Goal: Task Accomplishment & Management: Complete application form

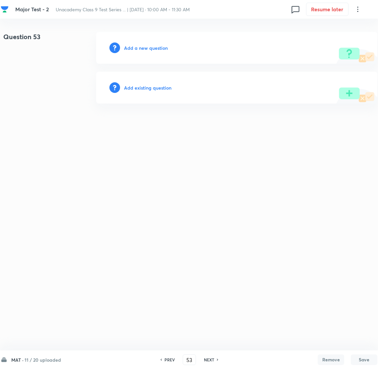
click at [142, 46] on h6 "Add a new question" at bounding box center [146, 47] width 44 height 7
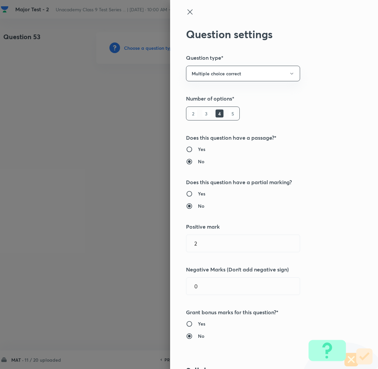
type input "Foundation Class IX"
type input "Mathematics"
type input "Number System Class 9"
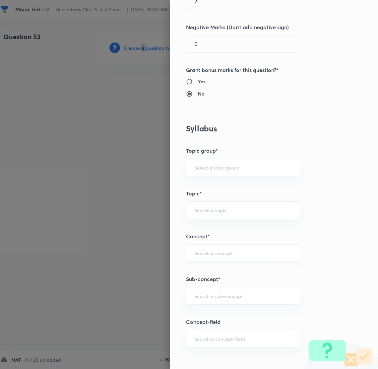
scroll to position [348, 0]
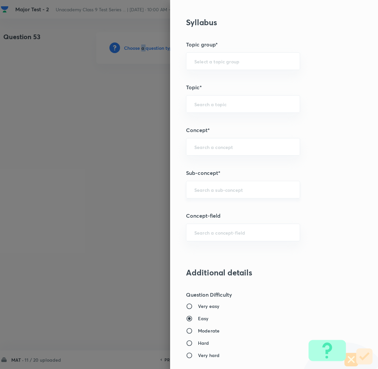
click at [220, 197] on div "​" at bounding box center [243, 190] width 114 height 18
click at [205, 211] on li "Number System Class 9" at bounding box center [235, 209] width 113 height 12
type input "Number System Class 9"
type input "Foundation Class IX"
type input "Mathematics"
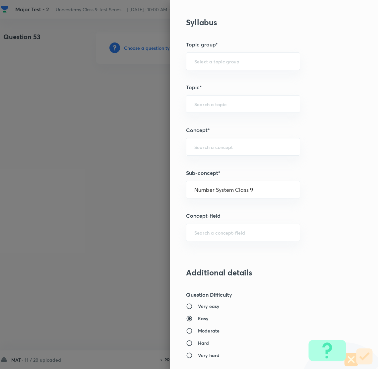
type input "Number System Class 9"
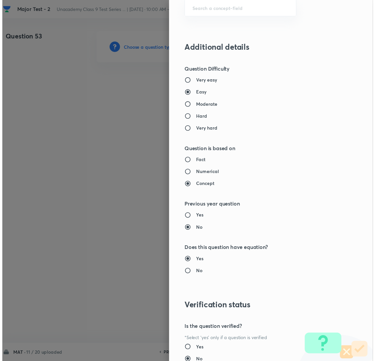
scroll to position [625, 0]
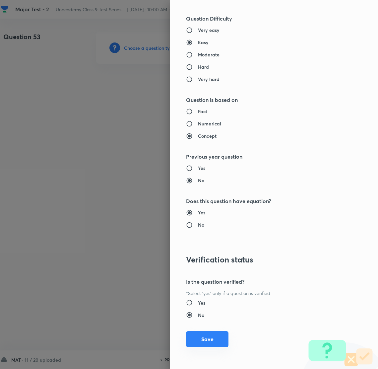
click at [209, 339] on button "Save" at bounding box center [207, 339] width 42 height 16
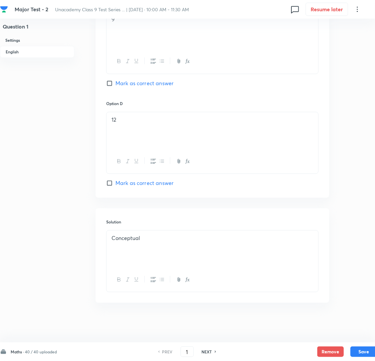
scroll to position [538, 0]
drag, startPoint x: 195, startPoint y: 349, endPoint x: 190, endPoint y: 351, distance: 4.9
click at [190, 351] on input "1" at bounding box center [187, 352] width 13 height 12
type input "50"
checkbox input "false"
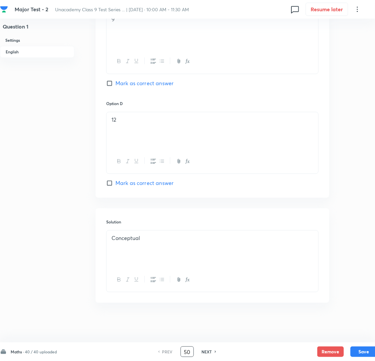
checkbox input "false"
checkbox input "true"
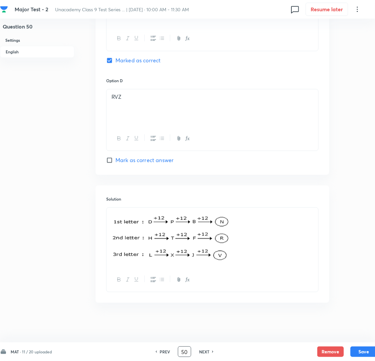
scroll to position [562, 0]
click at [363, 355] on button "Save" at bounding box center [363, 351] width 27 height 11
type input "51"
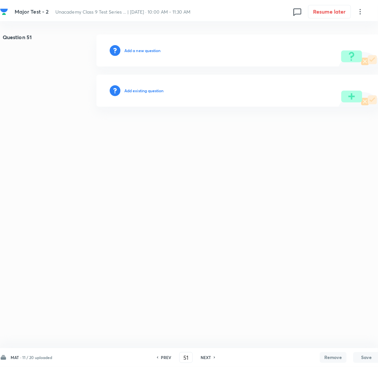
scroll to position [0, 0]
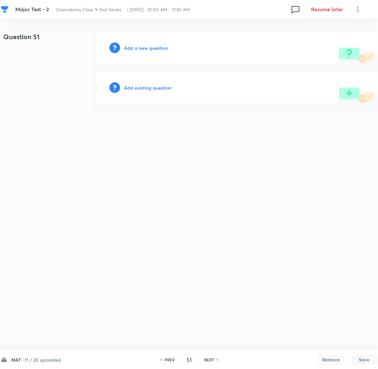
click at [138, 48] on h6 "Add a new question" at bounding box center [146, 47] width 44 height 7
click at [150, 47] on h6 "Choose a question type" at bounding box center [149, 47] width 51 height 7
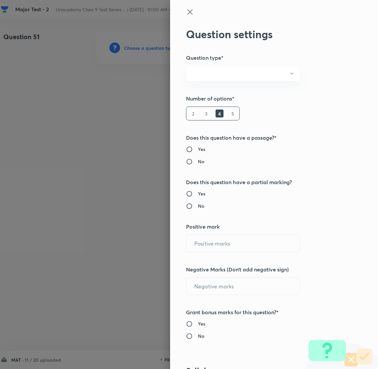
radio input "true"
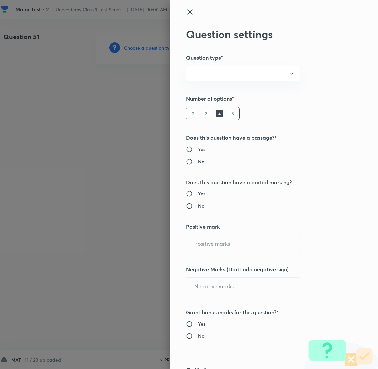
radio input "true"
type input "2"
type input "0"
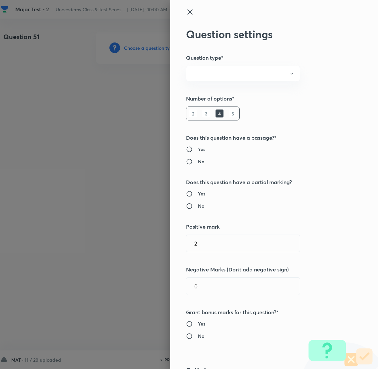
click at [150, 47] on div at bounding box center [189, 184] width 378 height 369
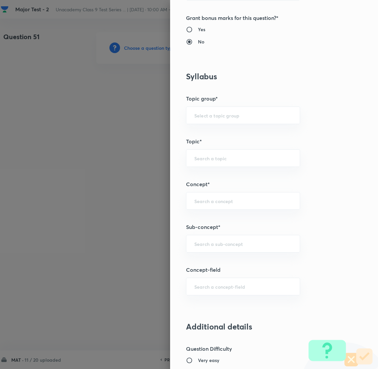
scroll to position [298, 0]
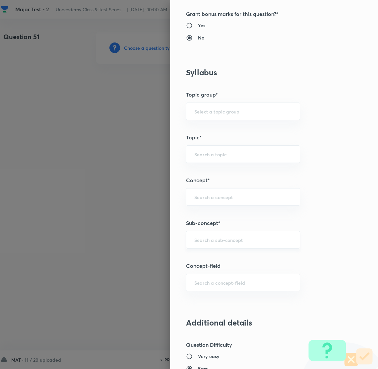
click at [203, 244] on div "​" at bounding box center [243, 240] width 114 height 18
click at [227, 263] on li "Number System Class 9" at bounding box center [235, 259] width 113 height 12
type input "Number System Class 9"
type input "Foundation Class IX"
type input "Mathematics"
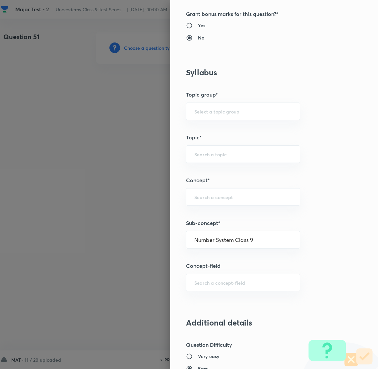
type input "Number System Class 9"
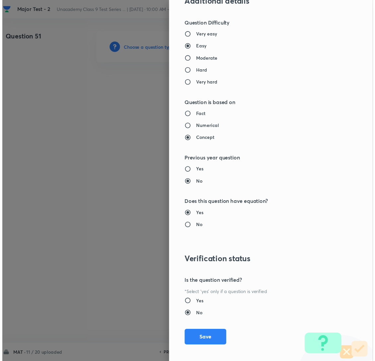
scroll to position [625, 0]
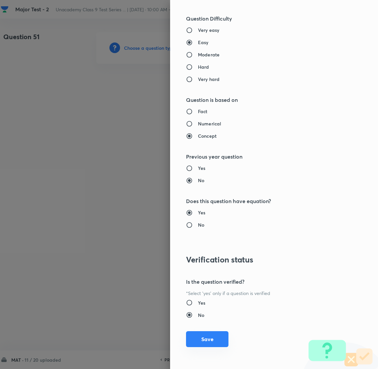
click at [201, 341] on button "Save" at bounding box center [207, 339] width 42 height 16
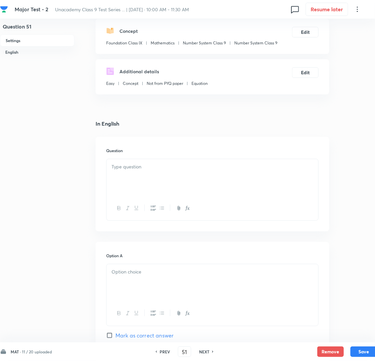
scroll to position [99, 0]
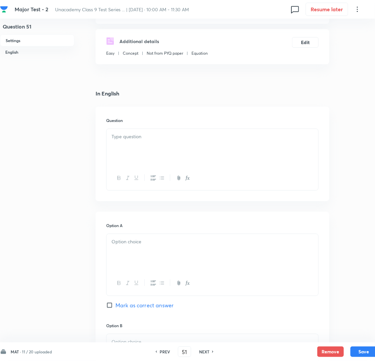
click at [138, 152] on div at bounding box center [212, 147] width 212 height 37
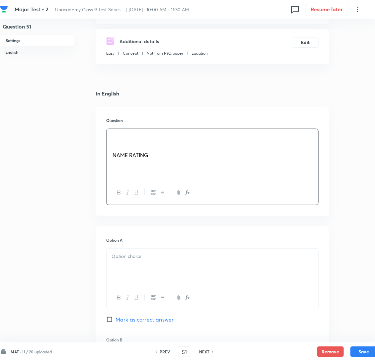
drag, startPoint x: 95, startPoint y: 174, endPoint x: 59, endPoint y: 177, distance: 36.3
click at [59, 177] on div "Question 51 Settings English Settings Type Multiple choice correct 4 options + …" at bounding box center [188, 349] width 377 height 834
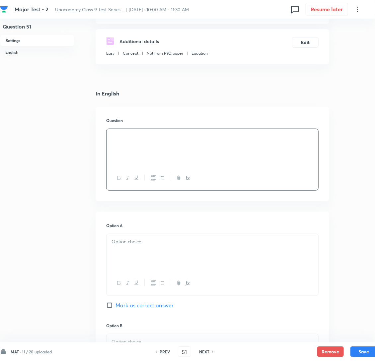
click at [145, 164] on div at bounding box center [212, 147] width 212 height 37
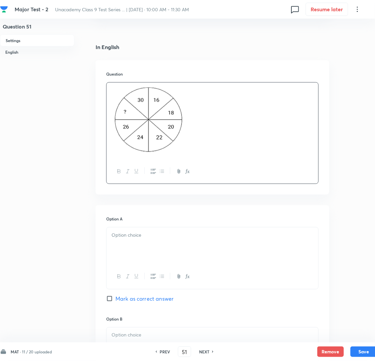
scroll to position [149, 0]
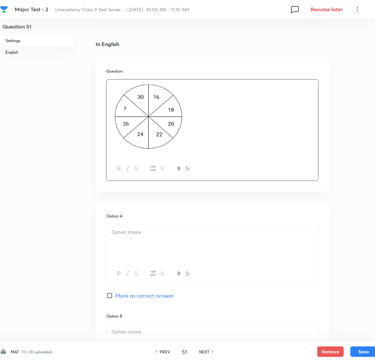
click at [146, 253] on div at bounding box center [212, 243] width 212 height 37
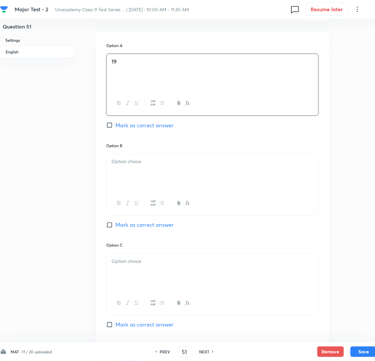
scroll to position [348, 0]
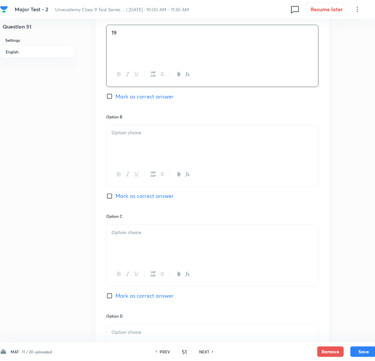
click at [134, 163] on div at bounding box center [212, 143] width 212 height 37
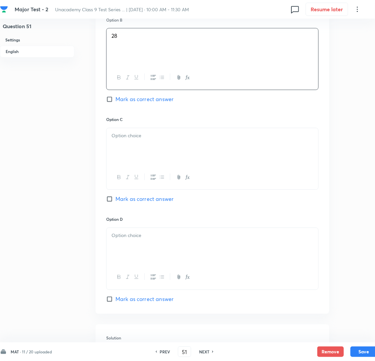
scroll to position [447, 0]
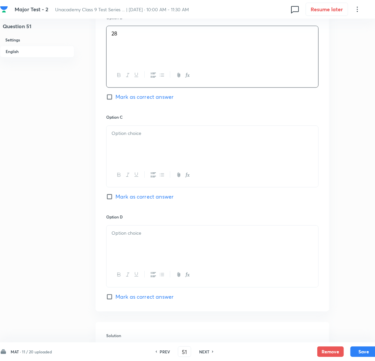
click at [140, 139] on div at bounding box center [212, 144] width 212 height 37
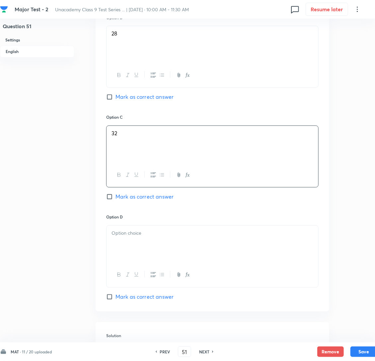
click at [149, 261] on div at bounding box center [212, 244] width 212 height 37
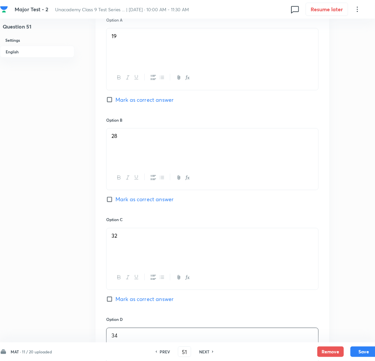
scroll to position [348, 0]
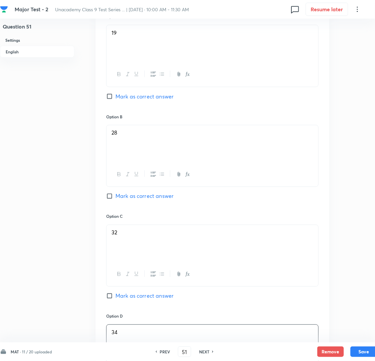
click at [107, 200] on input "Mark as correct answer" at bounding box center [110, 196] width 9 height 7
checkbox input "true"
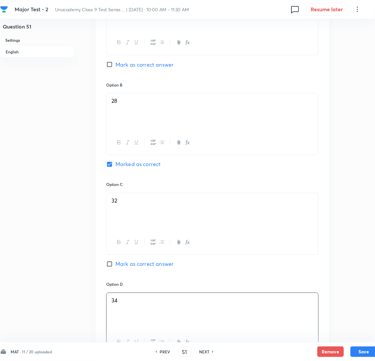
scroll to position [578, 0]
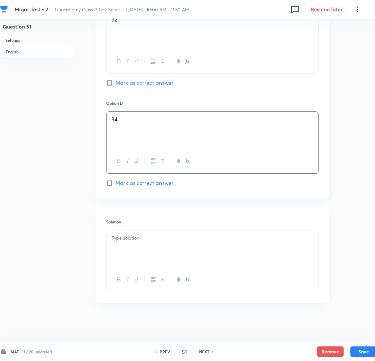
click at [128, 236] on p at bounding box center [212, 238] width 202 height 8
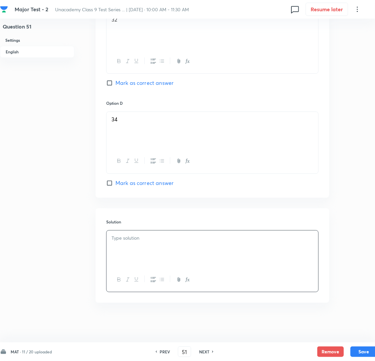
click at [120, 238] on p at bounding box center [212, 238] width 202 height 8
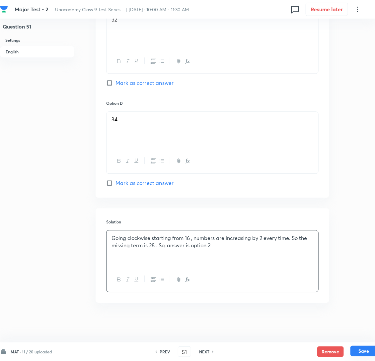
click at [367, 351] on button "Save" at bounding box center [363, 351] width 27 height 11
type input "52"
checkbox input "true"
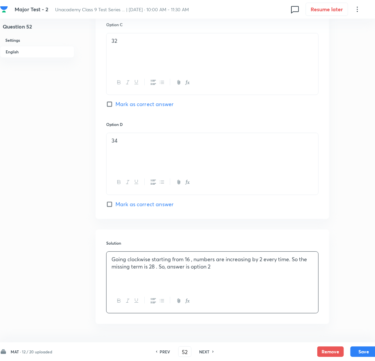
scroll to position [576, 0]
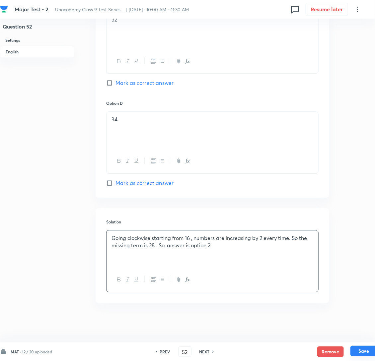
click at [359, 351] on button "Save" at bounding box center [363, 351] width 27 height 11
type input "53"
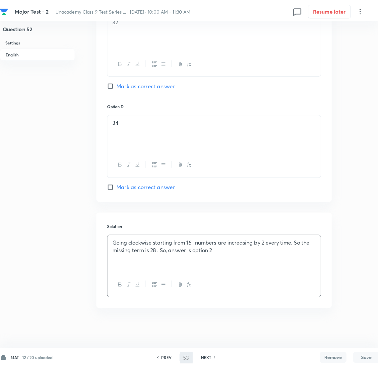
scroll to position [0, 0]
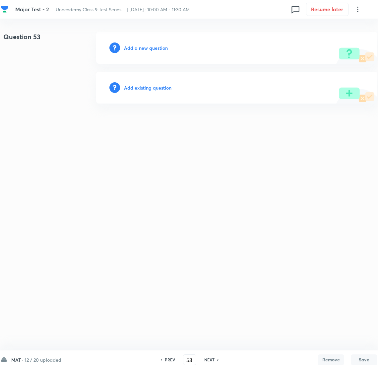
click at [132, 46] on h6 "Add a new question" at bounding box center [146, 47] width 44 height 7
click at [132, 46] on h6 "Choose a question type" at bounding box center [149, 47] width 51 height 7
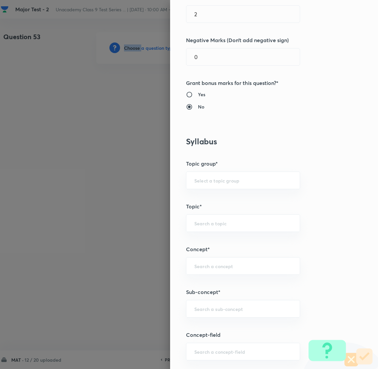
scroll to position [348, 0]
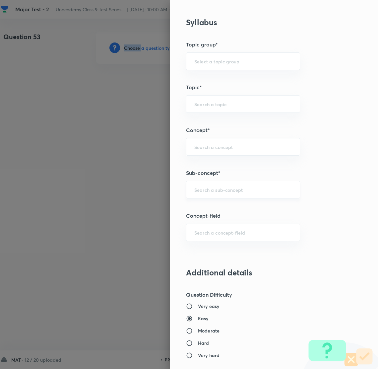
click at [195, 185] on div "​" at bounding box center [243, 190] width 114 height 18
click at [205, 207] on li "Number System Class 9" at bounding box center [235, 209] width 113 height 12
type input "Number System Class 9"
type input "Foundation Class IX"
type input "Mathematics"
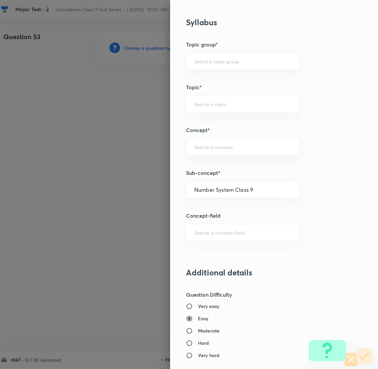
type input "Number System Class 9"
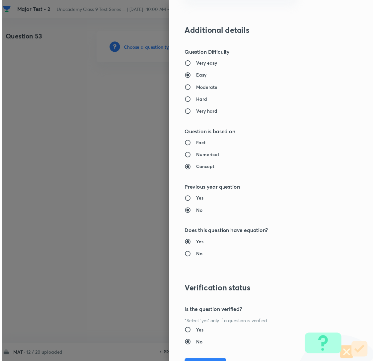
scroll to position [625, 0]
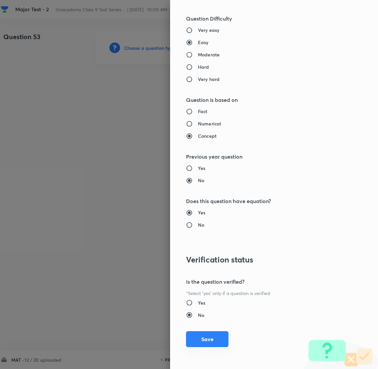
click at [193, 338] on button "Save" at bounding box center [207, 339] width 42 height 16
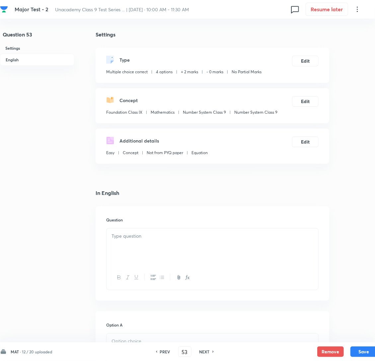
click at [152, 240] on p at bounding box center [212, 236] width 202 height 8
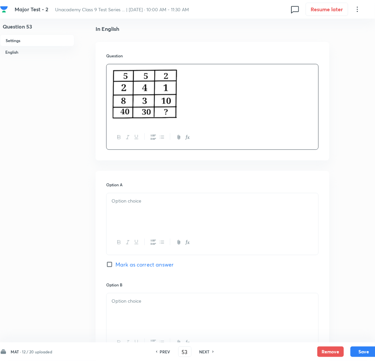
scroll to position [199, 0]
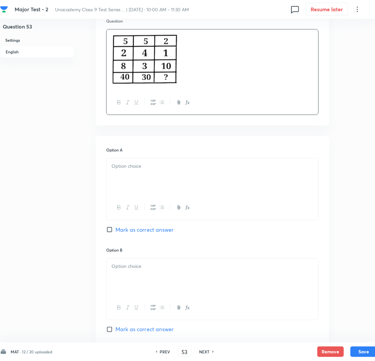
click at [137, 173] on div at bounding box center [212, 177] width 212 height 37
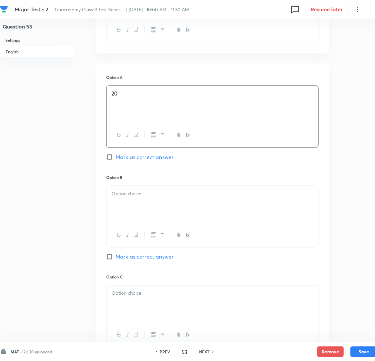
scroll to position [298, 0]
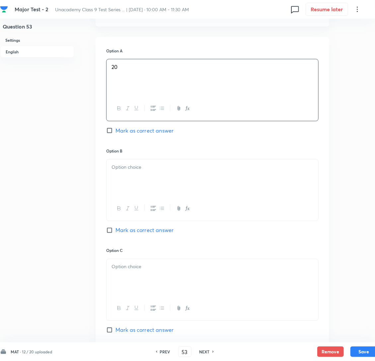
click at [134, 197] on div at bounding box center [212, 178] width 212 height 37
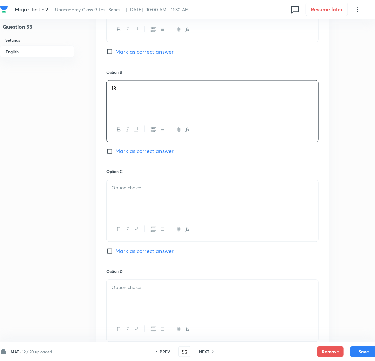
scroll to position [398, 0]
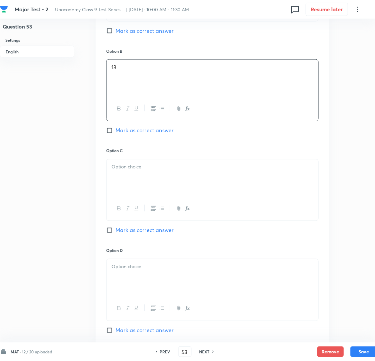
click at [146, 171] on p at bounding box center [212, 168] width 202 height 8
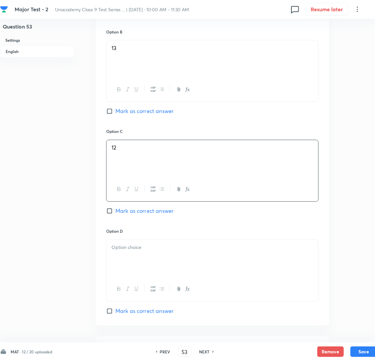
scroll to position [497, 0]
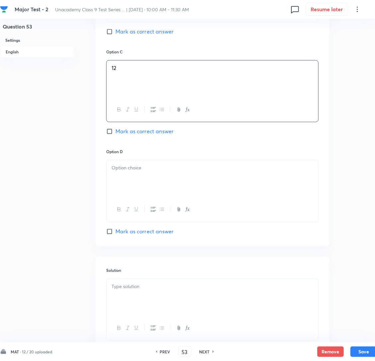
click at [137, 189] on div at bounding box center [212, 178] width 212 height 37
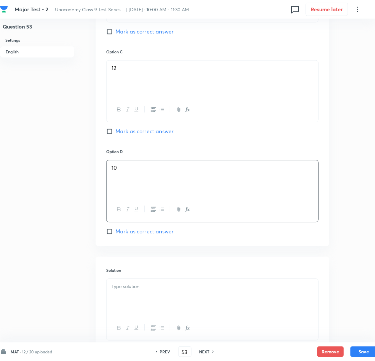
click at [107, 235] on input "Mark as correct answer" at bounding box center [110, 231] width 9 height 7
checkbox input "true"
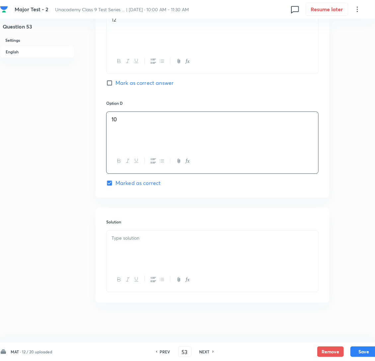
click at [146, 245] on div at bounding box center [212, 249] width 212 height 37
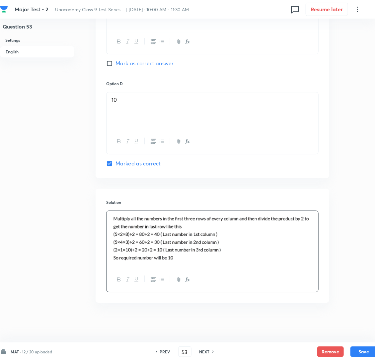
scroll to position [582, 0]
click at [357, 349] on button "Save" at bounding box center [363, 351] width 27 height 11
type input "54"
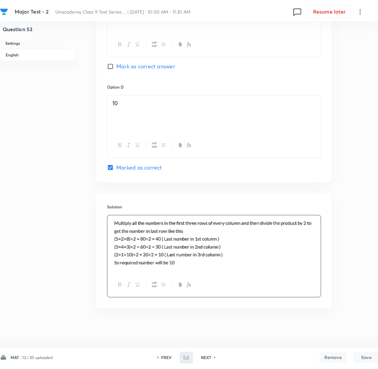
scroll to position [0, 0]
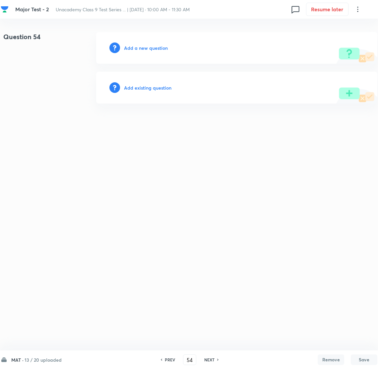
click at [142, 50] on h6 "Add a new question" at bounding box center [146, 47] width 44 height 7
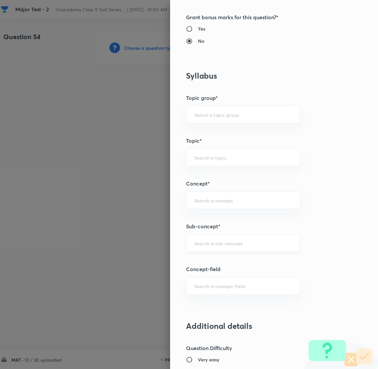
scroll to position [298, 0]
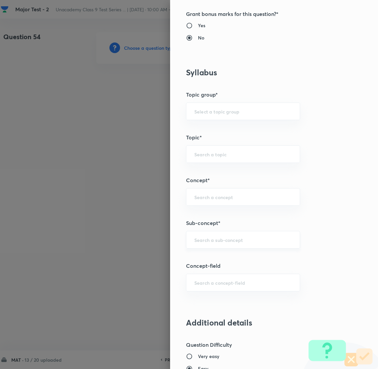
click at [218, 236] on div "​" at bounding box center [243, 240] width 114 height 18
click at [219, 262] on li "Number System Class 9" at bounding box center [235, 259] width 113 height 12
type input "Number System Class 9"
type input "Foundation Class IX"
type input "Mathematics"
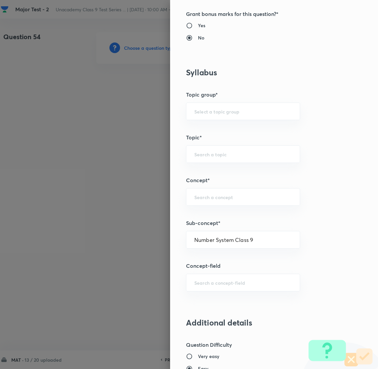
type input "Number System Class 9"
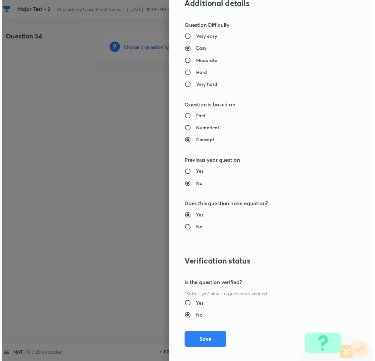
scroll to position [625, 0]
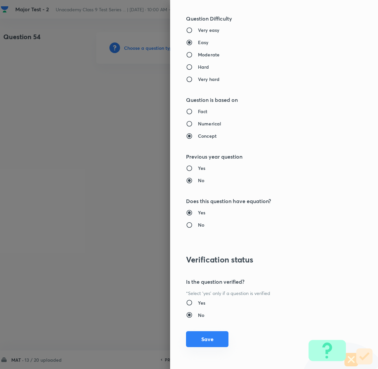
click at [186, 340] on button "Save" at bounding box center [207, 339] width 42 height 16
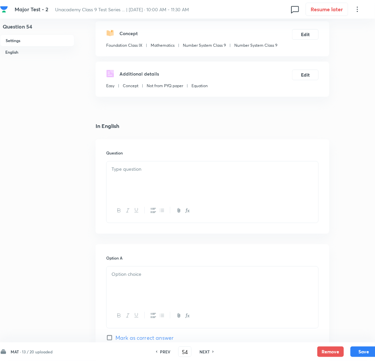
scroll to position [99, 0]
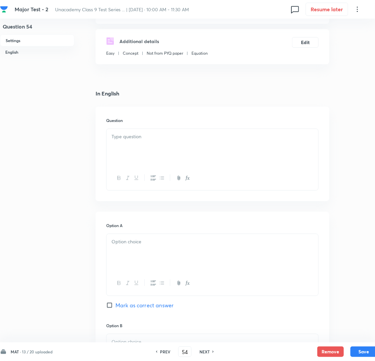
click at [150, 140] on div at bounding box center [212, 147] width 212 height 37
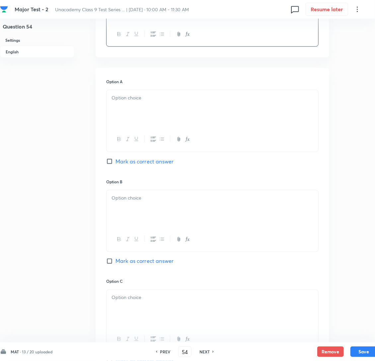
scroll to position [248, 0]
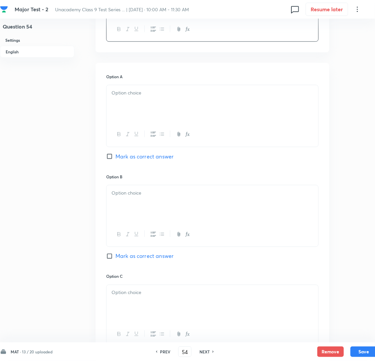
click at [154, 122] on div at bounding box center [212, 103] width 212 height 37
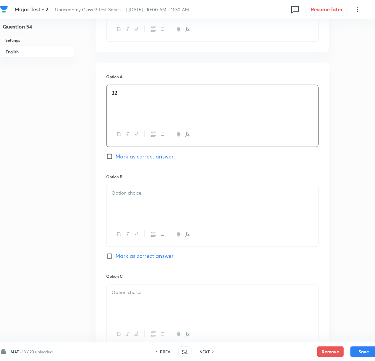
click at [165, 197] on p at bounding box center [212, 193] width 202 height 8
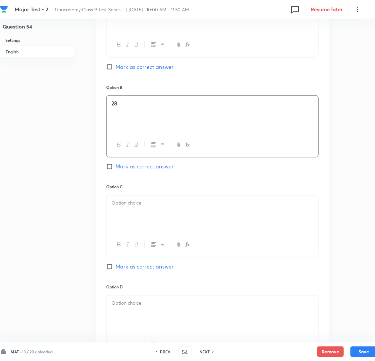
scroll to position [348, 0]
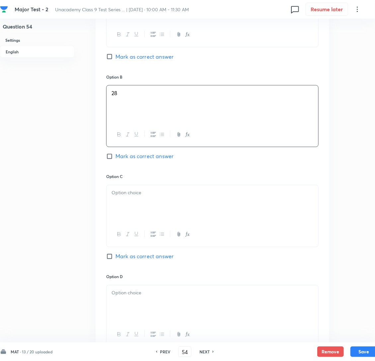
click at [147, 197] on p at bounding box center [212, 193] width 202 height 8
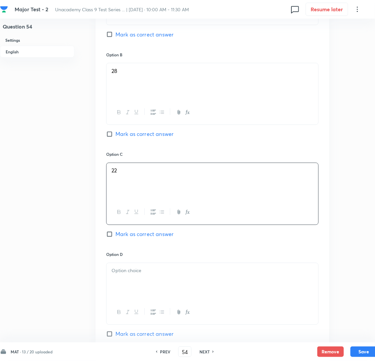
scroll to position [497, 0]
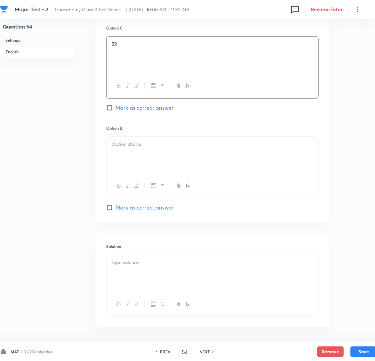
drag, startPoint x: 142, startPoint y: 173, endPoint x: 102, endPoint y: 173, distance: 39.8
click at [142, 173] on div at bounding box center [212, 155] width 212 height 37
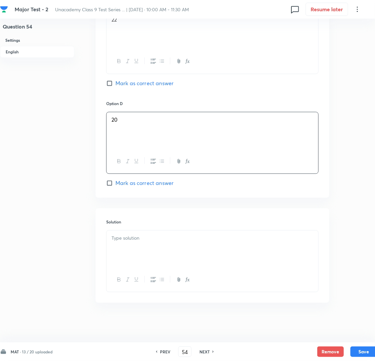
scroll to position [538, 0]
drag, startPoint x: 140, startPoint y: 231, endPoint x: 140, endPoint y: 237, distance: 6.6
click at [140, 231] on div at bounding box center [212, 249] width 212 height 37
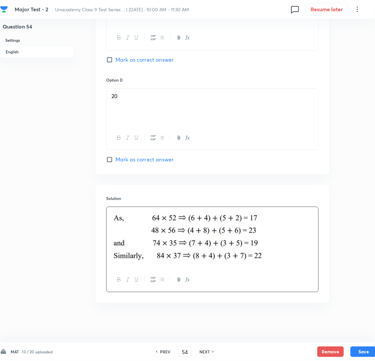
scroll to position [562, 0]
click at [363, 350] on button "Save" at bounding box center [363, 351] width 27 height 11
click at [110, 59] on input "Mark as correct answer" at bounding box center [110, 59] width 9 height 7
checkbox input "true"
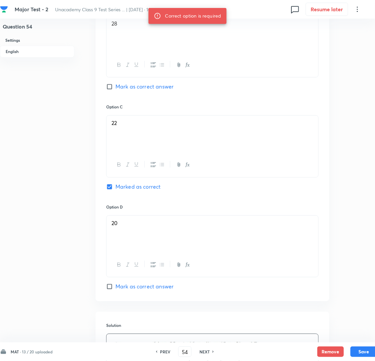
scroll to position [413, 0]
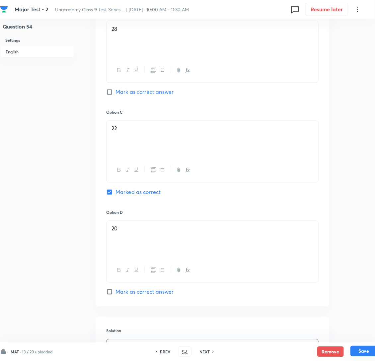
click at [357, 349] on button "Save" at bounding box center [363, 351] width 27 height 11
type input "55"
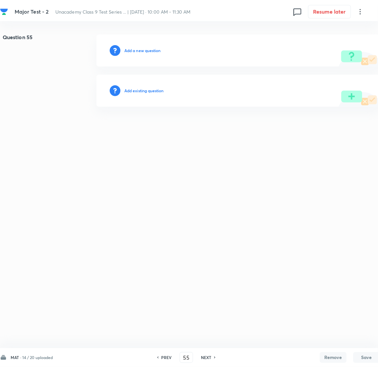
scroll to position [0, 0]
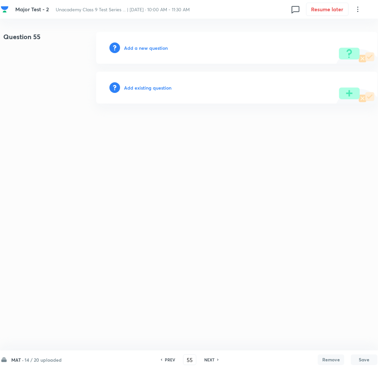
click at [134, 50] on h6 "Add a new question" at bounding box center [146, 47] width 44 height 7
click at [134, 50] on h6 "Choose a question type" at bounding box center [149, 47] width 51 height 7
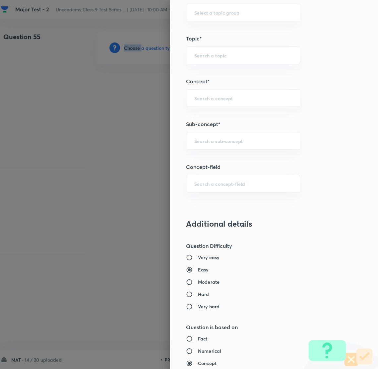
scroll to position [398, 0]
click at [203, 143] on input "text" at bounding box center [243, 140] width 98 height 6
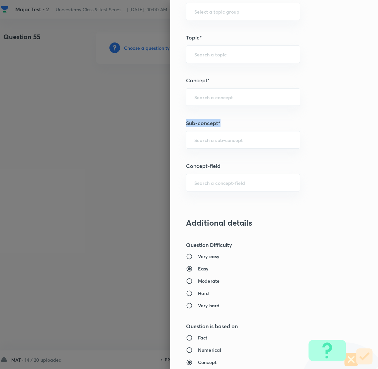
drag, startPoint x: 172, startPoint y: 126, endPoint x: 227, endPoint y: 163, distance: 66.2
click at [192, 151] on div "Question settings Question type* Multiple choice correct Number of options* 2 3…" at bounding box center [274, 184] width 208 height 369
click at [228, 145] on div "​" at bounding box center [243, 140] width 114 height 18
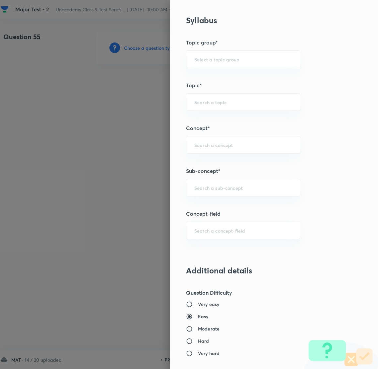
scroll to position [348, 0]
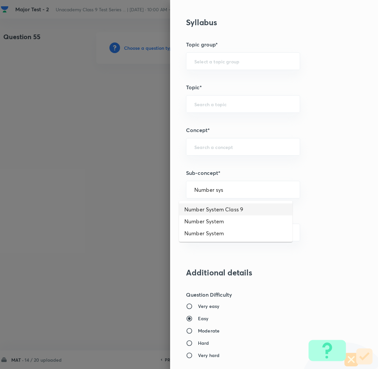
click at [219, 209] on li "Number System Class 9" at bounding box center [235, 209] width 113 height 12
type input "Number System Class 9"
type input "Foundation Class IX"
type input "Mathematics"
type input "Number System Class 9"
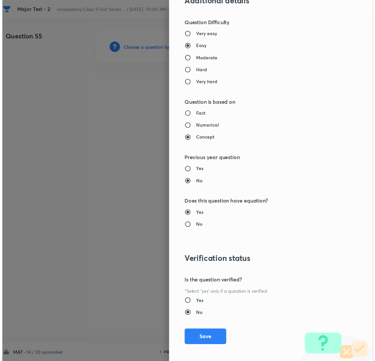
scroll to position [625, 0]
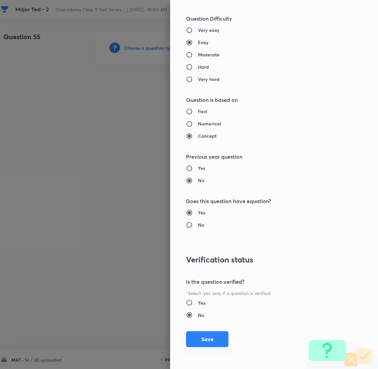
click at [192, 337] on button "Save" at bounding box center [207, 339] width 42 height 16
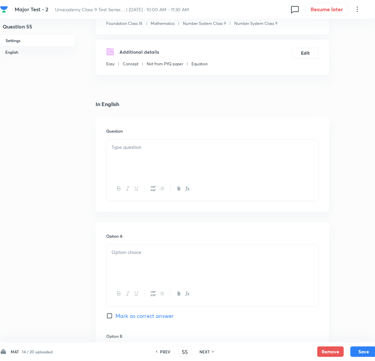
scroll to position [99, 0]
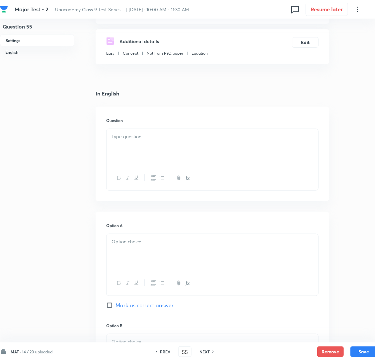
click at [140, 141] on p at bounding box center [212, 137] width 202 height 8
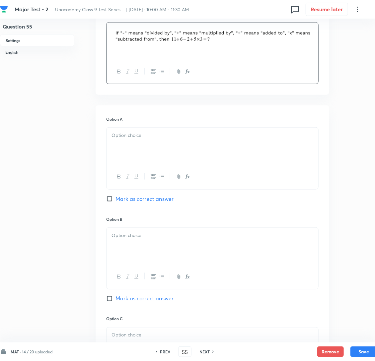
scroll to position [248, 0]
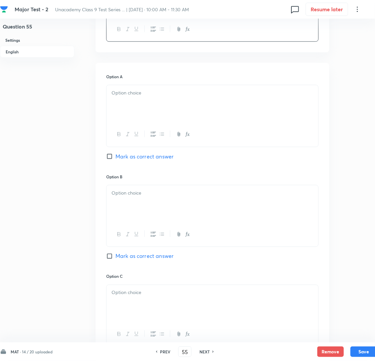
click at [156, 99] on div at bounding box center [212, 103] width 212 height 37
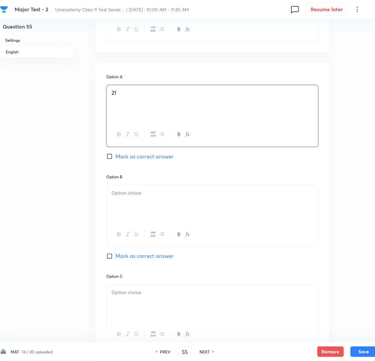
click at [141, 197] on p at bounding box center [212, 193] width 202 height 8
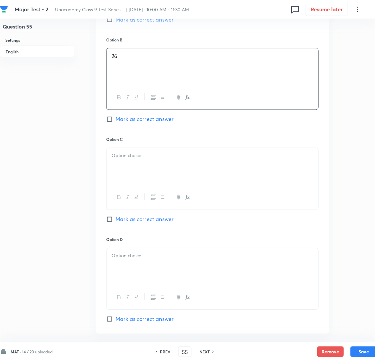
scroll to position [398, 0]
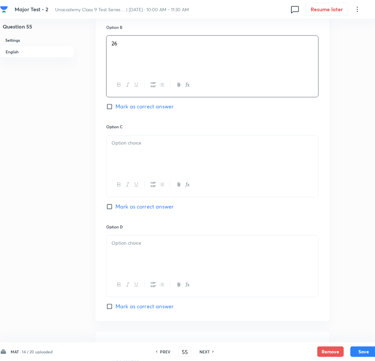
click at [136, 165] on div at bounding box center [212, 154] width 212 height 37
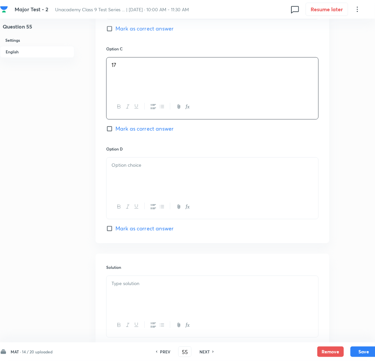
scroll to position [497, 0]
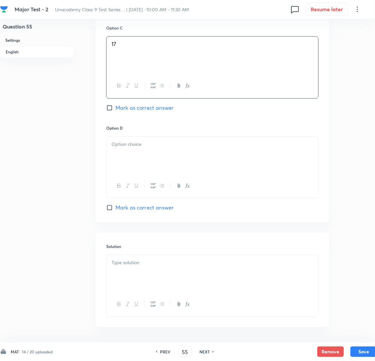
click at [141, 148] on p at bounding box center [212, 145] width 202 height 8
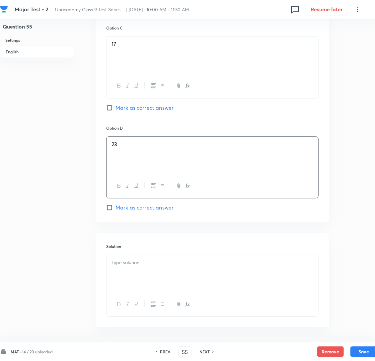
click at [112, 211] on input "Mark as correct answer" at bounding box center [110, 207] width 9 height 7
checkbox input "true"
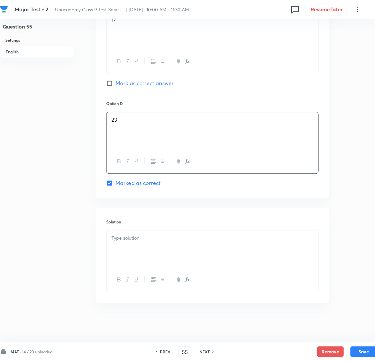
click at [127, 234] on p at bounding box center [212, 238] width 202 height 8
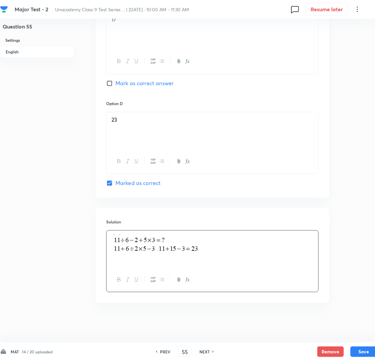
scroll to position [538, 0]
click at [361, 350] on button "Save" at bounding box center [363, 351] width 27 height 11
type input "56"
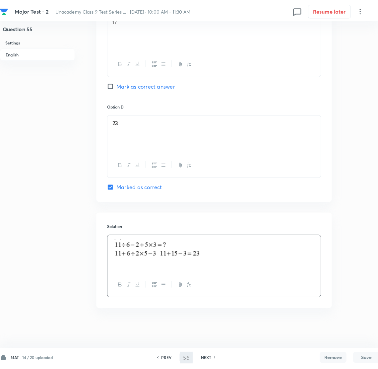
scroll to position [0, 0]
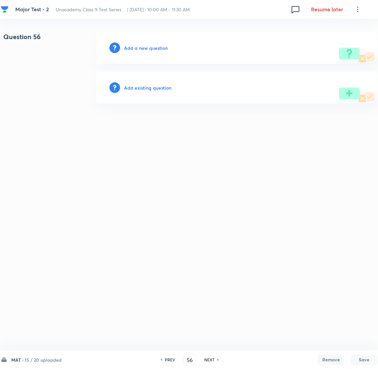
click at [149, 44] on h6 "Add a new question" at bounding box center [146, 47] width 44 height 7
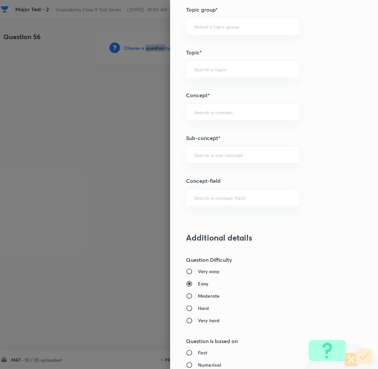
scroll to position [398, 0]
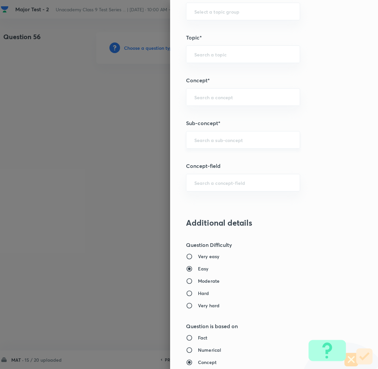
click at [204, 143] on input "text" at bounding box center [243, 140] width 98 height 6
click at [220, 163] on li "Number System Class 9" at bounding box center [235, 160] width 113 height 12
type input "Number System Class 9"
type input "Foundation Class IX"
type input "Mathematics"
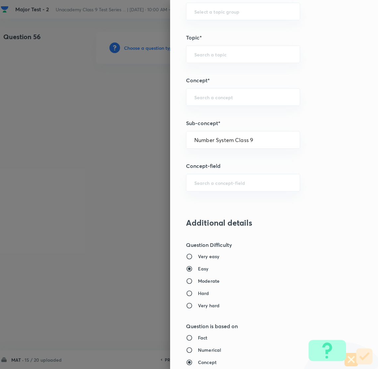
type input "Number System Class 9"
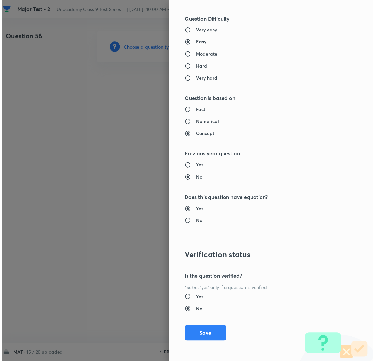
scroll to position [625, 0]
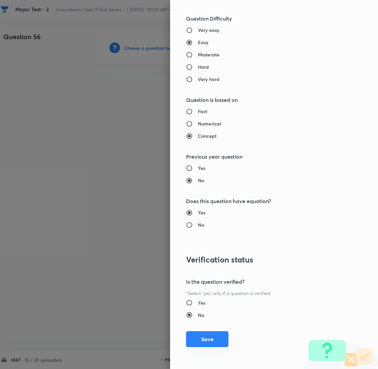
click at [198, 341] on button "Save" at bounding box center [207, 339] width 42 height 16
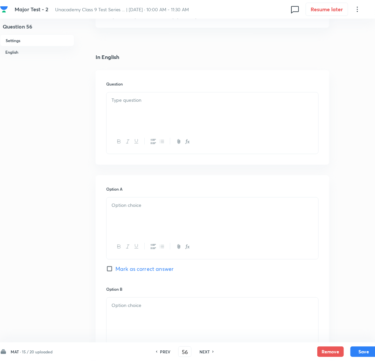
scroll to position [149, 0]
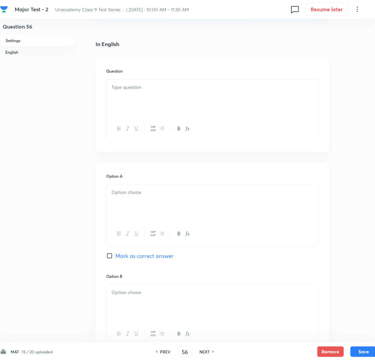
drag, startPoint x: 136, startPoint y: 203, endPoint x: 141, endPoint y: 203, distance: 5.0
click at [136, 196] on p at bounding box center [212, 193] width 202 height 8
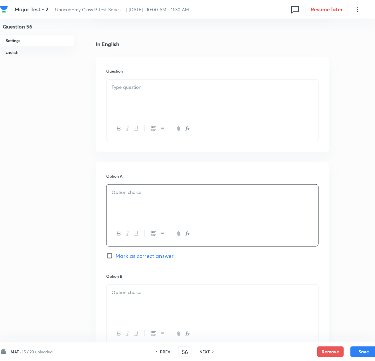
click at [142, 115] on div at bounding box center [212, 98] width 212 height 37
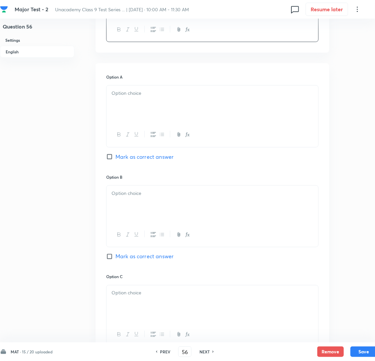
scroll to position [248, 0]
click at [141, 97] on p at bounding box center [212, 93] width 202 height 8
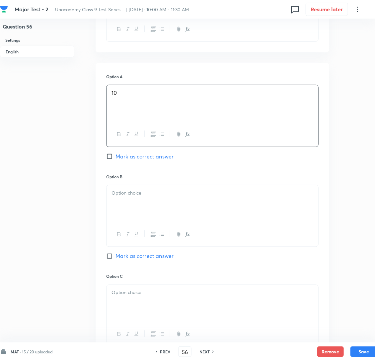
drag, startPoint x: 140, startPoint y: 222, endPoint x: 120, endPoint y: 216, distance: 21.3
click at [140, 222] on div at bounding box center [212, 203] width 212 height 37
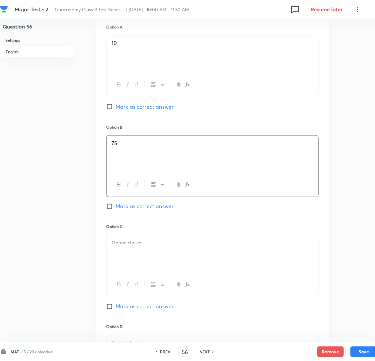
click at [114, 210] on input "Mark as correct answer" at bounding box center [110, 206] width 9 height 7
checkbox input "true"
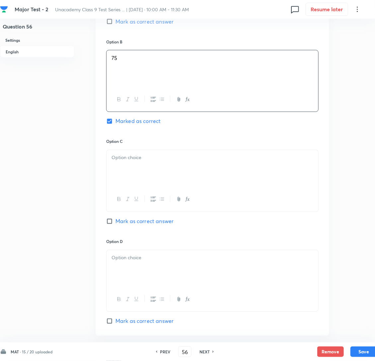
scroll to position [398, 0]
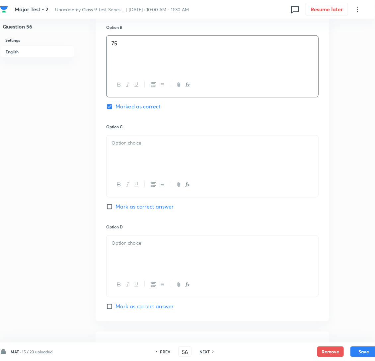
click at [124, 173] on div at bounding box center [212, 154] width 212 height 37
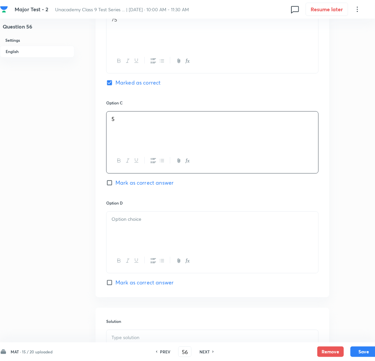
scroll to position [497, 0]
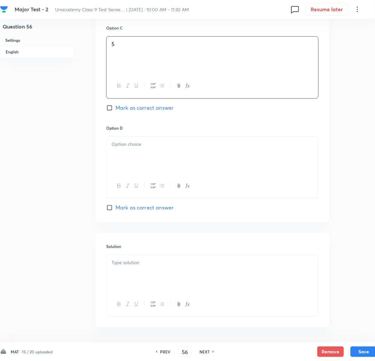
drag, startPoint x: 177, startPoint y: 153, endPoint x: 174, endPoint y: 156, distance: 4.0
click at [177, 153] on div at bounding box center [212, 155] width 212 height 37
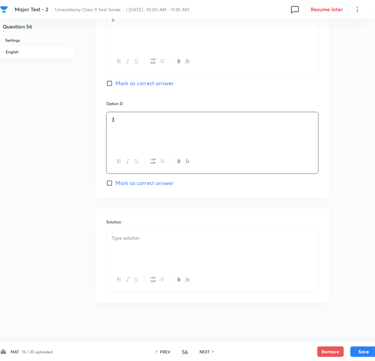
drag, startPoint x: 132, startPoint y: 234, endPoint x: 133, endPoint y: 238, distance: 4.1
click at [132, 234] on p at bounding box center [212, 238] width 202 height 8
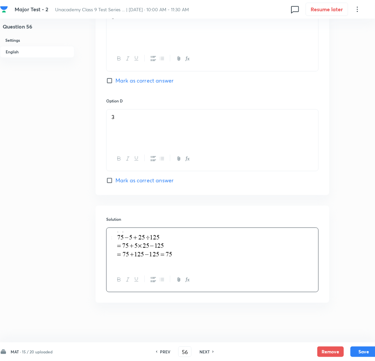
scroll to position [541, 0]
click at [368, 352] on button "Save" at bounding box center [363, 351] width 27 height 11
type input "57"
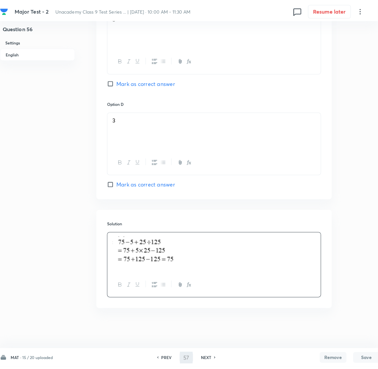
scroll to position [0, 0]
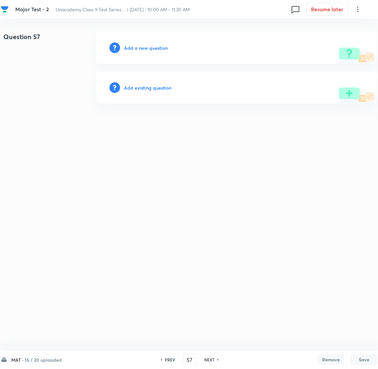
click at [150, 46] on h6 "Add a new question" at bounding box center [146, 47] width 44 height 7
click at [150, 46] on h6 "Choose a question type" at bounding box center [149, 47] width 51 height 7
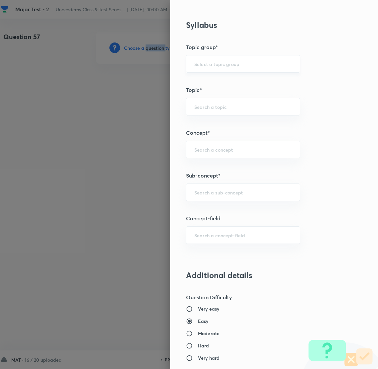
scroll to position [348, 0]
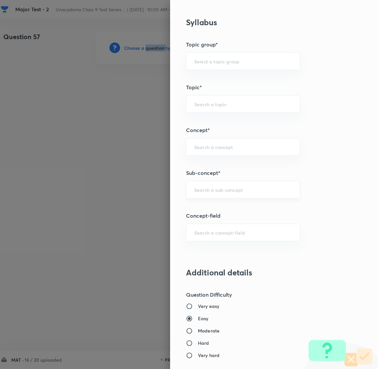
click at [210, 196] on div "​" at bounding box center [243, 190] width 114 height 18
click at [216, 209] on li "Number System Class 9" at bounding box center [235, 209] width 113 height 12
type input "Number System Class 9"
type input "Foundation Class IX"
type input "Mathematics"
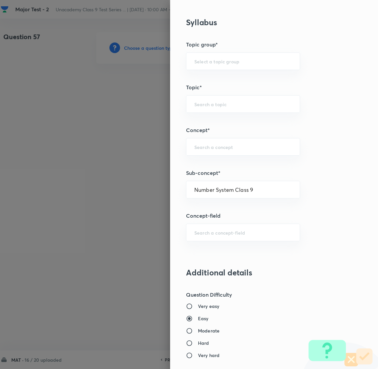
type input "Number System Class 9"
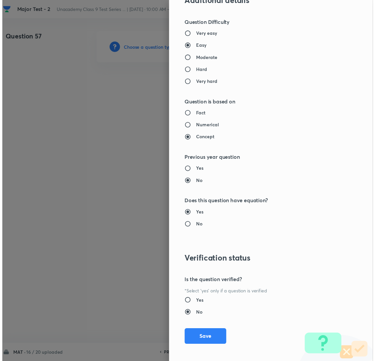
scroll to position [625, 0]
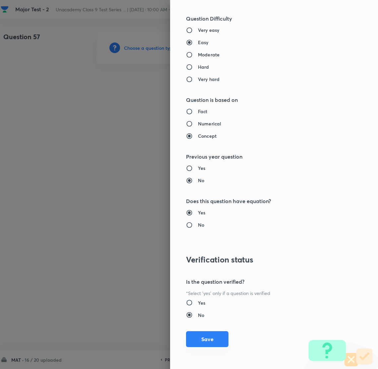
click at [192, 338] on button "Save" at bounding box center [207, 339] width 42 height 16
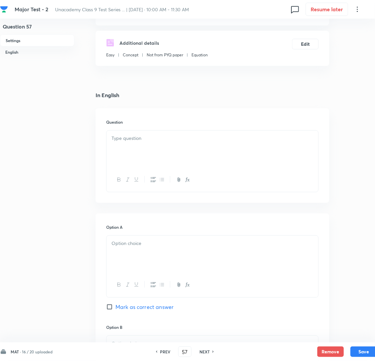
scroll to position [99, 0]
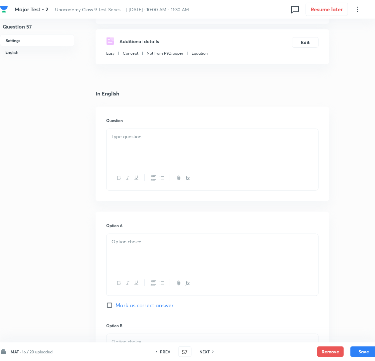
click at [126, 153] on div at bounding box center [212, 147] width 212 height 37
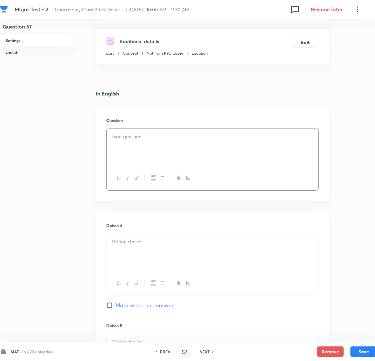
paste div
click at [121, 140] on span "If 4×9×3=4 and 5×3×1=3, then 9×9×7=?" at bounding box center [156, 136] width 90 height 7
click at [146, 246] on p at bounding box center [212, 242] width 202 height 8
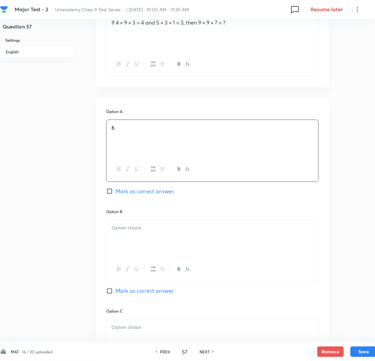
scroll to position [248, 0]
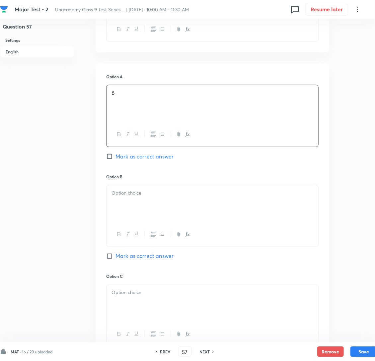
click at [152, 197] on p at bounding box center [212, 193] width 202 height 8
click at [133, 213] on div at bounding box center [212, 203] width 212 height 37
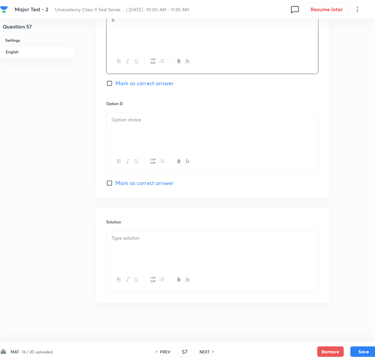
scroll to position [538, 0]
click at [144, 147] on div at bounding box center [212, 130] width 212 height 37
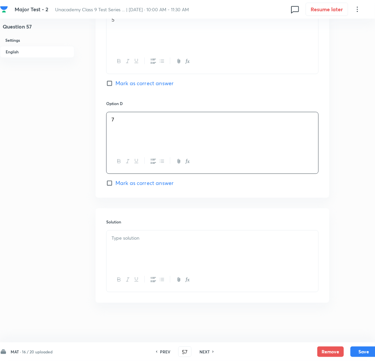
click at [111, 80] on input "Mark as correct answer" at bounding box center [110, 83] width 9 height 7
checkbox input "true"
click at [128, 228] on div "Solution" at bounding box center [212, 255] width 233 height 95
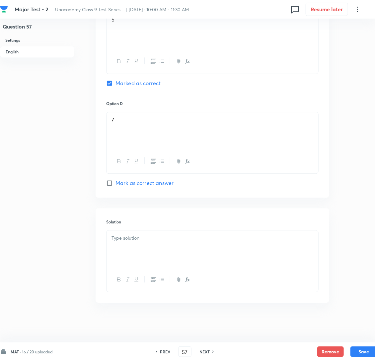
click at [142, 253] on div at bounding box center [212, 249] width 212 height 37
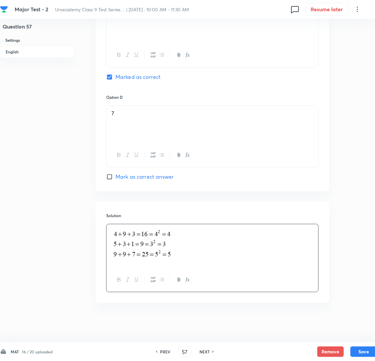
scroll to position [545, 0]
click at [367, 352] on button "Save" at bounding box center [363, 351] width 27 height 11
type input "58"
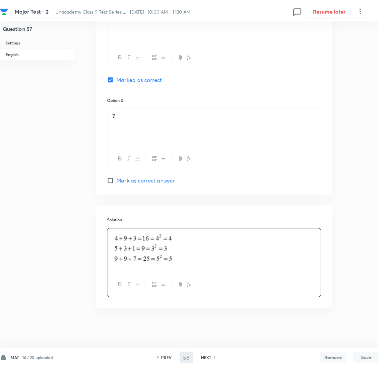
scroll to position [0, 0]
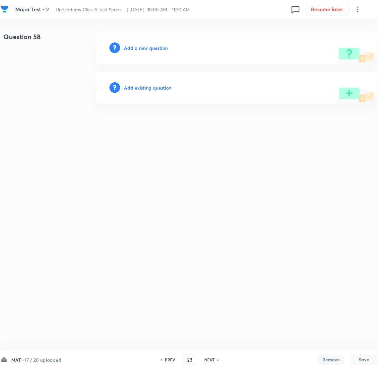
click at [148, 46] on h6 "Add a new question" at bounding box center [146, 47] width 44 height 7
click at [148, 46] on h6 "Choose a question type" at bounding box center [149, 47] width 51 height 7
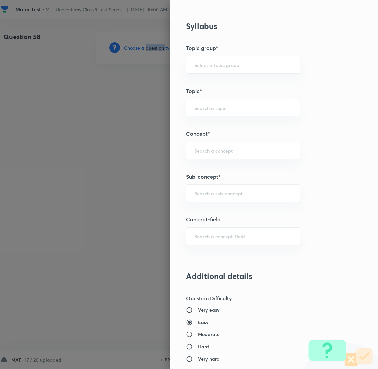
scroll to position [348, 0]
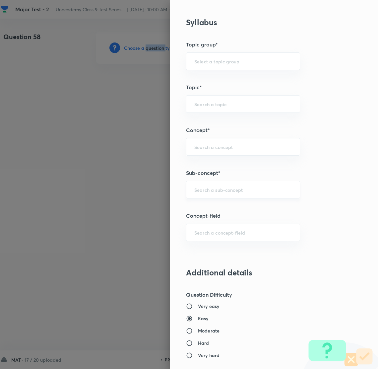
click at [211, 186] on div "​" at bounding box center [243, 190] width 114 height 18
click at [219, 211] on li "Number System Class 9" at bounding box center [235, 209] width 113 height 12
type input "Number System Class 9"
type input "Foundation Class IX"
type input "Mathematics"
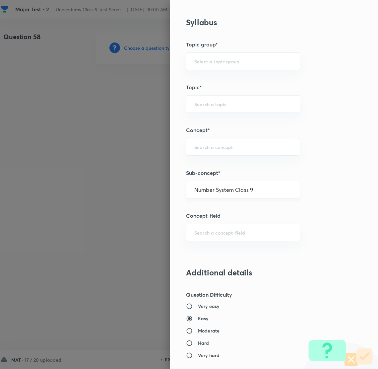
type input "Number System Class 9"
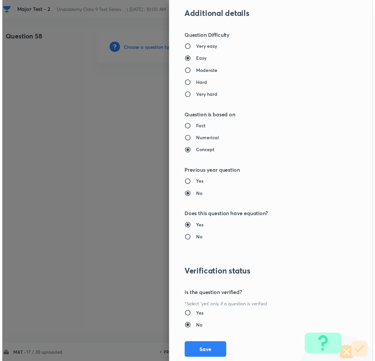
scroll to position [625, 0]
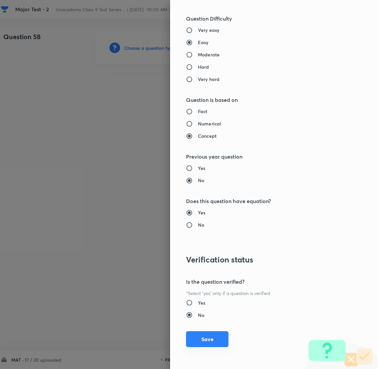
click at [204, 336] on button "Save" at bounding box center [207, 339] width 42 height 16
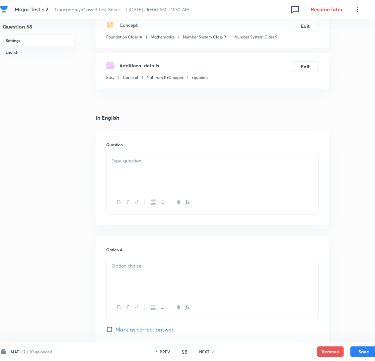
scroll to position [99, 0]
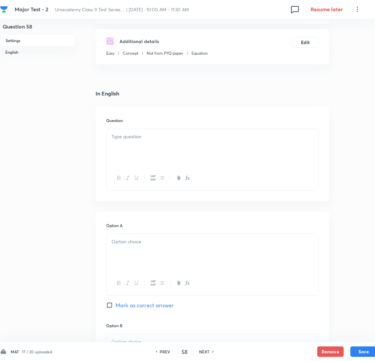
click at [158, 163] on div at bounding box center [212, 147] width 212 height 37
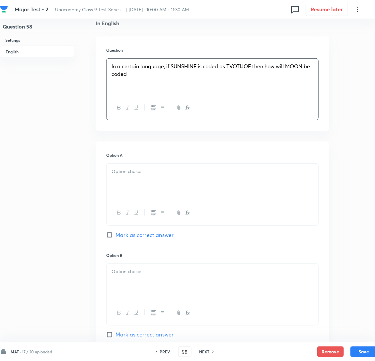
scroll to position [199, 0]
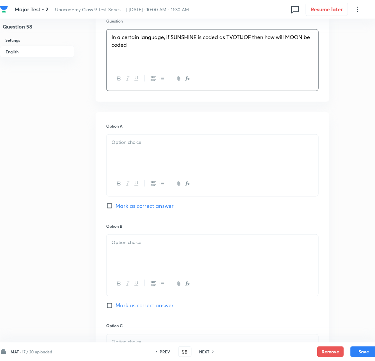
drag, startPoint x: 149, startPoint y: 162, endPoint x: 63, endPoint y: 158, distance: 85.6
click at [142, 165] on div at bounding box center [212, 153] width 212 height 37
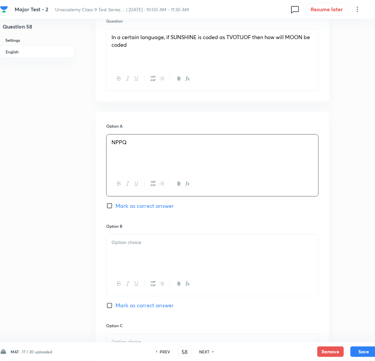
click at [154, 260] on div at bounding box center [212, 253] width 212 height 37
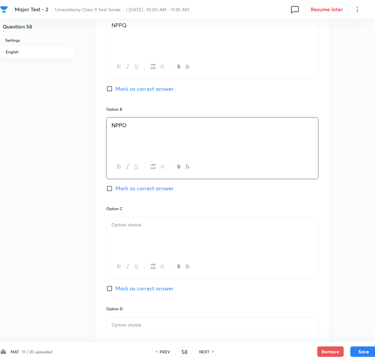
scroll to position [348, 0]
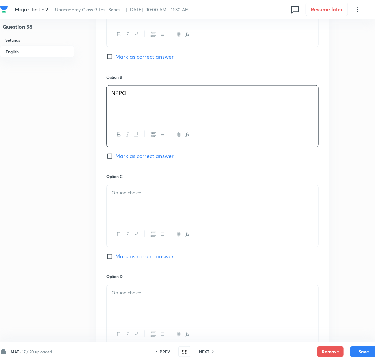
click at [161, 197] on p at bounding box center [212, 193] width 202 height 8
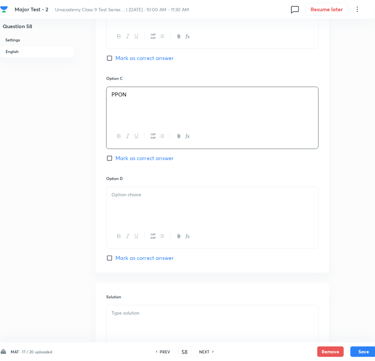
scroll to position [497, 0]
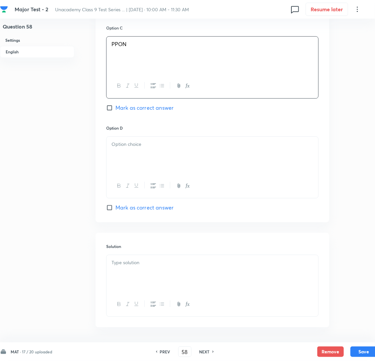
drag, startPoint x: 142, startPoint y: 176, endPoint x: 126, endPoint y: 178, distance: 16.0
click at [142, 174] on div at bounding box center [212, 155] width 212 height 37
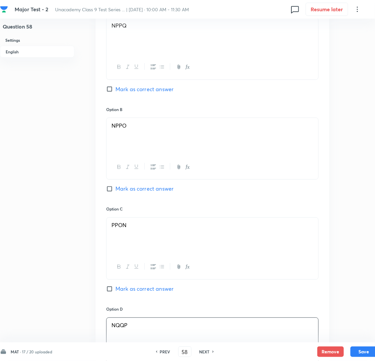
scroll to position [298, 0]
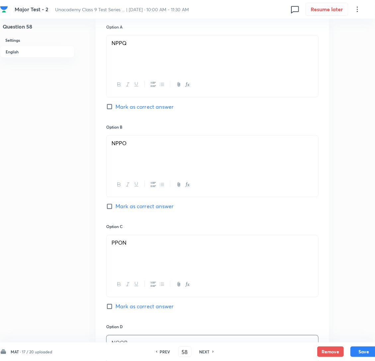
drag, startPoint x: 108, startPoint y: 219, endPoint x: 87, endPoint y: 221, distance: 21.7
click at [108, 210] on input "Mark as correct answer" at bounding box center [110, 206] width 9 height 7
checkbox input "true"
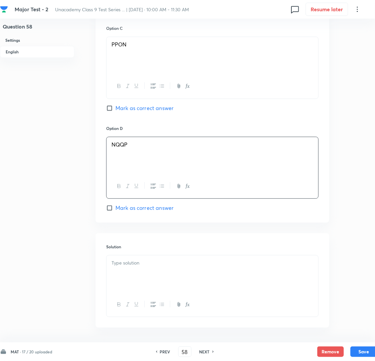
scroll to position [538, 0]
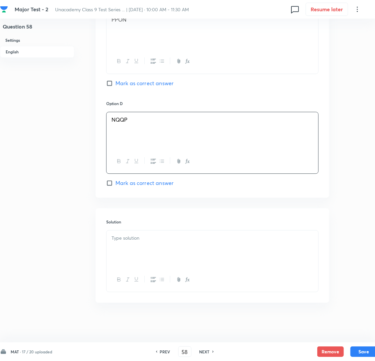
click at [150, 255] on div at bounding box center [212, 249] width 212 height 37
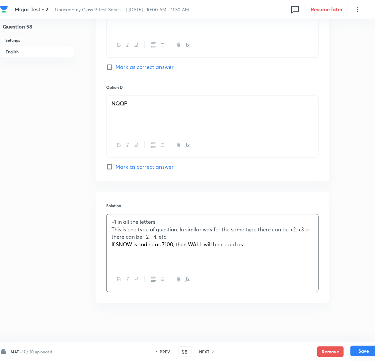
click at [363, 350] on button "Save" at bounding box center [363, 351] width 27 height 11
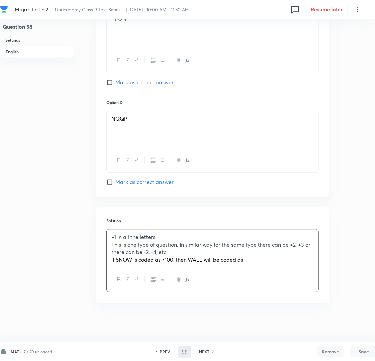
type input "59"
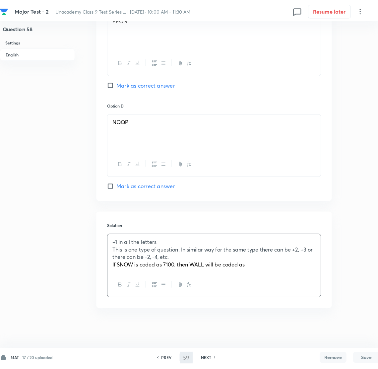
scroll to position [0, 0]
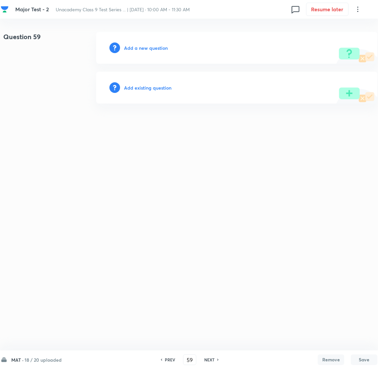
click at [138, 46] on h6 "Add a new question" at bounding box center [146, 47] width 44 height 7
click at [138, 46] on h6 "Choose a question type" at bounding box center [149, 47] width 51 height 7
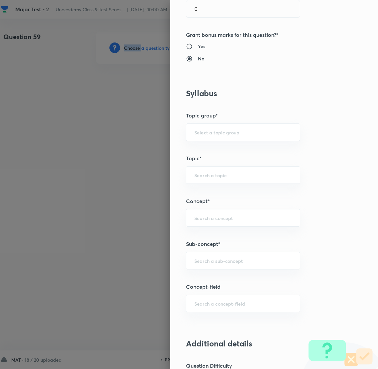
scroll to position [348, 0]
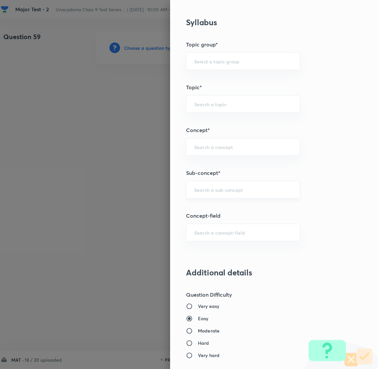
click at [209, 193] on input "text" at bounding box center [243, 189] width 98 height 6
click at [226, 206] on li "Number System Class 9" at bounding box center [235, 209] width 113 height 12
type input "Number System Class 9"
type input "Foundation Class IX"
type input "Mathematics"
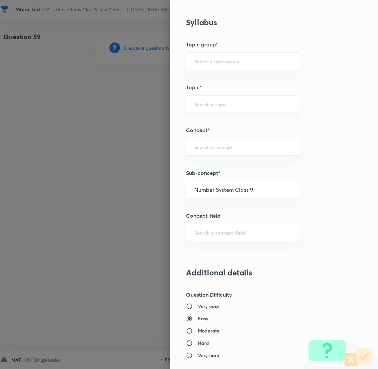
type input "Number System Class 9"
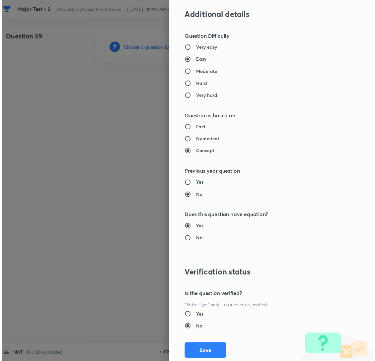
scroll to position [625, 0]
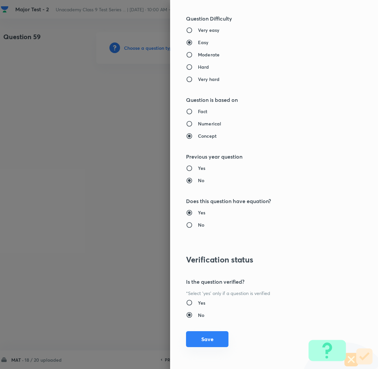
click at [199, 341] on button "Save" at bounding box center [207, 339] width 42 height 16
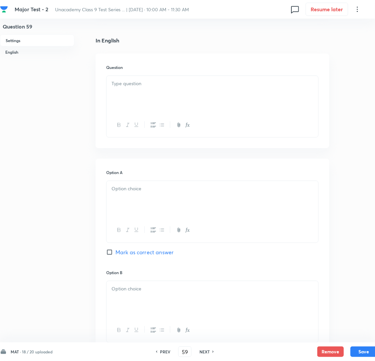
scroll to position [149, 0]
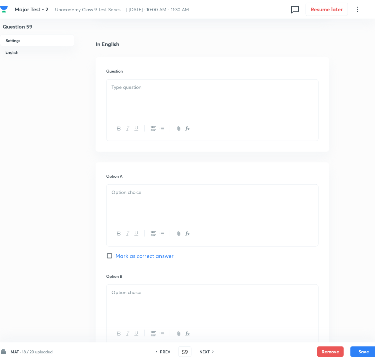
click at [138, 103] on div at bounding box center [212, 98] width 212 height 37
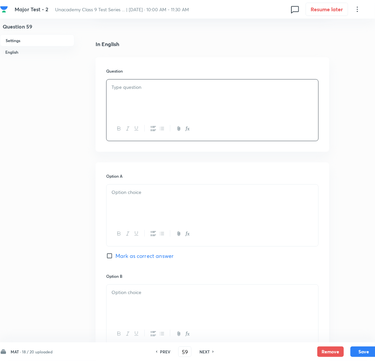
click at [167, 353] on h6 "PREV" at bounding box center [165, 352] width 10 height 6
type input "58"
checkbox input "true"
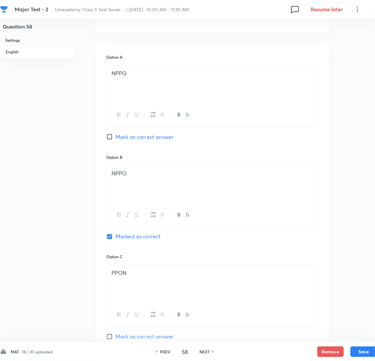
scroll to position [298, 0]
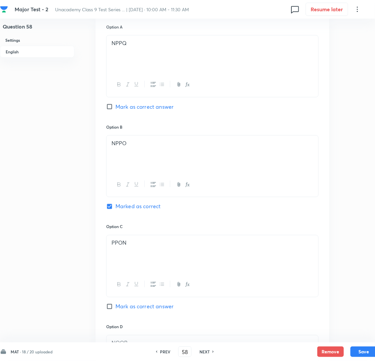
click at [208, 353] on h6 "NEXT" at bounding box center [204, 352] width 10 height 6
type input "59"
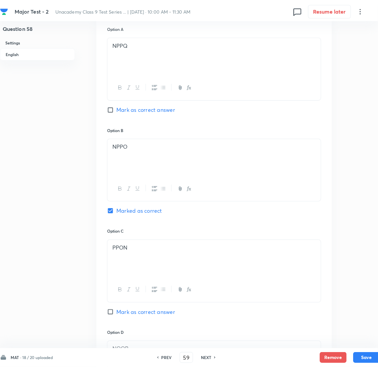
scroll to position [0, 0]
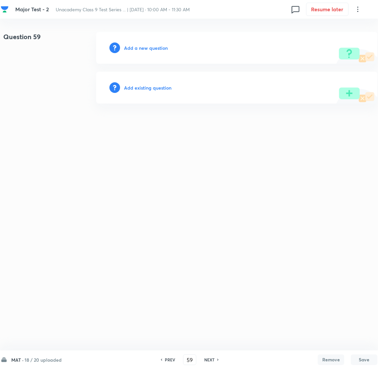
click at [132, 46] on h6 "Add a new question" at bounding box center [146, 47] width 44 height 7
click at [132, 46] on h6 "Choose a question type" at bounding box center [149, 47] width 51 height 7
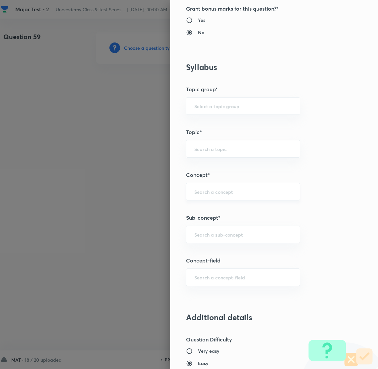
scroll to position [447, 0]
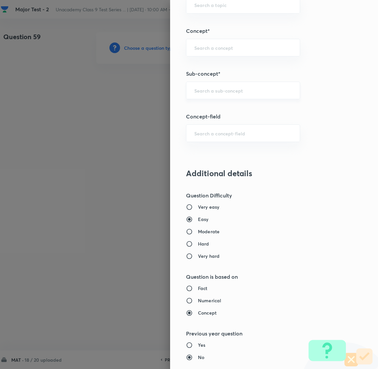
click at [201, 86] on div "​" at bounding box center [243, 91] width 114 height 18
click at [219, 106] on li "Number System Class 9" at bounding box center [235, 110] width 113 height 12
type input "Number System Class 9"
type input "Foundation Class IX"
type input "Mathematics"
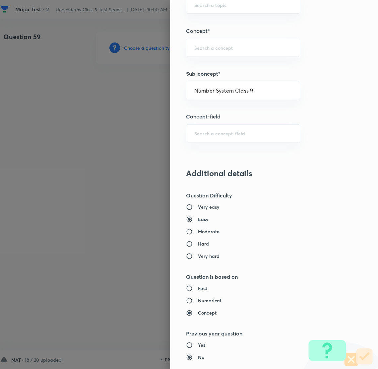
type input "Number System Class 9"
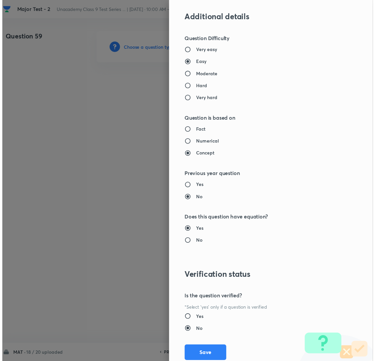
scroll to position [625, 0]
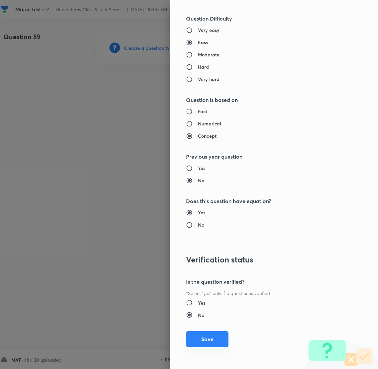
click at [192, 337] on button "Save" at bounding box center [207, 339] width 42 height 16
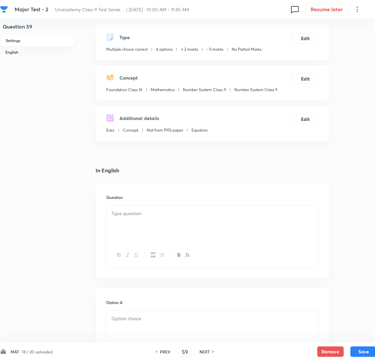
scroll to position [99, 0]
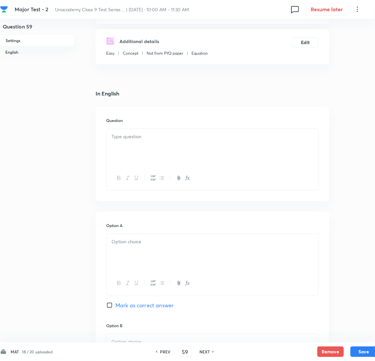
click at [145, 141] on p at bounding box center [212, 137] width 202 height 8
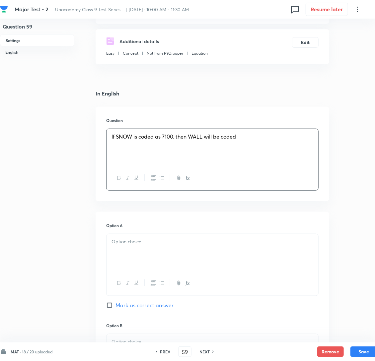
click at [160, 258] on div at bounding box center [212, 252] width 212 height 37
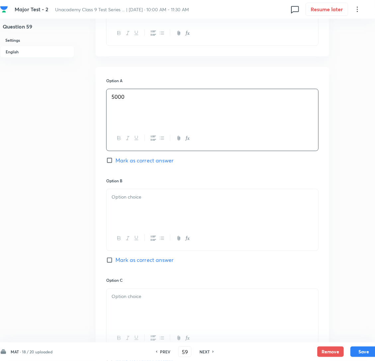
scroll to position [248, 0]
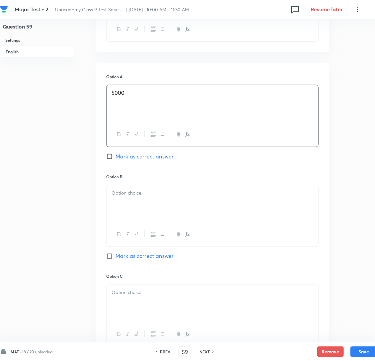
click at [126, 197] on p at bounding box center [212, 193] width 202 height 8
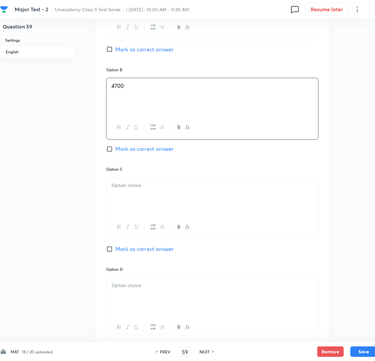
scroll to position [447, 0]
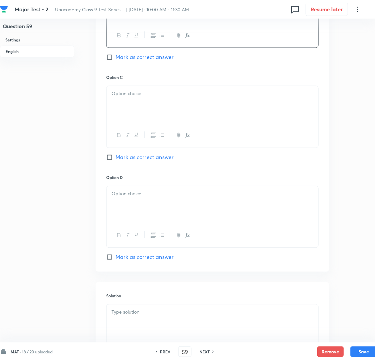
click at [145, 120] on div at bounding box center [212, 104] width 212 height 37
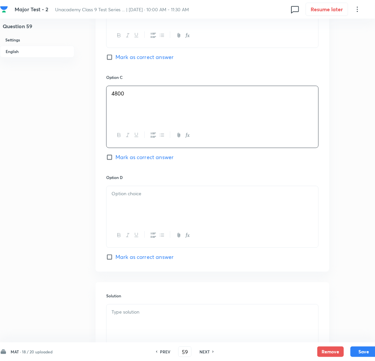
click at [110, 161] on input "Mark as correct answer" at bounding box center [110, 157] width 9 height 7
checkbox input "true"
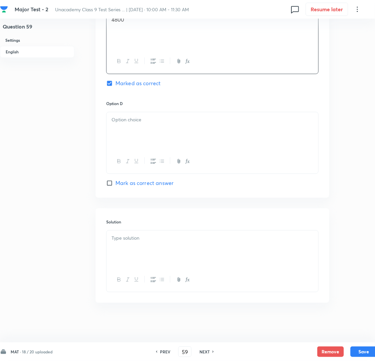
scroll to position [538, 0]
click at [132, 124] on div at bounding box center [212, 130] width 212 height 37
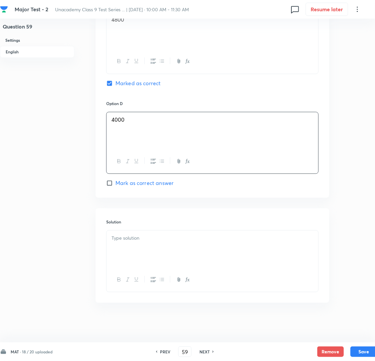
click at [138, 237] on p at bounding box center [212, 238] width 202 height 8
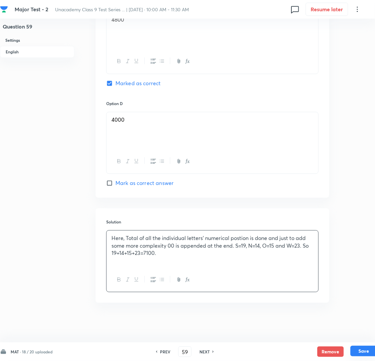
click at [366, 349] on button "Save" at bounding box center [363, 351] width 27 height 11
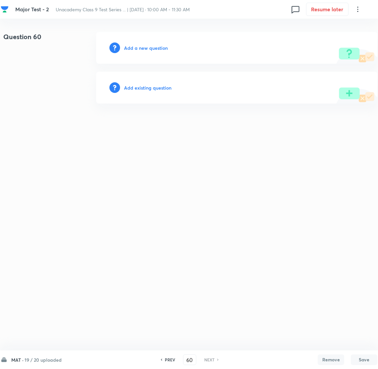
click at [171, 359] on h6 "PREV" at bounding box center [170, 360] width 10 height 6
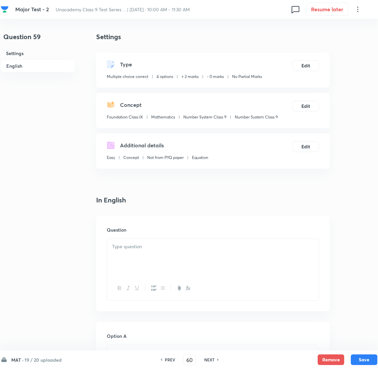
type input "59"
checkbox input "true"
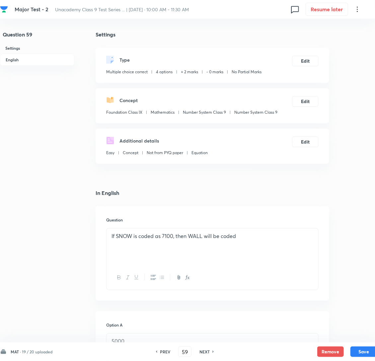
click at [166, 353] on h6 "PREV" at bounding box center [165, 352] width 10 height 6
type input "58"
checkbox input "false"
checkbox input "true"
click at [165, 350] on h6 "PREV" at bounding box center [165, 352] width 10 height 6
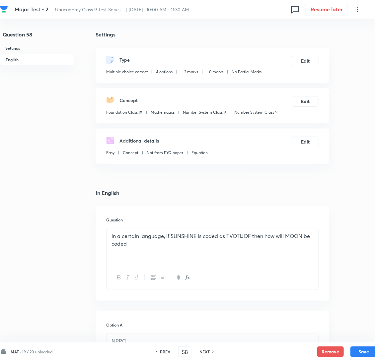
type input "57"
checkbox input "false"
checkbox input "true"
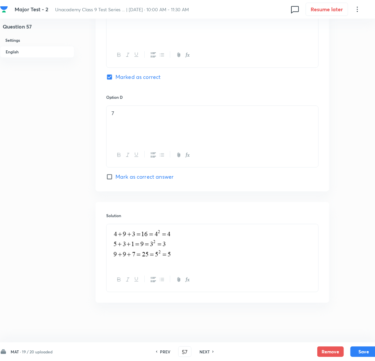
scroll to position [545, 0]
click at [205, 349] on h6 "NEXT" at bounding box center [204, 352] width 10 height 6
type input "58"
checkbox input "false"
checkbox input "true"
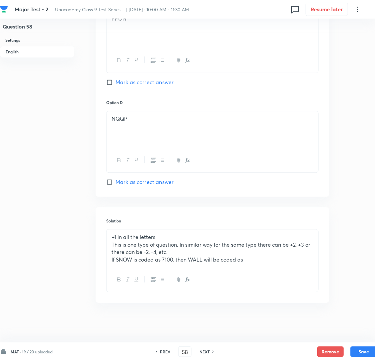
scroll to position [540, 0]
drag, startPoint x: 211, startPoint y: 261, endPoint x: 107, endPoint y: 270, distance: 104.9
click at [107, 270] on div "+1 in all the letters This is one type of question. In similar way for the same…" at bounding box center [212, 260] width 212 height 63
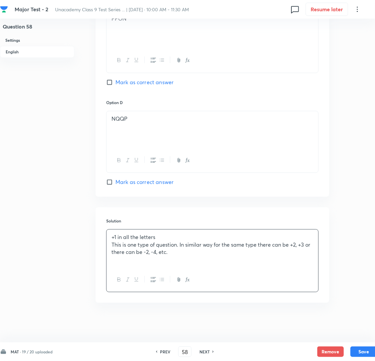
scroll to position [538, 0]
click at [367, 353] on button "Save" at bounding box center [363, 351] width 27 height 11
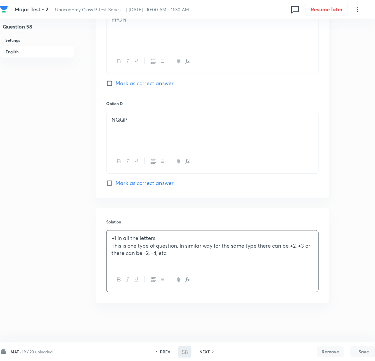
type input "59"
checkbox input "false"
checkbox input "true"
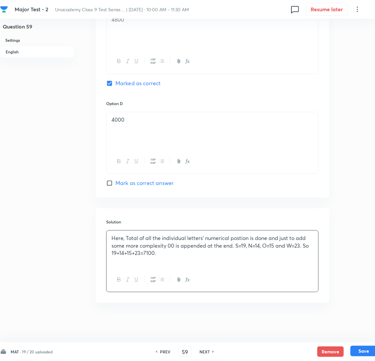
click at [360, 347] on button "Save" at bounding box center [363, 351] width 27 height 11
type input "60"
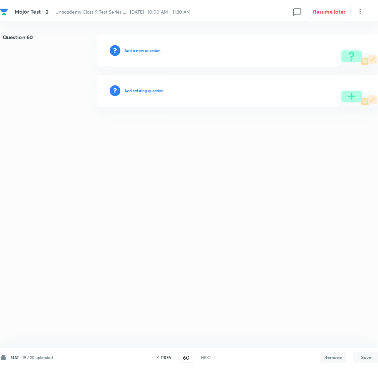
scroll to position [0, 0]
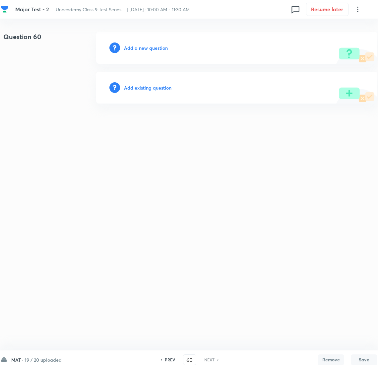
click at [138, 48] on h6 "Add a new question" at bounding box center [146, 47] width 44 height 7
click at [138, 48] on h6 "Choose a question type" at bounding box center [149, 47] width 51 height 7
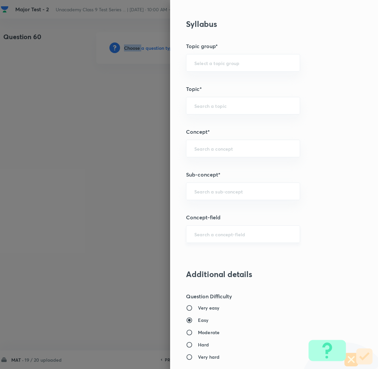
scroll to position [348, 0]
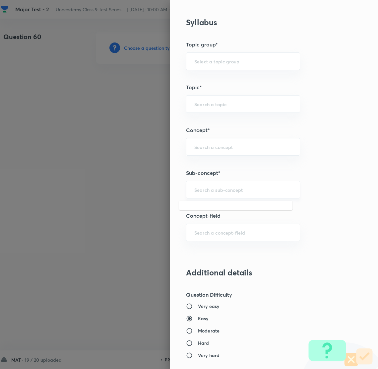
click at [204, 187] on input "text" at bounding box center [243, 189] width 98 height 6
click at [228, 208] on li "Number System Class 9" at bounding box center [235, 209] width 113 height 12
type input "Number System Class 9"
type input "Foundation Class IX"
type input "Mathematics"
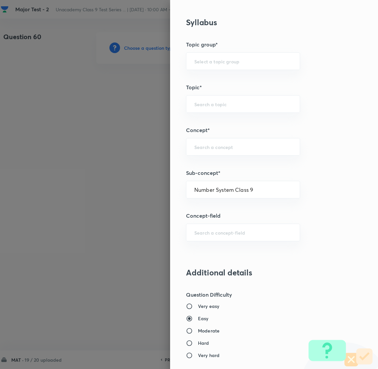
type input "Number System Class 9"
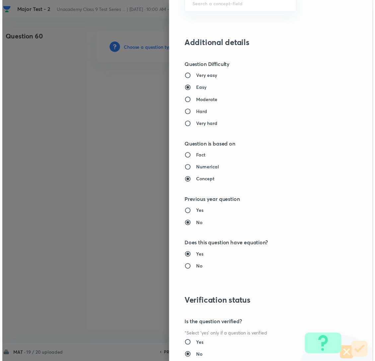
scroll to position [625, 0]
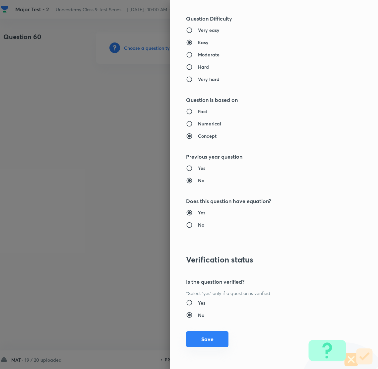
click at [200, 335] on button "Save" at bounding box center [207, 339] width 42 height 16
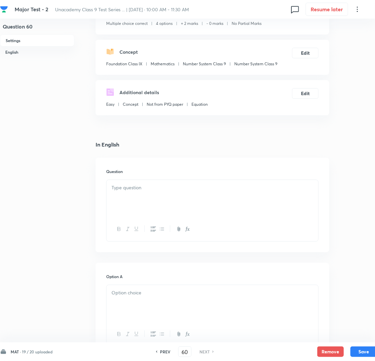
scroll to position [50, 0]
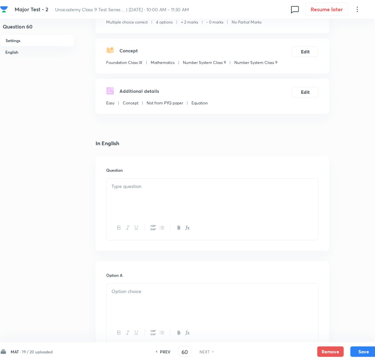
click at [148, 210] on div at bounding box center [212, 197] width 212 height 37
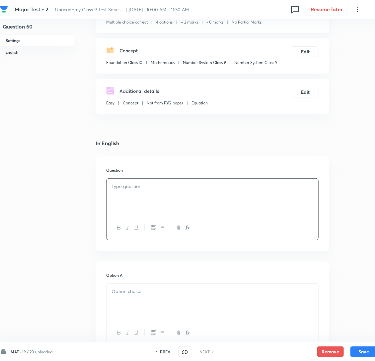
click at [164, 190] on p at bounding box center [212, 187] width 202 height 8
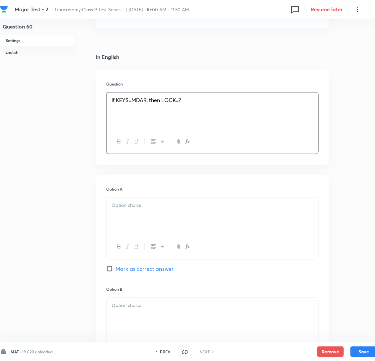
scroll to position [149, 0]
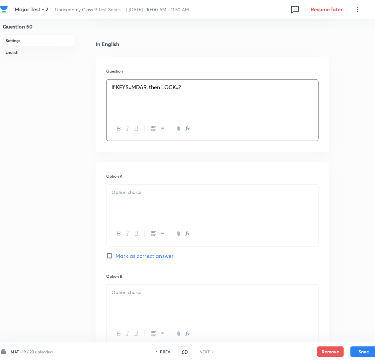
click at [130, 208] on div at bounding box center [212, 203] width 212 height 37
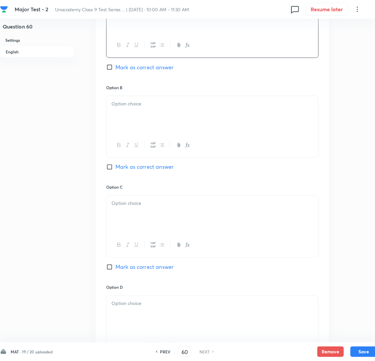
scroll to position [348, 0]
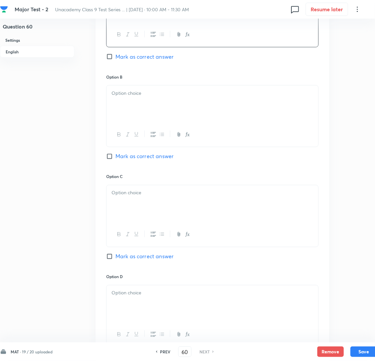
click at [162, 147] on div at bounding box center [212, 135] width 212 height 24
click at [144, 117] on div at bounding box center [212, 104] width 212 height 37
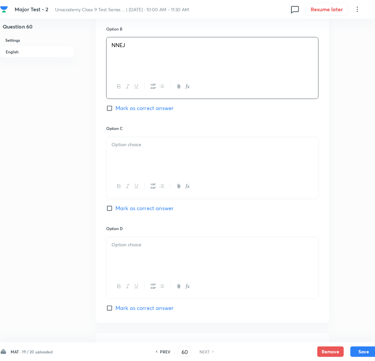
scroll to position [398, 0]
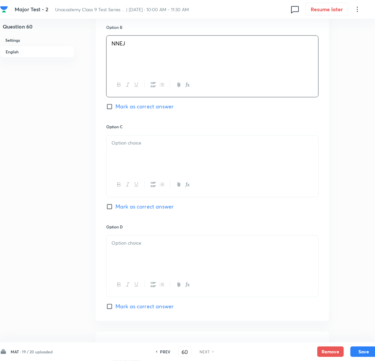
drag, startPoint x: 151, startPoint y: 161, endPoint x: 138, endPoint y: 160, distance: 12.6
click at [151, 147] on p at bounding box center [212, 144] width 202 height 8
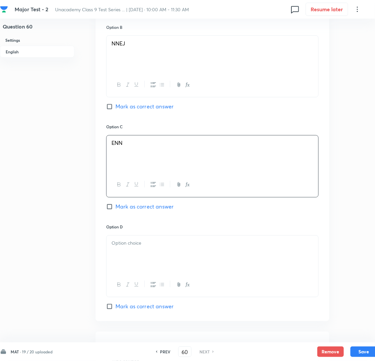
click at [110, 158] on div "ENN" at bounding box center [212, 154] width 212 height 37
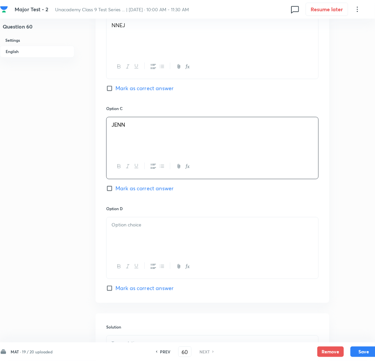
scroll to position [447, 0]
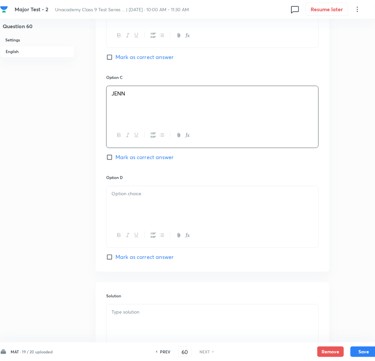
click at [135, 198] on div "Option D [PERSON_NAME] as correct answer" at bounding box center [212, 218] width 212 height 87
drag, startPoint x: 133, startPoint y: 200, endPoint x: 133, endPoint y: 211, distance: 10.9
click at [133, 201] on div "Option D [PERSON_NAME] as correct answer" at bounding box center [212, 218] width 212 height 87
click at [133, 198] on p at bounding box center [212, 194] width 202 height 8
click at [134, 198] on p at bounding box center [212, 194] width 202 height 8
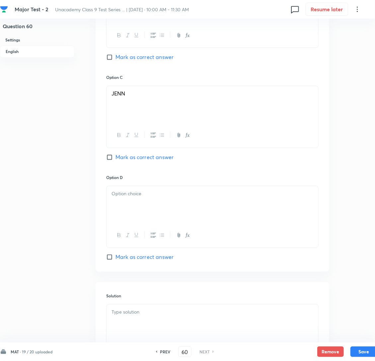
click at [163, 217] on div at bounding box center [212, 204] width 212 height 37
click at [125, 198] on p at bounding box center [212, 194] width 202 height 8
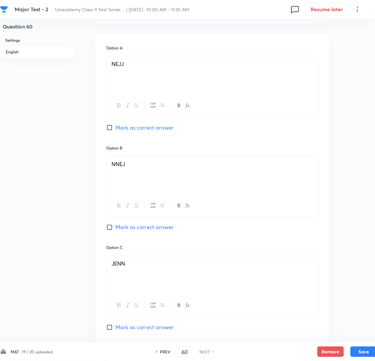
scroll to position [240, 0]
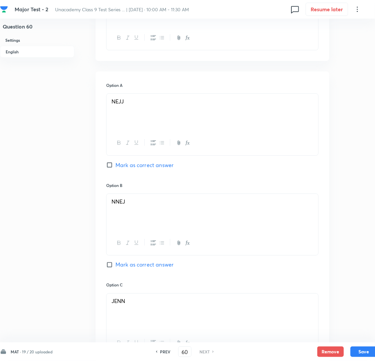
click at [108, 268] on input "Mark as correct answer" at bounding box center [110, 265] width 9 height 7
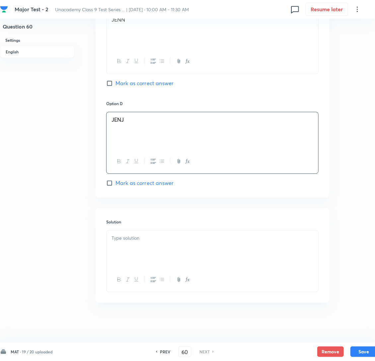
scroll to position [538, 0]
click at [160, 242] on div at bounding box center [212, 249] width 212 height 37
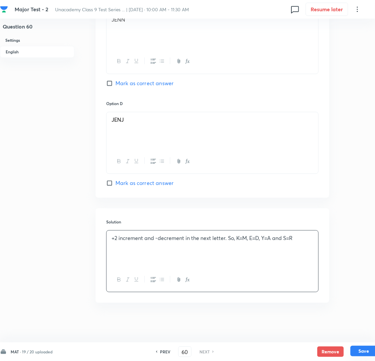
click at [361, 352] on button "Save" at bounding box center [363, 351] width 27 height 11
checkbox input "true"
click at [324, 6] on button "Submit" at bounding box center [326, 8] width 42 height 11
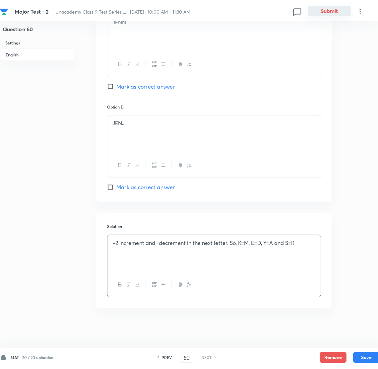
scroll to position [531, 0]
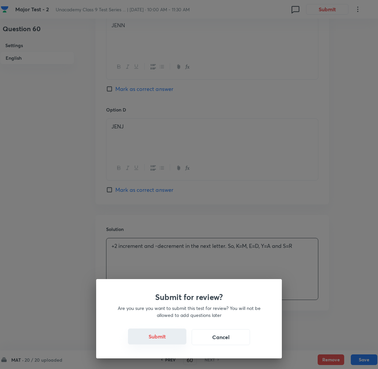
click at [168, 333] on button "Submit" at bounding box center [157, 336] width 58 height 16
click at [152, 336] on button "Submit" at bounding box center [157, 336] width 58 height 16
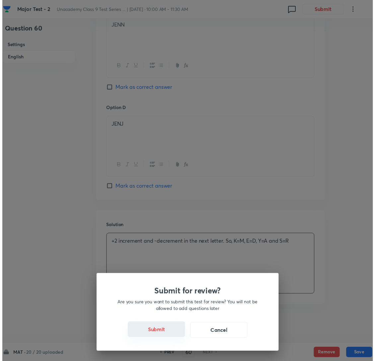
scroll to position [0, 0]
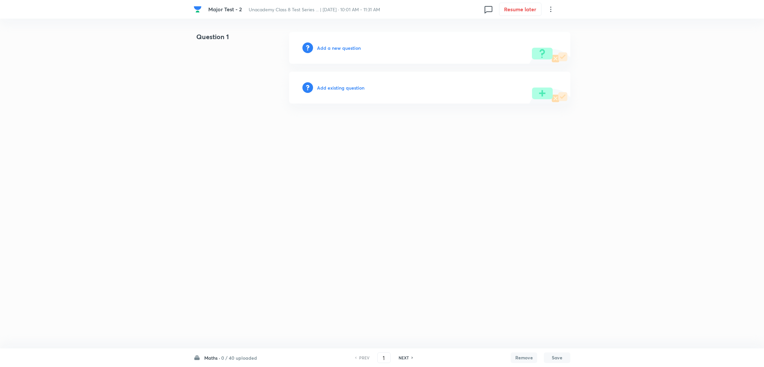
click at [321, 48] on h6 "Add a new question" at bounding box center [339, 47] width 44 height 7
click at [336, 48] on h6 "Choose a question type" at bounding box center [342, 47] width 51 height 7
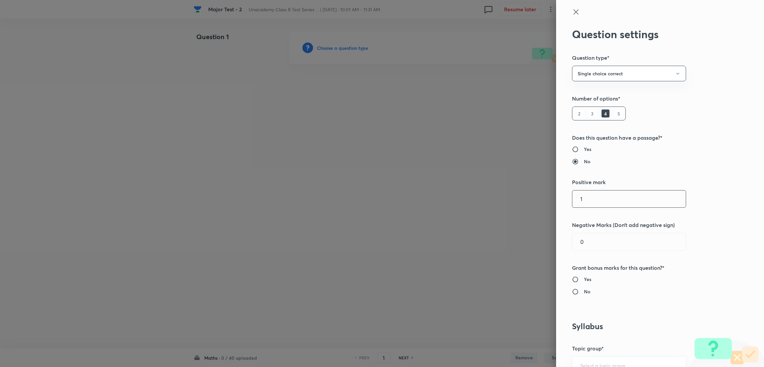
drag, startPoint x: 582, startPoint y: 199, endPoint x: 549, endPoint y: 203, distance: 33.4
click at [556, 203] on div "Question settings Question type* Single choice correct Number of options* 2 3 4…" at bounding box center [660, 183] width 208 height 367
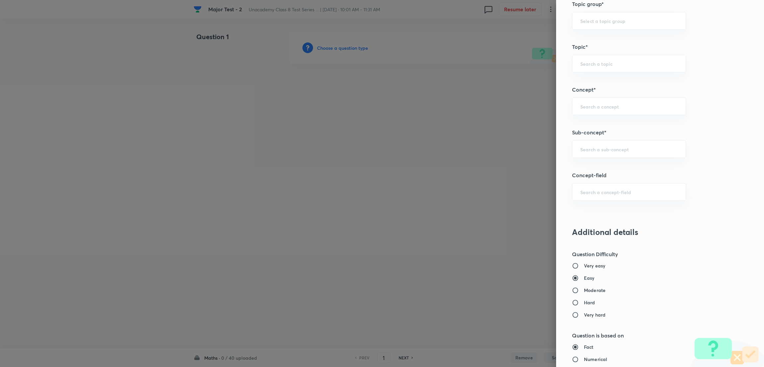
scroll to position [348, 0]
type input "2"
click at [649, 258] on div "Question settings Question type* Single choice correct Number of options* 2 3 4…" at bounding box center [660, 183] width 208 height 367
click at [597, 149] on div "​" at bounding box center [629, 145] width 114 height 18
paste input "Rational Numbers"
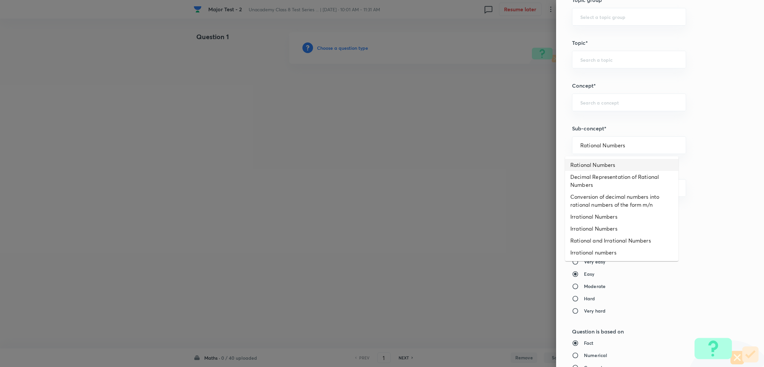
click at [602, 164] on li "Rational Numbers" at bounding box center [621, 165] width 113 height 12
type input "Rational Numbers"
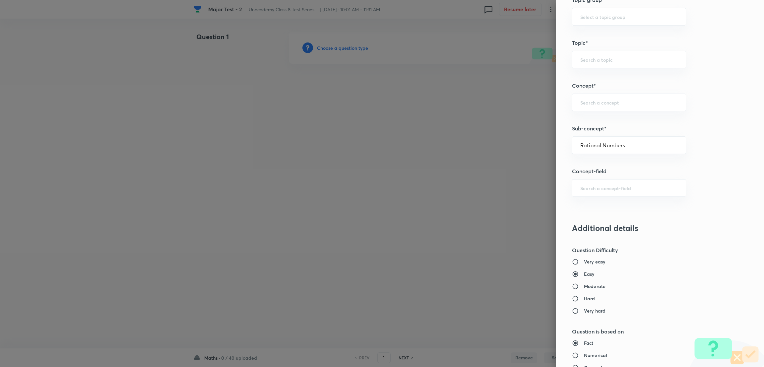
type input "Foundation Class 8"
type input "Mathematics"
type input "Number System"
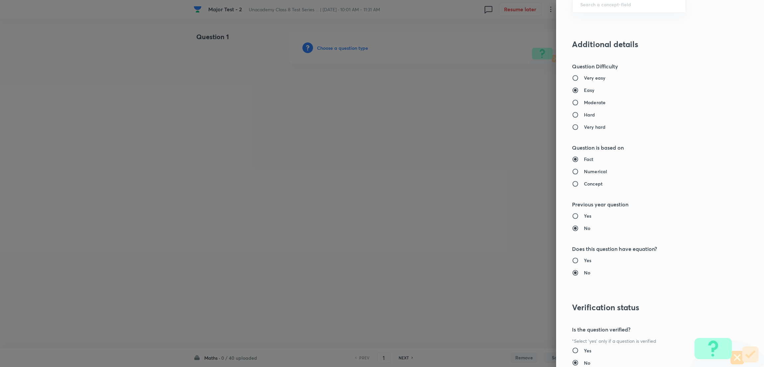
scroll to position [547, 0]
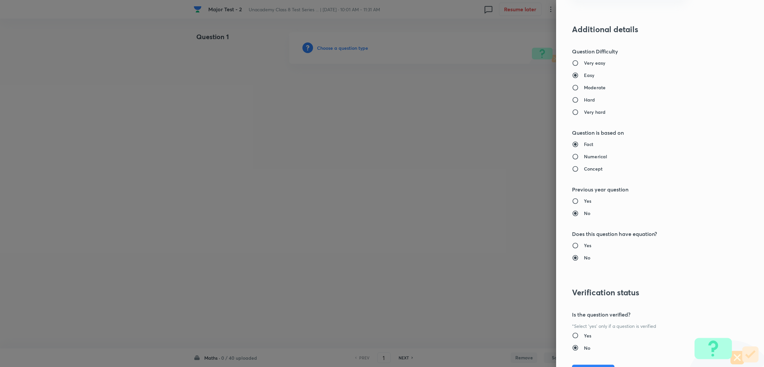
click at [584, 167] on h6 "Concept" at bounding box center [593, 168] width 19 height 7
click at [580, 167] on input "Concept" at bounding box center [578, 168] width 12 height 7
radio input "true"
radio input "false"
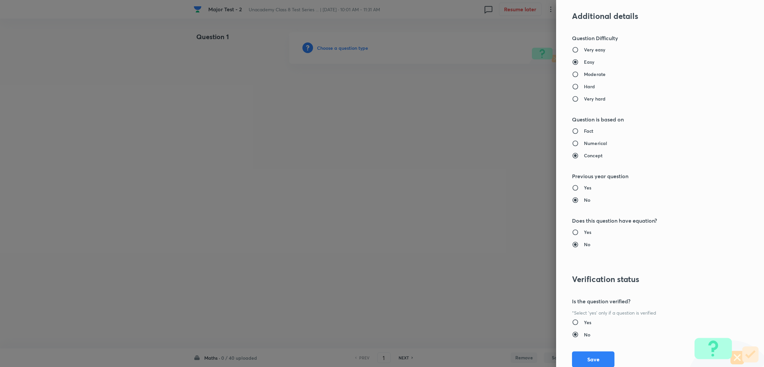
scroll to position [582, 0]
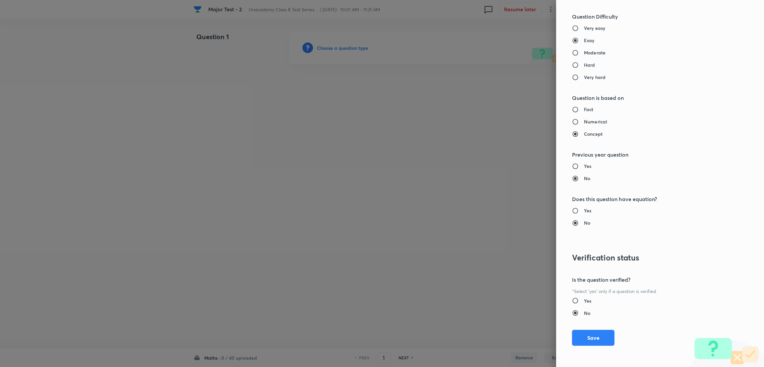
click at [572, 211] on input "Yes" at bounding box center [578, 210] width 12 height 7
radio input "true"
radio input "false"
click at [572, 299] on input "Yes" at bounding box center [578, 300] width 12 height 7
radio input "true"
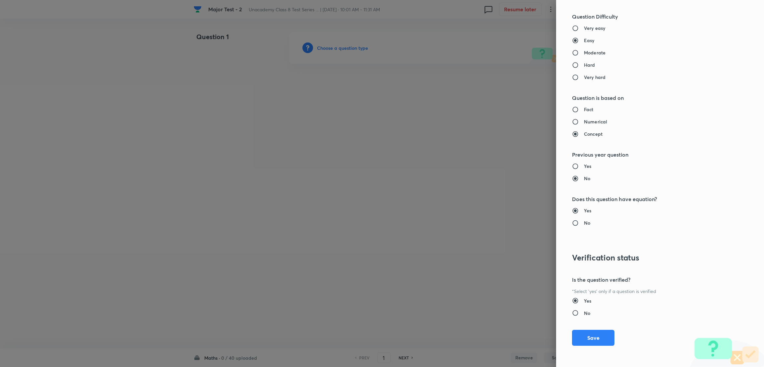
click at [584, 314] on h6 "No" at bounding box center [587, 312] width 6 height 7
click at [577, 314] on input "No" at bounding box center [578, 312] width 12 height 7
radio input "true"
radio input "false"
click at [581, 337] on button "Save" at bounding box center [593, 337] width 42 height 16
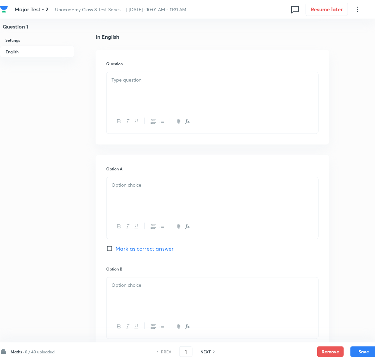
scroll to position [149, 0]
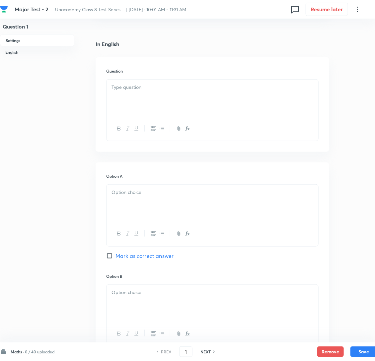
drag, startPoint x: 128, startPoint y: 104, endPoint x: 129, endPoint y: 110, distance: 6.4
click at [128, 104] on div at bounding box center [212, 98] width 212 height 37
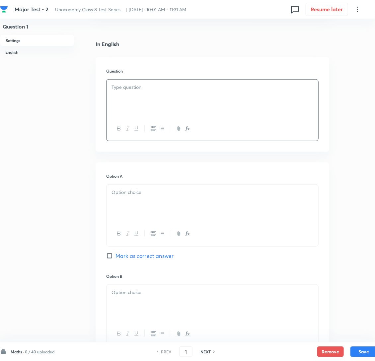
drag, startPoint x: 143, startPoint y: 78, endPoint x: 138, endPoint y: 86, distance: 9.5
click at [141, 74] on h6 "Question" at bounding box center [212, 71] width 212 height 6
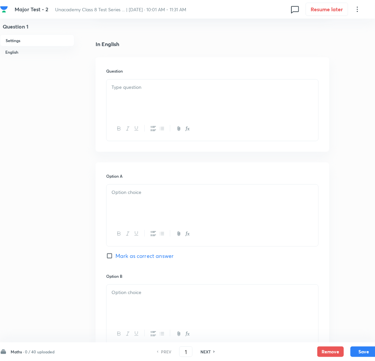
click at [132, 91] on p at bounding box center [212, 88] width 202 height 8
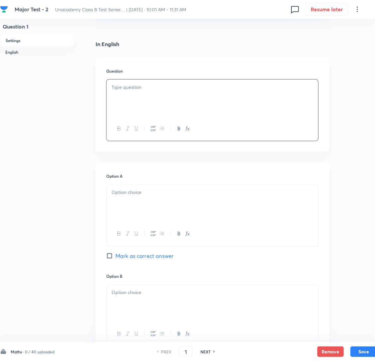
paste div
click at [116, 91] on span "The square of 9 is:" at bounding box center [137, 87] width 44 height 7
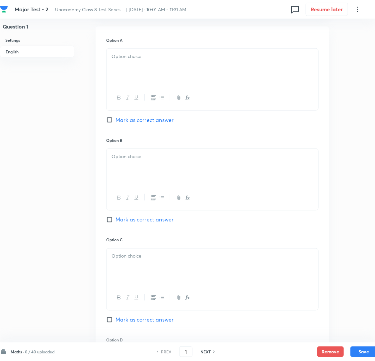
scroll to position [298, 0]
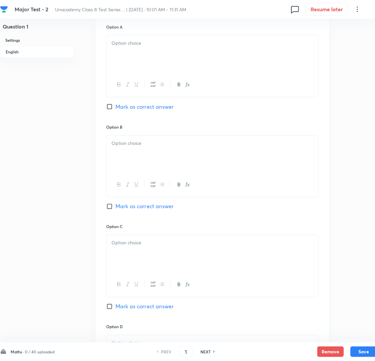
click at [160, 64] on div at bounding box center [212, 53] width 212 height 37
click at [147, 171] on div at bounding box center [212, 154] width 212 height 37
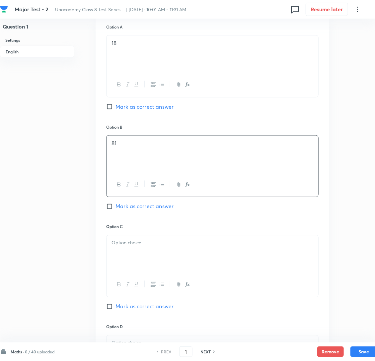
click at [110, 210] on input "Mark as correct answer" at bounding box center [110, 206] width 9 height 7
checkbox input "true"
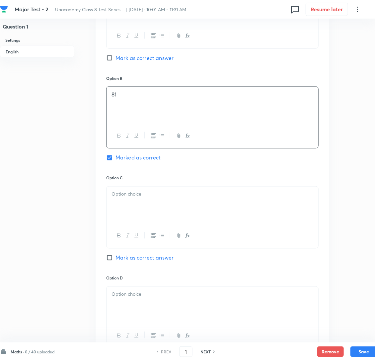
scroll to position [348, 0]
click at [134, 213] on div at bounding box center [212, 203] width 212 height 37
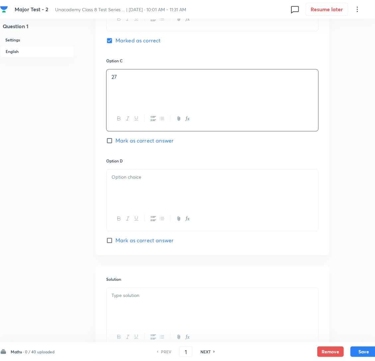
scroll to position [497, 0]
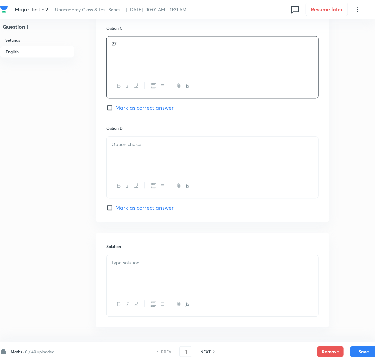
drag, startPoint x: 150, startPoint y: 159, endPoint x: 139, endPoint y: 159, distance: 10.6
click at [150, 148] on p at bounding box center [212, 145] width 202 height 8
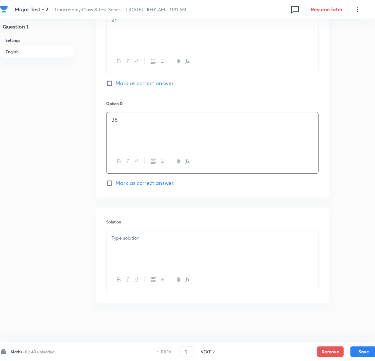
scroll to position [538, 0]
click at [134, 243] on div at bounding box center [212, 249] width 212 height 37
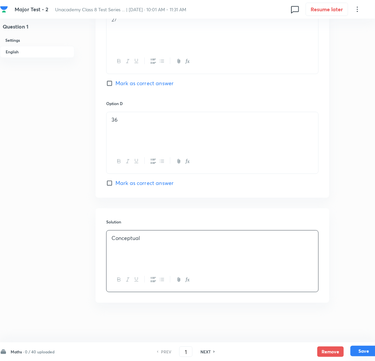
click at [370, 352] on button "Save" at bounding box center [363, 351] width 27 height 11
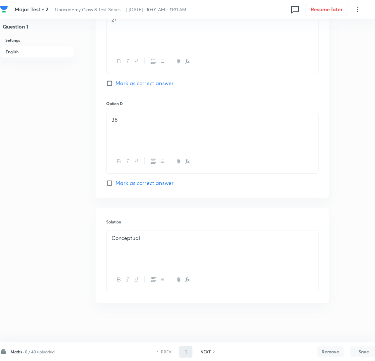
type input "2"
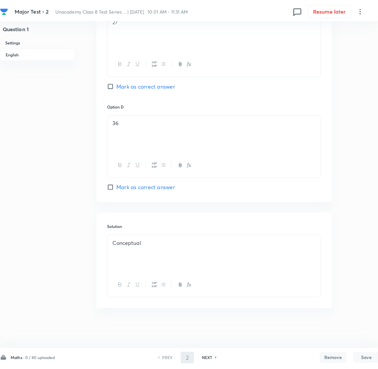
scroll to position [0, 0]
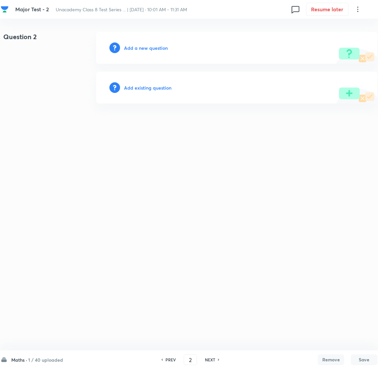
click at [133, 46] on h6 "Add a new question" at bounding box center [146, 47] width 44 height 7
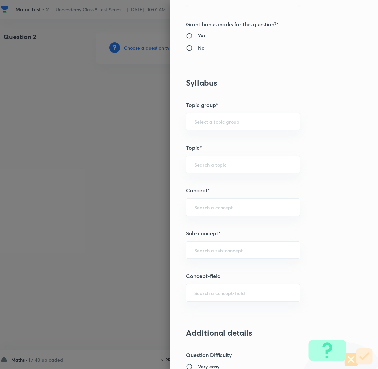
scroll to position [248, 0]
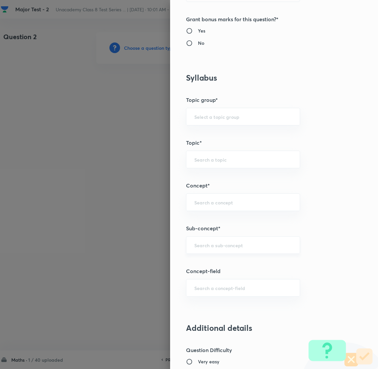
click at [205, 249] on div "​" at bounding box center [243, 245] width 114 height 18
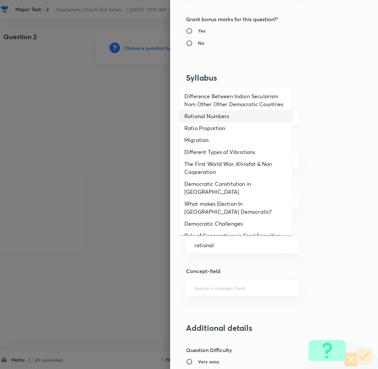
click at [216, 122] on li "Rational Numbers" at bounding box center [235, 116] width 113 height 12
type input "Rational Numbers"
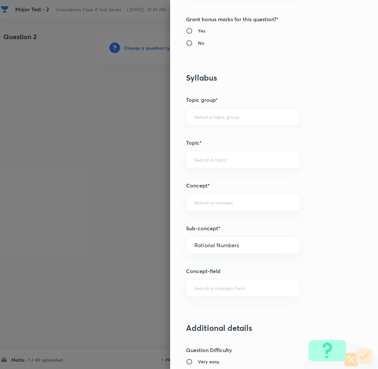
type input "Foundation Class 8"
type input "Mathematics"
type input "Number System"
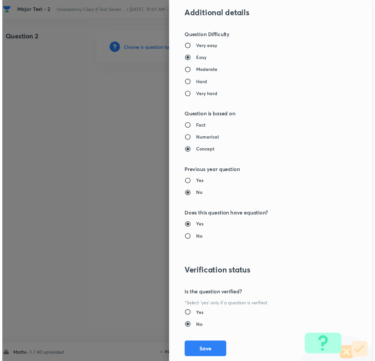
scroll to position [580, 0]
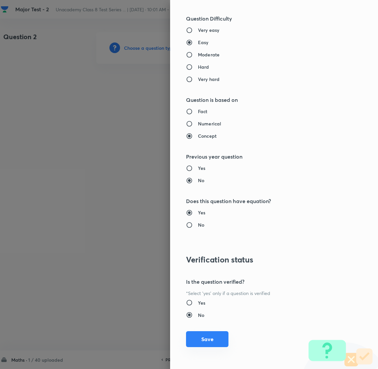
click at [196, 336] on button "Save" at bounding box center [207, 339] width 42 height 16
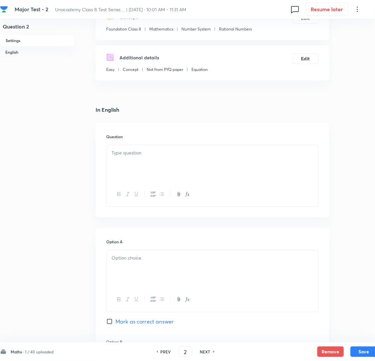
scroll to position [99, 0]
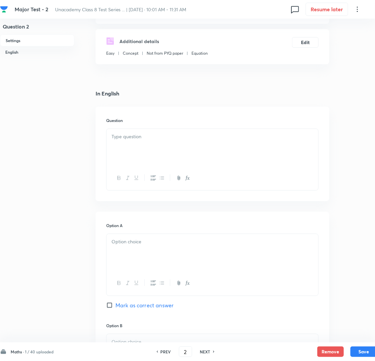
click at [137, 141] on p at bounding box center [212, 137] width 202 height 8
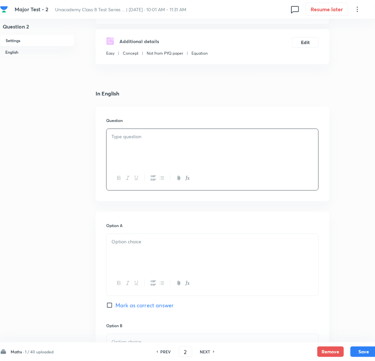
drag, startPoint x: 139, startPoint y: 128, endPoint x: 142, endPoint y: 146, distance: 17.8
click at [140, 123] on h6 "Question" at bounding box center [212, 120] width 212 height 6
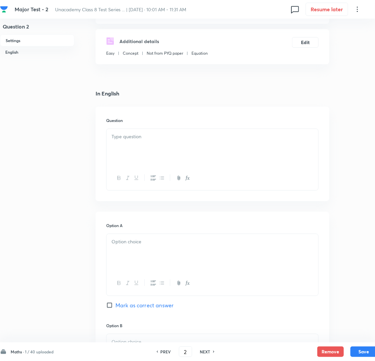
click at [142, 141] on p at bounding box center [212, 137] width 202 height 8
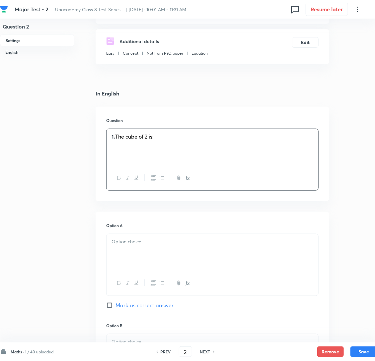
click at [116, 148] on p at bounding box center [212, 145] width 202 height 8
drag, startPoint x: 118, startPoint y: 145, endPoint x: 128, endPoint y: 149, distance: 10.3
click at [120, 140] on span "The cube of 2 is:" at bounding box center [134, 136] width 38 height 7
click at [149, 246] on p at bounding box center [212, 242] width 202 height 8
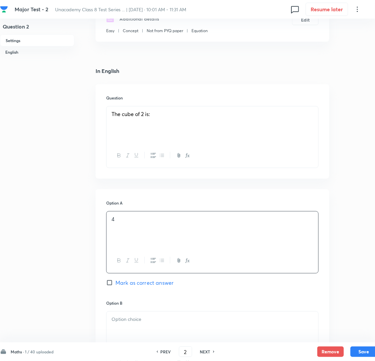
scroll to position [199, 0]
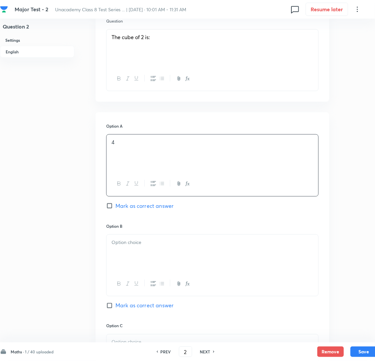
drag, startPoint x: 144, startPoint y: 245, endPoint x: 122, endPoint y: 245, distance: 21.2
click at [143, 245] on div "Option B [PERSON_NAME] as correct answer" at bounding box center [212, 273] width 212 height 100
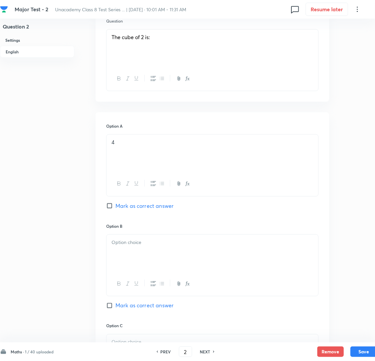
drag, startPoint x: 170, startPoint y: 257, endPoint x: 161, endPoint y: 257, distance: 9.6
click at [170, 246] on p at bounding box center [212, 243] width 202 height 8
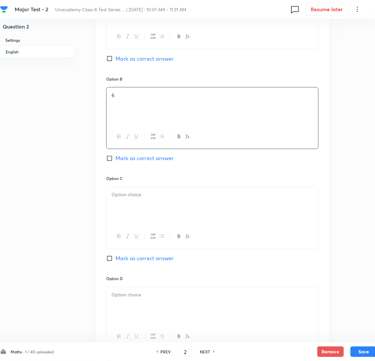
scroll to position [348, 0]
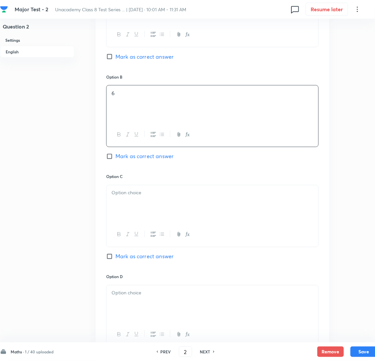
click at [144, 223] on div at bounding box center [212, 203] width 212 height 37
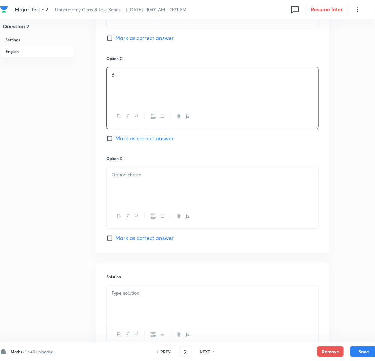
scroll to position [497, 0]
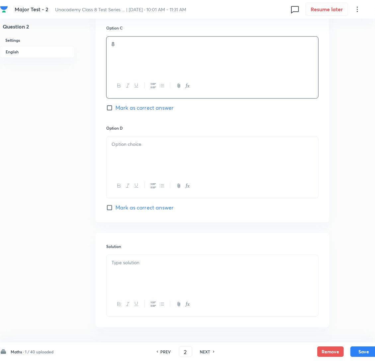
click at [118, 148] on p at bounding box center [212, 145] width 202 height 8
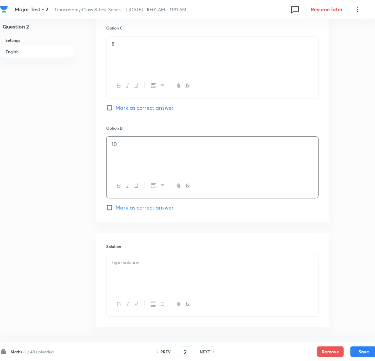
click at [113, 111] on input "Mark as correct answer" at bounding box center [110, 107] width 9 height 7
checkbox input "true"
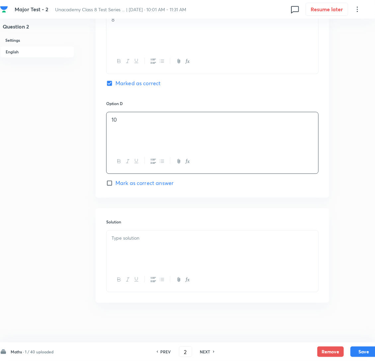
scroll to position [538, 0]
click at [127, 246] on div at bounding box center [212, 249] width 212 height 37
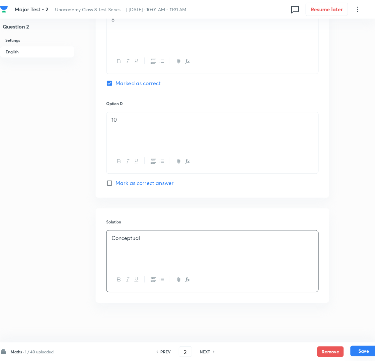
click at [357, 347] on button "Save" at bounding box center [363, 351] width 27 height 11
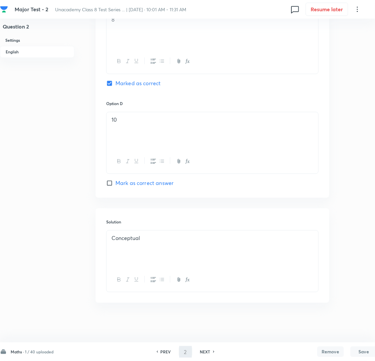
type input "3"
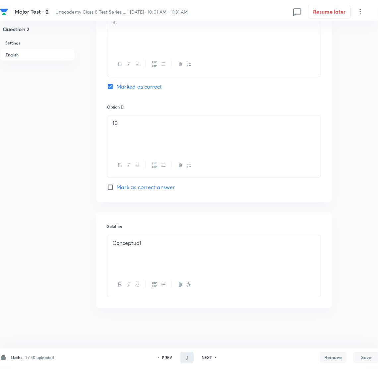
scroll to position [0, 0]
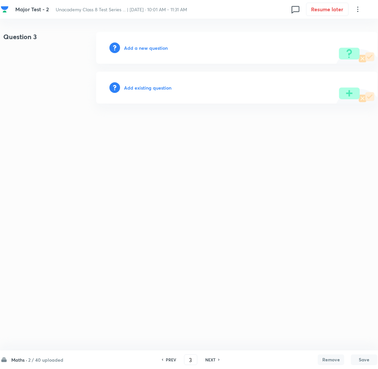
click at [139, 45] on h6 "Add a new question" at bounding box center [146, 47] width 44 height 7
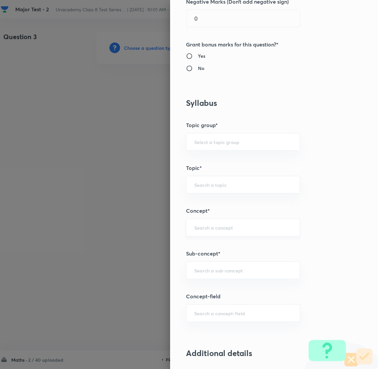
scroll to position [298, 0]
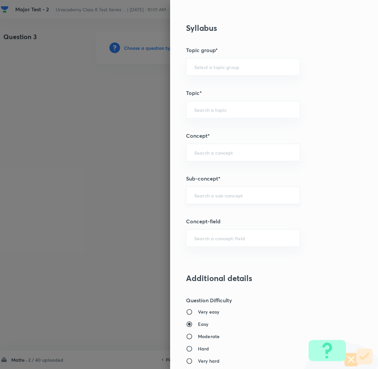
drag, startPoint x: 196, startPoint y: 200, endPoint x: 228, endPoint y: 187, distance: 33.8
click at [211, 193] on div "​" at bounding box center [243, 195] width 114 height 18
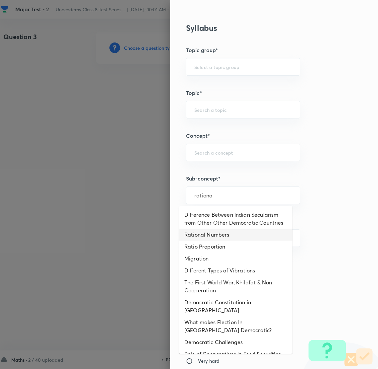
click at [220, 240] on li "Rational Numbers" at bounding box center [235, 235] width 113 height 12
type input "Rational Numbers"
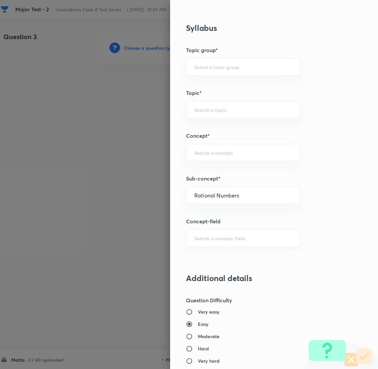
type input "Foundation Class 8"
type input "Mathematics"
type input "Number System"
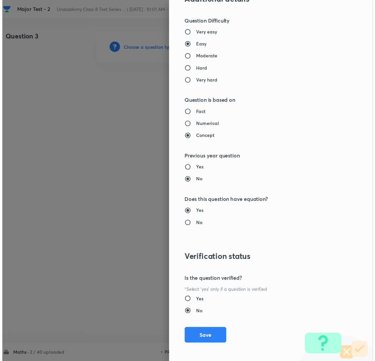
scroll to position [580, 0]
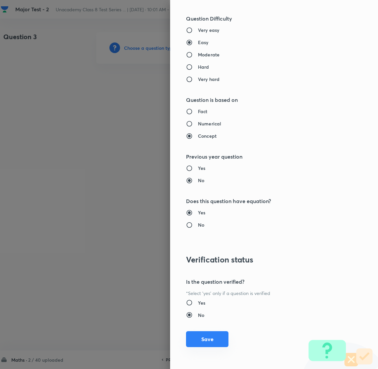
click at [196, 336] on button "Save" at bounding box center [207, 339] width 42 height 16
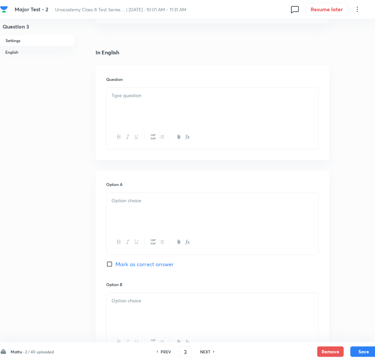
scroll to position [149, 0]
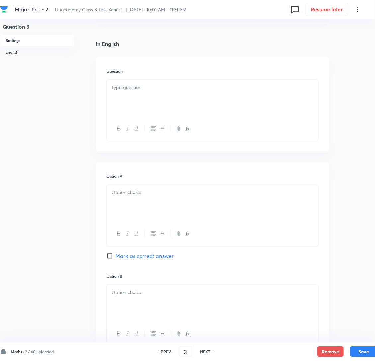
click at [135, 127] on div at bounding box center [212, 129] width 212 height 24
click at [134, 91] on p at bounding box center [212, 88] width 202 height 8
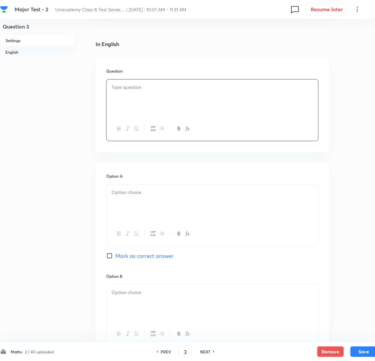
paste div
click at [116, 91] on span "In the equation x + 5 = 12, the value of x is:" at bounding box center [165, 87] width 101 height 7
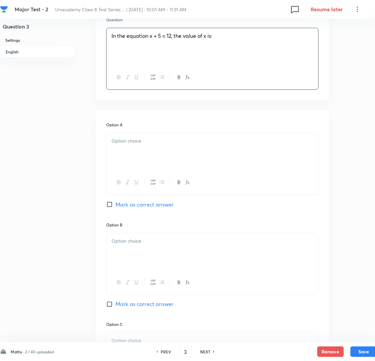
scroll to position [248, 0]
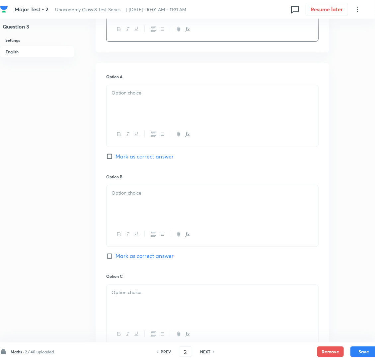
drag, startPoint x: 150, startPoint y: 102, endPoint x: 152, endPoint y: 110, distance: 8.4
click at [151, 97] on p at bounding box center [212, 93] width 202 height 8
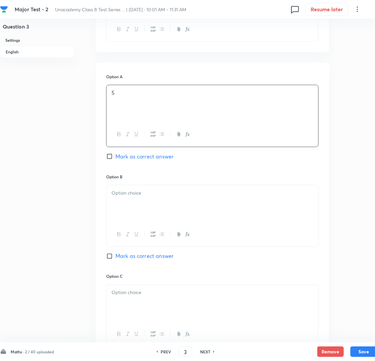
click at [140, 217] on div at bounding box center [212, 203] width 212 height 37
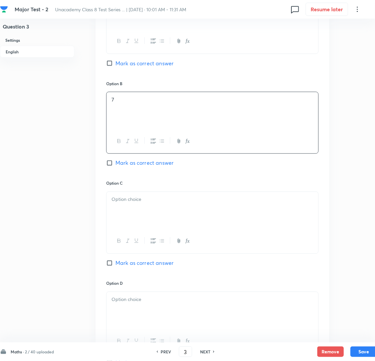
scroll to position [348, 0]
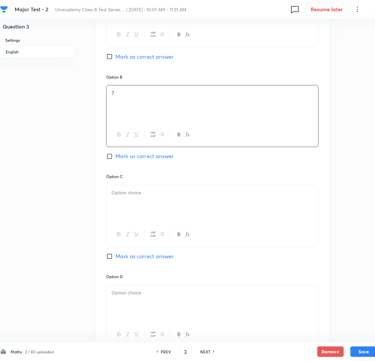
click at [149, 215] on div at bounding box center [212, 203] width 212 height 37
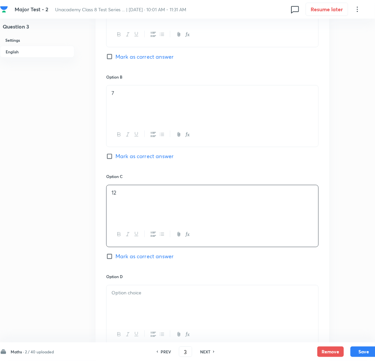
drag, startPoint x: 111, startPoint y: 207, endPoint x: 145, endPoint y: 211, distance: 34.4
click at [111, 207] on div "12" at bounding box center [212, 203] width 212 height 37
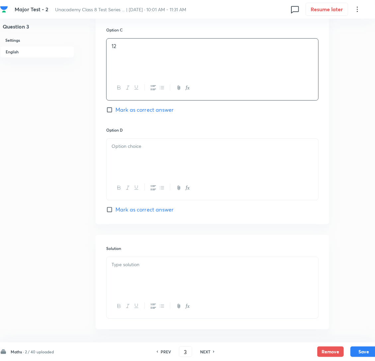
scroll to position [497, 0]
click at [129, 171] on div at bounding box center [212, 155] width 212 height 37
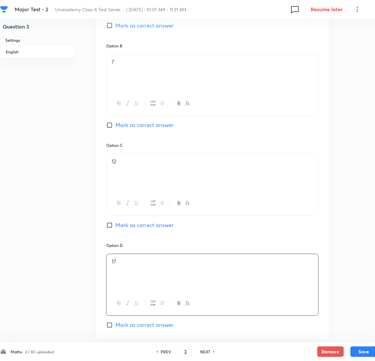
scroll to position [348, 0]
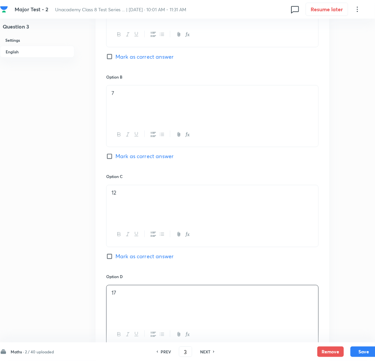
click at [110, 160] on input "Mark as correct answer" at bounding box center [110, 156] width 9 height 7
checkbox input "true"
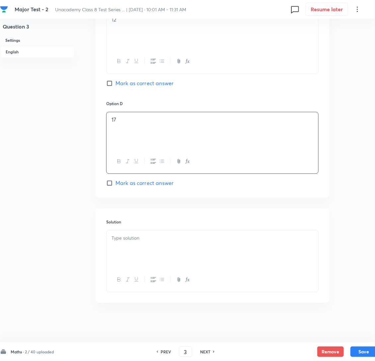
scroll to position [538, 0]
click at [127, 238] on p at bounding box center [212, 238] width 202 height 8
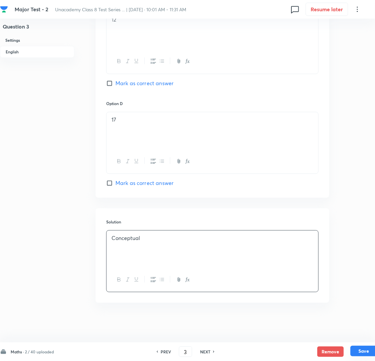
click at [358, 349] on button "Save" at bounding box center [363, 351] width 27 height 11
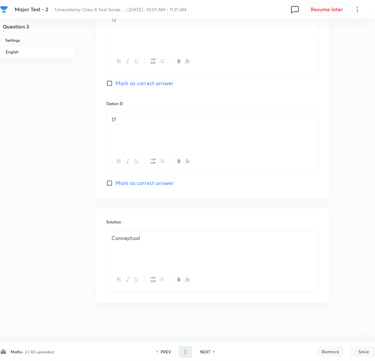
type input "4"
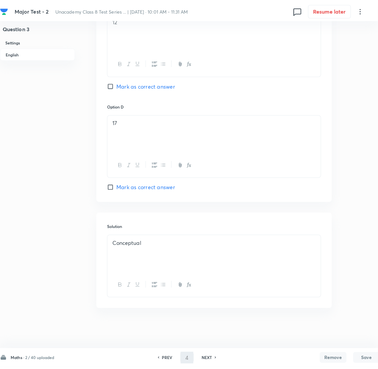
scroll to position [0, 0]
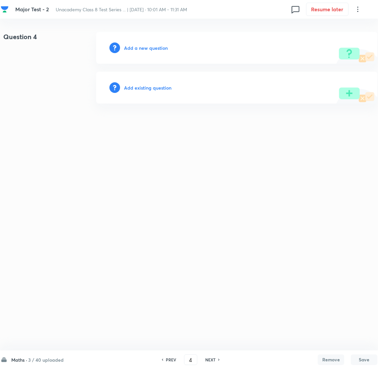
click at [144, 48] on h6 "Add a new question" at bounding box center [146, 47] width 44 height 7
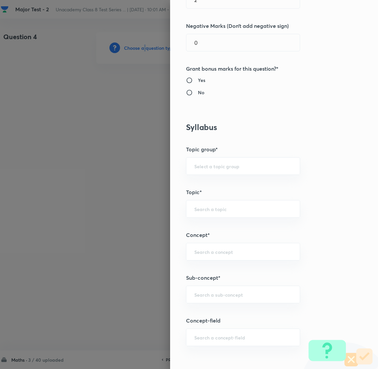
scroll to position [398, 0]
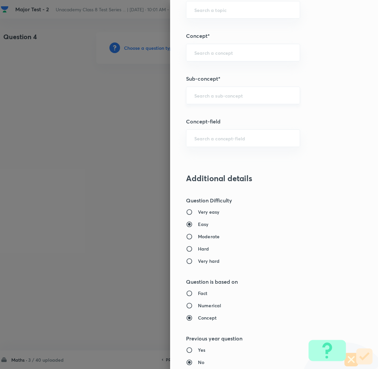
click at [205, 98] on input "text" at bounding box center [243, 95] width 98 height 6
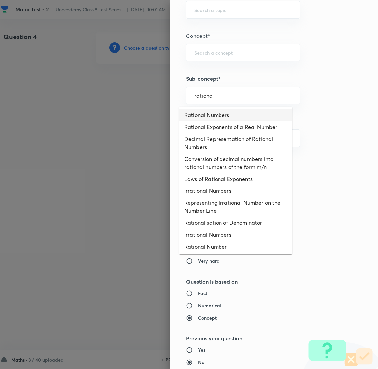
click at [210, 115] on li "Rational Numbers" at bounding box center [235, 115] width 113 height 12
type input "Rational Numbers"
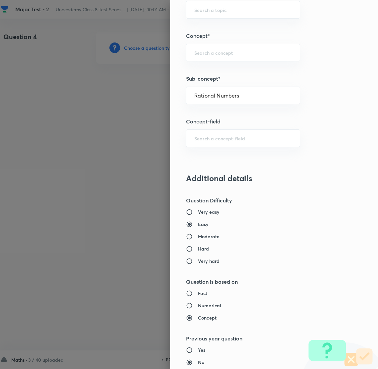
type input "Foundation Class 8"
type input "Mathematics"
type input "Number System"
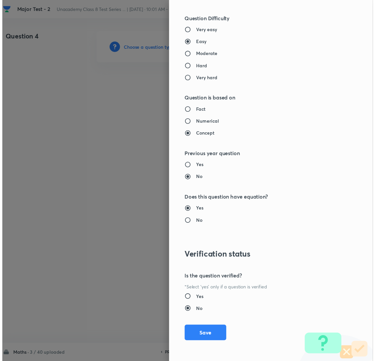
scroll to position [580, 0]
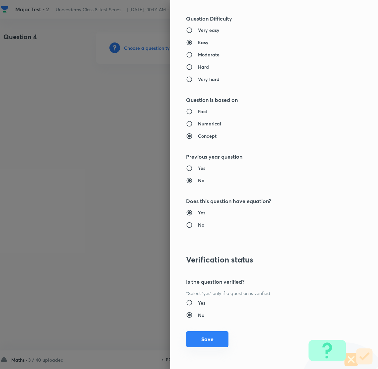
click at [201, 339] on button "Save" at bounding box center [207, 339] width 42 height 16
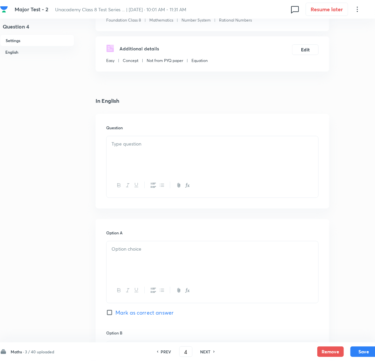
scroll to position [99, 0]
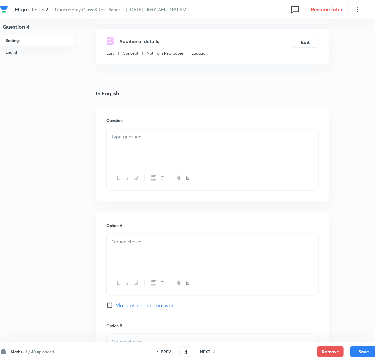
click at [164, 151] on div at bounding box center [212, 147] width 212 height 37
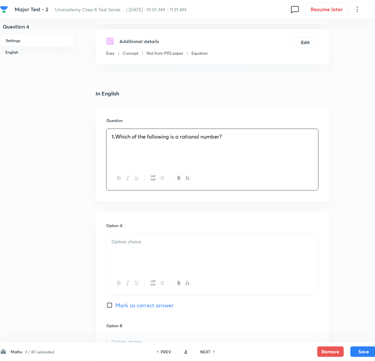
drag, startPoint x: 124, startPoint y: 148, endPoint x: 120, endPoint y: 149, distance: 4.0
click at [123, 140] on span "Which of the following is a rational number?" at bounding box center [168, 136] width 106 height 7
click at [117, 140] on span "Which of the following is a rational number?" at bounding box center [168, 136] width 106 height 7
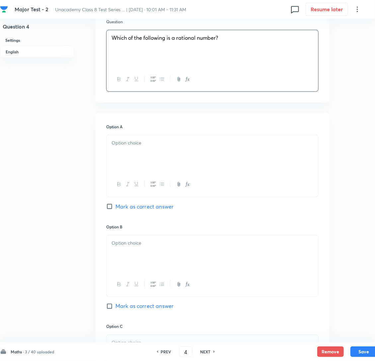
scroll to position [199, 0]
click at [154, 162] on div at bounding box center [212, 153] width 212 height 37
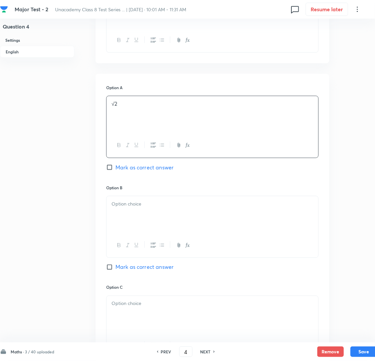
scroll to position [348, 0]
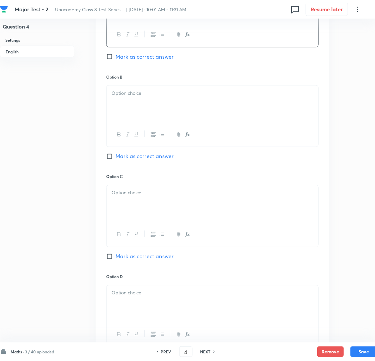
click at [135, 97] on p at bounding box center [212, 94] width 202 height 8
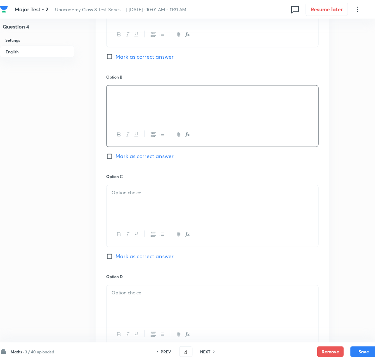
click at [145, 220] on div at bounding box center [212, 203] width 212 height 37
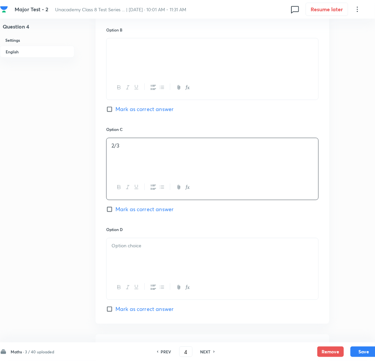
scroll to position [398, 0]
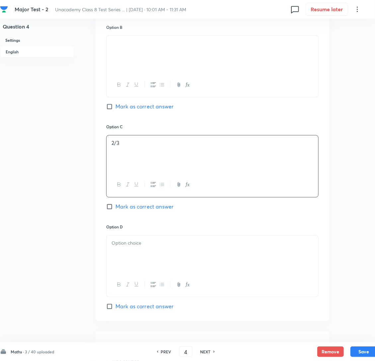
click at [109, 210] on input "Mark as correct answer" at bounding box center [110, 207] width 9 height 7
checkbox input "true"
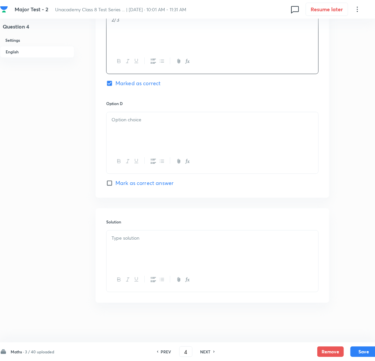
scroll to position [538, 0]
click at [156, 129] on div at bounding box center [212, 130] width 212 height 37
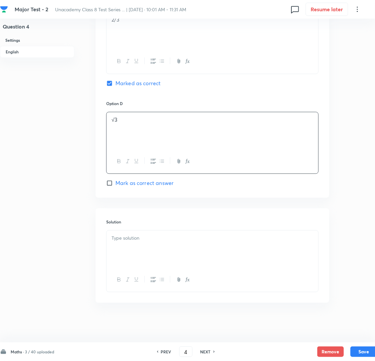
click at [142, 255] on div at bounding box center [212, 249] width 212 height 37
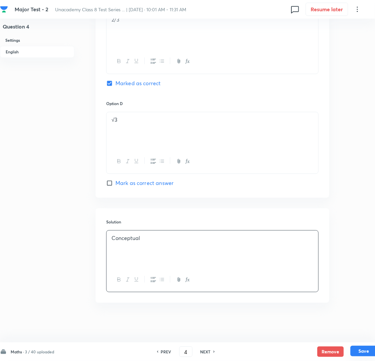
click at [358, 353] on button "Save" at bounding box center [363, 351] width 27 height 11
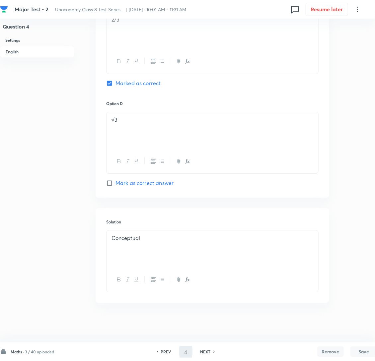
type input "5"
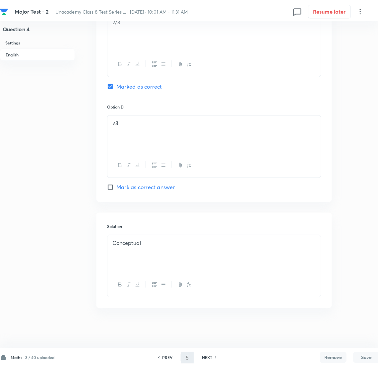
scroll to position [0, 0]
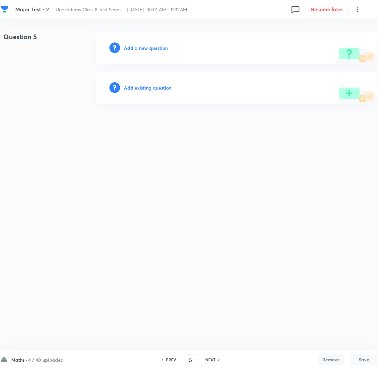
click at [136, 39] on div "Add a new question" at bounding box center [236, 48] width 281 height 32
click at [137, 45] on h6 "Add a new question" at bounding box center [146, 47] width 44 height 7
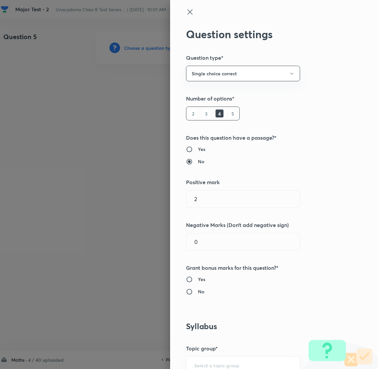
click at [137, 45] on div at bounding box center [189, 184] width 378 height 369
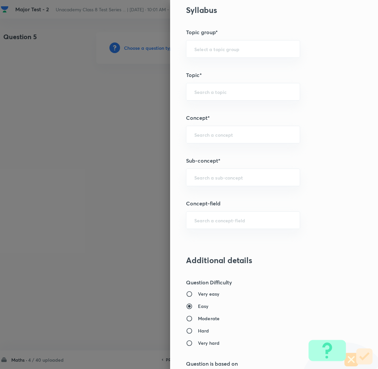
scroll to position [348, 0]
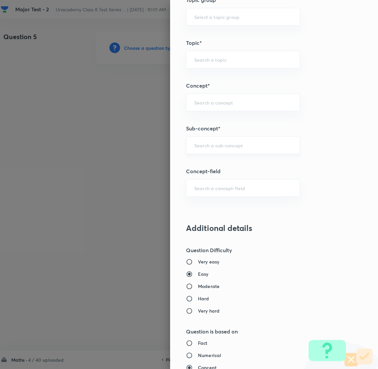
click at [214, 140] on div "​" at bounding box center [243, 145] width 114 height 18
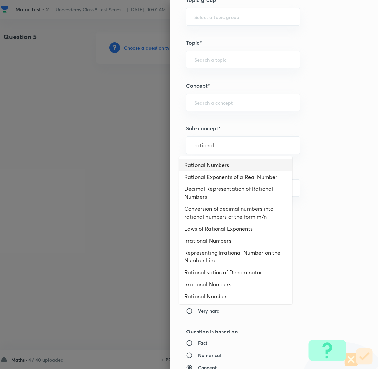
click at [216, 163] on li "Rational Numbers" at bounding box center [235, 165] width 113 height 12
type input "Rational Numbers"
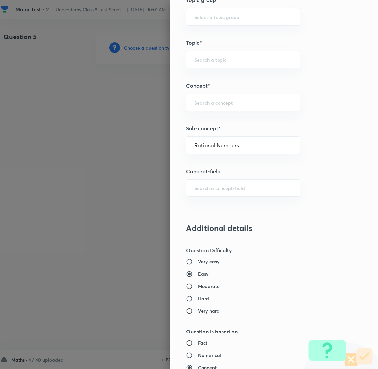
type input "Foundation Class 8"
type input "Mathematics"
type input "Number System"
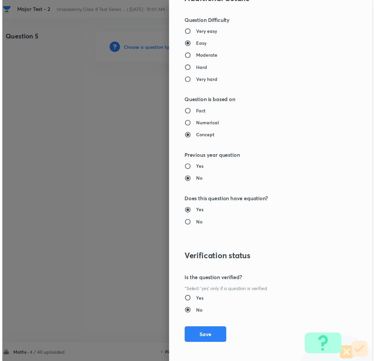
scroll to position [580, 0]
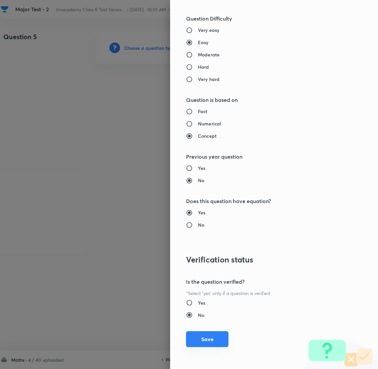
click at [203, 338] on button "Save" at bounding box center [207, 339] width 42 height 16
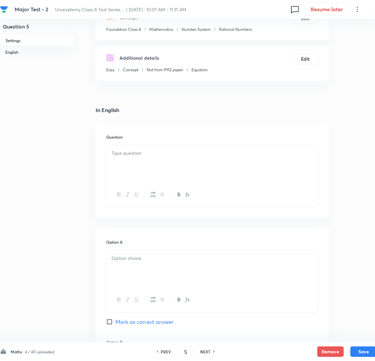
scroll to position [99, 0]
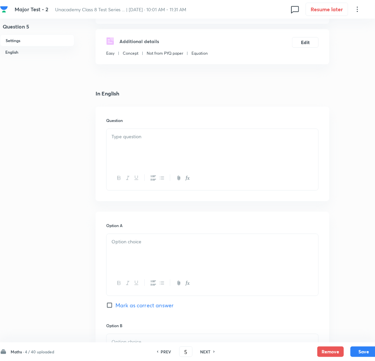
drag, startPoint x: 134, startPoint y: 142, endPoint x: 123, endPoint y: 156, distance: 18.1
click at [136, 141] on div at bounding box center [212, 147] width 212 height 37
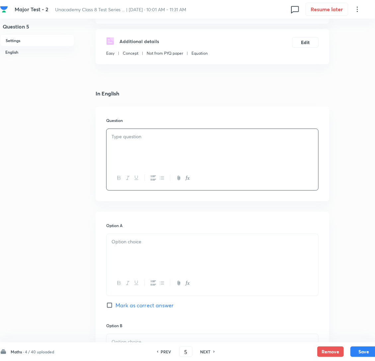
drag, startPoint x: 166, startPoint y: 157, endPoint x: 162, endPoint y: 159, distance: 4.6
click at [166, 157] on div at bounding box center [212, 147] width 212 height 37
drag, startPoint x: 114, startPoint y: 150, endPoint x: 144, endPoint y: 144, distance: 30.0
click at [122, 141] on p "1. How many sides does a quadrilateral have?" at bounding box center [212, 137] width 202 height 8
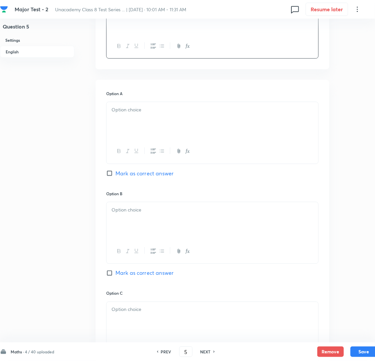
scroll to position [248, 0]
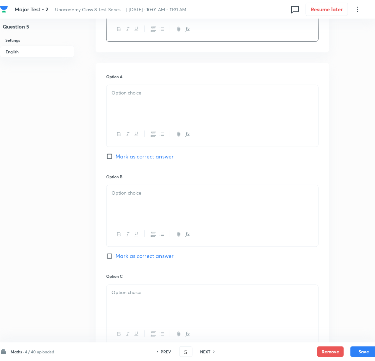
click at [149, 78] on div "Option A [PERSON_NAME] as correct answer Option B Mark as correct answer Option…" at bounding box center [212, 267] width 233 height 408
click at [143, 100] on div at bounding box center [212, 103] width 212 height 37
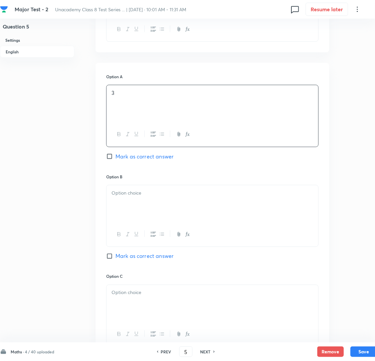
click at [128, 211] on div at bounding box center [212, 203] width 212 height 37
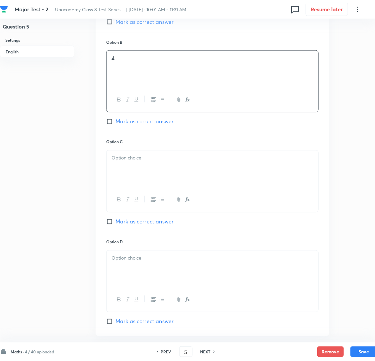
scroll to position [398, 0]
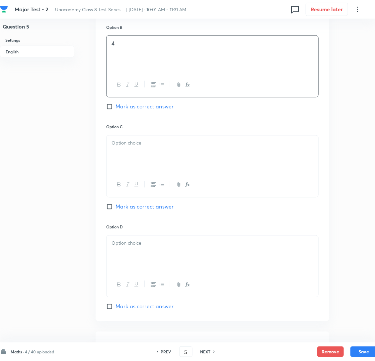
click at [145, 147] on p at bounding box center [212, 144] width 202 height 8
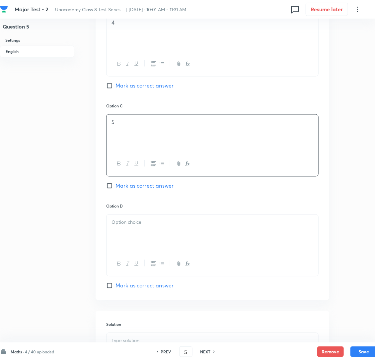
scroll to position [447, 0]
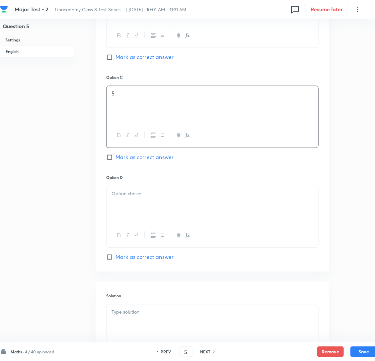
drag, startPoint x: 135, startPoint y: 203, endPoint x: 134, endPoint y: 211, distance: 7.6
click at [135, 205] on div at bounding box center [212, 204] width 212 height 37
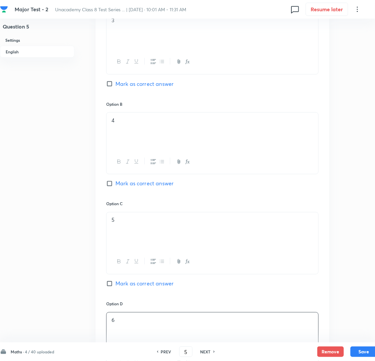
scroll to position [290, 0]
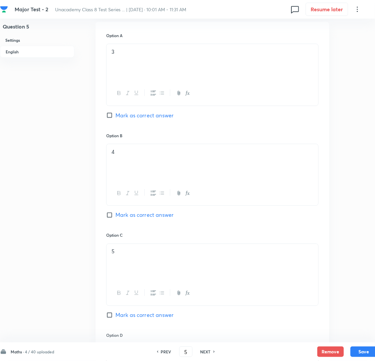
click at [108, 219] on input "Mark as correct answer" at bounding box center [110, 215] width 9 height 7
checkbox input "true"
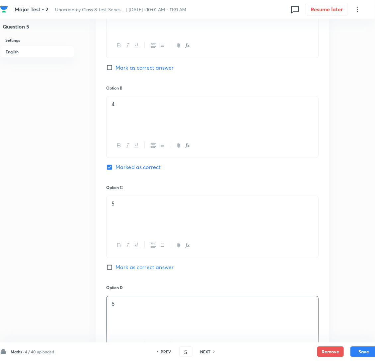
scroll to position [538, 0]
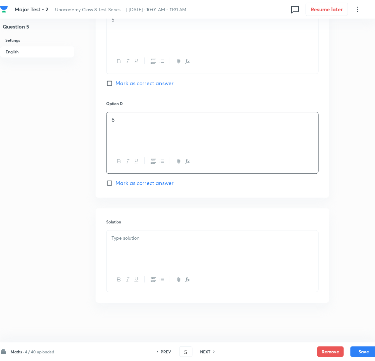
click at [132, 242] on div at bounding box center [212, 249] width 212 height 37
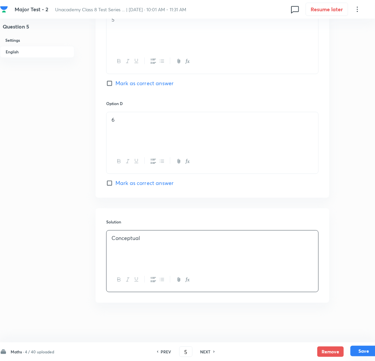
click at [359, 355] on button "Save" at bounding box center [363, 351] width 27 height 11
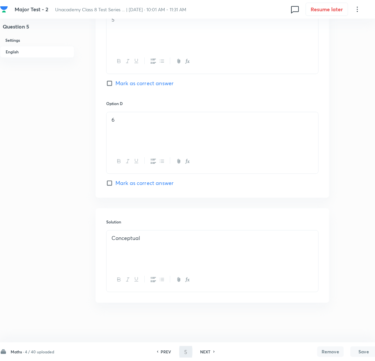
type input "6"
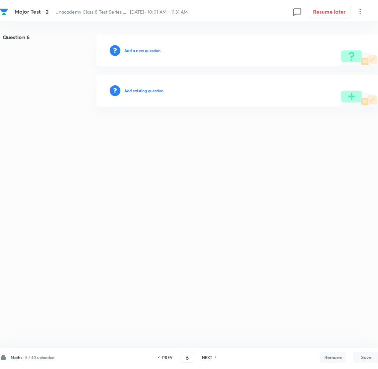
scroll to position [0, 0]
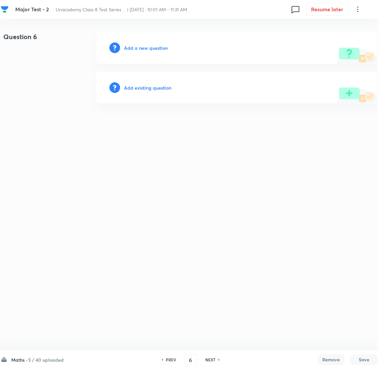
click at [145, 44] on h6 "Add a new question" at bounding box center [146, 47] width 44 height 7
click at [145, 44] on h6 "Choose a question type" at bounding box center [149, 47] width 51 height 7
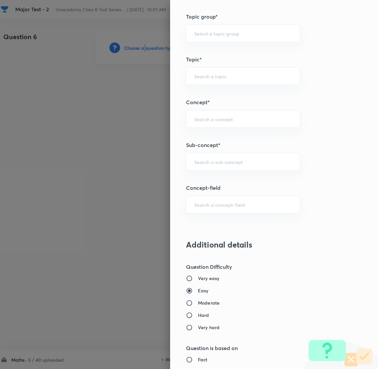
scroll to position [348, 0]
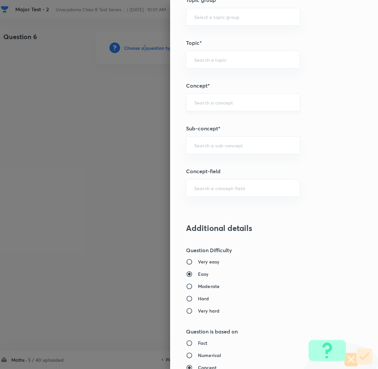
click at [204, 99] on div "​" at bounding box center [243, 103] width 114 height 18
click at [208, 147] on input "text" at bounding box center [243, 145] width 98 height 6
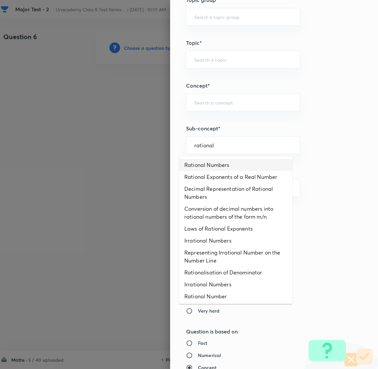
click at [208, 163] on li "Rational Numbers" at bounding box center [235, 165] width 113 height 12
type input "Rational Numbers"
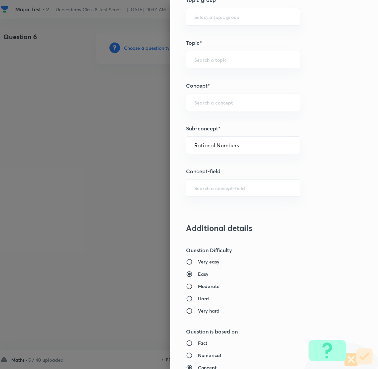
type input "Foundation Class 8"
type input "Mathematics"
type input "Number System"
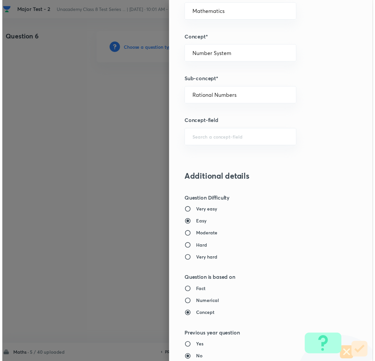
scroll to position [580, 0]
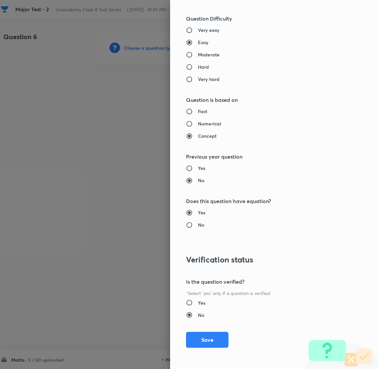
click at [193, 326] on div "Question settings Question type* Single choice correct Number of options* 2 3 4…" at bounding box center [274, 184] width 208 height 369
click at [192, 334] on button "Save" at bounding box center [207, 339] width 42 height 16
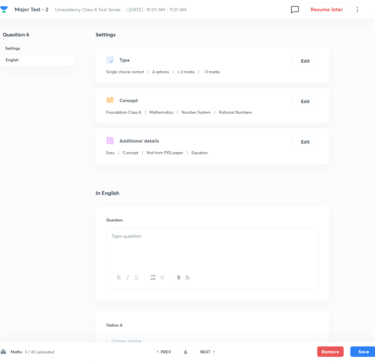
click at [154, 257] on div at bounding box center [212, 247] width 212 height 37
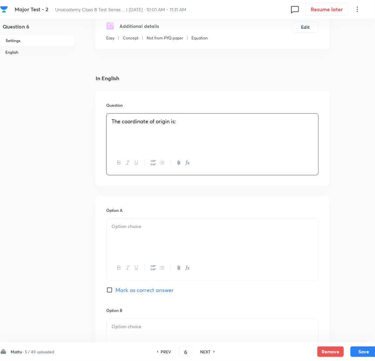
scroll to position [248, 0]
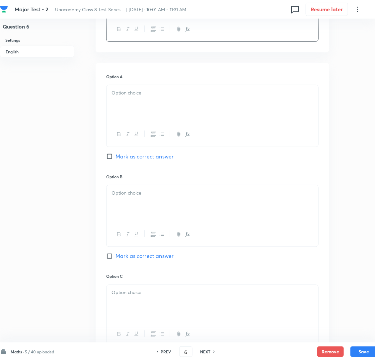
click at [150, 97] on p at bounding box center [212, 93] width 202 height 8
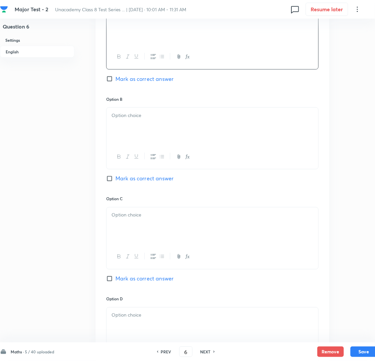
scroll to position [348, 0]
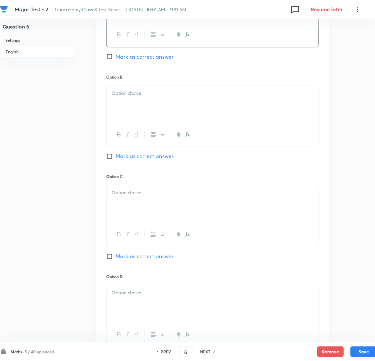
click at [168, 97] on p at bounding box center [212, 94] width 202 height 8
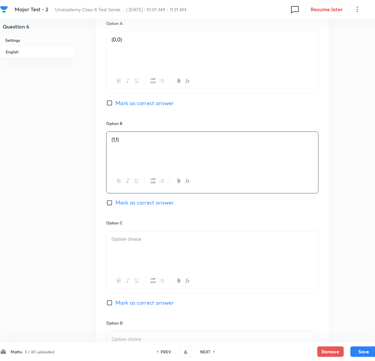
scroll to position [298, 0]
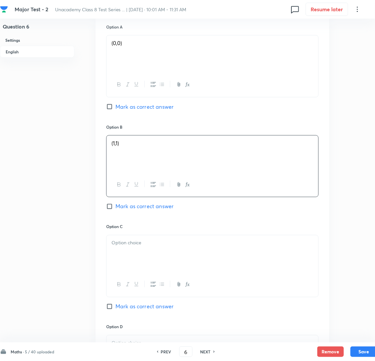
click at [109, 110] on input "Mark as correct answer" at bounding box center [110, 106] width 9 height 7
checkbox input "true"
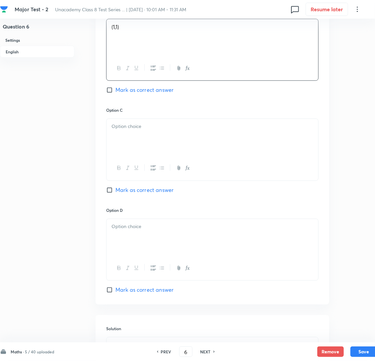
scroll to position [447, 0]
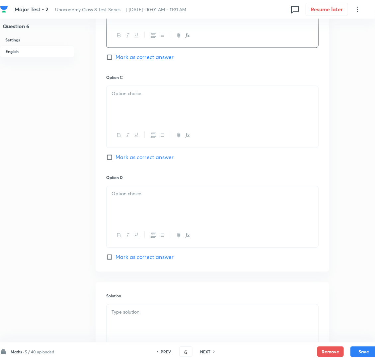
click at [140, 123] on div at bounding box center [212, 104] width 212 height 37
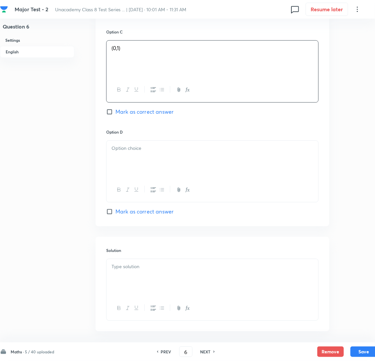
scroll to position [497, 0]
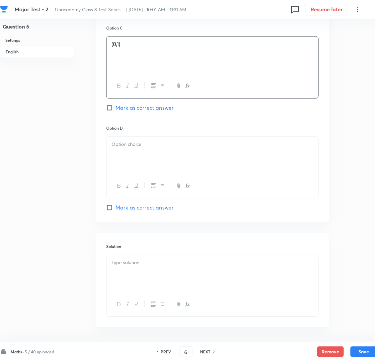
click at [148, 163] on div at bounding box center [212, 155] width 212 height 37
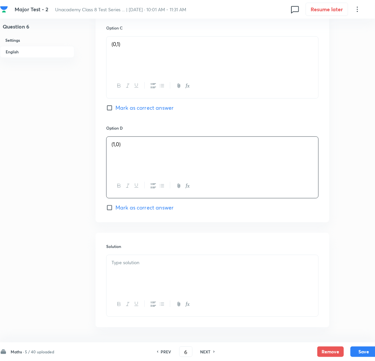
click at [139, 267] on p at bounding box center [212, 263] width 202 height 8
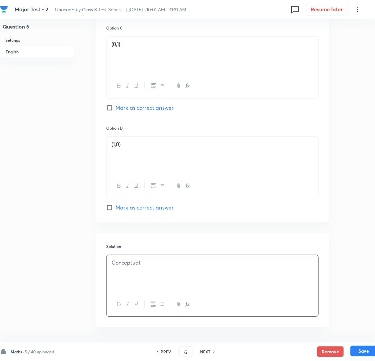
click at [361, 350] on button "Save" at bounding box center [363, 351] width 27 height 11
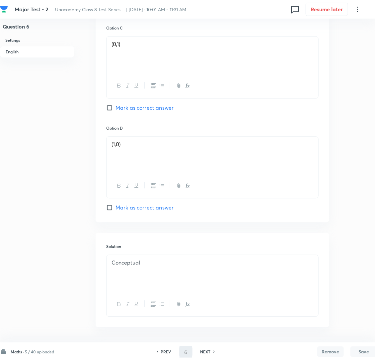
type input "7"
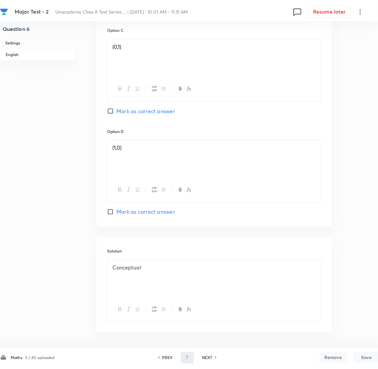
scroll to position [0, 0]
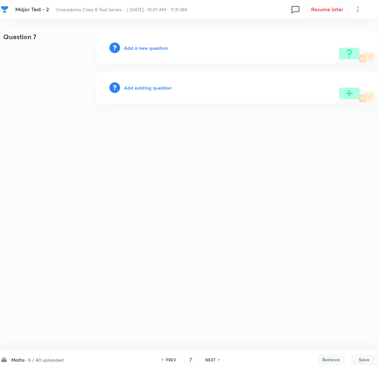
click at [140, 46] on h6 "Add a new question" at bounding box center [146, 47] width 44 height 7
click at [140, 46] on h6 "Choose a question type" at bounding box center [149, 47] width 51 height 7
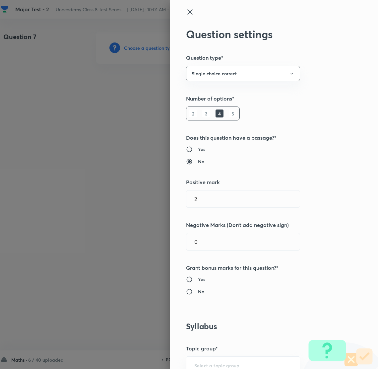
click at [139, 46] on div at bounding box center [189, 184] width 378 height 369
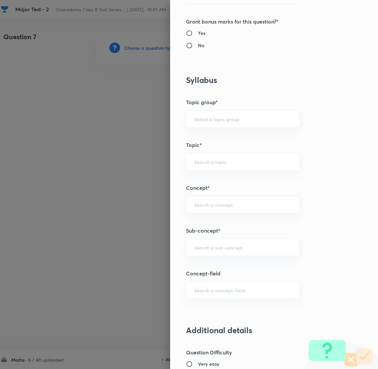
scroll to position [248, 0]
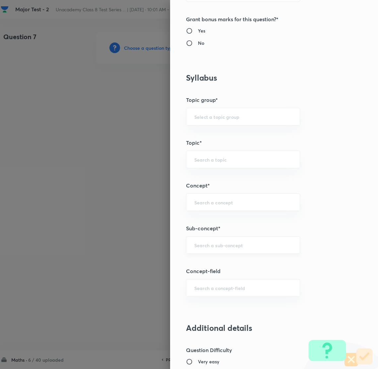
click at [205, 244] on input "text" at bounding box center [243, 245] width 98 height 6
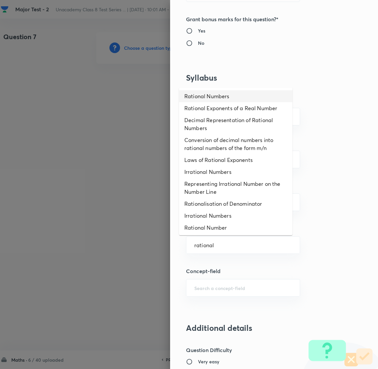
click at [214, 94] on li "Rational Numbers" at bounding box center [235, 96] width 113 height 12
type input "Rational Numbers"
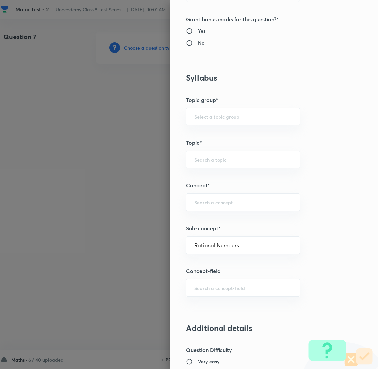
type input "Foundation Class 8"
type input "Mathematics"
type input "Number System"
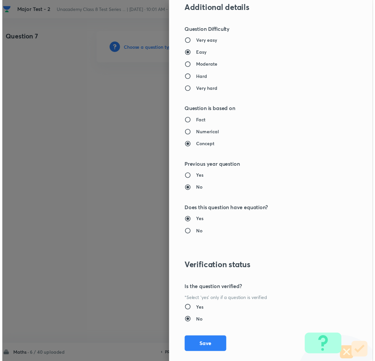
scroll to position [580, 0]
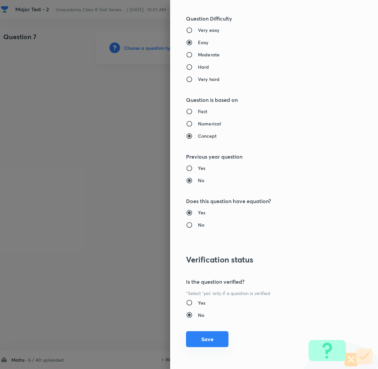
click at [198, 337] on button "Save" at bounding box center [207, 339] width 42 height 16
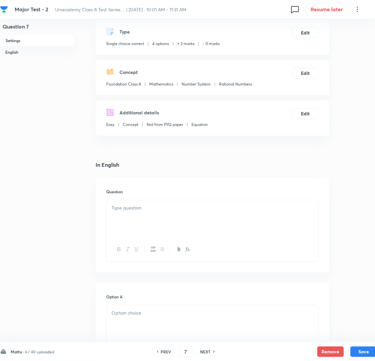
scroll to position [99, 0]
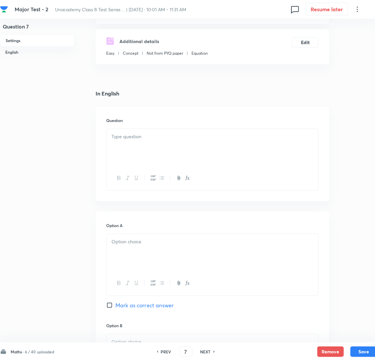
click at [153, 154] on div at bounding box center [212, 147] width 212 height 37
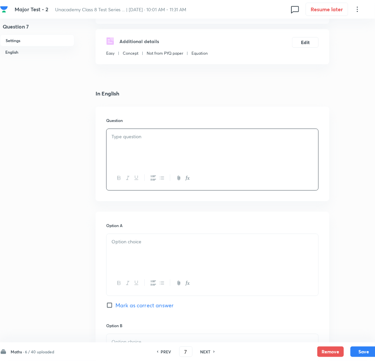
click at [122, 154] on div at bounding box center [212, 147] width 212 height 37
click at [153, 260] on div at bounding box center [212, 252] width 212 height 37
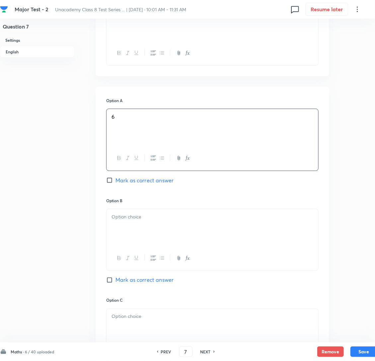
scroll to position [248, 0]
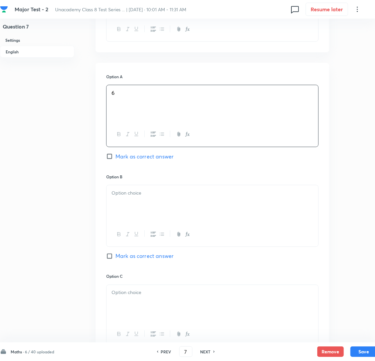
click at [150, 220] on div at bounding box center [212, 203] width 212 height 37
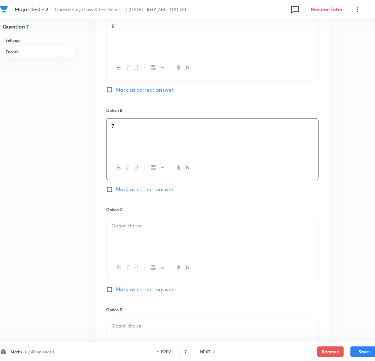
scroll to position [348, 0]
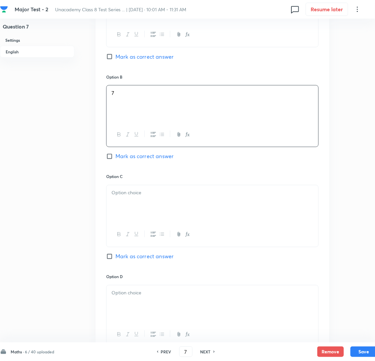
drag, startPoint x: 150, startPoint y: 207, endPoint x: 139, endPoint y: 210, distance: 11.4
click at [149, 197] on p at bounding box center [212, 193] width 202 height 8
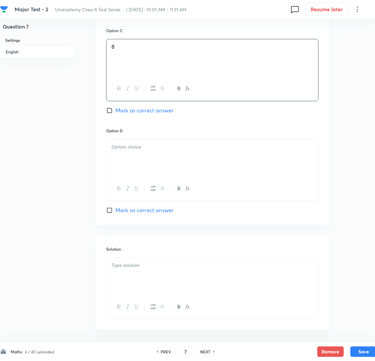
scroll to position [497, 0]
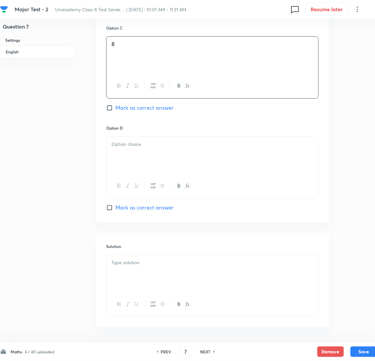
click at [146, 148] on p at bounding box center [212, 145] width 202 height 8
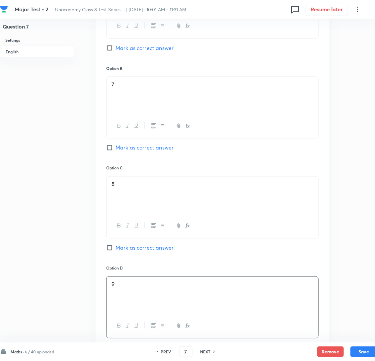
scroll to position [348, 0]
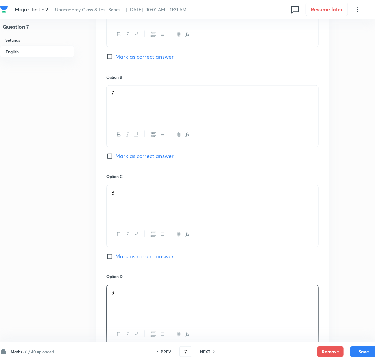
click at [110, 160] on input "Mark as correct answer" at bounding box center [110, 156] width 9 height 7
checkbox input "true"
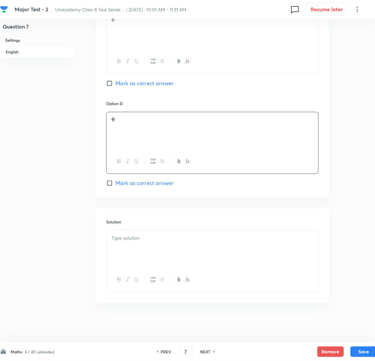
scroll to position [538, 0]
click at [124, 243] on div at bounding box center [212, 249] width 212 height 37
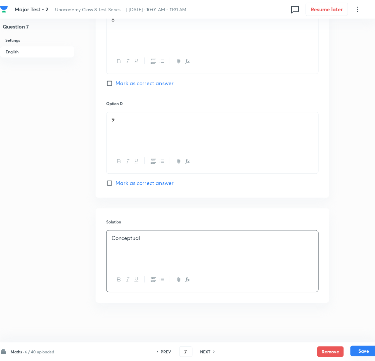
click at [359, 351] on button "Save" at bounding box center [363, 351] width 27 height 11
type input "8"
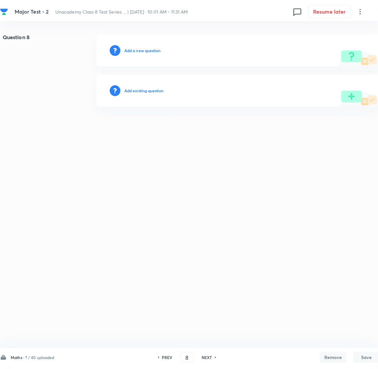
scroll to position [0, 0]
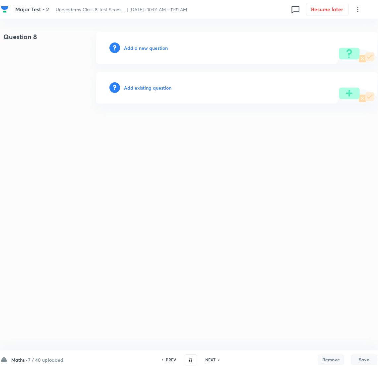
click at [142, 48] on h6 "Add a new question" at bounding box center [146, 47] width 44 height 7
click at [141, 48] on h6 "Choose a question type" at bounding box center [149, 47] width 51 height 7
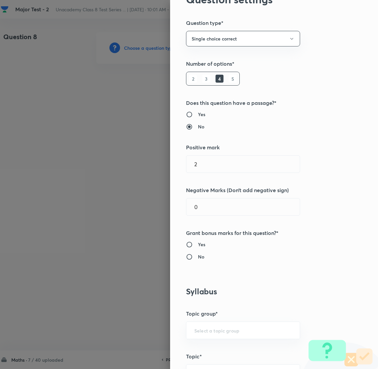
scroll to position [248, 0]
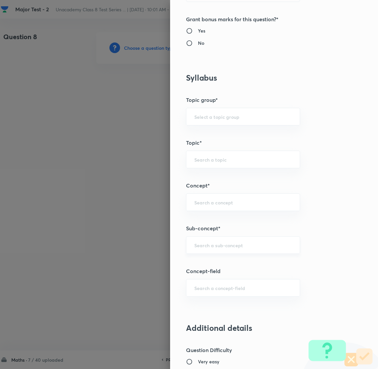
click at [203, 251] on div "​" at bounding box center [243, 245] width 114 height 18
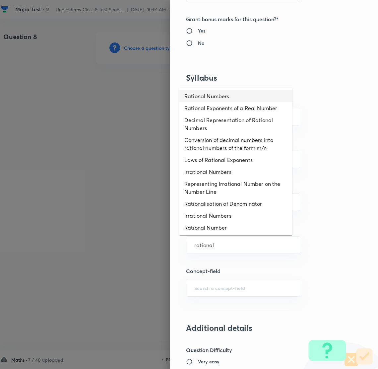
click at [221, 94] on li "Rational Numbers" at bounding box center [235, 96] width 113 height 12
type input "Rational Numbers"
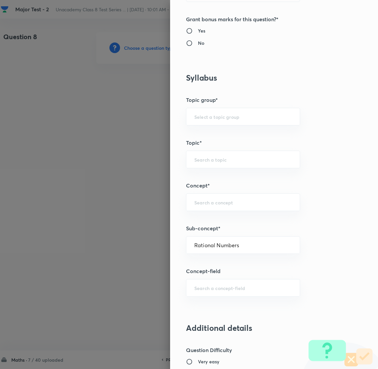
type input "Foundation Class 8"
type input "Mathematics"
type input "Number System"
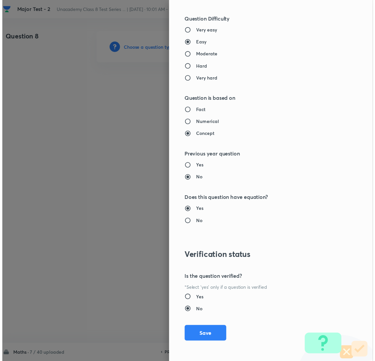
scroll to position [580, 0]
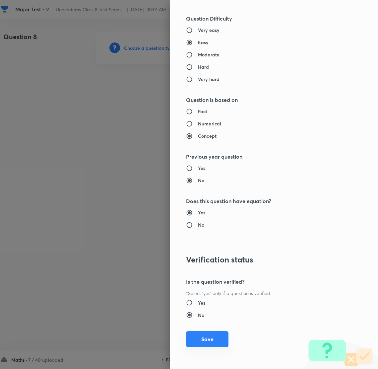
click at [194, 336] on button "Save" at bounding box center [207, 339] width 42 height 16
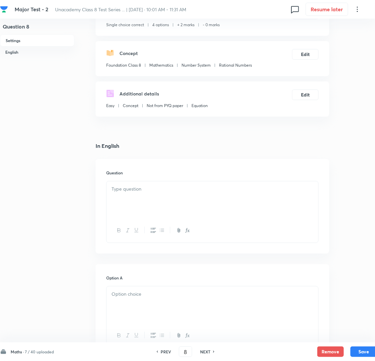
scroll to position [50, 0]
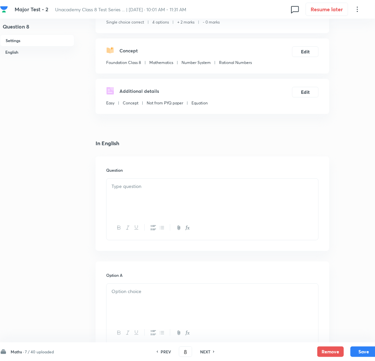
drag, startPoint x: 152, startPoint y: 210, endPoint x: 130, endPoint y: 208, distance: 21.3
click at [151, 210] on div at bounding box center [212, 197] width 212 height 37
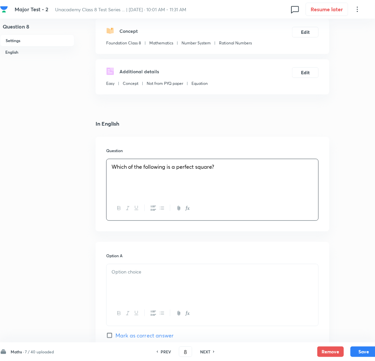
scroll to position [149, 0]
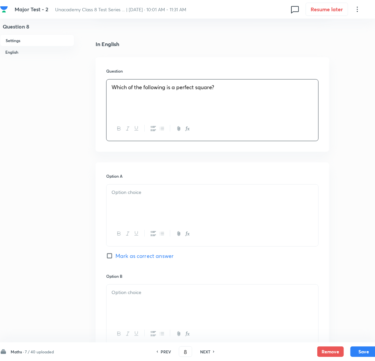
drag, startPoint x: 134, startPoint y: 208, endPoint x: 105, endPoint y: 212, distance: 29.5
click at [134, 208] on div at bounding box center [212, 203] width 212 height 37
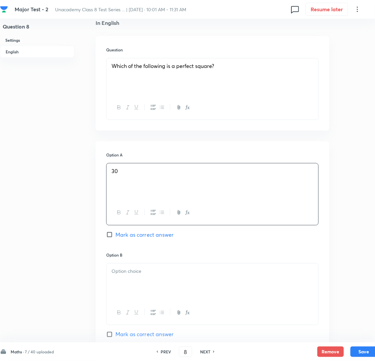
scroll to position [248, 0]
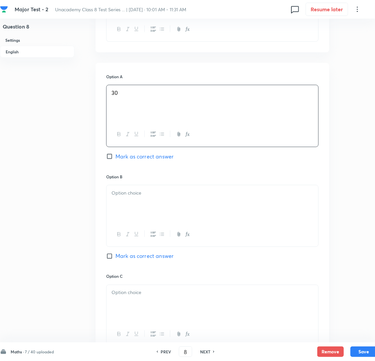
drag, startPoint x: 144, startPoint y: 198, endPoint x: 143, endPoint y: 202, distance: 4.1
click at [144, 198] on div at bounding box center [212, 203] width 212 height 37
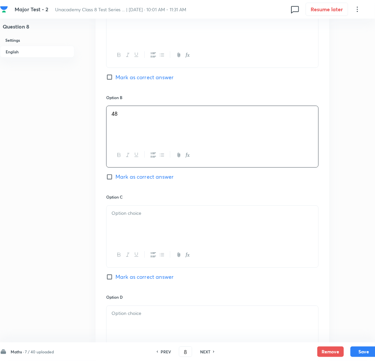
scroll to position [398, 0]
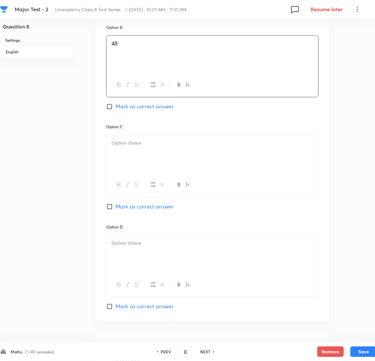
drag, startPoint x: 160, startPoint y: 183, endPoint x: 132, endPoint y: 173, distance: 29.5
click at [160, 173] on div at bounding box center [212, 154] width 212 height 37
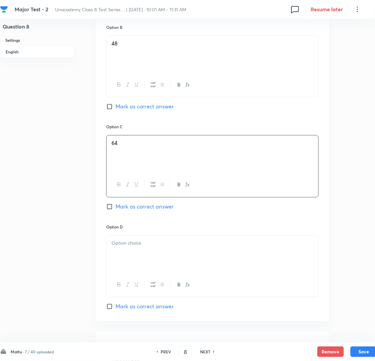
click at [108, 210] on input "Mark as correct answer" at bounding box center [110, 207] width 9 height 7
checkbox input "true"
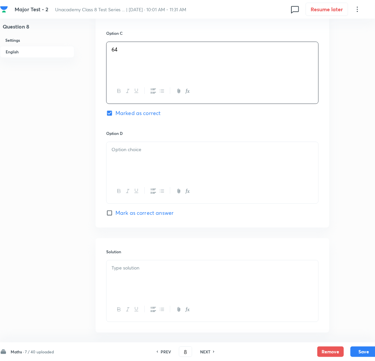
scroll to position [497, 0]
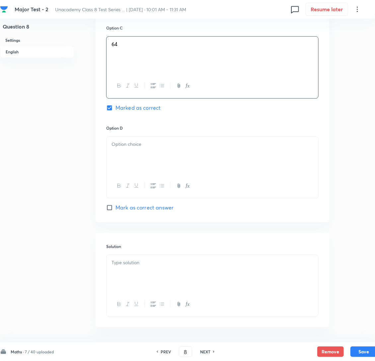
click at [140, 171] on div at bounding box center [212, 155] width 212 height 37
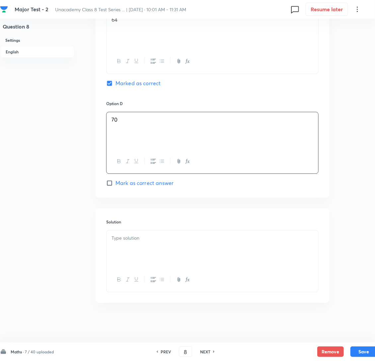
scroll to position [538, 0]
click at [133, 235] on p at bounding box center [212, 238] width 202 height 8
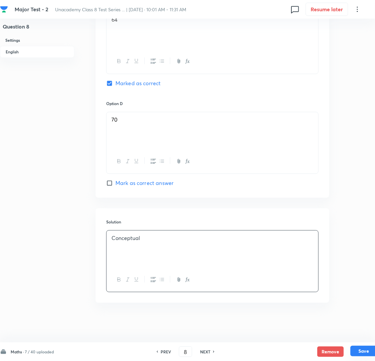
click at [364, 349] on button "Save" at bounding box center [363, 351] width 27 height 11
type input "9"
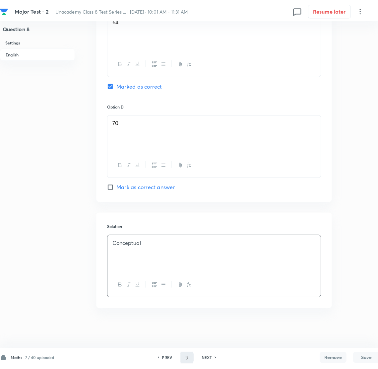
scroll to position [0, 0]
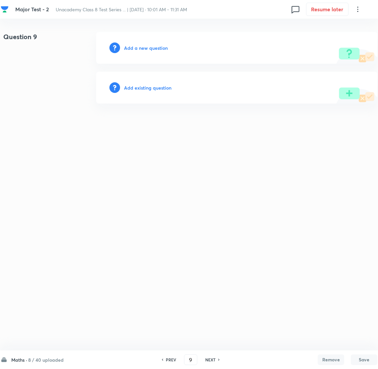
click at [145, 47] on h6 "Add a new question" at bounding box center [146, 47] width 44 height 7
click at [145, 47] on h6 "Choose a question type" at bounding box center [149, 47] width 51 height 7
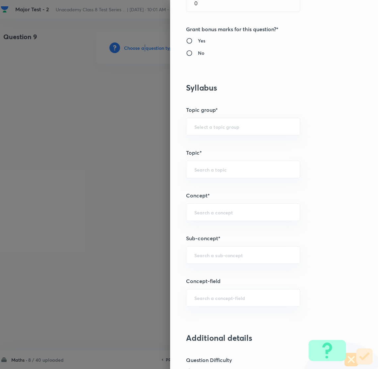
scroll to position [248, 0]
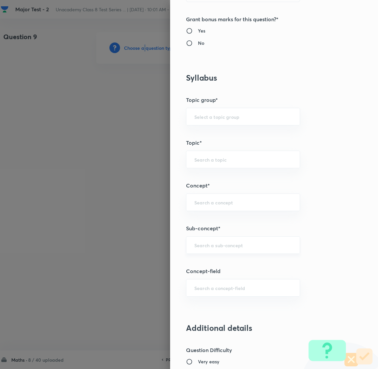
click at [204, 251] on div "​" at bounding box center [243, 245] width 114 height 18
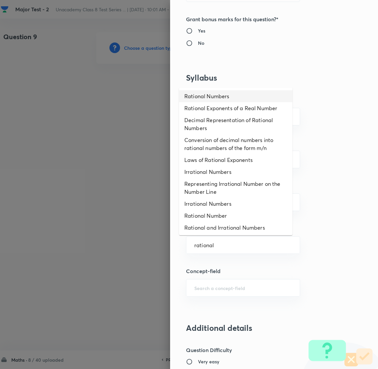
click at [223, 100] on li "Rational Numbers" at bounding box center [235, 96] width 113 height 12
type input "Rational Numbers"
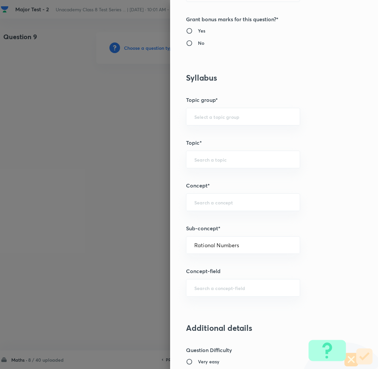
type input "Foundation Class 8"
type input "Mathematics"
type input "Number System"
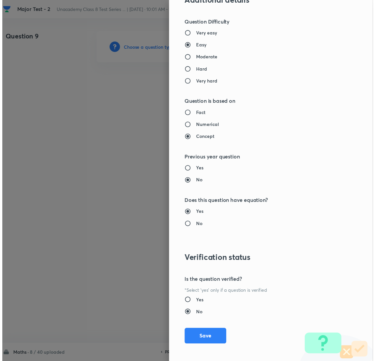
scroll to position [580, 0]
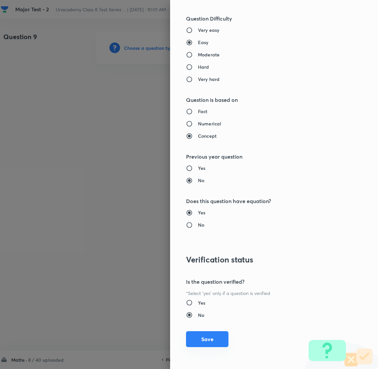
drag, startPoint x: 200, startPoint y: 341, endPoint x: 194, endPoint y: 341, distance: 5.6
click at [199, 341] on button "Save" at bounding box center [207, 339] width 42 height 16
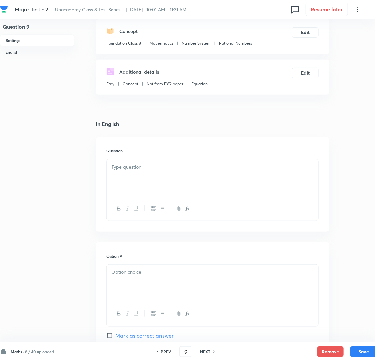
scroll to position [99, 0]
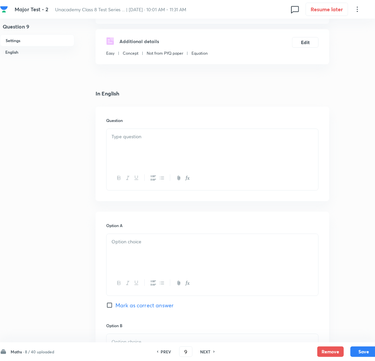
click at [140, 159] on div at bounding box center [212, 147] width 212 height 37
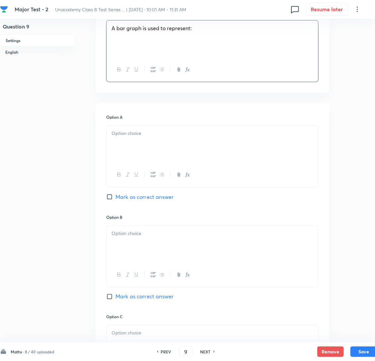
scroll to position [248, 0]
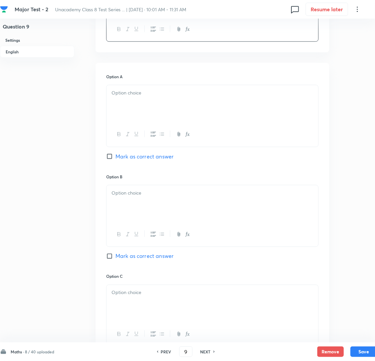
drag, startPoint x: 145, startPoint y: 117, endPoint x: 63, endPoint y: 128, distance: 82.6
click at [145, 116] on div at bounding box center [212, 103] width 212 height 37
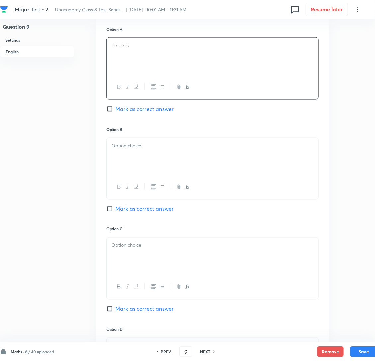
scroll to position [298, 0]
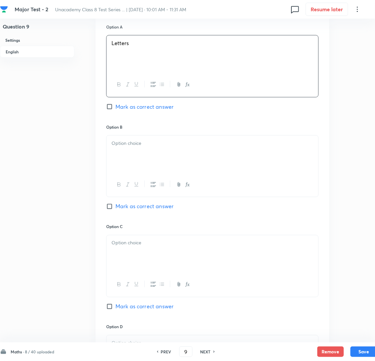
click at [156, 166] on div at bounding box center [212, 154] width 212 height 37
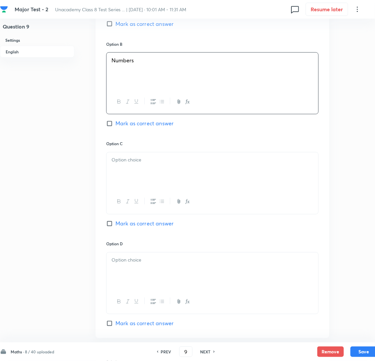
scroll to position [398, 0]
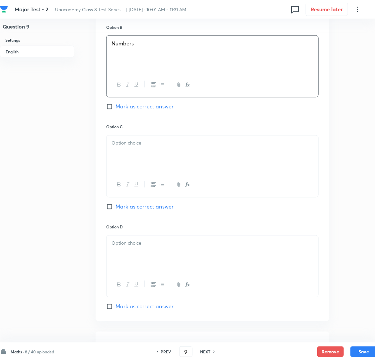
click at [129, 172] on div at bounding box center [212, 154] width 212 height 37
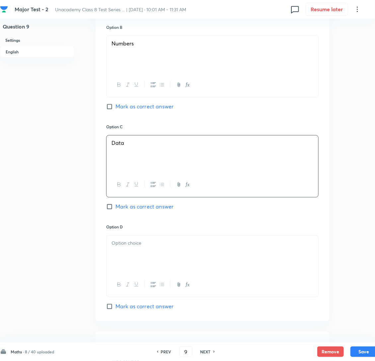
click at [106, 210] on input "Mark as correct answer" at bounding box center [110, 207] width 9 height 7
checkbox input "true"
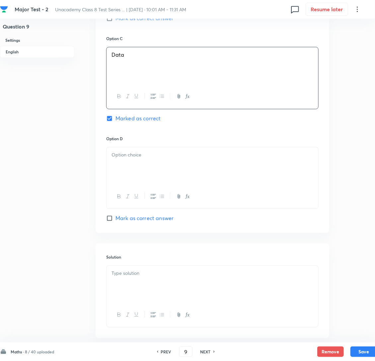
scroll to position [497, 0]
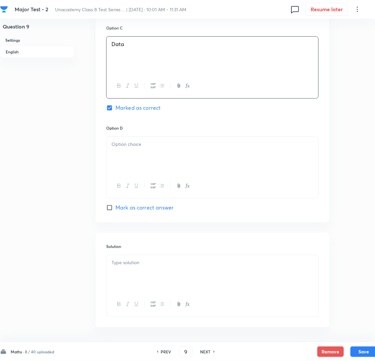
click at [161, 170] on div at bounding box center [212, 155] width 212 height 37
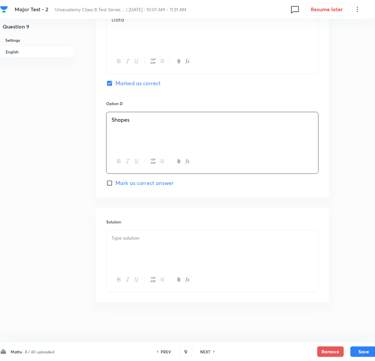
scroll to position [538, 0]
click at [133, 240] on p at bounding box center [212, 238] width 202 height 8
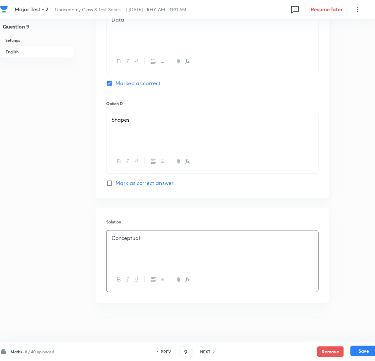
click at [362, 353] on button "Save" at bounding box center [363, 351] width 27 height 11
type input "10"
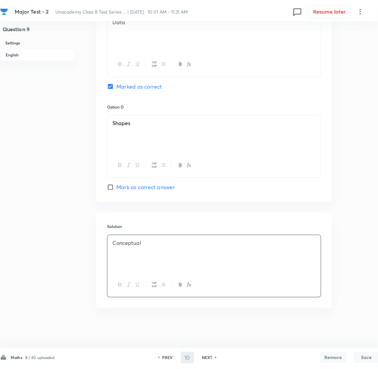
scroll to position [0, 0]
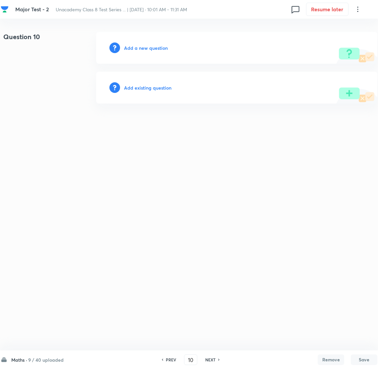
click at [141, 46] on h6 "Add a new question" at bounding box center [146, 47] width 44 height 7
click at [141, 46] on h6 "Choose a question type" at bounding box center [149, 47] width 51 height 7
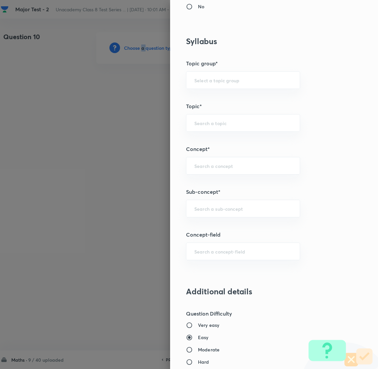
scroll to position [298, 0]
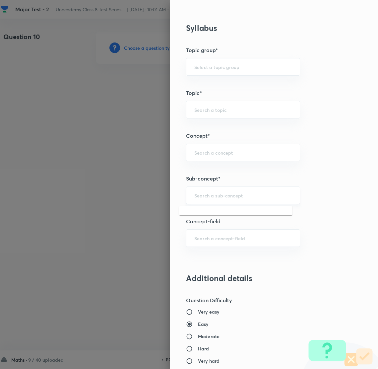
click at [204, 195] on input "text" at bounding box center [243, 195] width 98 height 6
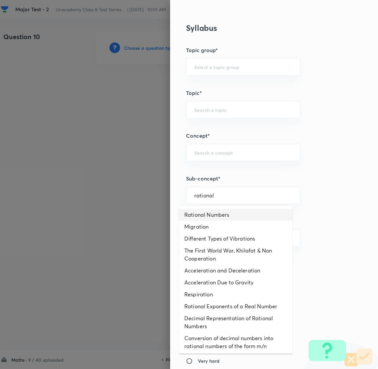
click at [208, 215] on li "Rational Numbers" at bounding box center [235, 215] width 113 height 12
type input "Rational Numbers"
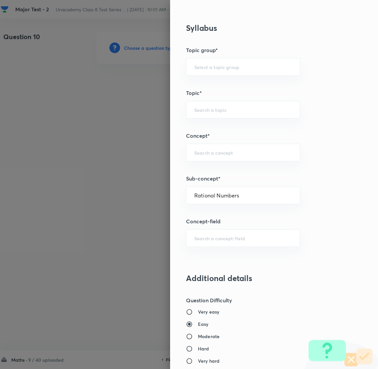
type input "Foundation Class 8"
type input "Mathematics"
type input "Number System"
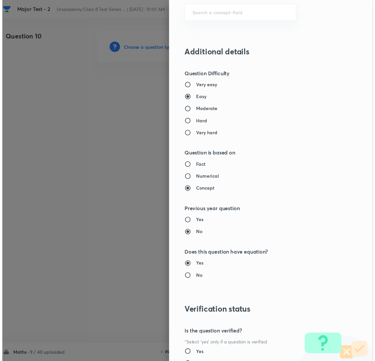
scroll to position [580, 0]
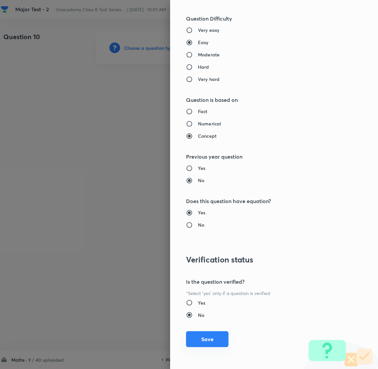
click at [202, 340] on button "Save" at bounding box center [207, 339] width 42 height 16
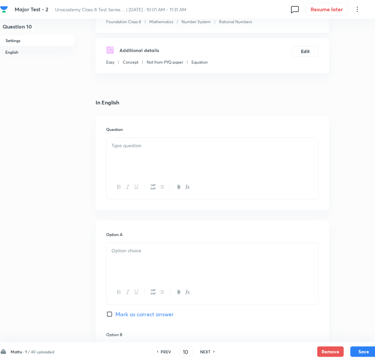
scroll to position [99, 0]
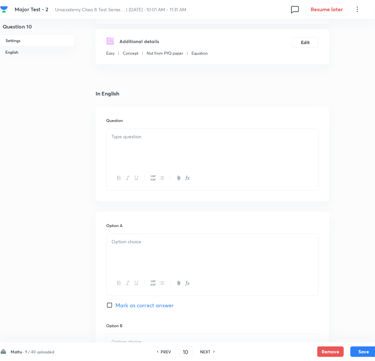
click at [132, 141] on p at bounding box center [212, 137] width 202 height 8
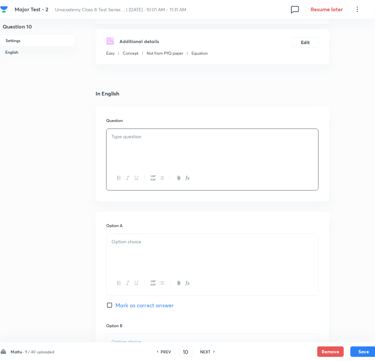
click at [156, 154] on div at bounding box center [212, 147] width 212 height 37
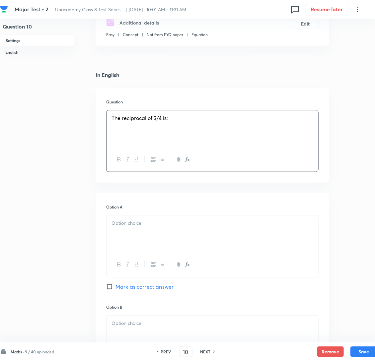
scroll to position [199, 0]
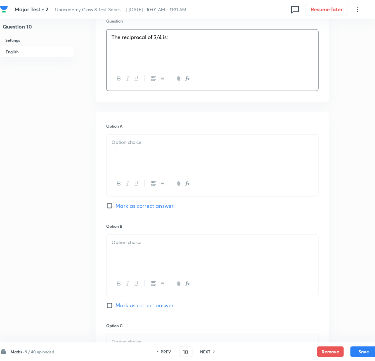
click at [141, 146] on p at bounding box center [212, 143] width 202 height 8
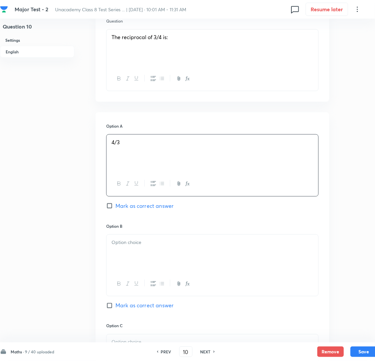
click at [110, 209] on input "Mark as correct answer" at bounding box center [110, 206] width 9 height 7
checkbox input "true"
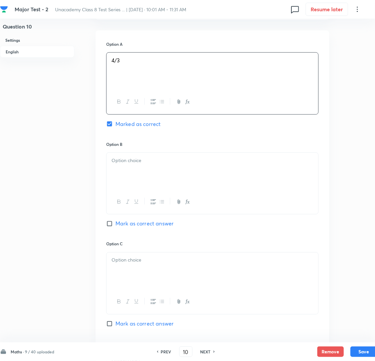
scroll to position [298, 0]
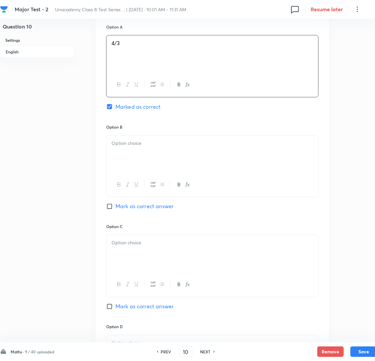
click at [158, 173] on div at bounding box center [212, 154] width 212 height 37
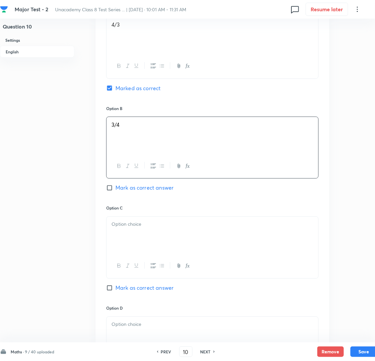
scroll to position [348, 0]
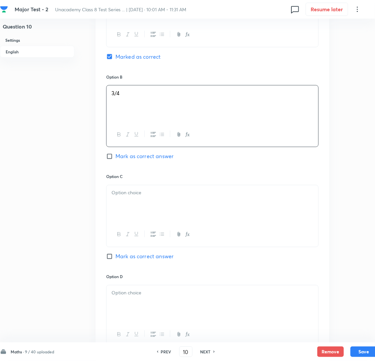
click at [165, 197] on p at bounding box center [212, 193] width 202 height 8
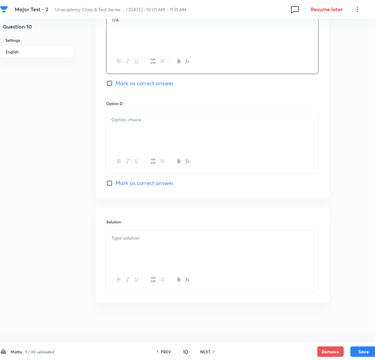
click at [135, 125] on div at bounding box center [212, 130] width 212 height 37
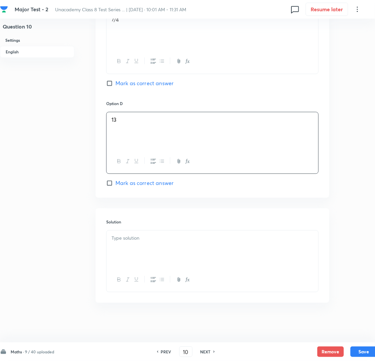
click at [133, 239] on p at bounding box center [212, 238] width 202 height 8
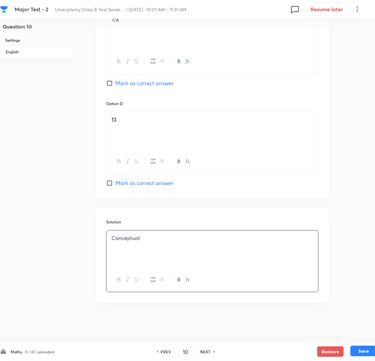
click at [363, 349] on button "Save" at bounding box center [363, 351] width 27 height 11
type input "11"
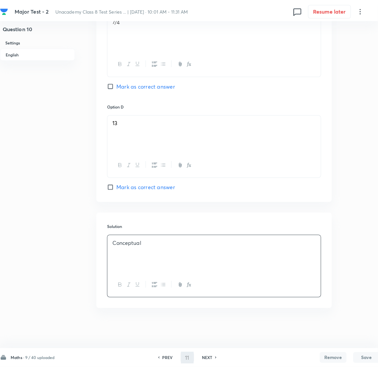
scroll to position [0, 0]
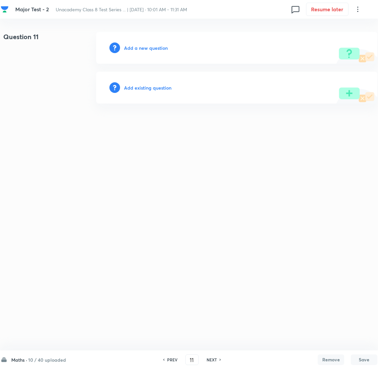
click at [147, 50] on h6 "Add a new question" at bounding box center [146, 47] width 44 height 7
click at [147, 50] on h6 "Choose a question type" at bounding box center [149, 47] width 51 height 7
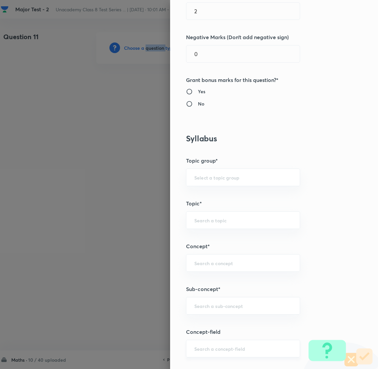
scroll to position [298, 0]
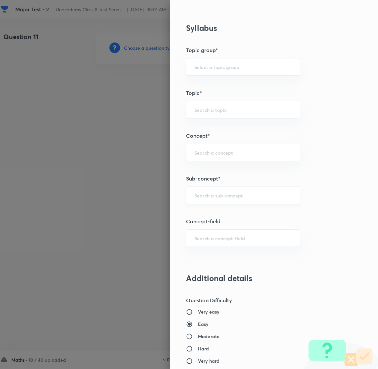
click at [202, 195] on input "text" at bounding box center [243, 195] width 98 height 6
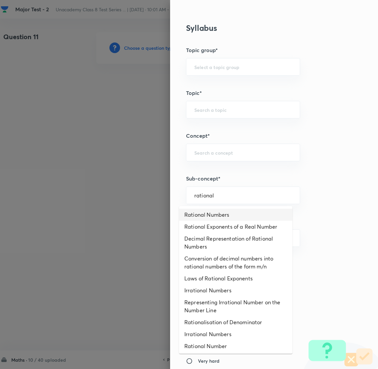
click at [224, 217] on li "Rational Numbers" at bounding box center [235, 215] width 113 height 12
type input "Rational Numbers"
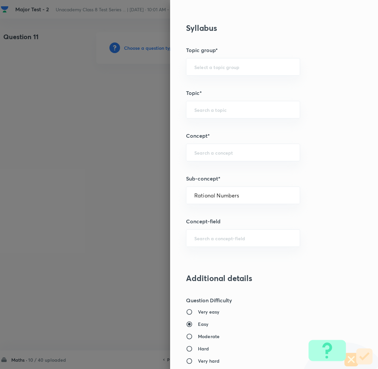
type input "Foundation Class 8"
type input "Mathematics"
type input "Number System"
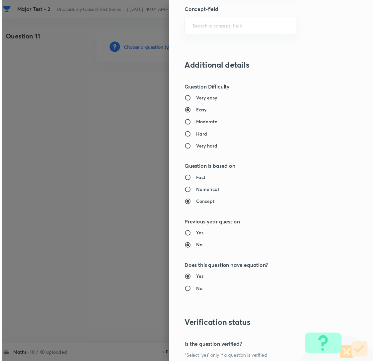
scroll to position [580, 0]
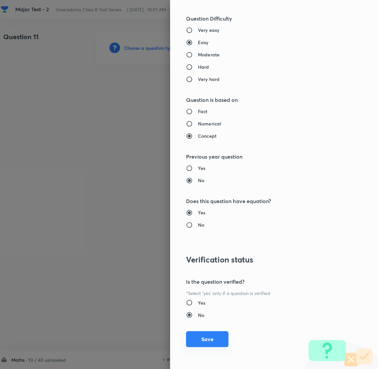
click at [201, 333] on button "Save" at bounding box center [207, 339] width 42 height 16
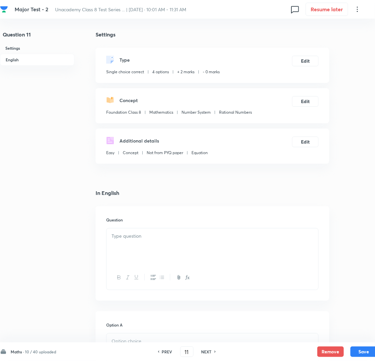
click at [137, 240] on p at bounding box center [212, 236] width 202 height 8
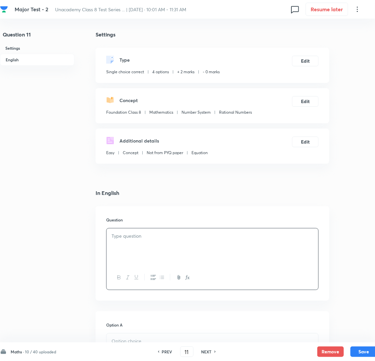
click at [145, 250] on div at bounding box center [212, 247] width 212 height 37
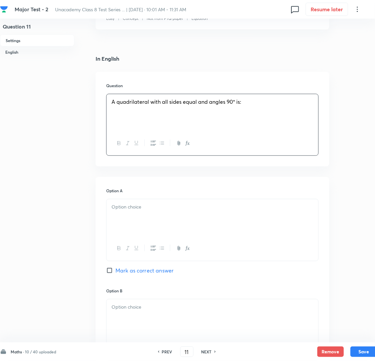
scroll to position [149, 0]
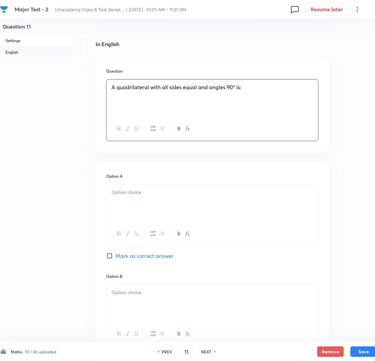
click at [141, 214] on div at bounding box center [212, 203] width 212 height 37
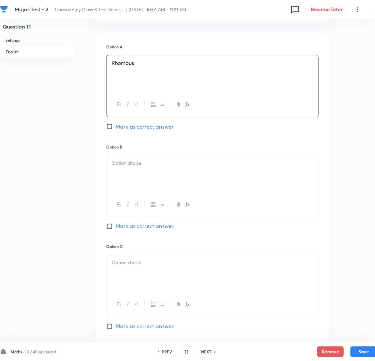
scroll to position [298, 0]
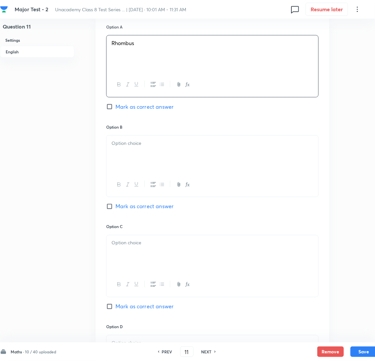
click at [131, 167] on div at bounding box center [212, 154] width 212 height 37
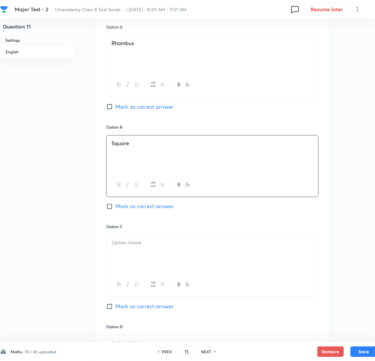
click at [111, 210] on input "Mark as correct answer" at bounding box center [110, 206] width 9 height 7
checkbox input "true"
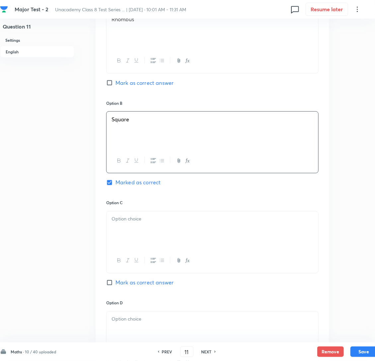
scroll to position [398, 0]
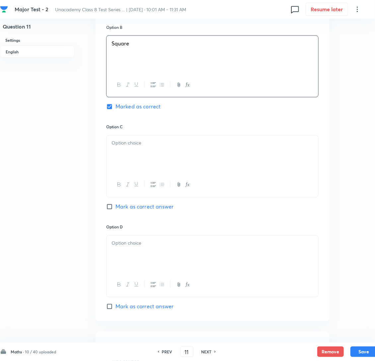
drag, startPoint x: 144, startPoint y: 164, endPoint x: 20, endPoint y: 153, distance: 124.5
click at [144, 164] on div at bounding box center [212, 154] width 212 height 37
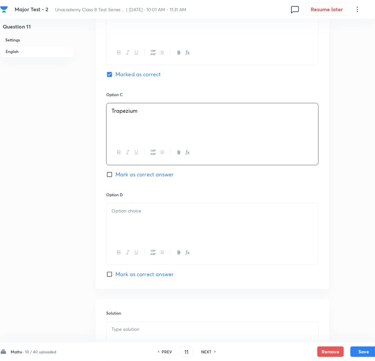
scroll to position [497, 0]
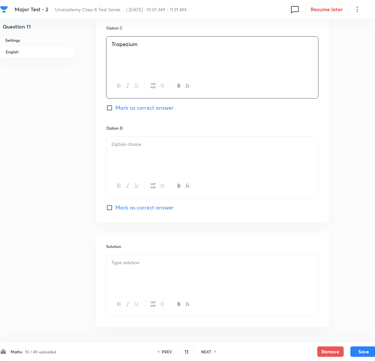
click at [147, 152] on div "Option D [PERSON_NAME] as correct answer" at bounding box center [212, 168] width 212 height 87
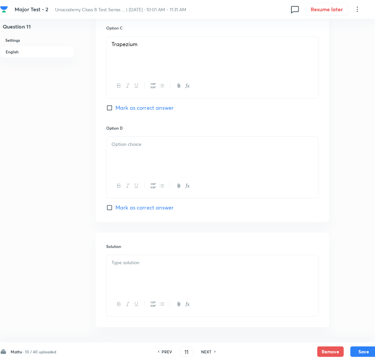
click at [142, 166] on div at bounding box center [212, 155] width 212 height 37
click at [150, 163] on div at bounding box center [212, 155] width 212 height 37
drag, startPoint x: 135, startPoint y: 203, endPoint x: 138, endPoint y: 213, distance: 10.6
click at [135, 188] on icon "button" at bounding box center [136, 185] width 5 height 5
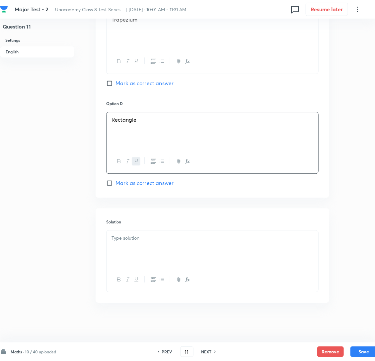
scroll to position [538, 0]
drag, startPoint x: 123, startPoint y: 235, endPoint x: 126, endPoint y: 237, distance: 3.8
click at [123, 235] on p at bounding box center [212, 238] width 202 height 8
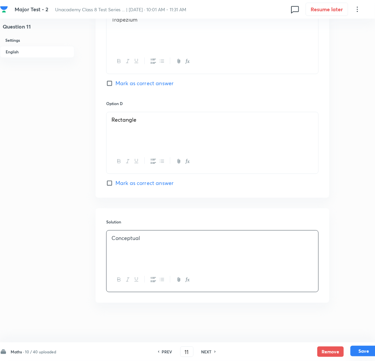
click at [361, 351] on button "Save" at bounding box center [363, 351] width 27 height 11
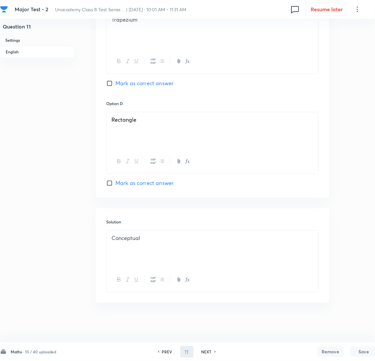
type input "12"
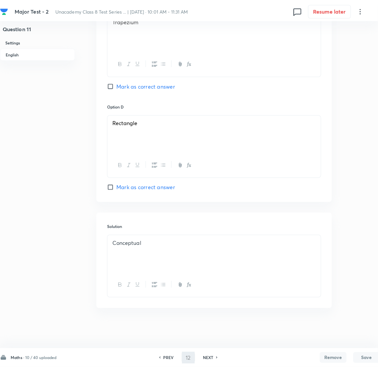
scroll to position [0, 0]
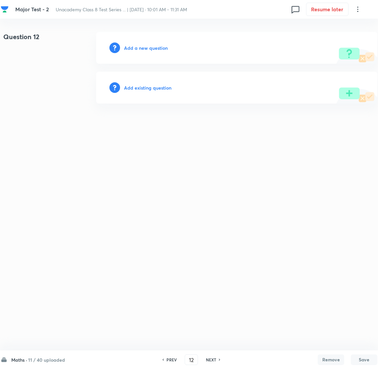
click at [147, 48] on h6 "Add a new question" at bounding box center [146, 47] width 44 height 7
click at [147, 48] on h6 "Choose a question type" at bounding box center [149, 47] width 51 height 7
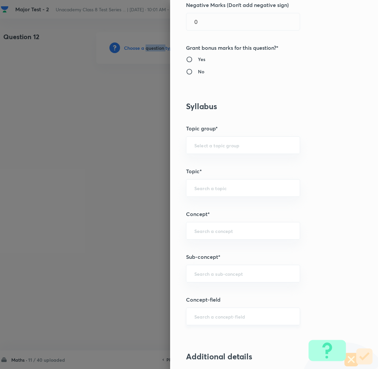
scroll to position [298, 0]
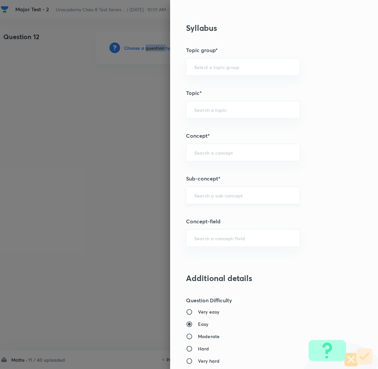
click at [215, 192] on div "​" at bounding box center [243, 195] width 114 height 18
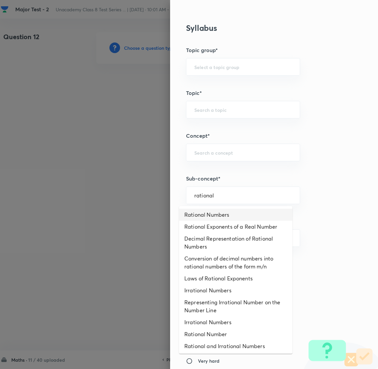
click at [215, 215] on li "Rational Numbers" at bounding box center [235, 215] width 113 height 12
type input "Rational Numbers"
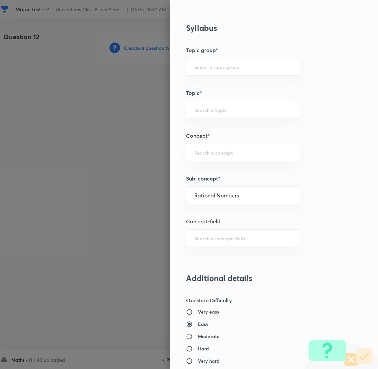
type input "Foundation Class 8"
type input "Mathematics"
type input "Number System"
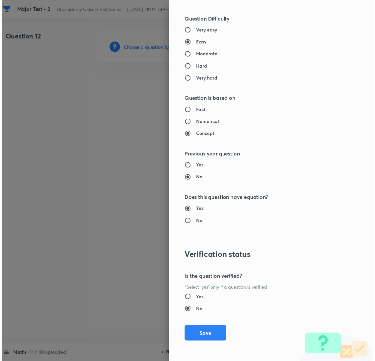
scroll to position [580, 0]
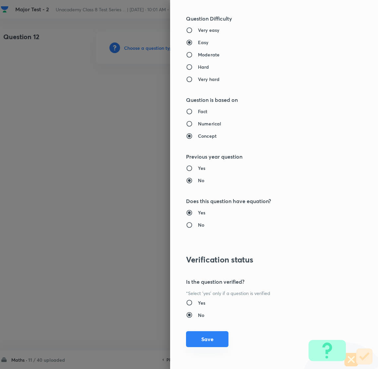
click at [189, 339] on button "Save" at bounding box center [207, 339] width 42 height 16
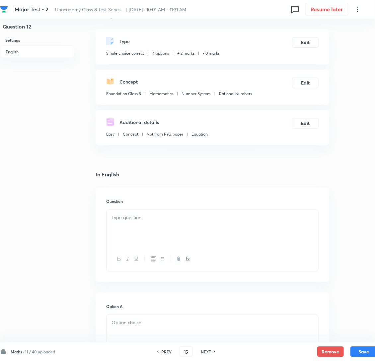
scroll to position [99, 0]
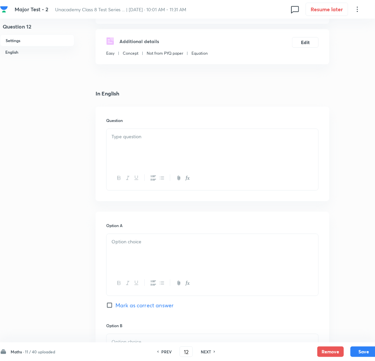
click at [154, 154] on div at bounding box center [212, 147] width 212 height 37
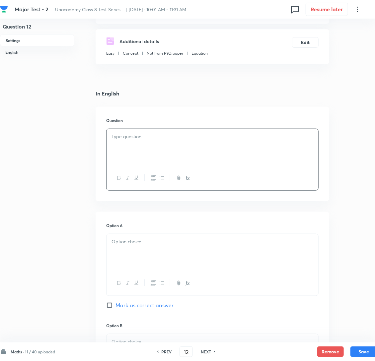
click at [176, 271] on div at bounding box center [212, 252] width 212 height 37
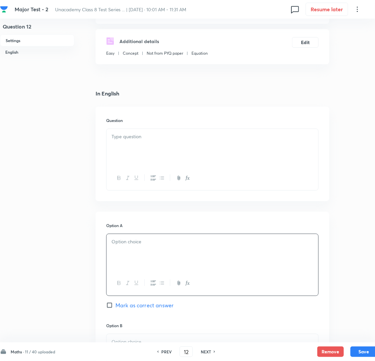
click at [138, 141] on p at bounding box center [212, 137] width 202 height 8
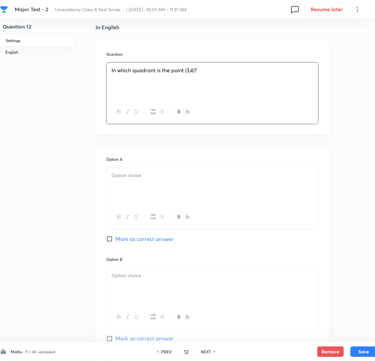
scroll to position [199, 0]
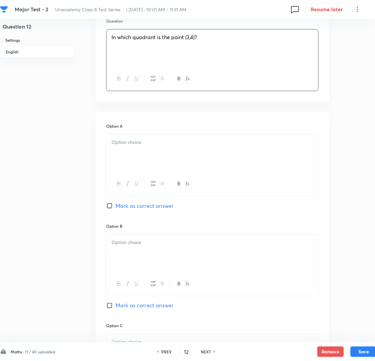
click at [151, 168] on div at bounding box center [212, 153] width 212 height 37
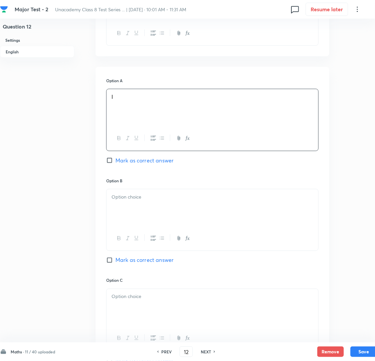
scroll to position [248, 0]
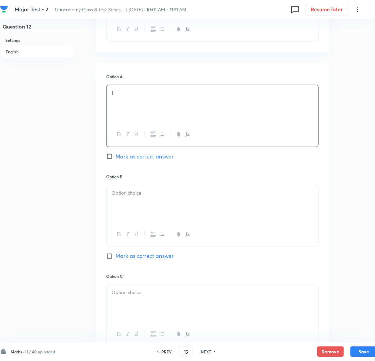
click at [146, 215] on div at bounding box center [212, 203] width 212 height 37
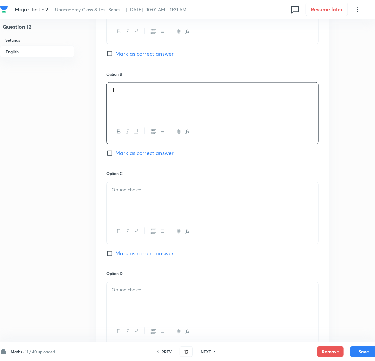
scroll to position [398, 0]
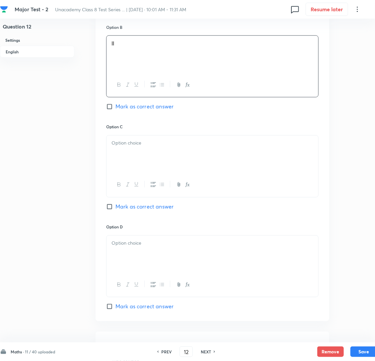
click at [124, 167] on div at bounding box center [212, 154] width 212 height 37
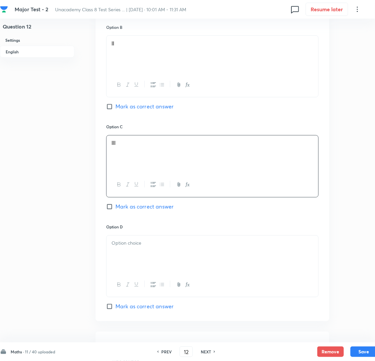
click at [136, 247] on p at bounding box center [212, 244] width 202 height 8
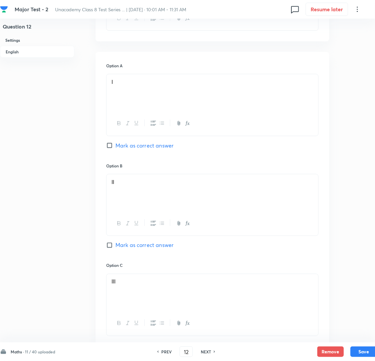
scroll to position [248, 0]
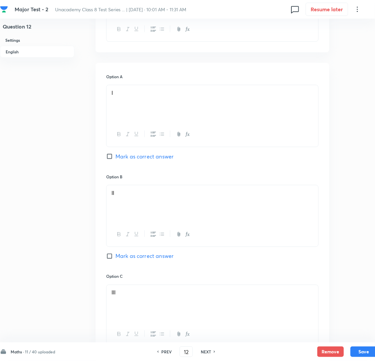
click at [112, 160] on input "Mark as correct answer" at bounding box center [110, 156] width 9 height 7
checkbox input "true"
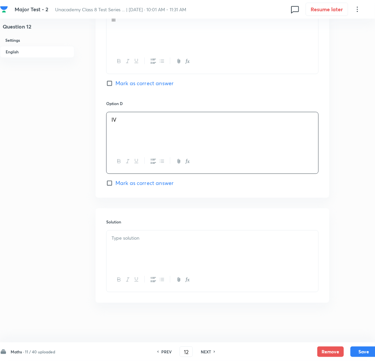
scroll to position [538, 0]
click at [134, 240] on p at bounding box center [212, 238] width 202 height 8
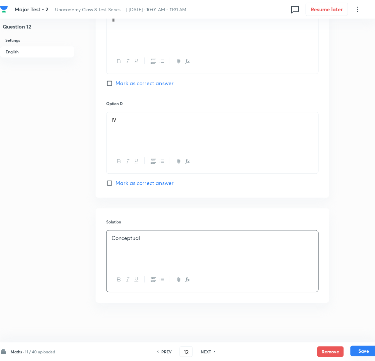
click at [364, 349] on button "Save" at bounding box center [363, 351] width 27 height 11
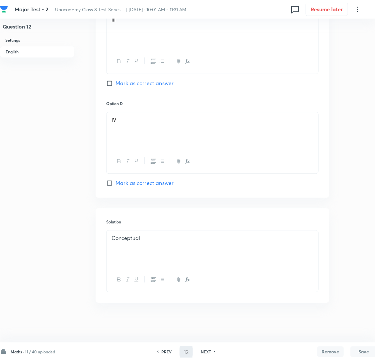
type input "13"
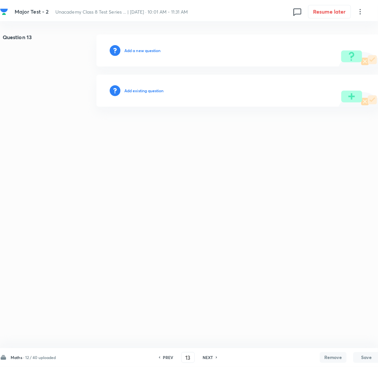
scroll to position [0, 0]
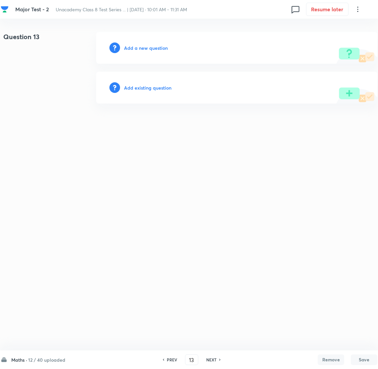
click at [144, 48] on h6 "Add a new question" at bounding box center [146, 47] width 44 height 7
click at [144, 48] on h6 "Choose a question type" at bounding box center [149, 47] width 51 height 7
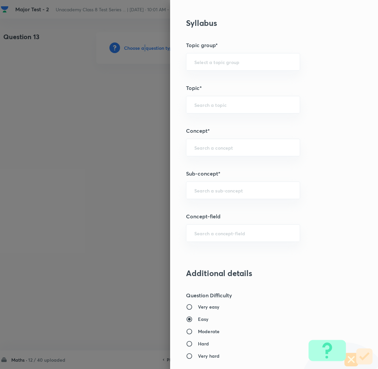
scroll to position [248, 0]
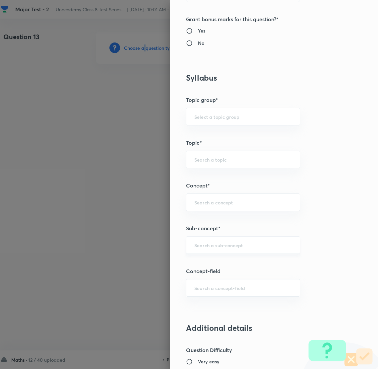
click at [208, 249] on div "​" at bounding box center [243, 245] width 114 height 18
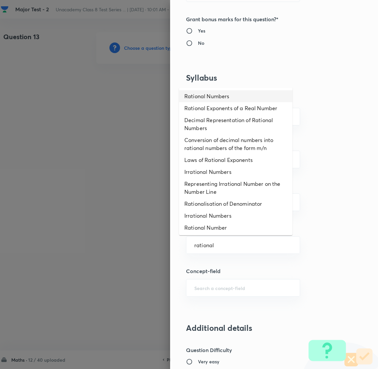
click at [216, 95] on li "Rational Numbers" at bounding box center [235, 96] width 113 height 12
type input "Rational Numbers"
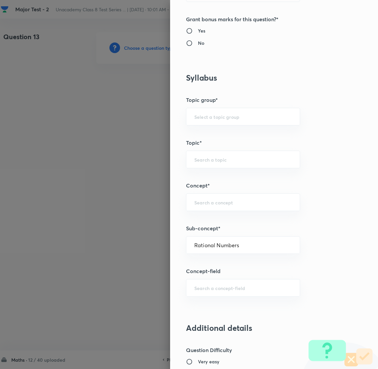
type input "Foundation Class 8"
type input "Mathematics"
type input "Number System"
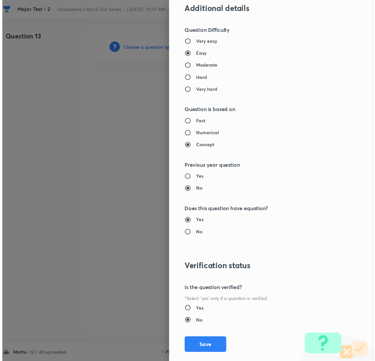
scroll to position [580, 0]
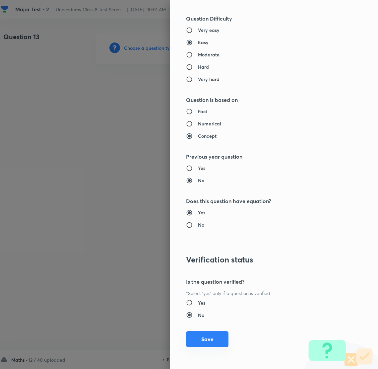
click at [197, 342] on button "Save" at bounding box center [207, 339] width 42 height 16
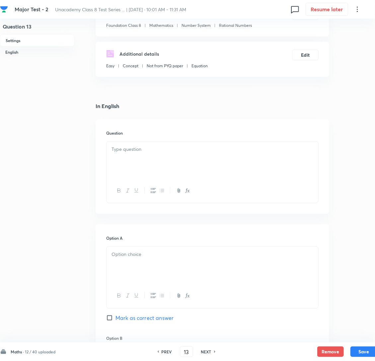
scroll to position [99, 0]
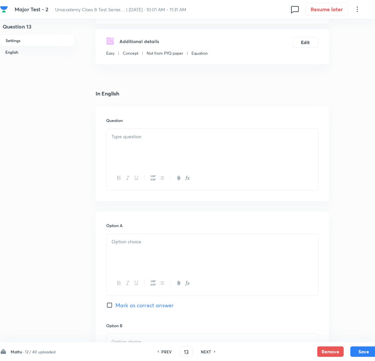
click at [140, 141] on p at bounding box center [212, 137] width 202 height 8
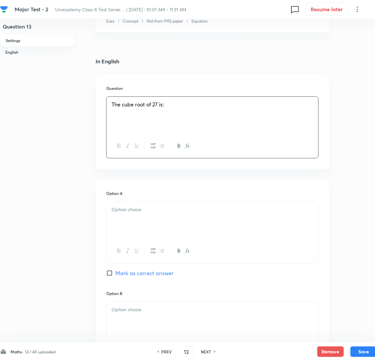
scroll to position [248, 0]
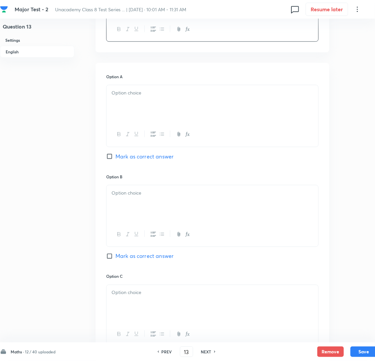
click at [150, 114] on div at bounding box center [212, 103] width 212 height 37
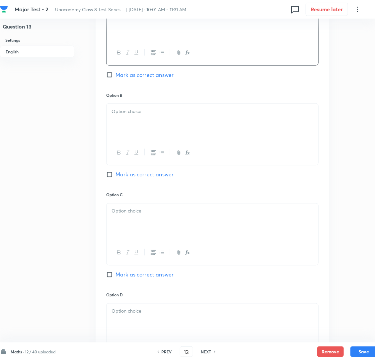
scroll to position [348, 0]
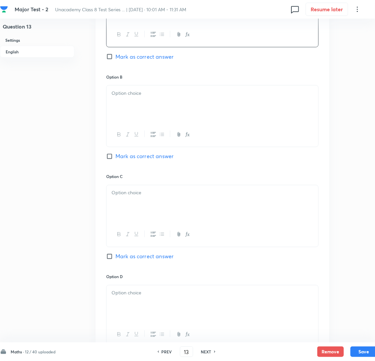
drag, startPoint x: 146, startPoint y: 111, endPoint x: 104, endPoint y: 120, distance: 42.6
click at [146, 111] on div at bounding box center [212, 104] width 212 height 37
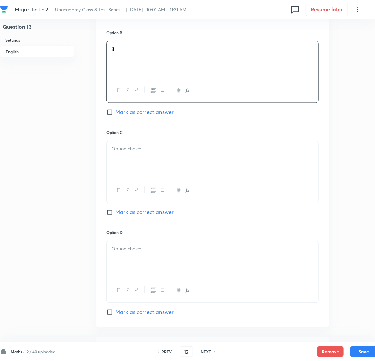
scroll to position [398, 0]
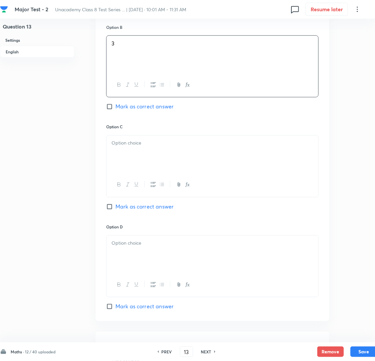
drag, startPoint x: 141, startPoint y: 162, endPoint x: 118, endPoint y: 162, distance: 22.2
click at [142, 162] on div at bounding box center [212, 154] width 212 height 37
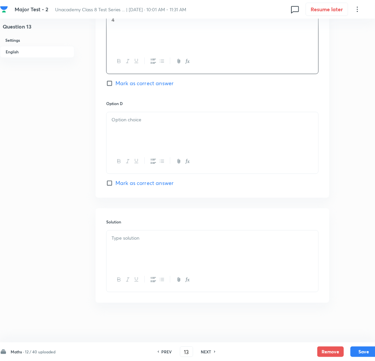
click at [136, 124] on div at bounding box center [212, 130] width 212 height 37
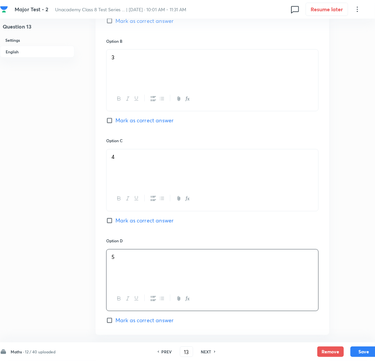
scroll to position [339, 0]
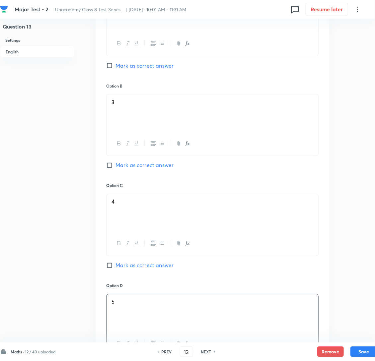
drag, startPoint x: 110, startPoint y: 177, endPoint x: 114, endPoint y: 179, distance: 4.7
click at [109, 169] on input "Mark as correct answer" at bounding box center [110, 165] width 9 height 7
checkbox input "true"
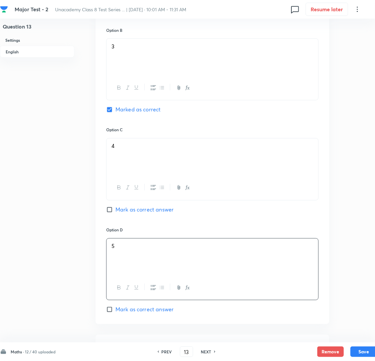
scroll to position [538, 0]
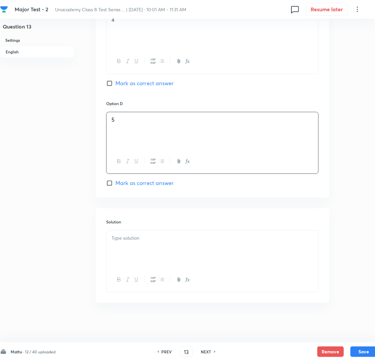
click at [132, 240] on p at bounding box center [212, 238] width 202 height 8
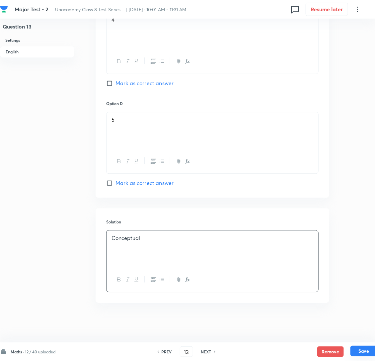
click at [367, 351] on button "Save" at bounding box center [363, 351] width 27 height 11
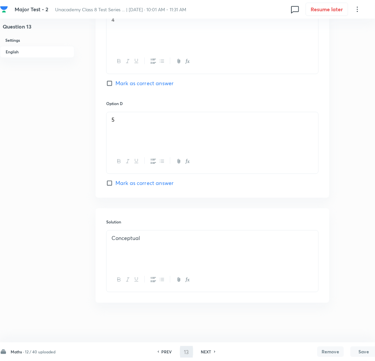
type input "14"
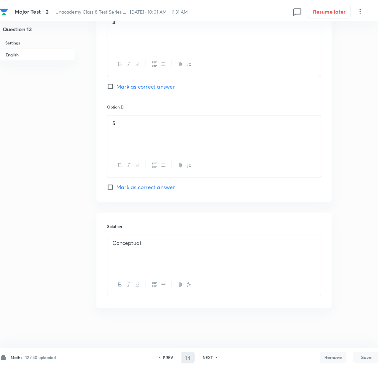
scroll to position [0, 0]
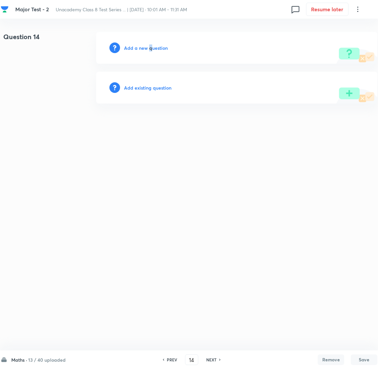
click at [150, 51] on div "Add a new question" at bounding box center [236, 48] width 281 height 32
click at [150, 50] on h6 "Add a new question" at bounding box center [146, 47] width 44 height 7
click at [149, 48] on h6 "Choose a question type" at bounding box center [149, 47] width 51 height 7
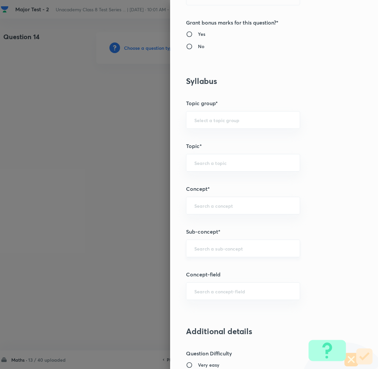
scroll to position [248, 0]
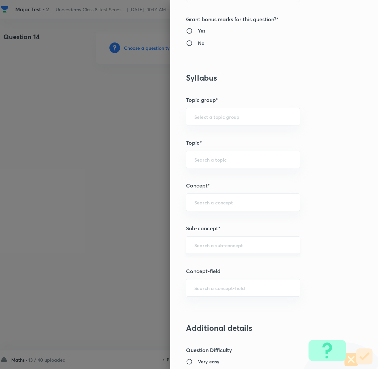
click at [206, 247] on input "text" at bounding box center [243, 245] width 98 height 6
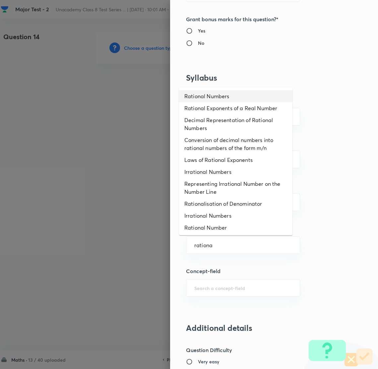
click at [220, 96] on li "Rational Numbers" at bounding box center [235, 96] width 113 height 12
type input "Rational Numbers"
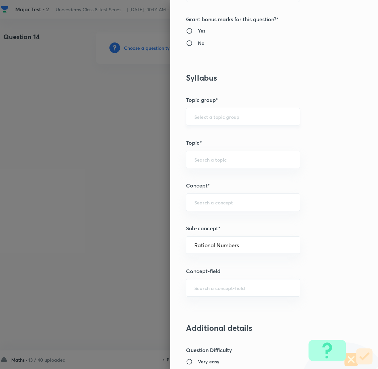
type input "Foundation Class 8"
type input "Mathematics"
type input "Number System"
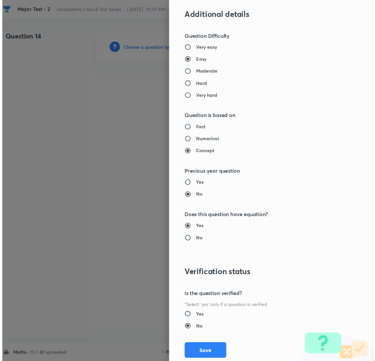
scroll to position [580, 0]
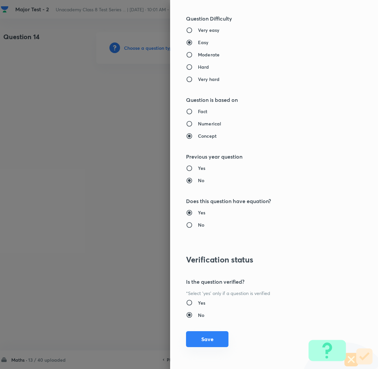
click at [202, 338] on button "Save" at bounding box center [207, 339] width 42 height 16
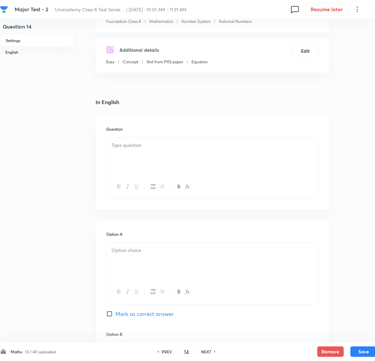
scroll to position [99, 0]
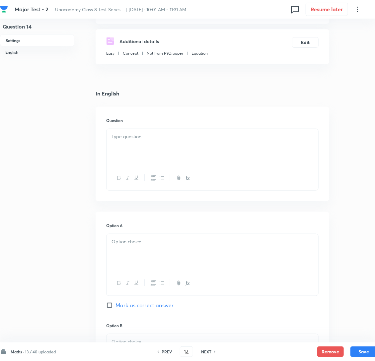
click at [135, 141] on p at bounding box center [212, 137] width 202 height 8
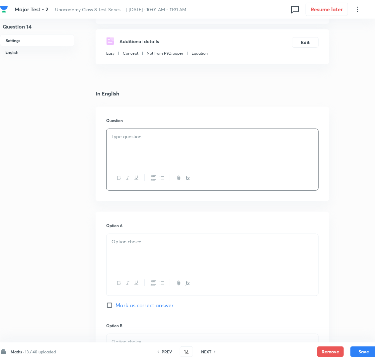
drag, startPoint x: 128, startPoint y: 153, endPoint x: 137, endPoint y: 152, distance: 8.7
click at [129, 153] on div at bounding box center [212, 147] width 212 height 37
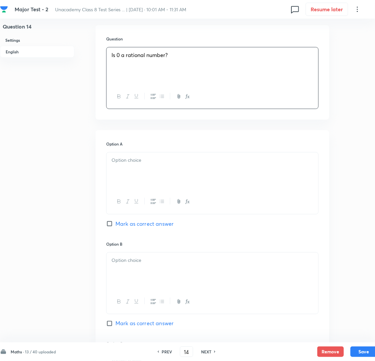
scroll to position [199, 0]
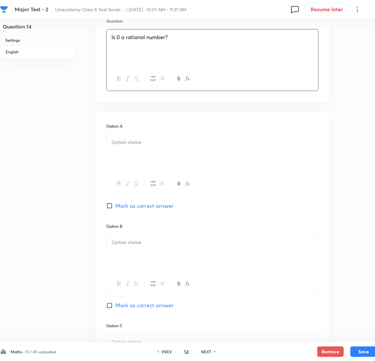
click at [148, 146] on p at bounding box center [212, 143] width 202 height 8
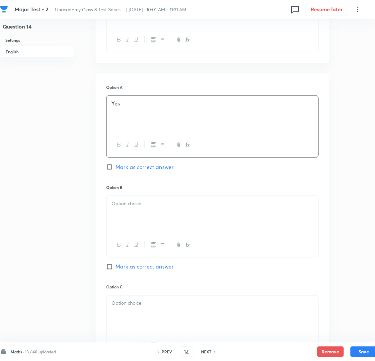
scroll to position [298, 0]
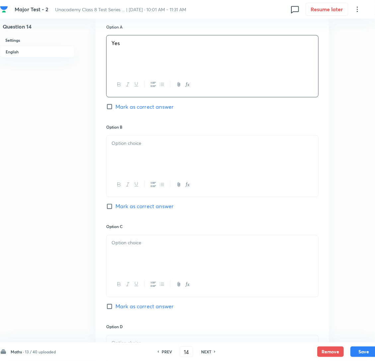
drag, startPoint x: 160, startPoint y: 164, endPoint x: 150, endPoint y: 165, distance: 10.0
click at [159, 164] on div at bounding box center [212, 154] width 212 height 37
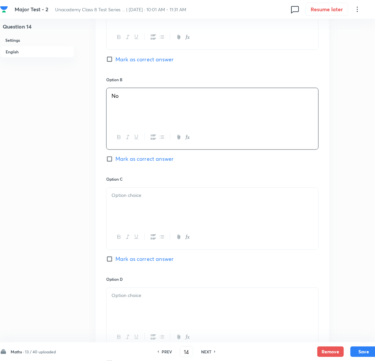
scroll to position [348, 0]
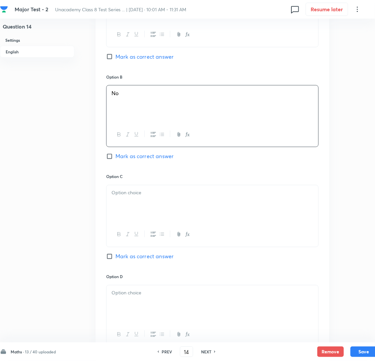
drag, startPoint x: 151, startPoint y: 220, endPoint x: 16, endPoint y: 215, distance: 135.1
click at [152, 220] on div at bounding box center [212, 203] width 212 height 37
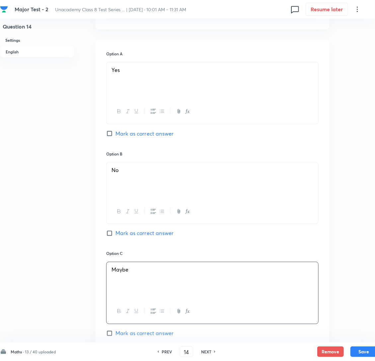
scroll to position [248, 0]
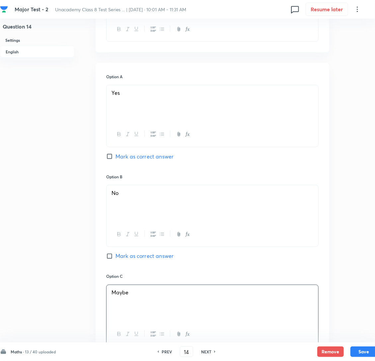
click at [110, 160] on input "Mark as correct answer" at bounding box center [110, 156] width 9 height 7
checkbox input "true"
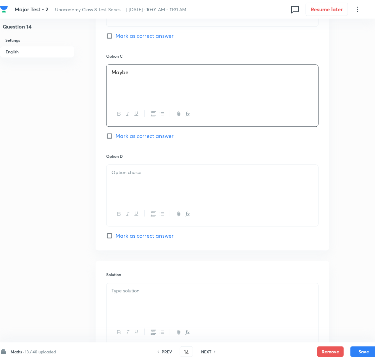
scroll to position [538, 0]
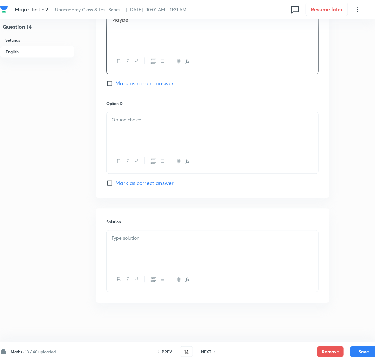
click at [132, 120] on p at bounding box center [212, 120] width 202 height 8
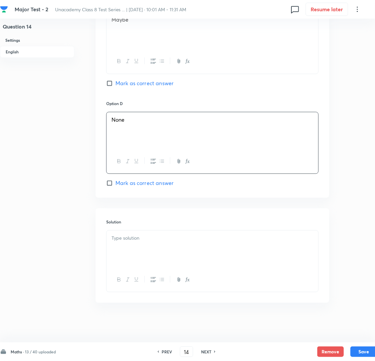
click at [136, 249] on div at bounding box center [212, 249] width 212 height 37
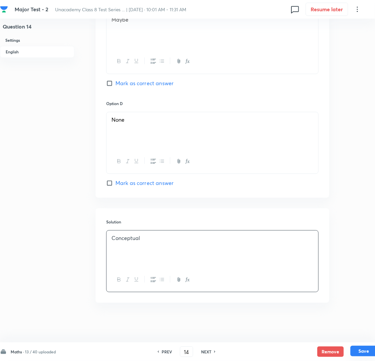
click at [363, 350] on button "Save" at bounding box center [363, 351] width 27 height 11
type input "15"
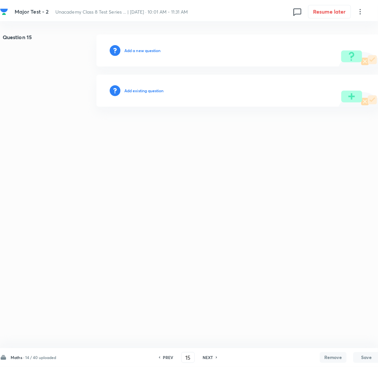
scroll to position [0, 0]
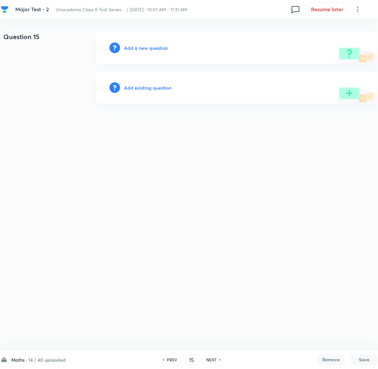
click at [156, 45] on h6 "Add a new question" at bounding box center [146, 47] width 44 height 7
click at [156, 45] on h6 "Choose a question type" at bounding box center [149, 47] width 51 height 7
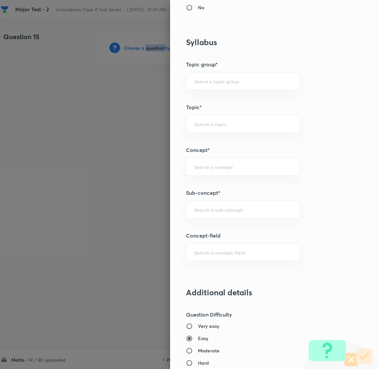
scroll to position [298, 0]
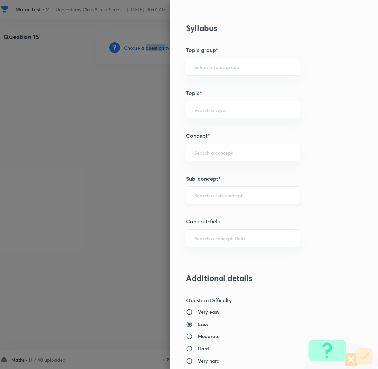
click at [205, 199] on div "​" at bounding box center [243, 195] width 114 height 18
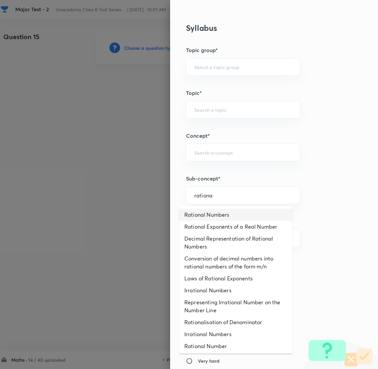
click at [215, 212] on li "Rational Numbers" at bounding box center [235, 215] width 113 height 12
type input "Rational Numbers"
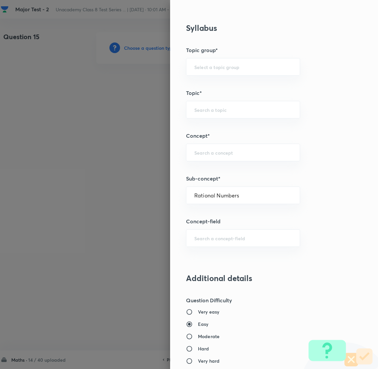
type input "Foundation Class 8"
type input "Mathematics"
type input "Number System"
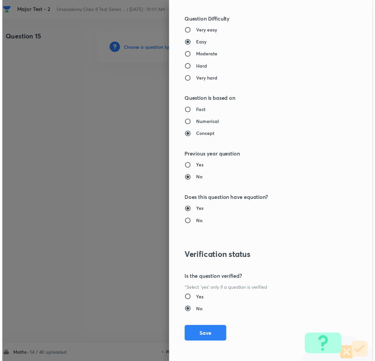
scroll to position [580, 0]
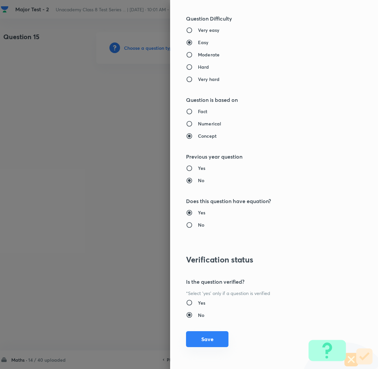
click at [204, 340] on button "Save" at bounding box center [207, 339] width 42 height 16
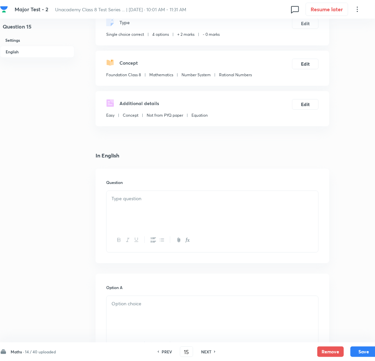
scroll to position [149, 0]
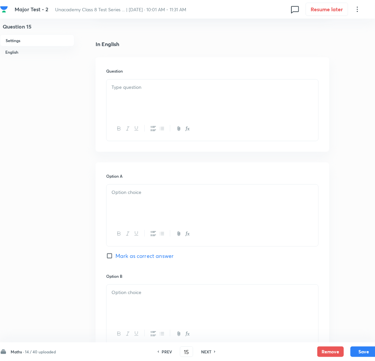
click at [160, 108] on div at bounding box center [212, 98] width 212 height 37
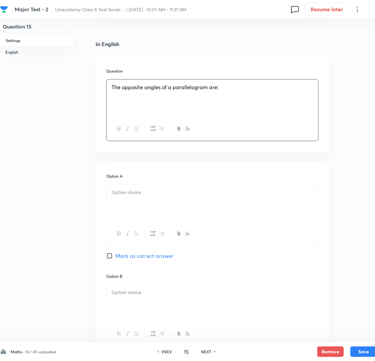
click at [159, 208] on div at bounding box center [212, 203] width 212 height 37
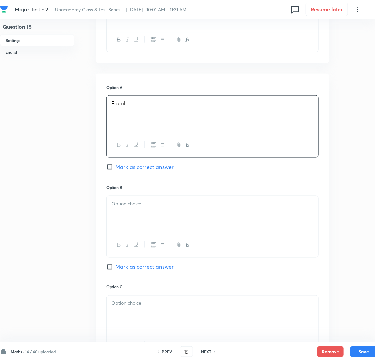
scroll to position [248, 0]
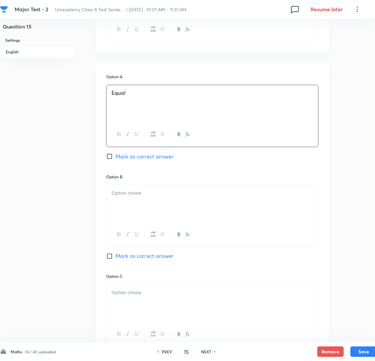
click at [133, 201] on div at bounding box center [212, 203] width 212 height 37
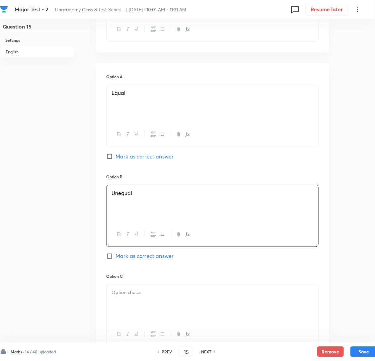
click at [110, 160] on input "Mark as correct answer" at bounding box center [110, 156] width 9 height 7
checkbox input "true"
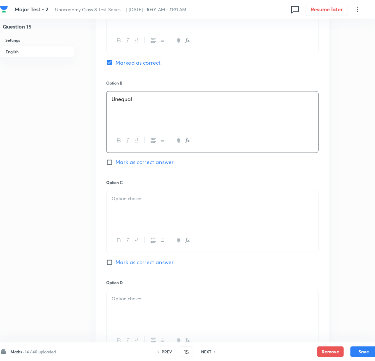
scroll to position [398, 0]
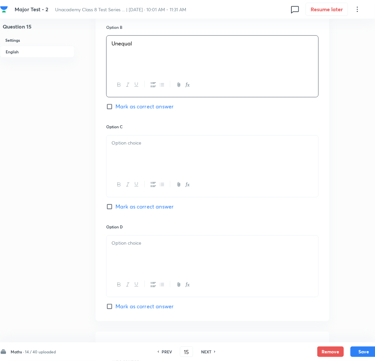
click at [128, 173] on div at bounding box center [212, 154] width 212 height 37
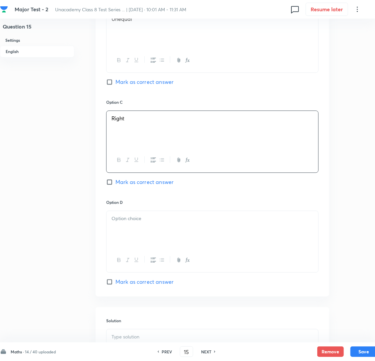
scroll to position [538, 0]
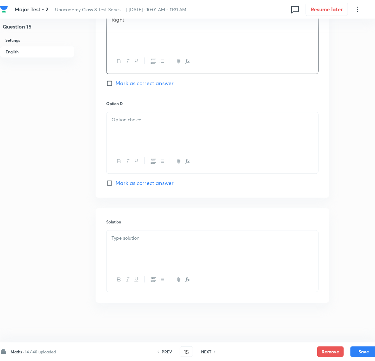
click at [161, 136] on div at bounding box center [212, 130] width 212 height 37
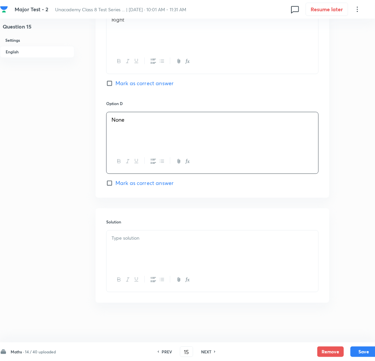
click at [141, 241] on p at bounding box center [212, 238] width 202 height 8
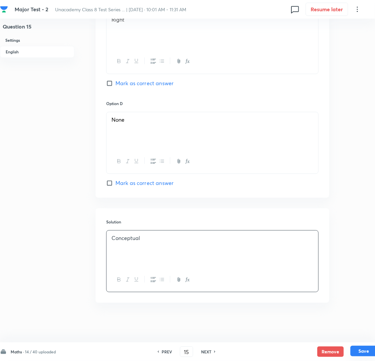
click at [367, 352] on button "Save" at bounding box center [363, 351] width 27 height 11
type input "16"
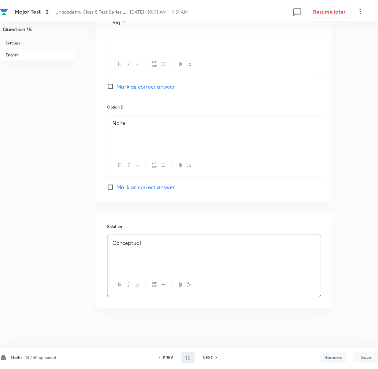
scroll to position [0, 0]
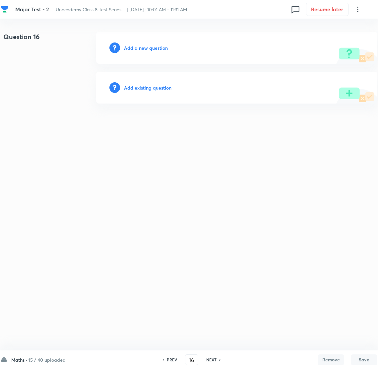
click at [140, 45] on h6 "Add a new question" at bounding box center [146, 47] width 44 height 7
click at [139, 44] on h6 "Choose a question type" at bounding box center [149, 47] width 51 height 7
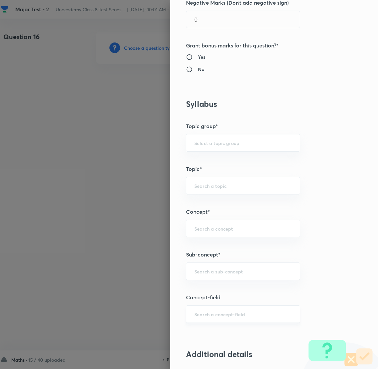
scroll to position [298, 0]
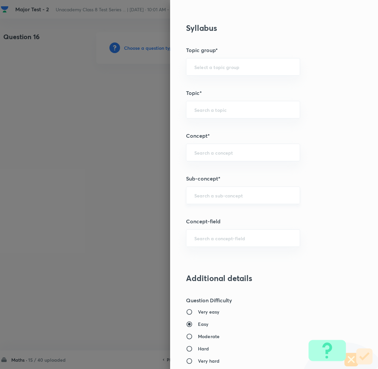
click at [208, 193] on input "text" at bounding box center [243, 195] width 98 height 6
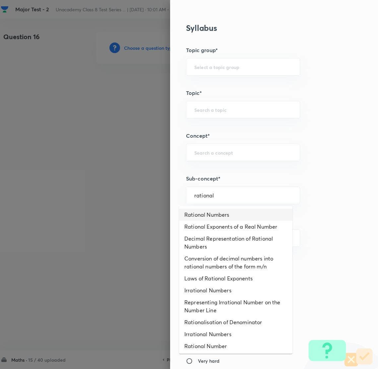
click at [219, 216] on li "Rational Numbers" at bounding box center [235, 215] width 113 height 12
type input "Rational Numbers"
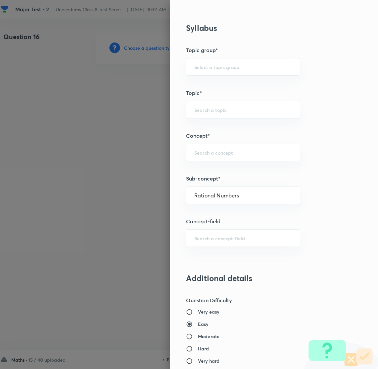
type input "Foundation Class 8"
type input "Mathematics"
type input "Number System"
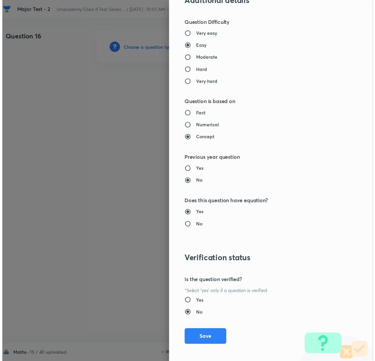
scroll to position [580, 0]
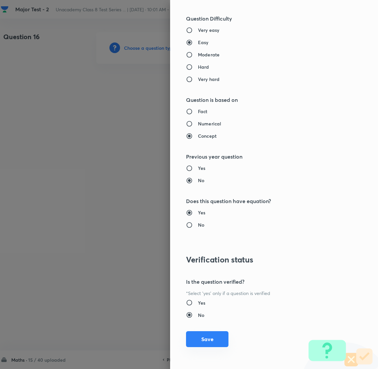
click at [205, 337] on button "Save" at bounding box center [207, 339] width 42 height 16
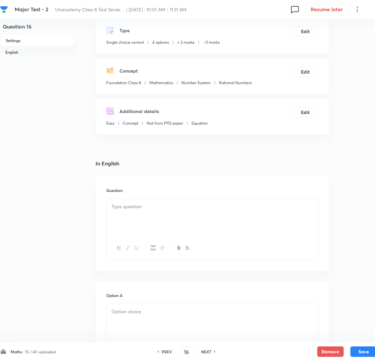
scroll to position [149, 0]
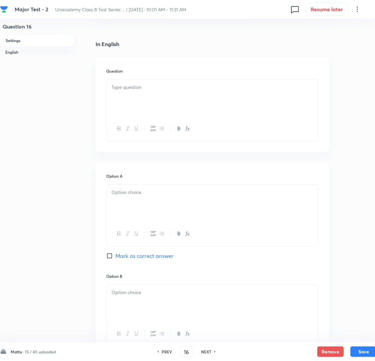
click at [140, 104] on div at bounding box center [212, 98] width 212 height 37
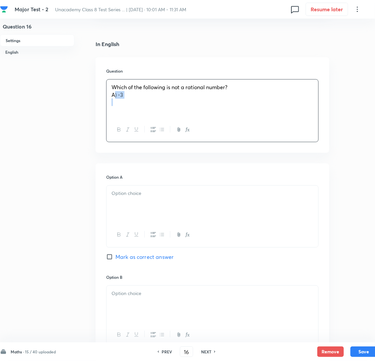
drag, startPoint x: 114, startPoint y: 112, endPoint x: 104, endPoint y: 102, distance: 14.3
click at [104, 102] on div "Question Which of the following is not a rational number? A) -3" at bounding box center [212, 105] width 233 height 96
click at [172, 211] on div at bounding box center [212, 203] width 212 height 37
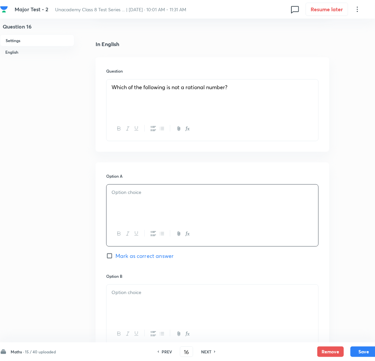
paste div
click at [118, 196] on span "A) -3" at bounding box center [117, 192] width 12 height 7
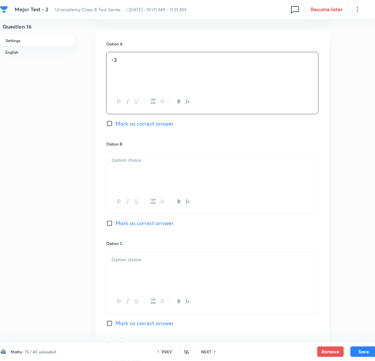
scroll to position [298, 0]
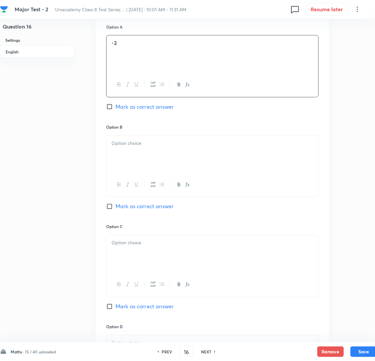
click at [150, 173] on div at bounding box center [212, 154] width 212 height 37
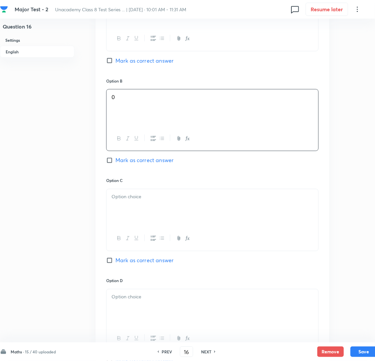
scroll to position [348, 0]
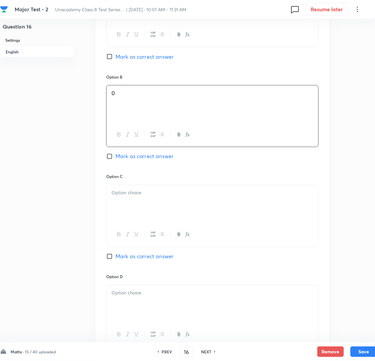
drag, startPoint x: 142, startPoint y: 208, endPoint x: 139, endPoint y: 210, distance: 3.9
click at [139, 197] on p at bounding box center [212, 193] width 202 height 8
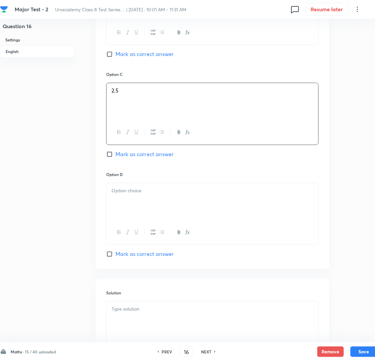
scroll to position [497, 0]
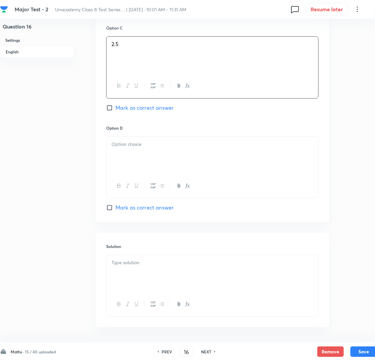
click at [163, 171] on div at bounding box center [212, 155] width 212 height 37
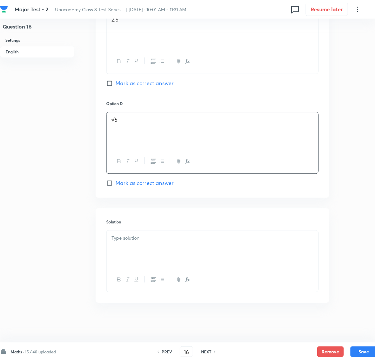
scroll to position [538, 0]
click at [111, 180] on input "Mark as correct answer" at bounding box center [110, 183] width 9 height 7
checkbox input "true"
click at [133, 247] on div at bounding box center [212, 249] width 212 height 37
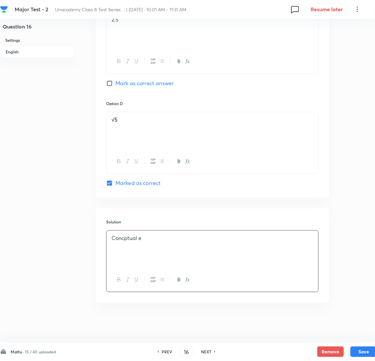
click at [151, 240] on p "Concptual e" at bounding box center [212, 238] width 202 height 8
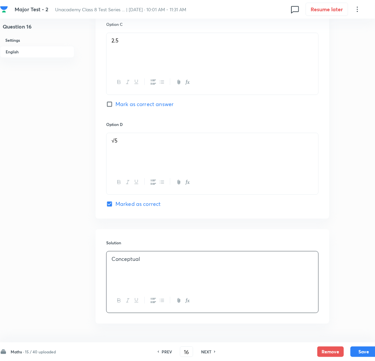
scroll to position [439, 0]
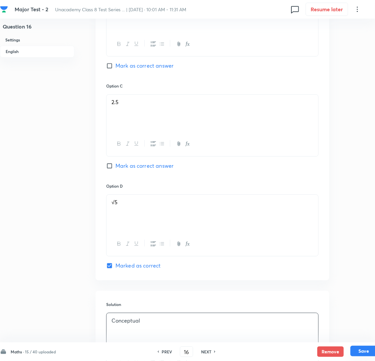
click at [360, 350] on button "Save" at bounding box center [363, 351] width 27 height 11
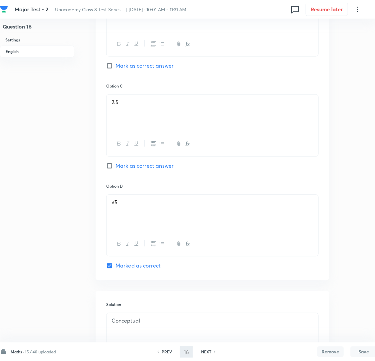
type input "17"
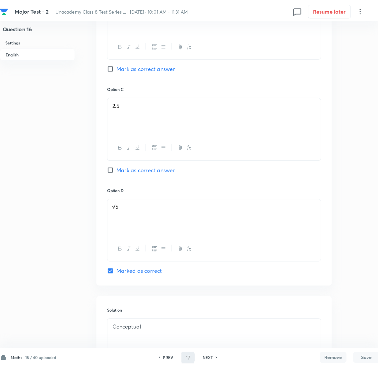
scroll to position [0, 0]
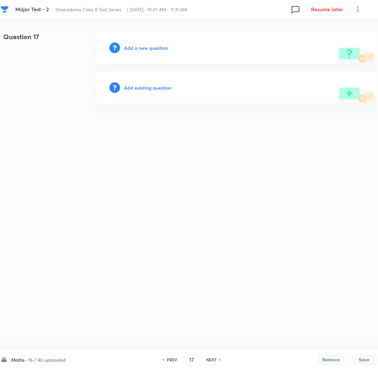
click at [155, 46] on h6 "Add a new question" at bounding box center [146, 47] width 44 height 7
click at [155, 46] on h6 "Choose a question type" at bounding box center [149, 47] width 51 height 7
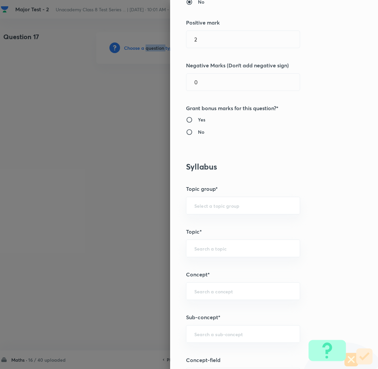
scroll to position [199, 0]
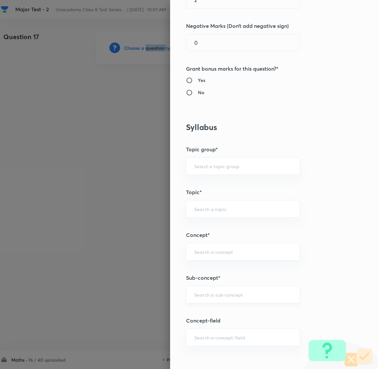
click at [201, 291] on div "​" at bounding box center [243, 295] width 114 height 18
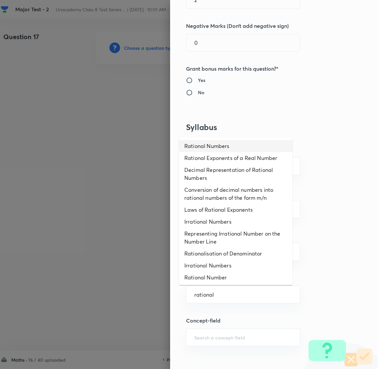
click at [208, 142] on li "Rational Numbers" at bounding box center [235, 146] width 113 height 12
type input "Rational Numbers"
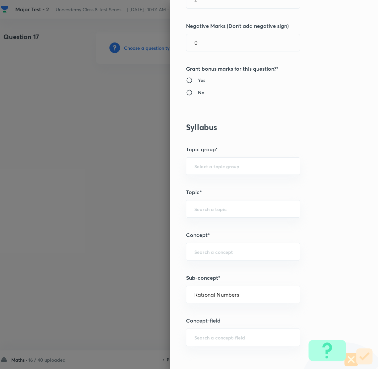
type input "Foundation Class 8"
type input "Mathematics"
type input "Number System"
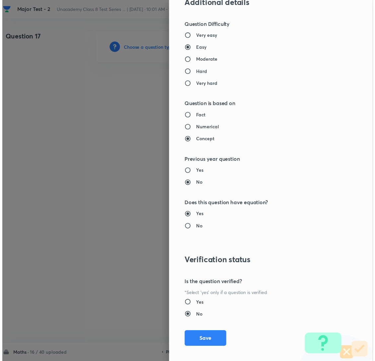
scroll to position [580, 0]
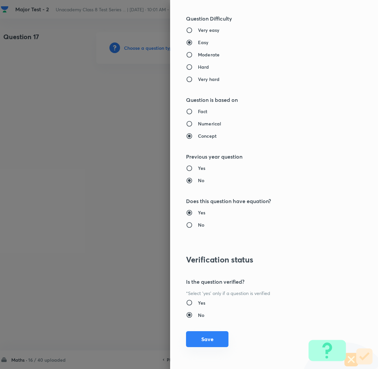
click at [201, 338] on button "Save" at bounding box center [207, 339] width 42 height 16
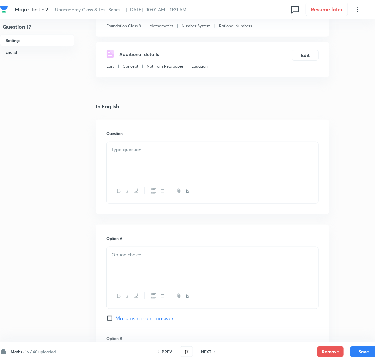
scroll to position [99, 0]
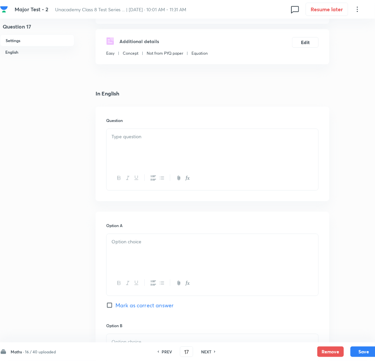
click at [150, 152] on div at bounding box center [212, 147] width 212 height 37
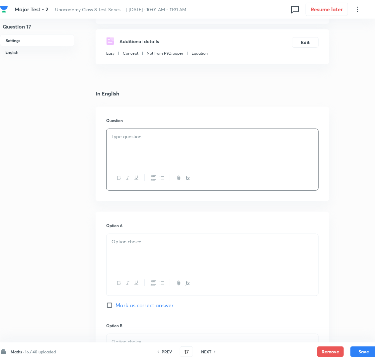
drag, startPoint x: 135, startPoint y: 160, endPoint x: 128, endPoint y: 158, distance: 7.7
click at [135, 159] on div at bounding box center [212, 147] width 212 height 37
drag, startPoint x: 143, startPoint y: 259, endPoint x: 148, endPoint y: 257, distance: 5.2
click at [145, 258] on div at bounding box center [212, 252] width 212 height 37
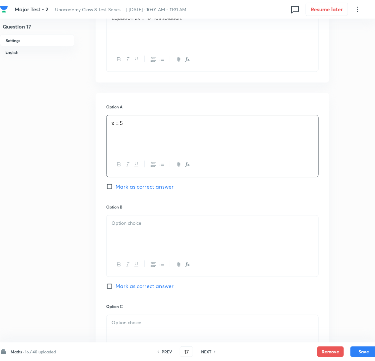
scroll to position [248, 0]
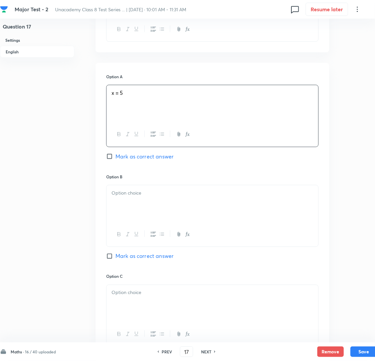
click at [174, 214] on div at bounding box center [212, 203] width 212 height 37
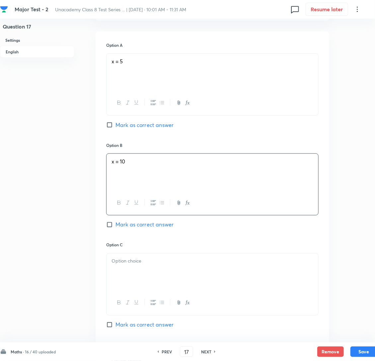
scroll to position [398, 0]
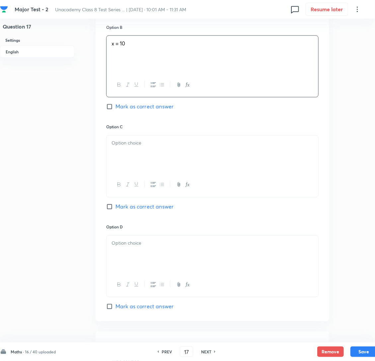
click at [122, 164] on div at bounding box center [212, 154] width 212 height 37
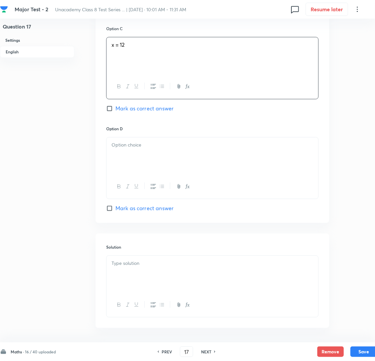
scroll to position [538, 0]
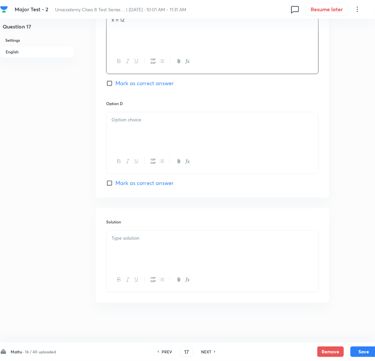
click at [131, 126] on div at bounding box center [212, 130] width 212 height 37
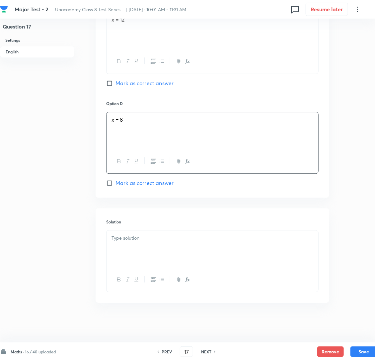
click at [149, 250] on div at bounding box center [212, 249] width 212 height 37
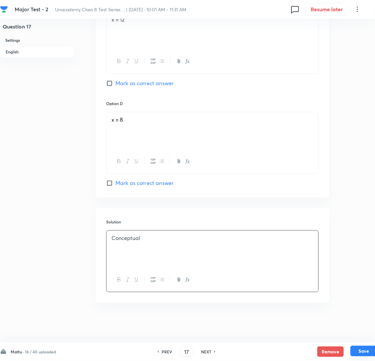
click at [363, 354] on button "Save" at bounding box center [363, 351] width 27 height 11
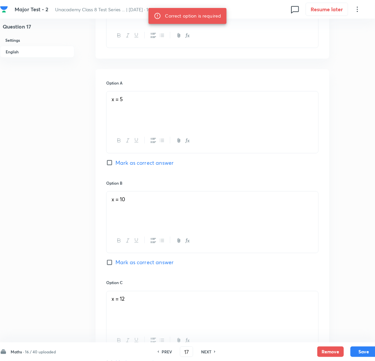
scroll to position [240, 0]
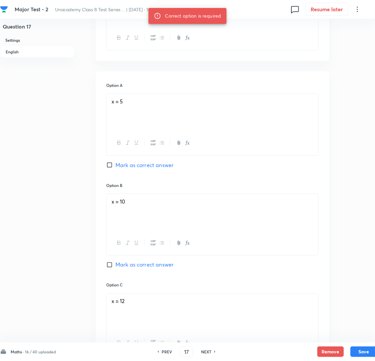
click at [108, 168] on input "Mark as correct answer" at bounding box center [110, 165] width 9 height 7
checkbox input "true"
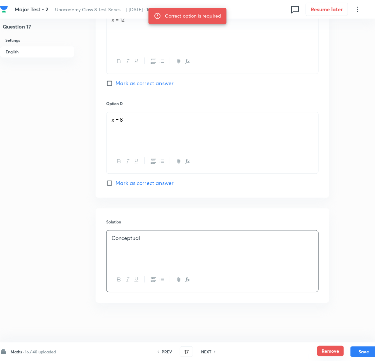
scroll to position [538, 0]
click at [357, 353] on button "Save" at bounding box center [363, 351] width 27 height 11
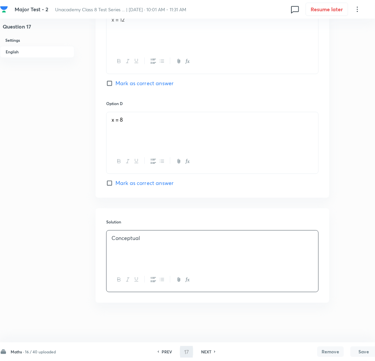
type input "18"
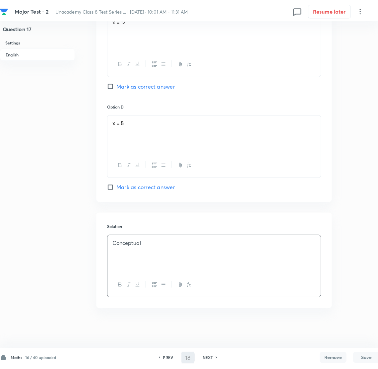
scroll to position [0, 0]
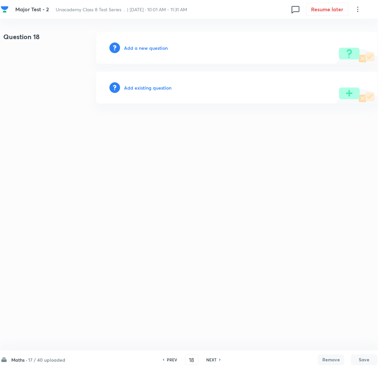
click at [140, 48] on h6 "Add a new question" at bounding box center [146, 47] width 44 height 7
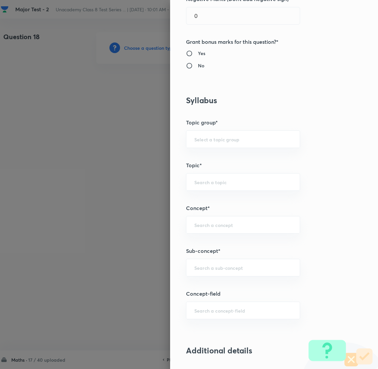
scroll to position [298, 0]
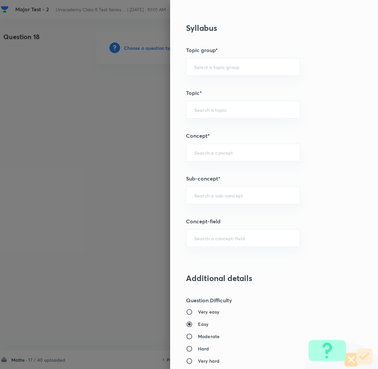
drag, startPoint x: 198, startPoint y: 207, endPoint x: 204, endPoint y: 209, distance: 6.4
click at [199, 207] on div "Question settings Question type* Single choice correct Number of options* 2 3 4…" at bounding box center [274, 184] width 208 height 369
click at [203, 199] on div "​" at bounding box center [243, 195] width 114 height 18
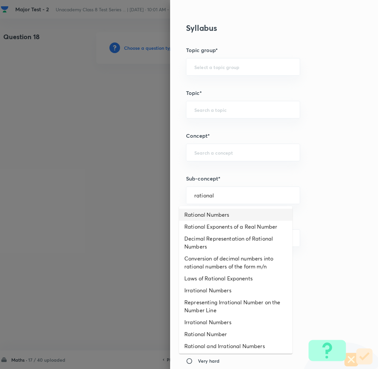
click at [227, 211] on li "Rational Numbers" at bounding box center [235, 215] width 113 height 12
type input "Rational Numbers"
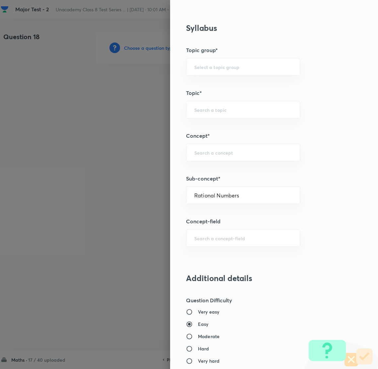
type input "Foundation Class 8"
type input "Mathematics"
type input "Number System"
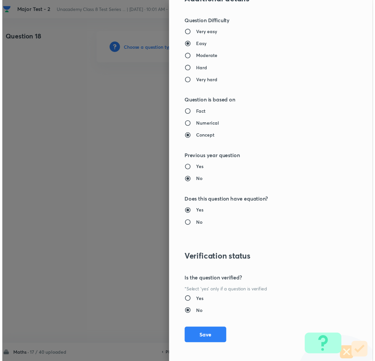
scroll to position [580, 0]
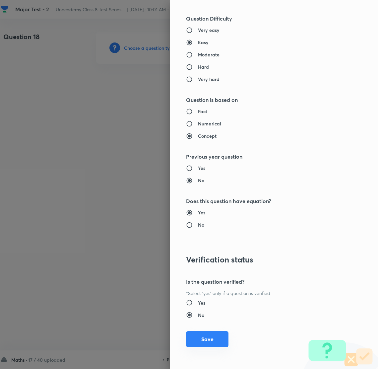
click at [202, 339] on button "Save" at bounding box center [207, 339] width 42 height 16
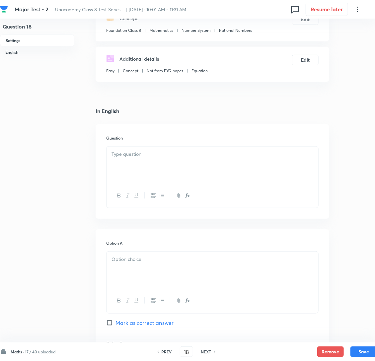
scroll to position [99, 0]
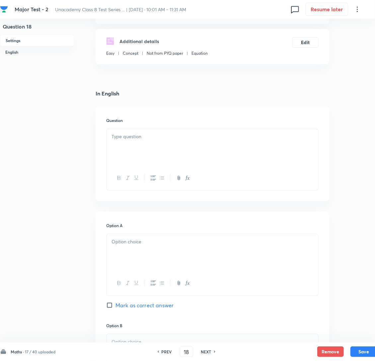
click at [153, 157] on div at bounding box center [212, 147] width 212 height 37
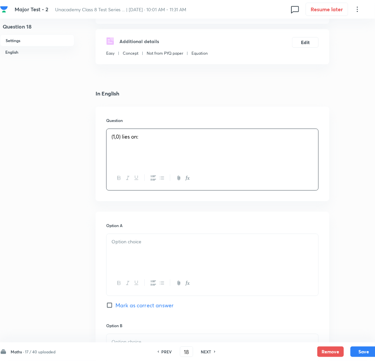
click at [144, 246] on p at bounding box center [212, 242] width 202 height 8
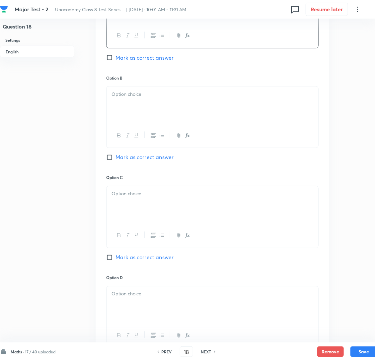
scroll to position [348, 0]
click at [162, 114] on div at bounding box center [212, 104] width 212 height 37
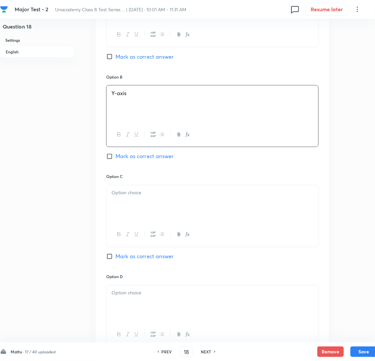
click at [109, 60] on input "Mark as correct answer" at bounding box center [110, 56] width 9 height 7
checkbox input "true"
click at [127, 197] on p at bounding box center [212, 193] width 202 height 8
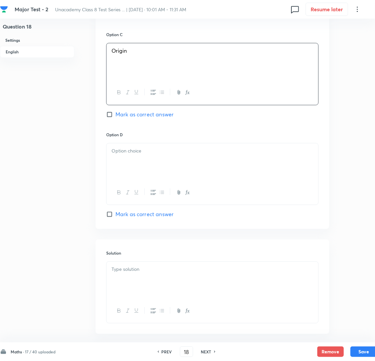
scroll to position [497, 0]
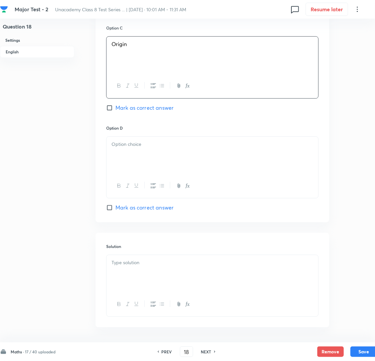
click at [131, 165] on div at bounding box center [212, 155] width 212 height 37
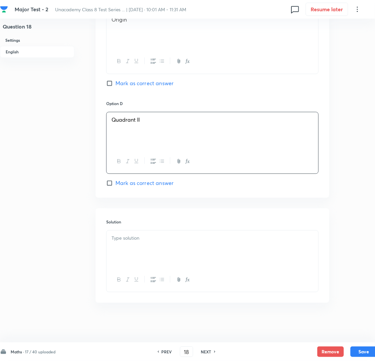
scroll to position [538, 0]
click at [146, 245] on div at bounding box center [212, 249] width 212 height 37
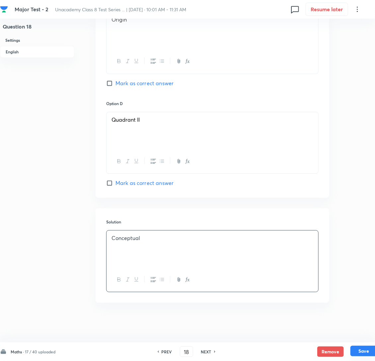
click at [364, 348] on button "Save" at bounding box center [363, 351] width 27 height 11
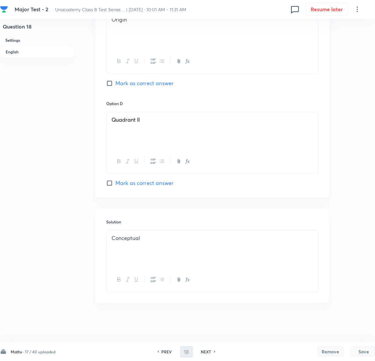
type input "19"
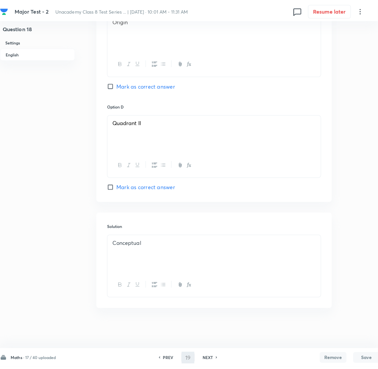
scroll to position [0, 0]
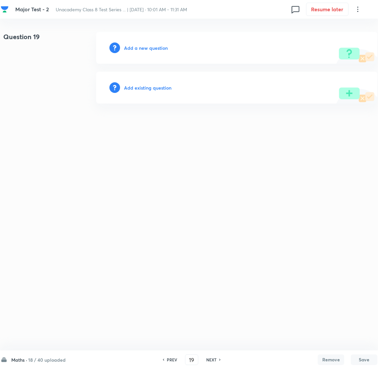
click at [138, 48] on h6 "Add a new question" at bounding box center [146, 47] width 44 height 7
click at [138, 48] on h6 "Choose a question type" at bounding box center [149, 47] width 51 height 7
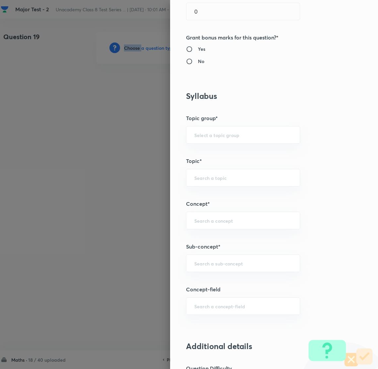
scroll to position [248, 0]
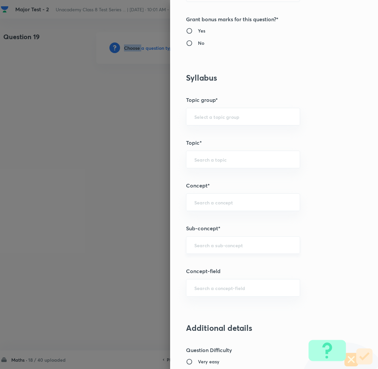
click at [219, 251] on div "​" at bounding box center [243, 245] width 114 height 18
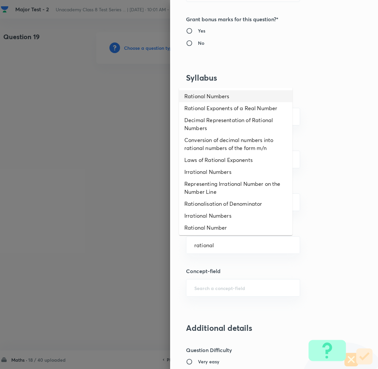
click at [206, 94] on li "Rational Numbers" at bounding box center [235, 96] width 113 height 12
type input "Rational Numbers"
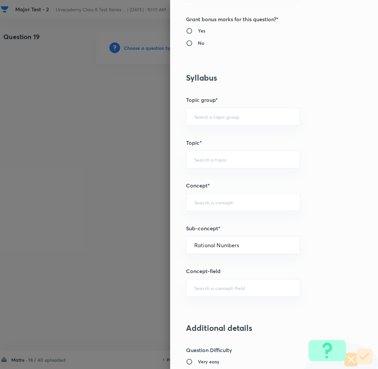
type input "Foundation Class 8"
type input "Mathematics"
type input "Number System"
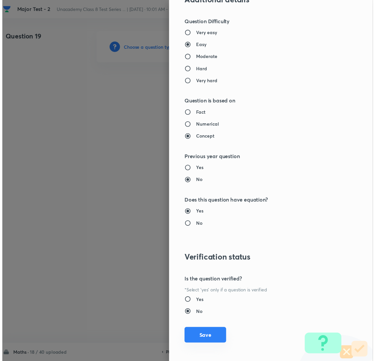
scroll to position [580, 0]
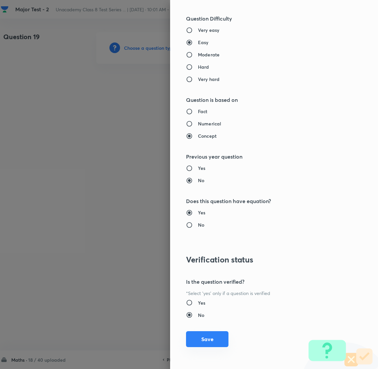
click at [196, 339] on button "Save" at bounding box center [207, 339] width 42 height 16
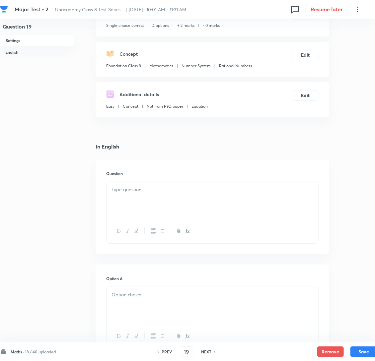
scroll to position [149, 0]
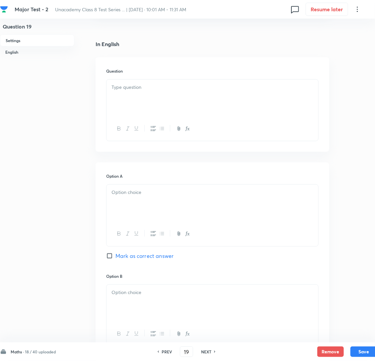
click at [138, 102] on div at bounding box center [212, 98] width 212 height 37
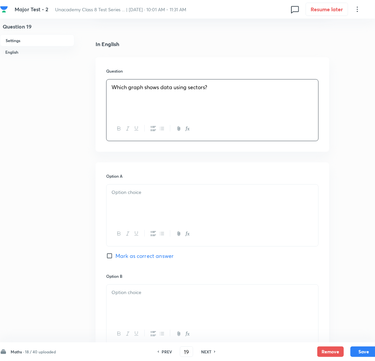
click at [132, 217] on div at bounding box center [212, 203] width 212 height 37
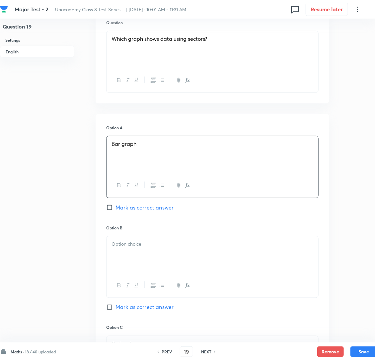
scroll to position [199, 0]
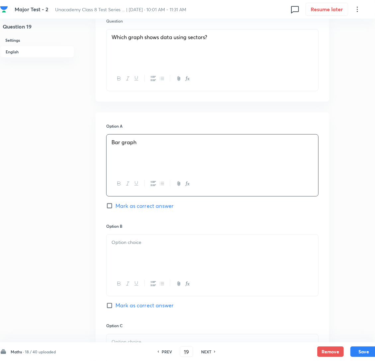
click at [138, 246] on p at bounding box center [212, 243] width 202 height 8
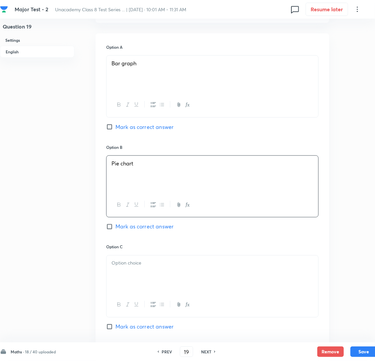
scroll to position [348, 0]
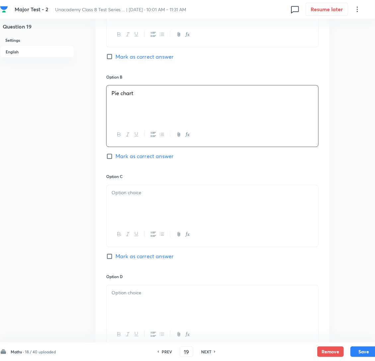
click at [147, 197] on p at bounding box center [212, 193] width 202 height 8
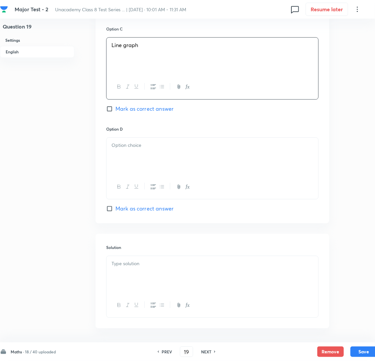
scroll to position [497, 0]
drag, startPoint x: 155, startPoint y: 168, endPoint x: 117, endPoint y: 167, distance: 37.5
click at [155, 168] on div at bounding box center [212, 155] width 212 height 37
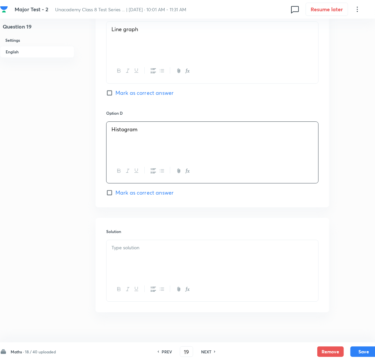
scroll to position [538, 0]
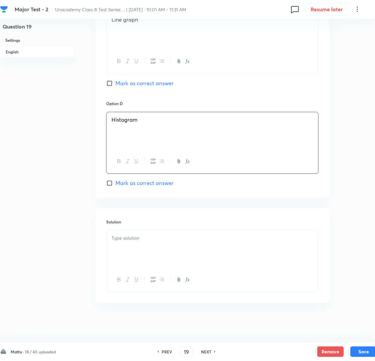
click at [126, 239] on p at bounding box center [212, 238] width 202 height 8
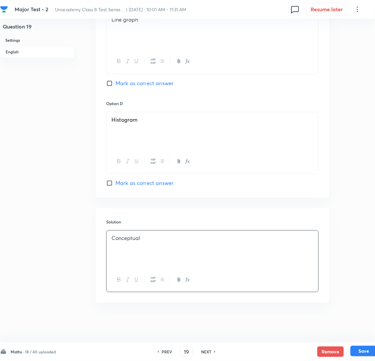
click at [362, 351] on button "Save" at bounding box center [363, 351] width 27 height 11
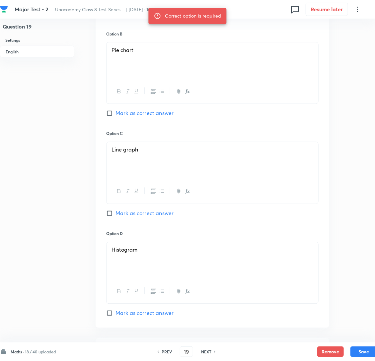
scroll to position [389, 0]
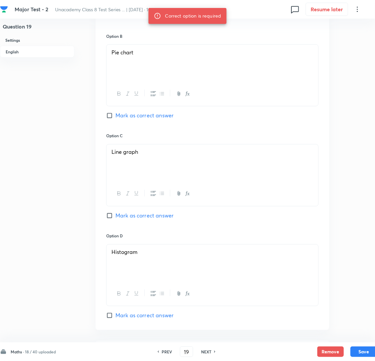
click at [110, 119] on input "Mark as correct answer" at bounding box center [110, 115] width 9 height 7
checkbox input "true"
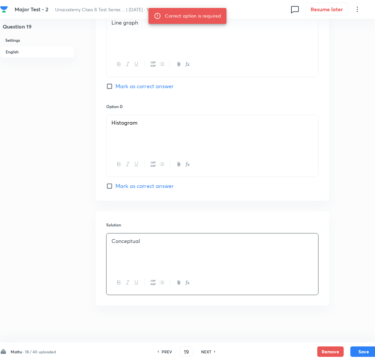
scroll to position [538, 0]
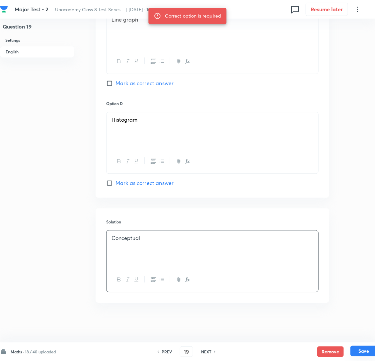
click at [359, 351] on button "Save" at bounding box center [363, 351] width 27 height 11
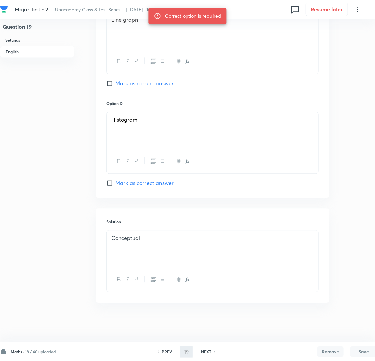
type input "20"
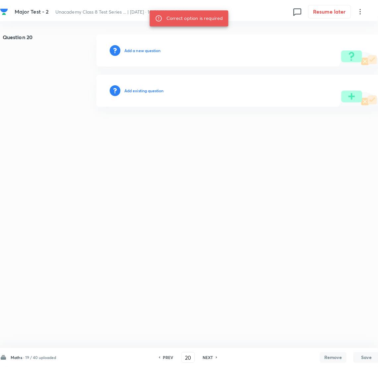
scroll to position [0, 0]
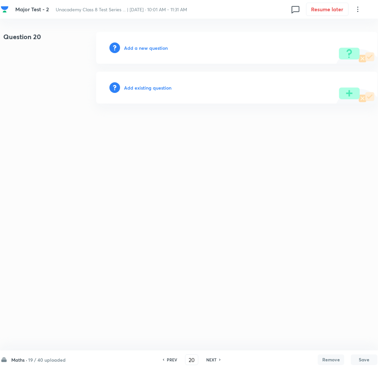
click at [153, 47] on h6 "Add a new question" at bounding box center [146, 47] width 44 height 7
click at [153, 47] on h6 "Choose a question type" at bounding box center [149, 47] width 51 height 7
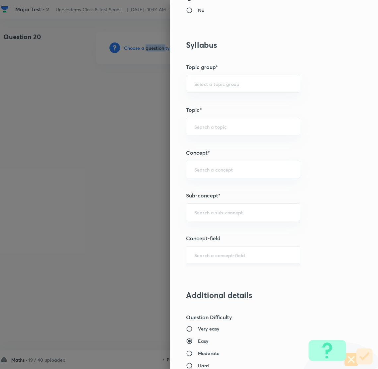
scroll to position [298, 0]
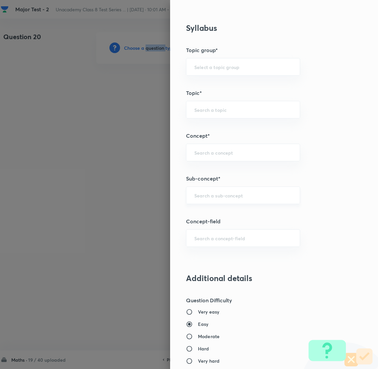
drag, startPoint x: 208, startPoint y: 199, endPoint x: 210, endPoint y: 196, distance: 3.6
click at [209, 199] on div "​" at bounding box center [243, 195] width 114 height 18
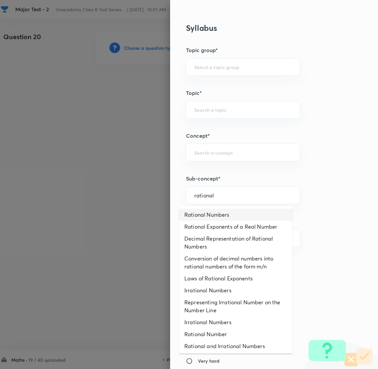
click at [224, 219] on li "Rational Numbers" at bounding box center [235, 215] width 113 height 12
type input "Rational Numbers"
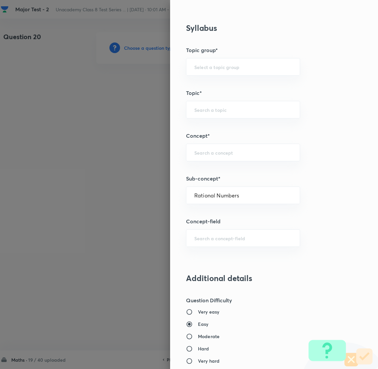
type input "Foundation Class 8"
type input "Mathematics"
type input "Number System"
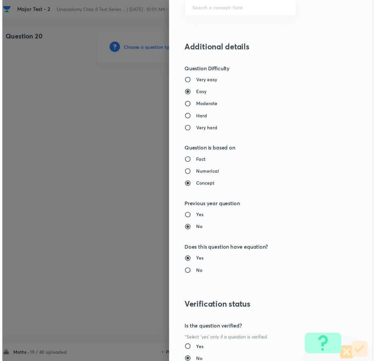
scroll to position [580, 0]
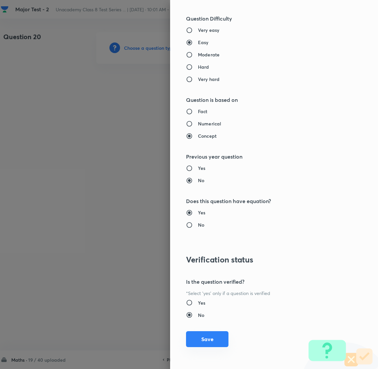
click at [198, 339] on button "Save" at bounding box center [207, 339] width 42 height 16
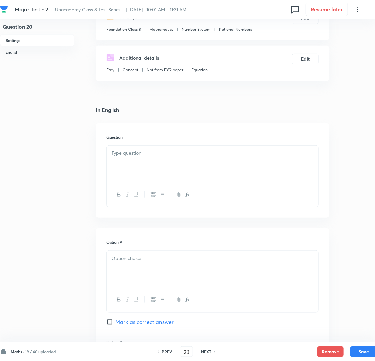
scroll to position [99, 0]
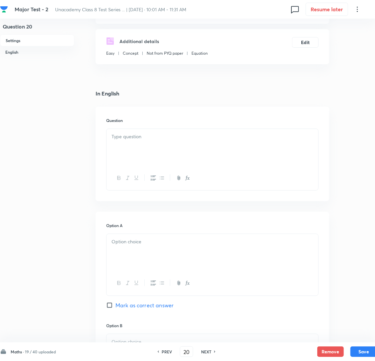
click at [178, 152] on div at bounding box center [212, 147] width 212 height 37
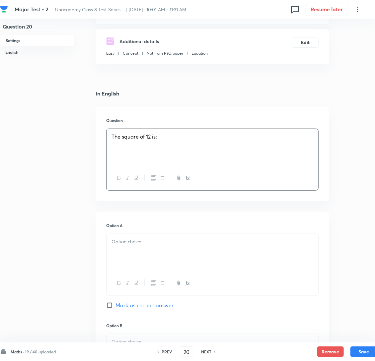
click at [76, 190] on div "Question 20 Settings English Settings Type Single choice correct 4 options + 2 …" at bounding box center [188, 341] width 377 height 819
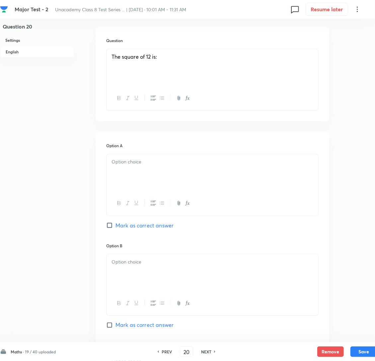
scroll to position [199, 0]
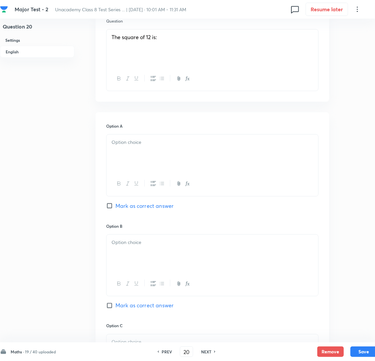
click at [146, 165] on div at bounding box center [212, 153] width 212 height 37
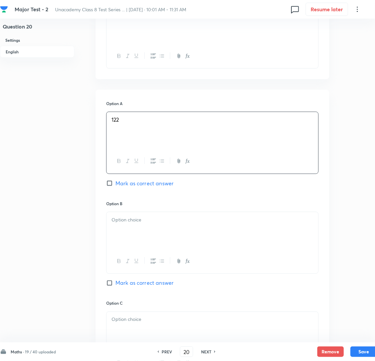
scroll to position [298, 0]
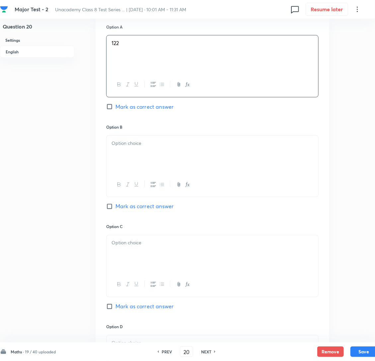
drag, startPoint x: 150, startPoint y: 158, endPoint x: 122, endPoint y: 162, distance: 27.8
click at [149, 147] on p at bounding box center [212, 144] width 202 height 8
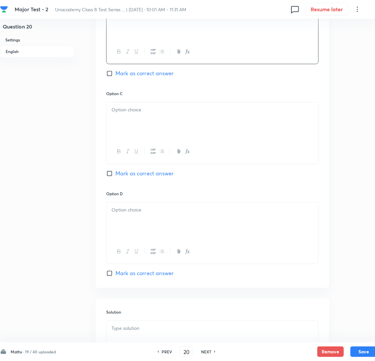
scroll to position [447, 0]
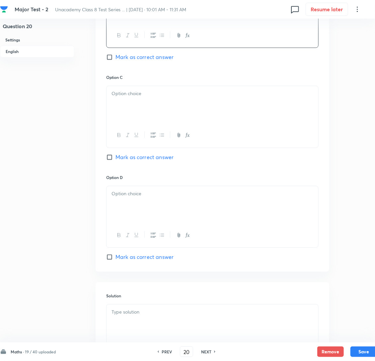
drag, startPoint x: 147, startPoint y: 116, endPoint x: 140, endPoint y: 117, distance: 6.7
click at [147, 116] on div at bounding box center [212, 104] width 212 height 37
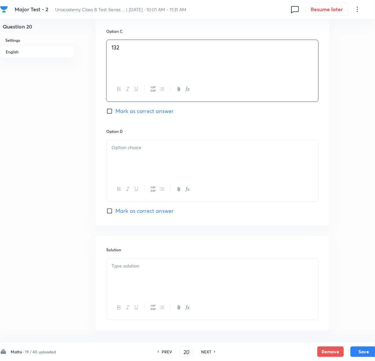
scroll to position [497, 0]
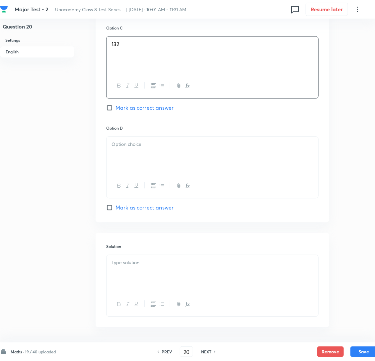
click at [156, 172] on div at bounding box center [212, 155] width 212 height 37
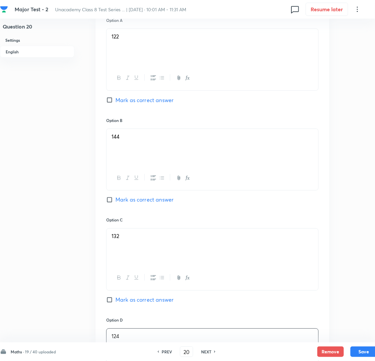
scroll to position [298, 0]
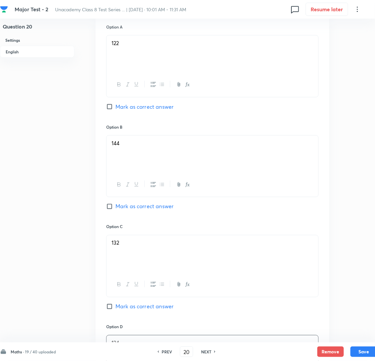
click at [108, 210] on input "Mark as correct answer" at bounding box center [110, 206] width 9 height 7
checkbox input "true"
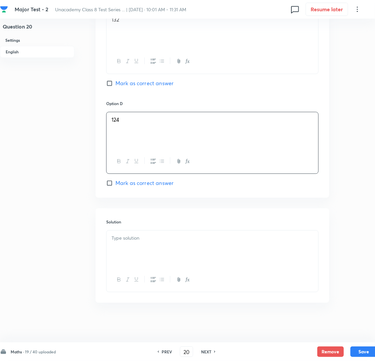
scroll to position [538, 0]
click at [143, 247] on div at bounding box center [212, 249] width 212 height 37
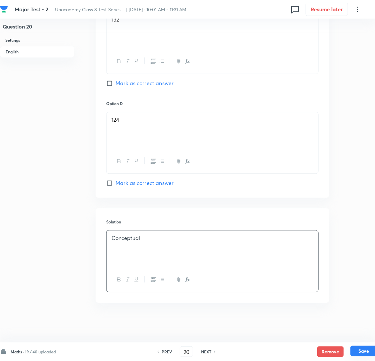
drag, startPoint x: 358, startPoint y: 350, endPoint x: 351, endPoint y: 347, distance: 7.0
click at [359, 350] on button "Save" at bounding box center [363, 351] width 27 height 11
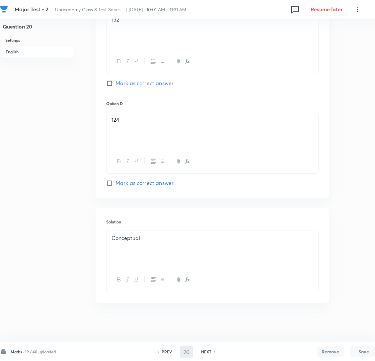
type input "21"
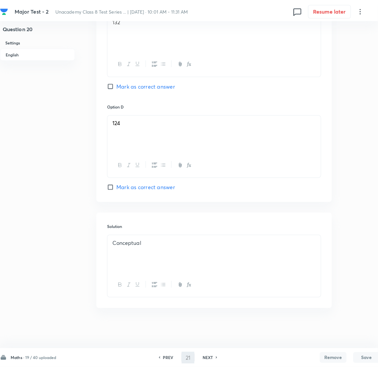
scroll to position [0, 0]
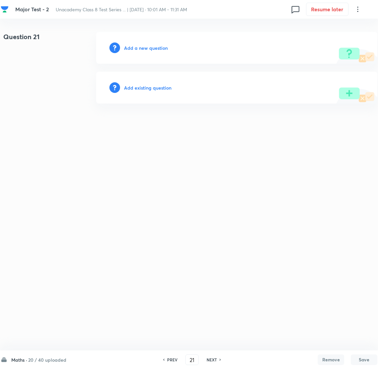
click at [143, 44] on h6 "Add a new question" at bounding box center [146, 47] width 44 height 7
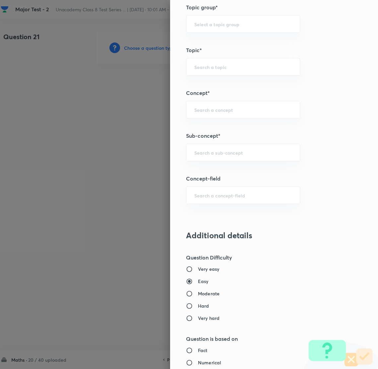
scroll to position [348, 0]
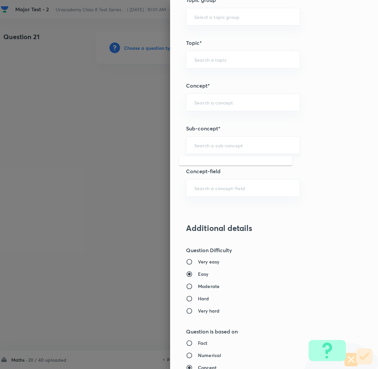
click at [215, 144] on input "text" at bounding box center [243, 145] width 98 height 6
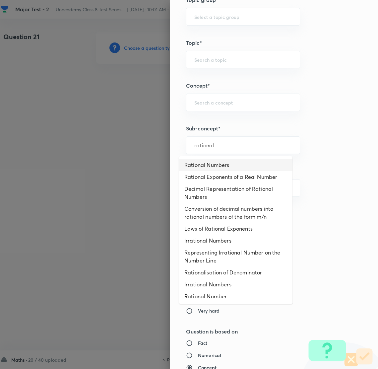
click at [229, 162] on li "Rational Numbers" at bounding box center [235, 165] width 113 height 12
type input "Rational Numbers"
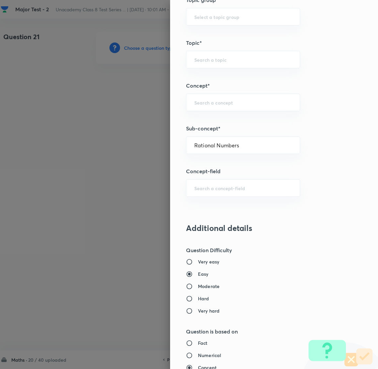
type input "Foundation Class 8"
type input "Mathematics"
type input "Number System"
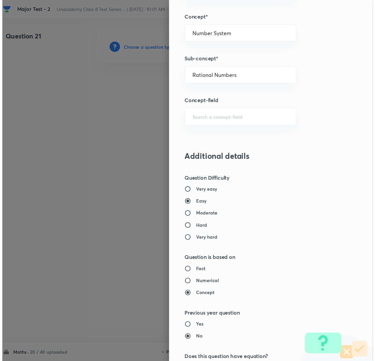
scroll to position [580, 0]
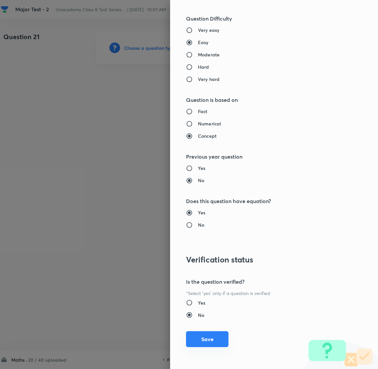
click at [205, 335] on button "Save" at bounding box center [207, 339] width 42 height 16
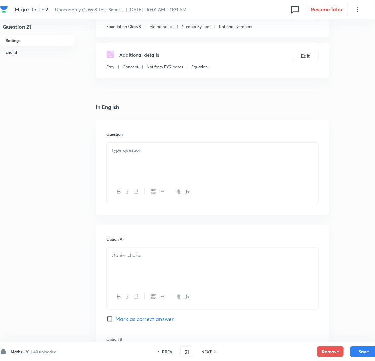
scroll to position [99, 0]
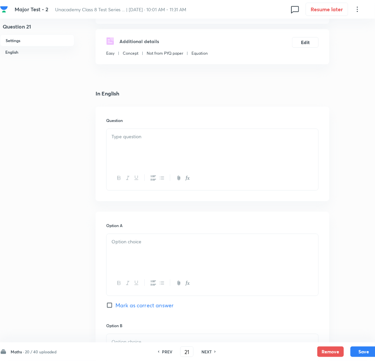
click at [147, 140] on div at bounding box center [212, 147] width 212 height 37
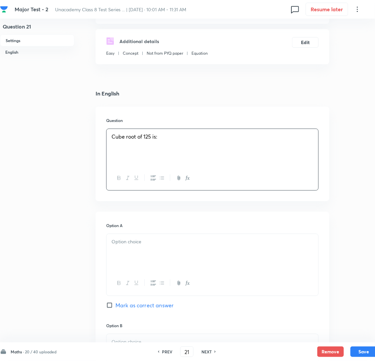
click at [159, 268] on div at bounding box center [212, 252] width 212 height 37
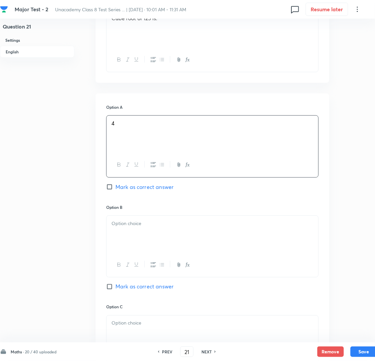
scroll to position [248, 0]
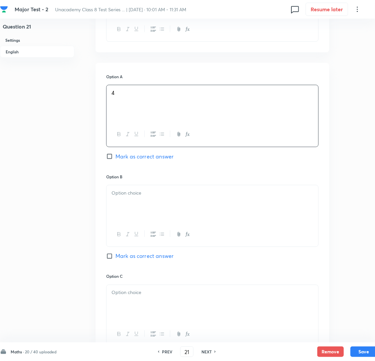
click at [134, 211] on div at bounding box center [212, 203] width 212 height 37
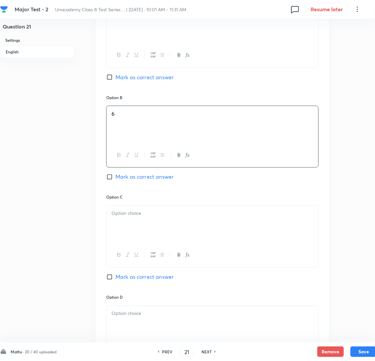
scroll to position [348, 0]
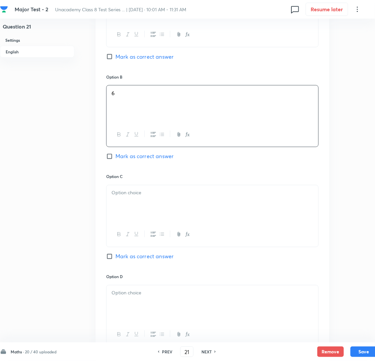
click at [140, 213] on div at bounding box center [212, 203] width 212 height 37
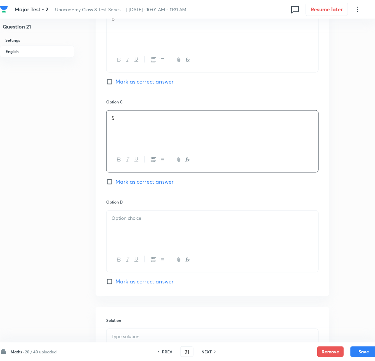
scroll to position [497, 0]
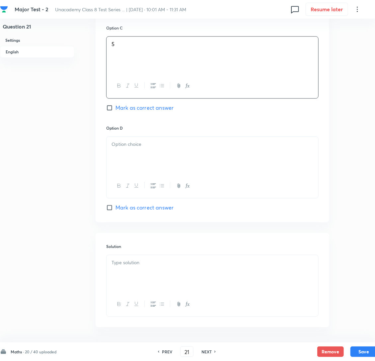
click at [128, 174] on div at bounding box center [212, 155] width 212 height 37
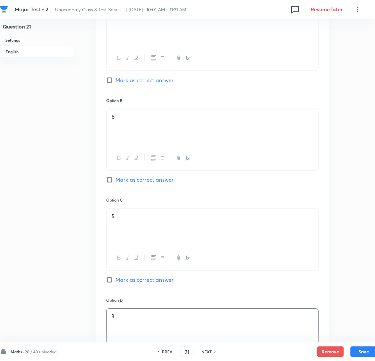
scroll to position [398, 0]
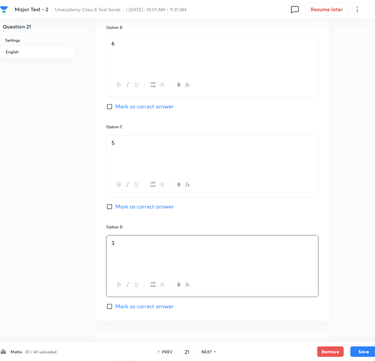
click at [110, 210] on input "Mark as correct answer" at bounding box center [110, 207] width 9 height 7
checkbox input "true"
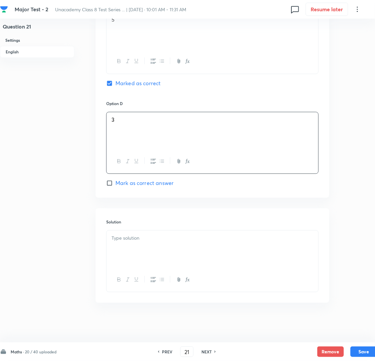
scroll to position [538, 0]
click at [138, 243] on div at bounding box center [212, 249] width 212 height 37
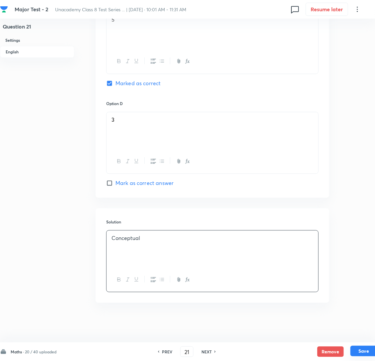
click at [358, 353] on button "Save" at bounding box center [363, 351] width 27 height 11
type input "22"
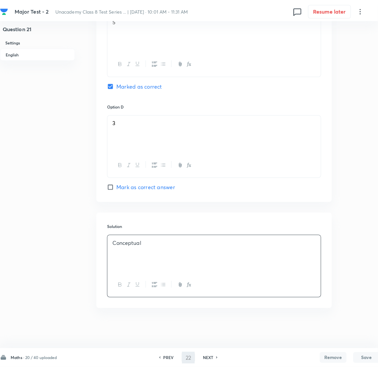
scroll to position [0, 0]
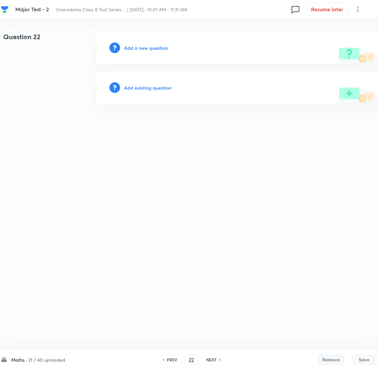
click at [149, 49] on h6 "Add a new question" at bounding box center [146, 47] width 44 height 7
click at [149, 49] on h6 "Choose a question type" at bounding box center [149, 47] width 51 height 7
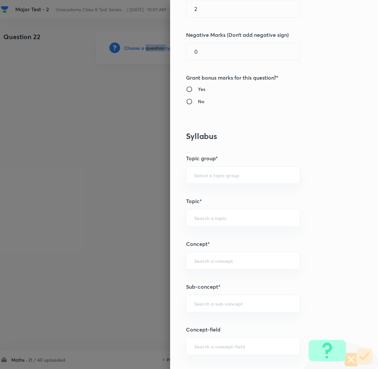
scroll to position [248, 0]
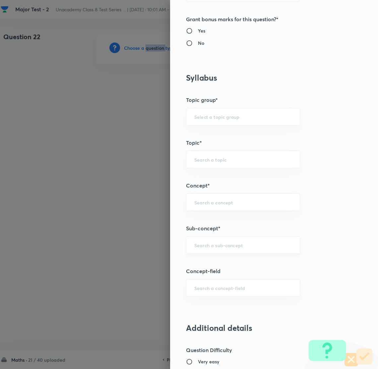
click at [213, 250] on div "​" at bounding box center [243, 245] width 114 height 18
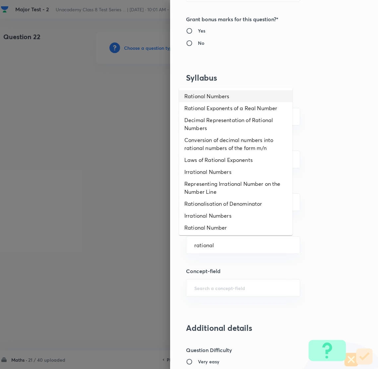
click at [212, 90] on ul "Rational Numbers Rational Exponents of a Real Number Decimal Representation of …" at bounding box center [235, 162] width 113 height 148
click at [212, 96] on li "Rational Numbers" at bounding box center [235, 96] width 113 height 12
type input "Rational Numbers"
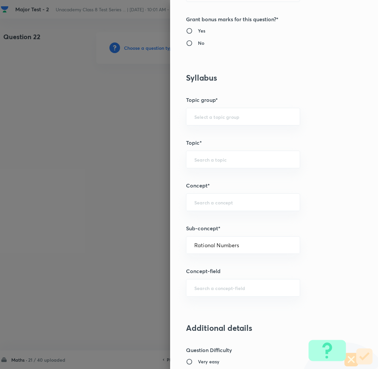
type input "Foundation Class 8"
type input "Mathematics"
type input "Number System"
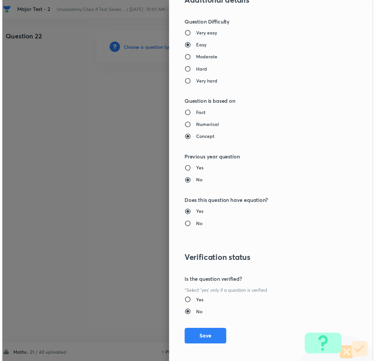
scroll to position [580, 0]
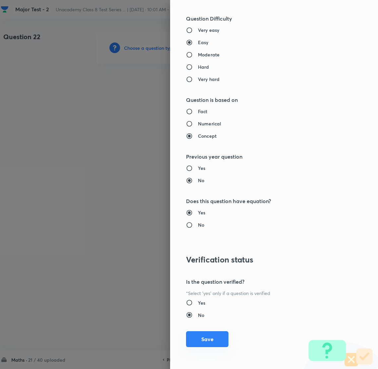
click at [195, 335] on button "Save" at bounding box center [207, 339] width 42 height 16
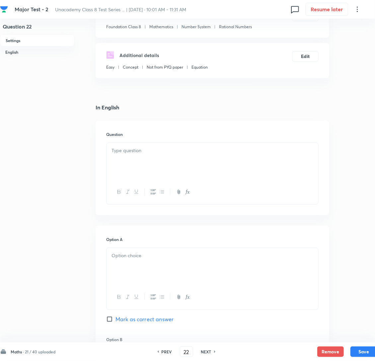
scroll to position [99, 0]
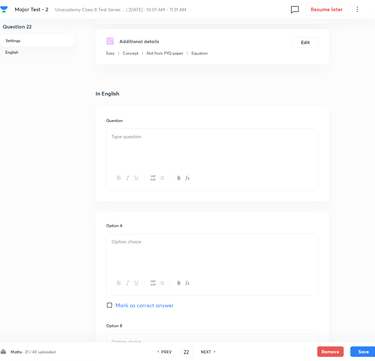
click at [154, 141] on p at bounding box center [212, 137] width 202 height 8
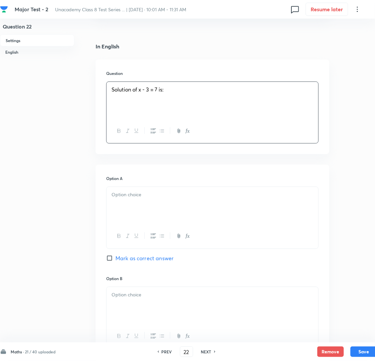
scroll to position [149, 0]
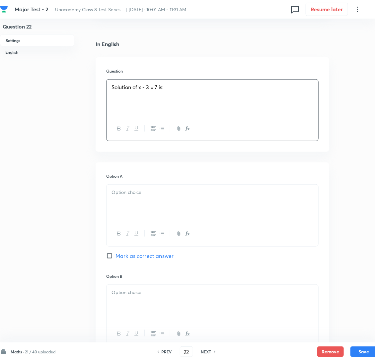
drag, startPoint x: 145, startPoint y: 196, endPoint x: 143, endPoint y: 205, distance: 8.8
click at [145, 198] on div at bounding box center [212, 203] width 212 height 37
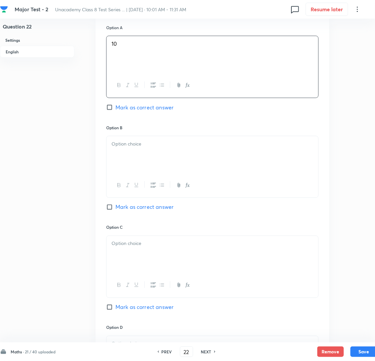
scroll to position [298, 0]
click at [142, 162] on div at bounding box center [212, 154] width 212 height 37
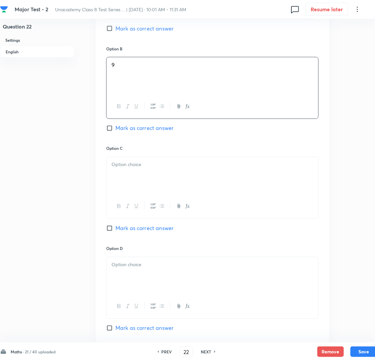
scroll to position [398, 0]
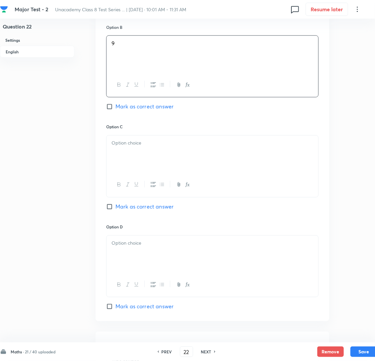
drag, startPoint x: 161, startPoint y: 165, endPoint x: 131, endPoint y: 167, distance: 30.3
click at [160, 166] on div at bounding box center [212, 154] width 212 height 37
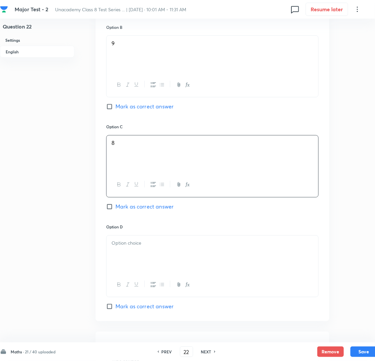
click at [148, 247] on p at bounding box center [212, 244] width 202 height 8
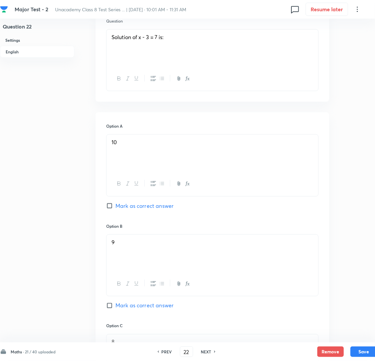
click at [107, 209] on input "Mark as correct answer" at bounding box center [110, 206] width 9 height 7
checkbox input "true"
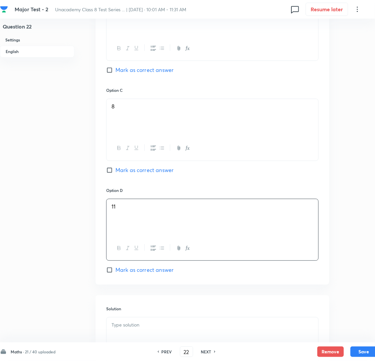
scroll to position [538, 0]
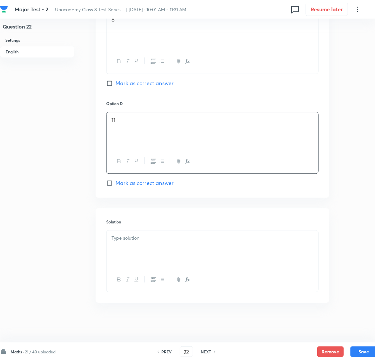
click at [141, 248] on div at bounding box center [212, 249] width 212 height 37
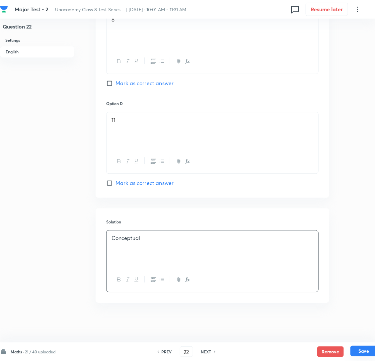
click at [360, 349] on button "Save" at bounding box center [363, 351] width 27 height 11
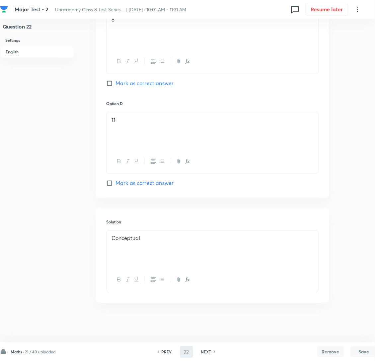
type input "23"
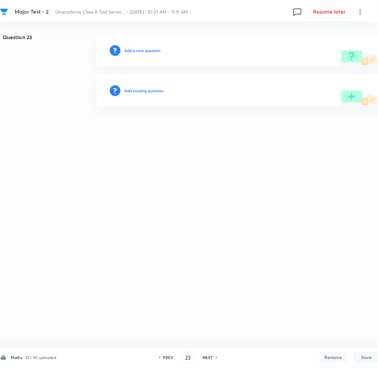
scroll to position [0, 0]
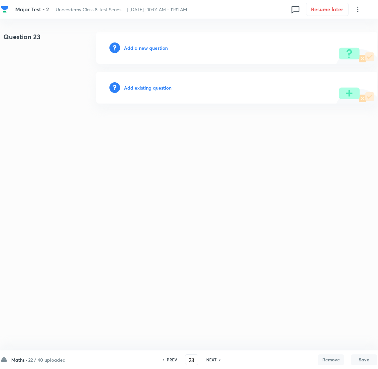
click at [145, 49] on h6 "Add a new question" at bounding box center [146, 47] width 44 height 7
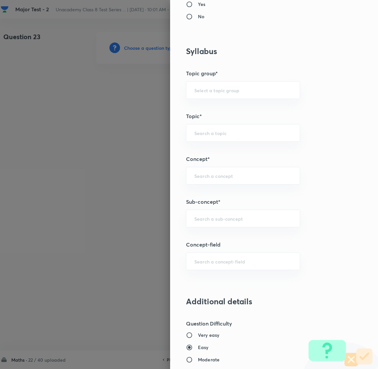
scroll to position [348, 0]
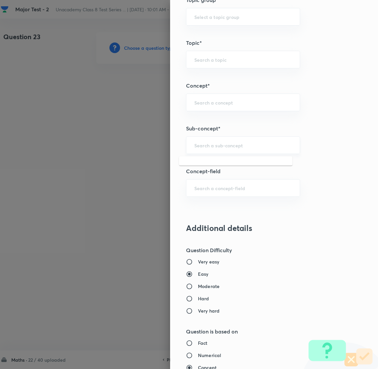
click at [207, 144] on input "text" at bounding box center [243, 145] width 98 height 6
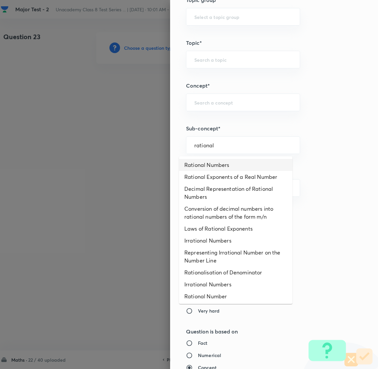
click at [216, 164] on li "Rational Numbers" at bounding box center [235, 165] width 113 height 12
type input "Rational Numbers"
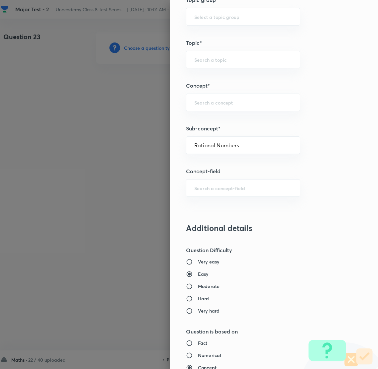
type input "Foundation Class 8"
type input "Mathematics"
type input "Number System"
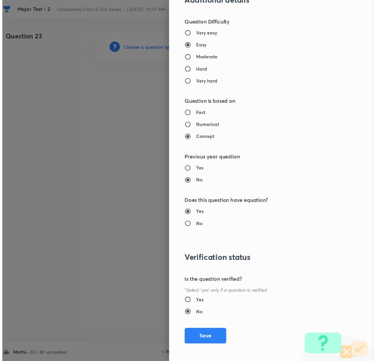
scroll to position [580, 0]
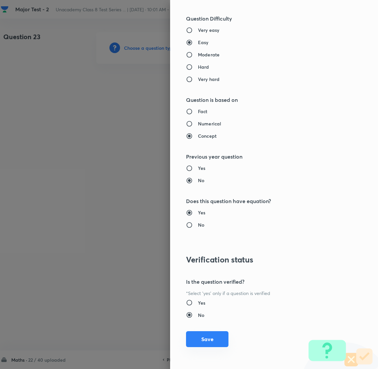
click at [197, 337] on button "Save" at bounding box center [207, 339] width 42 height 16
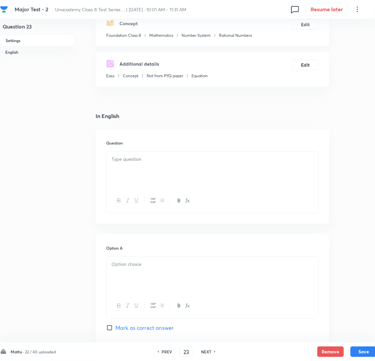
scroll to position [99, 0]
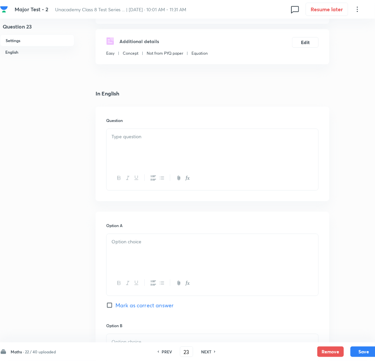
click at [143, 156] on div at bounding box center [212, 147] width 212 height 37
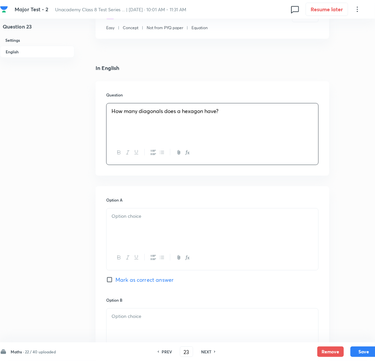
scroll to position [248, 0]
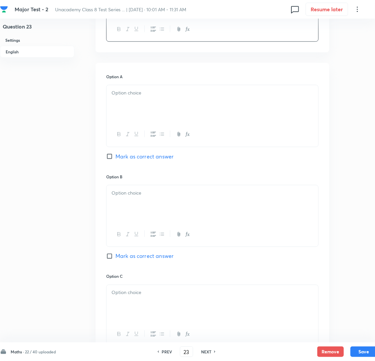
click at [148, 110] on div at bounding box center [212, 103] width 212 height 37
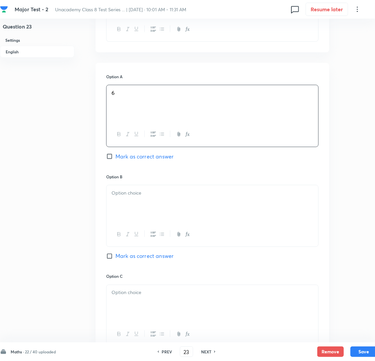
drag, startPoint x: 142, startPoint y: 225, endPoint x: 124, endPoint y: 221, distance: 18.7
click at [142, 223] on div at bounding box center [212, 203] width 212 height 37
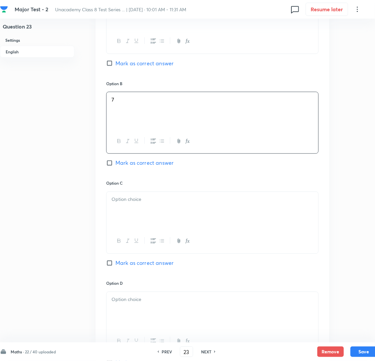
scroll to position [348, 0]
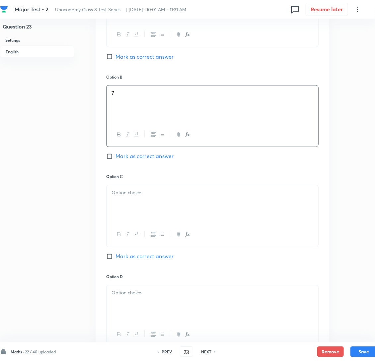
click at [154, 180] on h6 "Option C" at bounding box center [212, 177] width 212 height 6
click at [134, 212] on div at bounding box center [212, 203] width 212 height 37
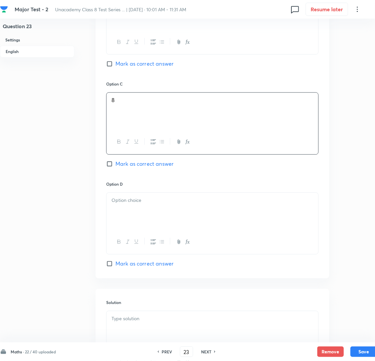
scroll to position [447, 0]
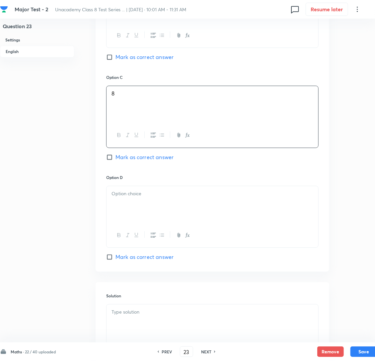
drag, startPoint x: 133, startPoint y: 213, endPoint x: 133, endPoint y: 225, distance: 11.6
click at [134, 213] on div at bounding box center [212, 204] width 212 height 37
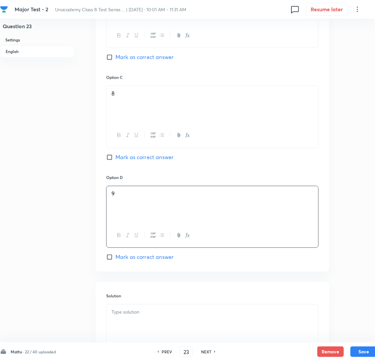
click at [111, 261] on input "Mark as correct answer" at bounding box center [110, 257] width 9 height 7
checkbox input "true"
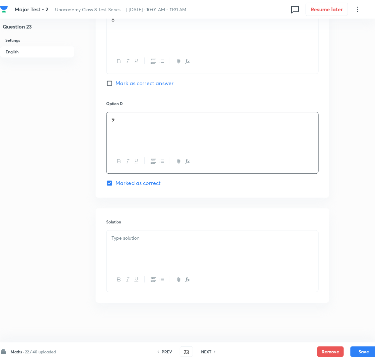
scroll to position [538, 0]
click at [147, 247] on div at bounding box center [212, 249] width 212 height 37
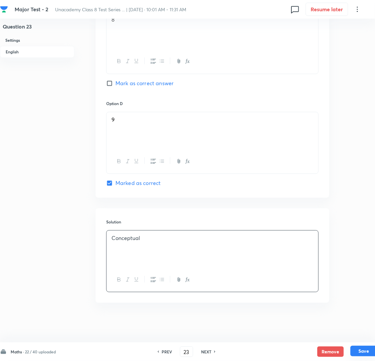
click at [361, 351] on button "Save" at bounding box center [363, 351] width 27 height 11
type input "24"
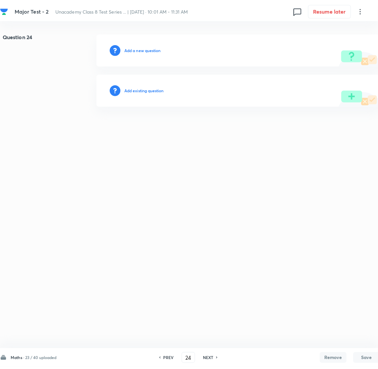
scroll to position [0, 0]
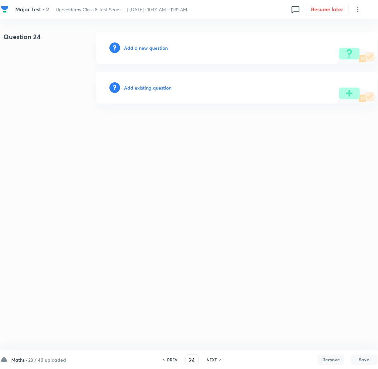
click at [142, 50] on h6 "Add a new question" at bounding box center [146, 47] width 44 height 7
click at [142, 50] on h6 "Choose a question type" at bounding box center [149, 47] width 51 height 7
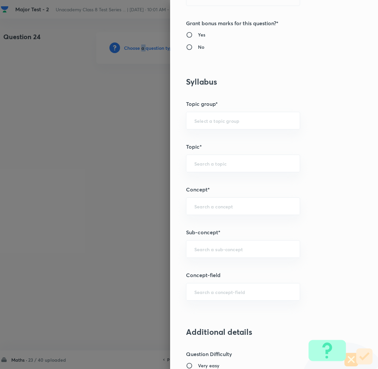
scroll to position [248, 0]
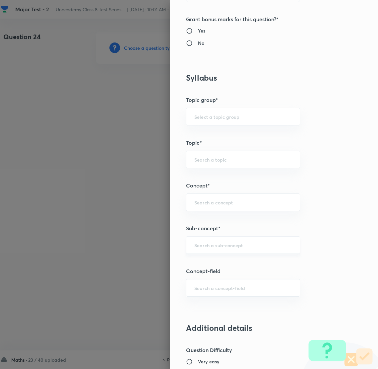
click at [205, 246] on input "text" at bounding box center [243, 245] width 98 height 6
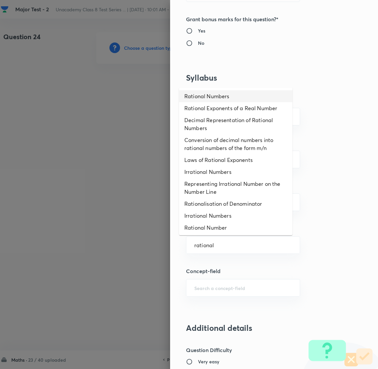
click at [213, 94] on li "Rational Numbers" at bounding box center [235, 96] width 113 height 12
type input "Rational Numbers"
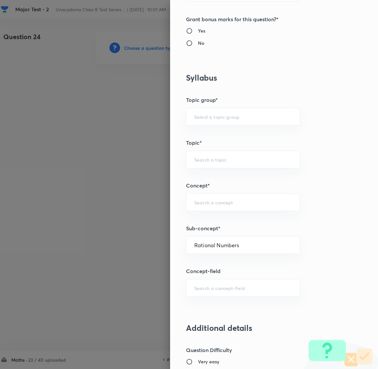
type input "Foundation Class 8"
type input "Mathematics"
type input "Number System"
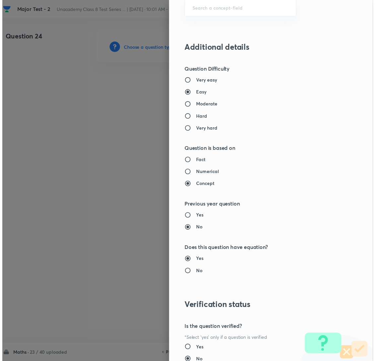
scroll to position [580, 0]
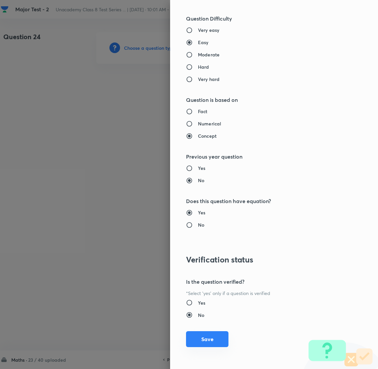
click at [200, 338] on button "Save" at bounding box center [207, 339] width 42 height 16
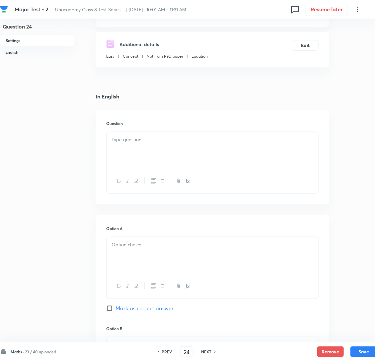
scroll to position [99, 0]
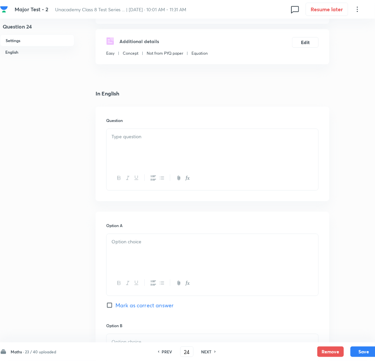
click at [141, 152] on div at bounding box center [212, 147] width 212 height 37
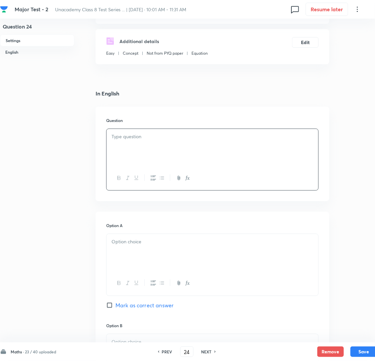
click at [162, 153] on div at bounding box center [212, 147] width 212 height 37
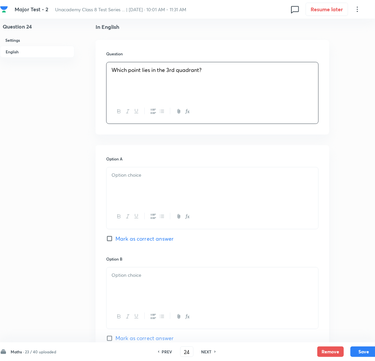
scroll to position [199, 0]
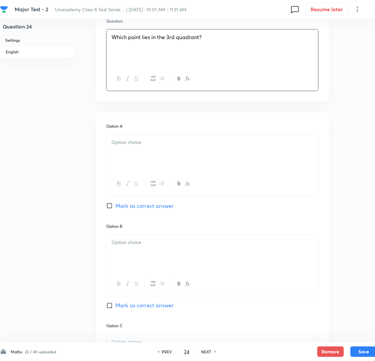
click at [138, 146] on p at bounding box center [212, 143] width 202 height 8
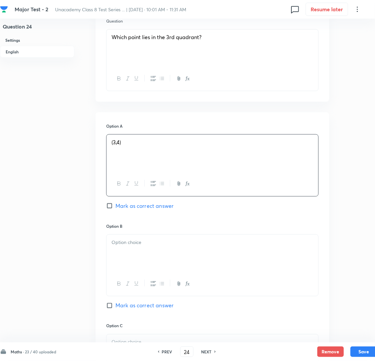
click at [137, 260] on div at bounding box center [212, 253] width 212 height 37
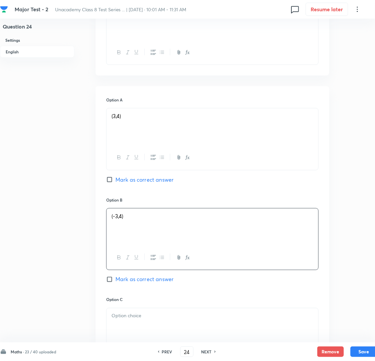
scroll to position [348, 0]
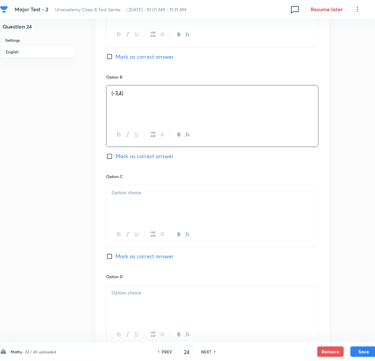
click at [142, 218] on div at bounding box center [212, 203] width 212 height 37
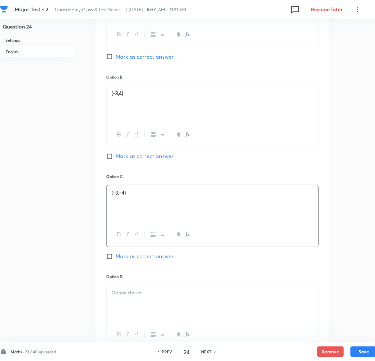
click at [109, 160] on input "Mark as correct answer" at bounding box center [110, 156] width 9 height 7
checkbox input "true"
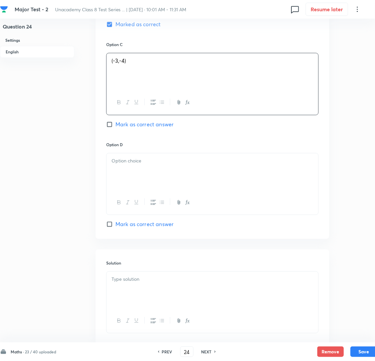
scroll to position [497, 0]
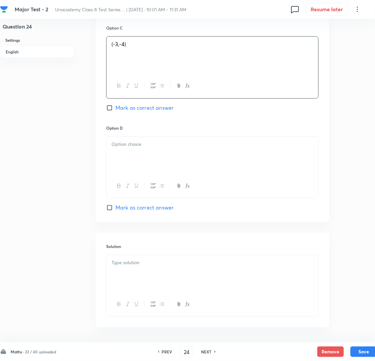
click at [143, 148] on p at bounding box center [212, 145] width 202 height 8
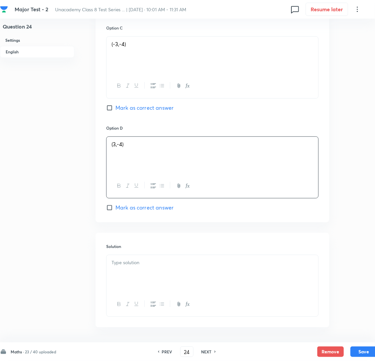
drag, startPoint x: 127, startPoint y: 294, endPoint x: 148, endPoint y: 294, distance: 21.2
click at [128, 292] on div at bounding box center [212, 273] width 212 height 37
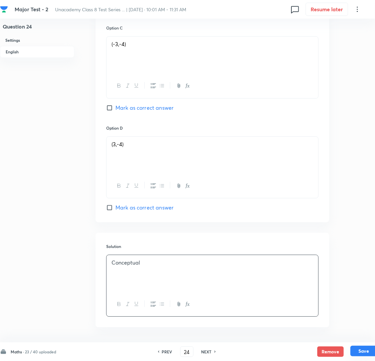
drag, startPoint x: 361, startPoint y: 352, endPoint x: 359, endPoint y: 349, distance: 3.8
click at [362, 352] on button "Save" at bounding box center [363, 351] width 27 height 11
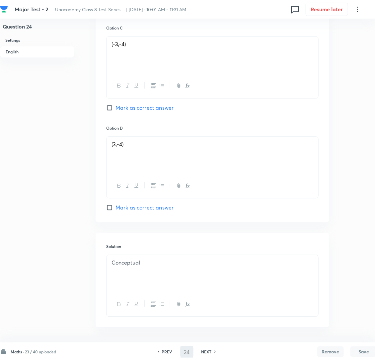
type input "25"
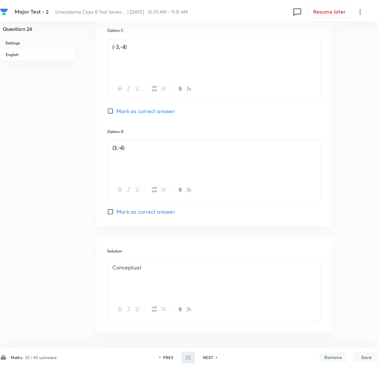
scroll to position [0, 0]
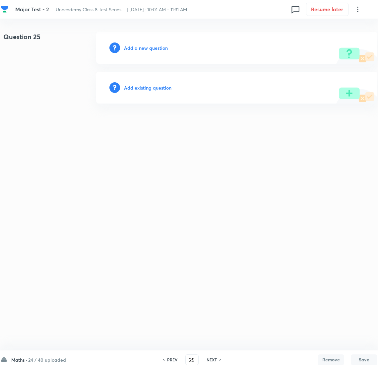
click at [150, 50] on h6 "Add a new question" at bounding box center [146, 47] width 44 height 7
click at [149, 49] on h6 "Choose a question type" at bounding box center [149, 47] width 51 height 7
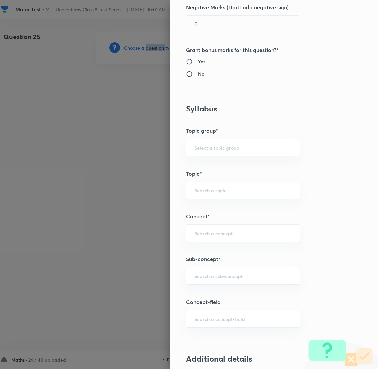
scroll to position [248, 0]
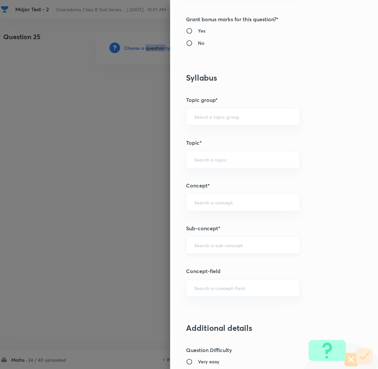
click at [216, 247] on div "​" at bounding box center [243, 245] width 114 height 18
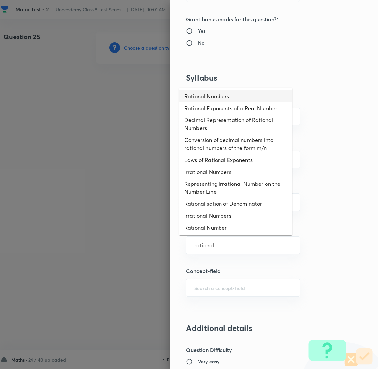
click at [219, 99] on li "Rational Numbers" at bounding box center [235, 96] width 113 height 12
type input "Rational Numbers"
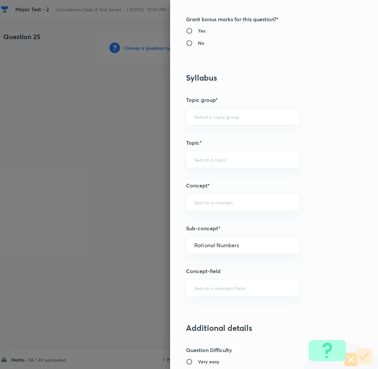
type input "Foundation Class 8"
type input "Mathematics"
type input "Number System"
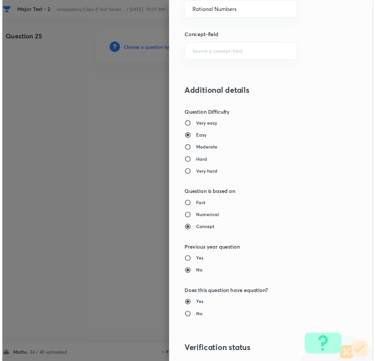
scroll to position [580, 0]
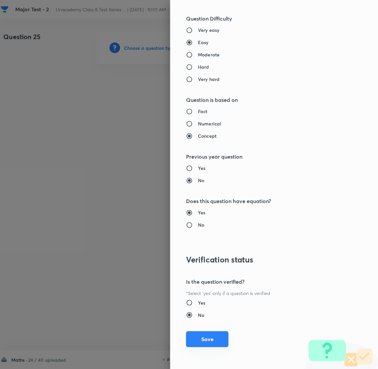
click at [195, 340] on button "Save" at bounding box center [207, 339] width 42 height 16
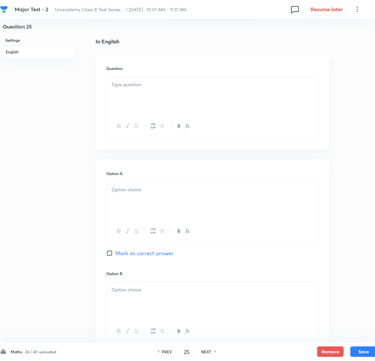
scroll to position [149, 0]
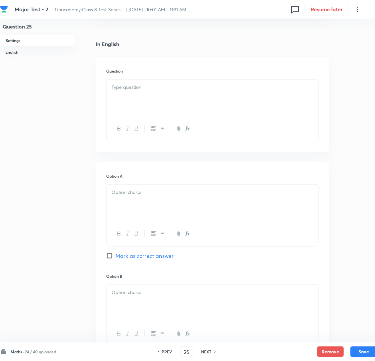
click at [150, 102] on div at bounding box center [212, 98] width 212 height 37
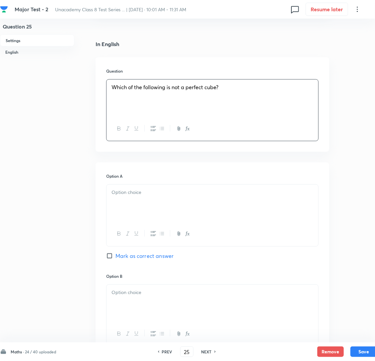
click at [148, 219] on div at bounding box center [212, 203] width 212 height 37
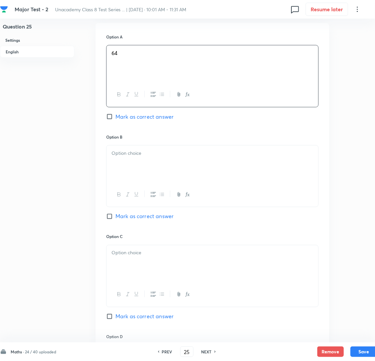
scroll to position [298, 0]
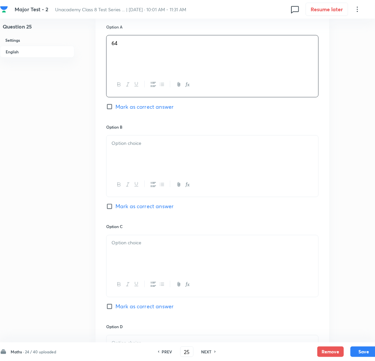
click at [155, 163] on div at bounding box center [212, 154] width 212 height 37
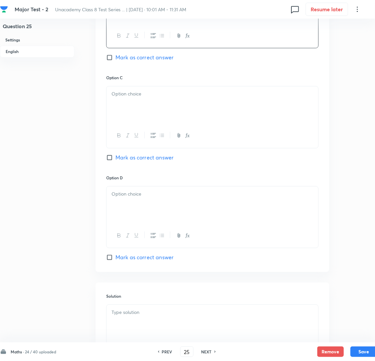
scroll to position [447, 0]
click at [158, 123] on div at bounding box center [212, 104] width 212 height 37
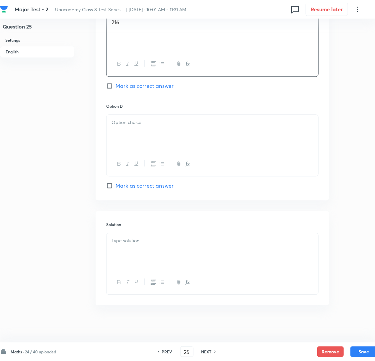
scroll to position [538, 0]
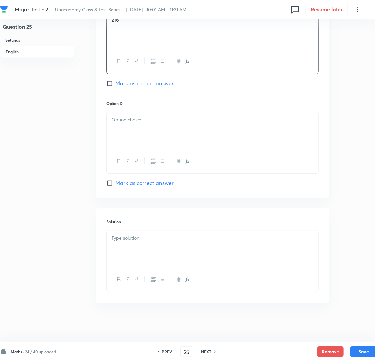
click at [166, 112] on div at bounding box center [212, 130] width 212 height 37
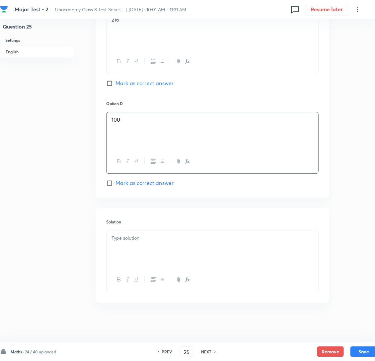
click at [135, 239] on div at bounding box center [212, 249] width 212 height 37
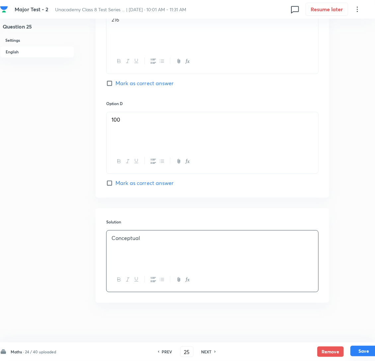
click at [367, 355] on button "Save" at bounding box center [363, 351] width 27 height 11
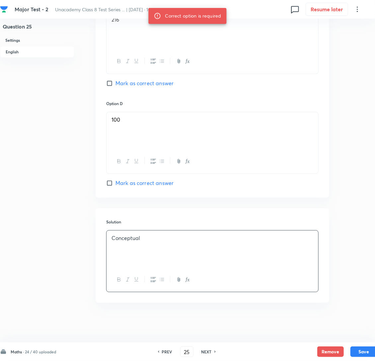
click at [109, 182] on input "Mark as correct answer" at bounding box center [110, 183] width 9 height 7
checkbox input "true"
click at [359, 350] on button "Save" at bounding box center [363, 351] width 27 height 11
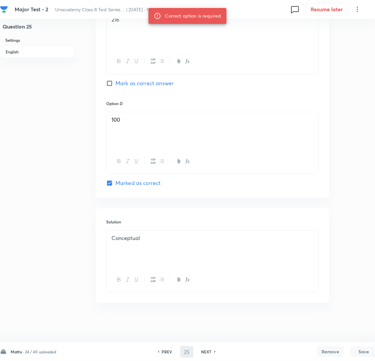
type input "26"
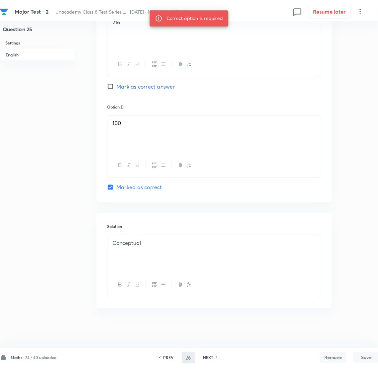
scroll to position [0, 0]
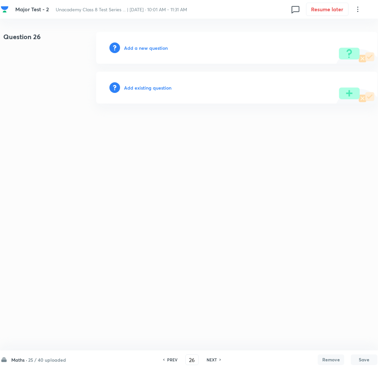
click at [154, 53] on div "Add a new question" at bounding box center [236, 48] width 281 height 32
click at [142, 45] on h6 "Add a new question" at bounding box center [146, 47] width 44 height 7
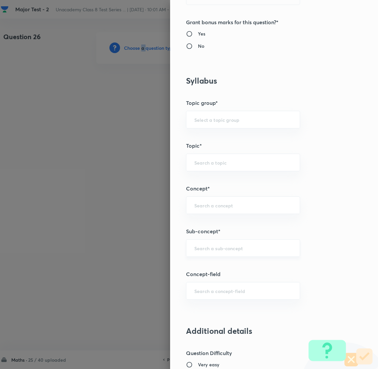
scroll to position [248, 0]
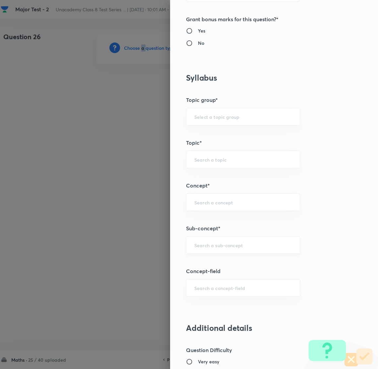
click at [208, 240] on div "​" at bounding box center [243, 245] width 114 height 18
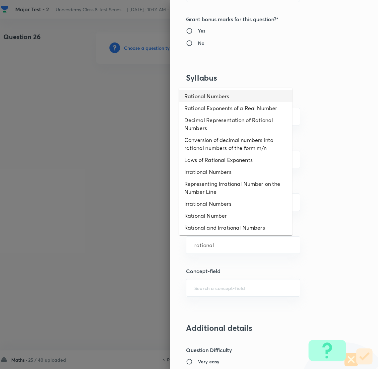
click at [207, 99] on li "Rational Numbers" at bounding box center [235, 96] width 113 height 12
type input "Rational Numbers"
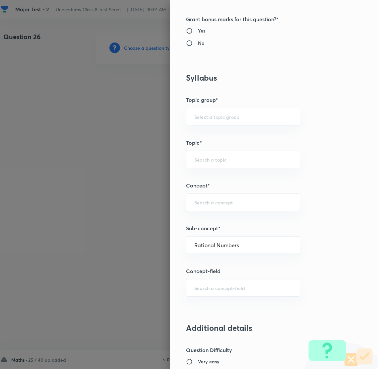
type input "Foundation Class 8"
type input "Mathematics"
type input "Number System"
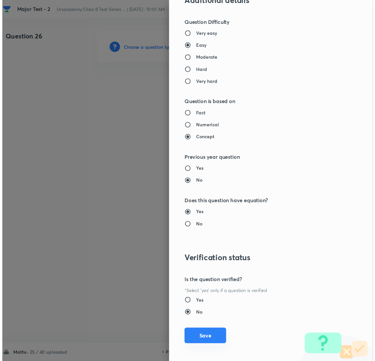
scroll to position [580, 0]
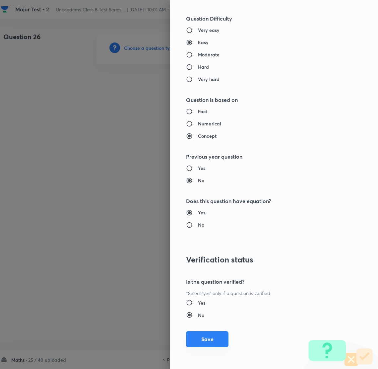
click at [203, 337] on button "Save" at bounding box center [207, 339] width 42 height 16
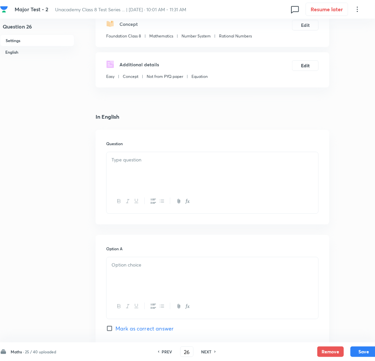
scroll to position [99, 0]
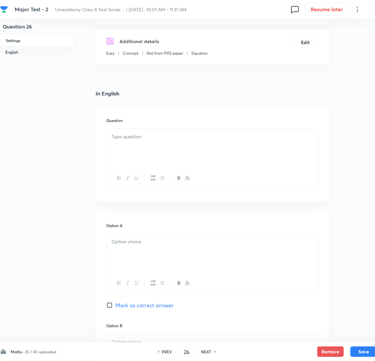
click at [147, 138] on div "Question" at bounding box center [212, 154] width 233 height 95
click at [130, 151] on div at bounding box center [212, 147] width 212 height 37
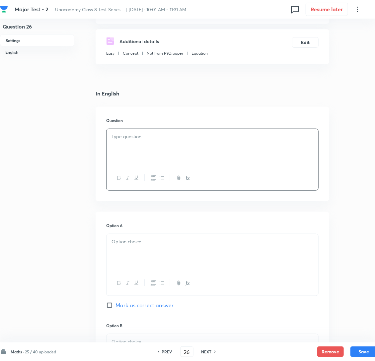
click at [193, 166] on div at bounding box center [212, 147] width 212 height 37
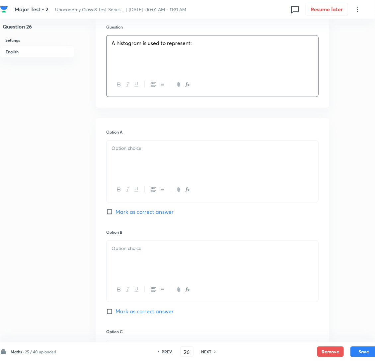
scroll to position [199, 0]
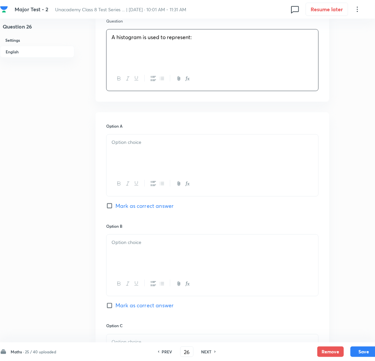
click at [138, 146] on p at bounding box center [212, 143] width 202 height 8
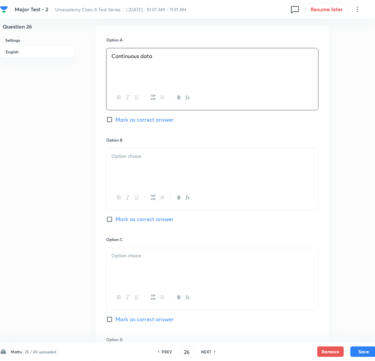
scroll to position [348, 0]
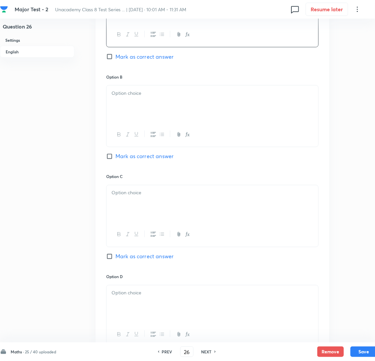
click at [155, 118] on div at bounding box center [212, 104] width 212 height 37
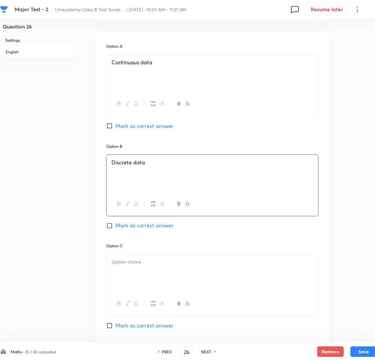
scroll to position [248, 0]
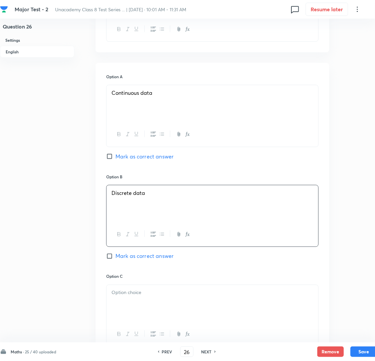
click at [108, 160] on input "Mark as correct answer" at bounding box center [110, 156] width 9 height 7
checkbox input "true"
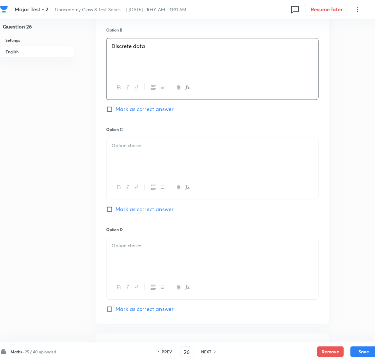
scroll to position [398, 0]
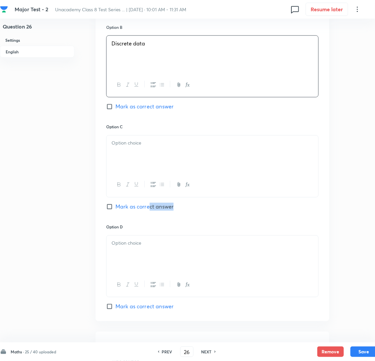
click at [148, 224] on div "Option C Mark as correct answer" at bounding box center [212, 174] width 212 height 100
click at [134, 167] on div at bounding box center [212, 154] width 212 height 37
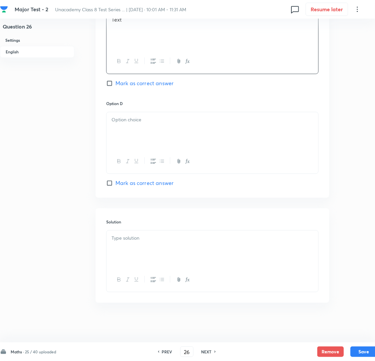
scroll to position [538, 0]
drag, startPoint x: 152, startPoint y: 124, endPoint x: 147, endPoint y: 128, distance: 6.3
click at [152, 124] on div at bounding box center [212, 130] width 212 height 37
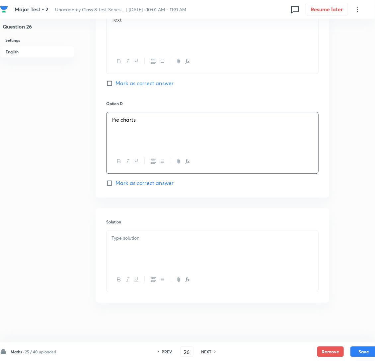
drag, startPoint x: 136, startPoint y: 236, endPoint x: 141, endPoint y: 239, distance: 6.1
click at [135, 237] on p at bounding box center [212, 238] width 202 height 8
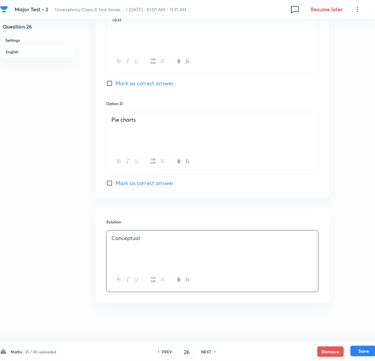
click at [357, 349] on button "Save" at bounding box center [363, 351] width 27 height 11
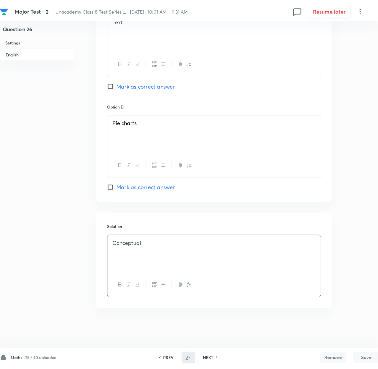
scroll to position [0, 0]
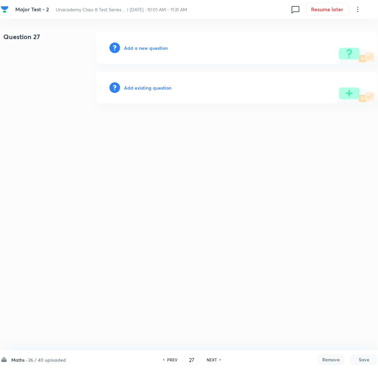
click at [148, 46] on h6 "Add a new question" at bounding box center [146, 47] width 44 height 7
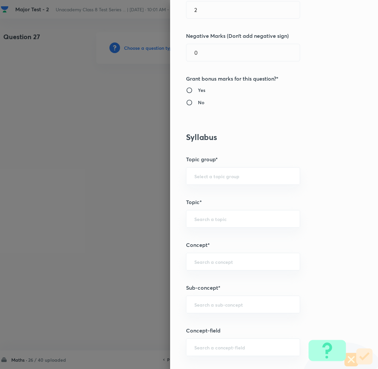
scroll to position [248, 0]
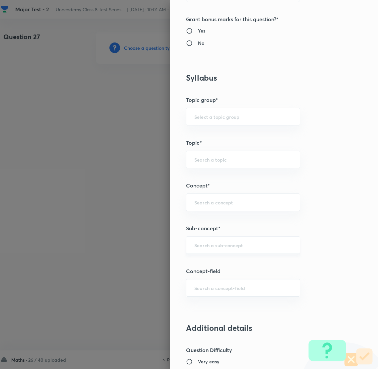
click at [203, 246] on input "text" at bounding box center [243, 245] width 98 height 6
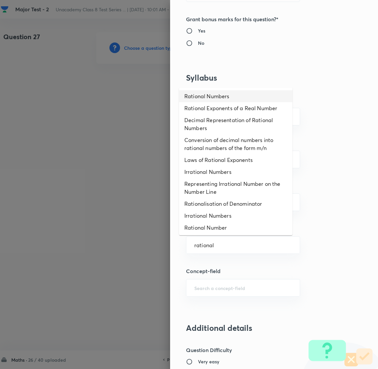
click at [208, 94] on li "Rational Numbers" at bounding box center [235, 96] width 113 height 12
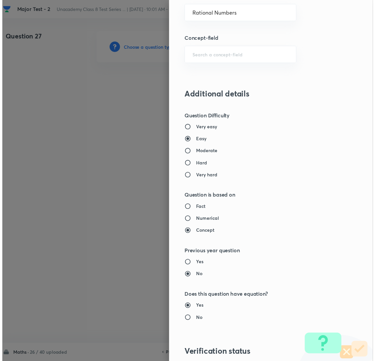
scroll to position [580, 0]
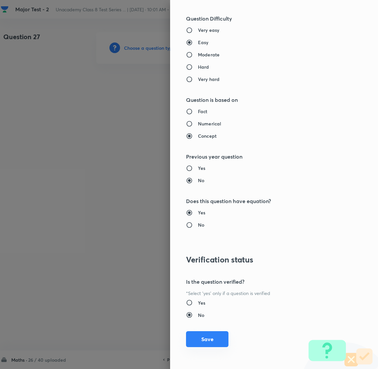
click at [202, 334] on button "Save" at bounding box center [207, 339] width 42 height 16
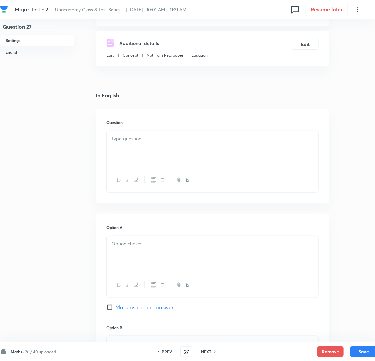
scroll to position [99, 0]
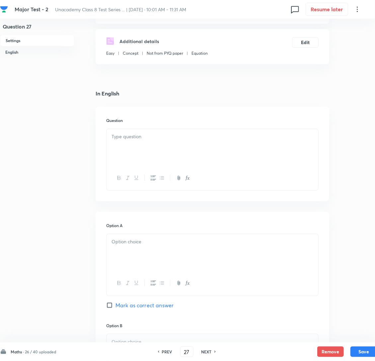
click at [138, 141] on p at bounding box center [212, 137] width 202 height 8
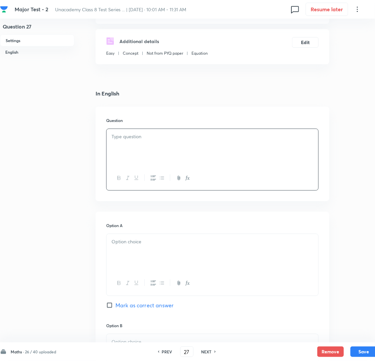
click at [144, 160] on div at bounding box center [212, 147] width 212 height 37
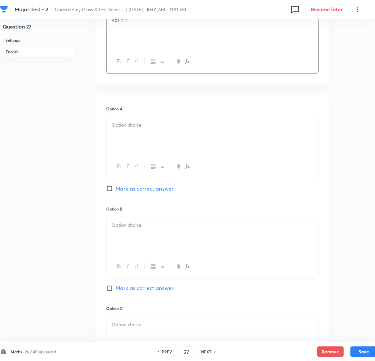
scroll to position [248, 0]
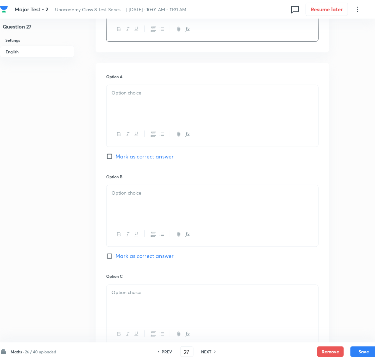
click at [194, 117] on div at bounding box center [212, 103] width 212 height 37
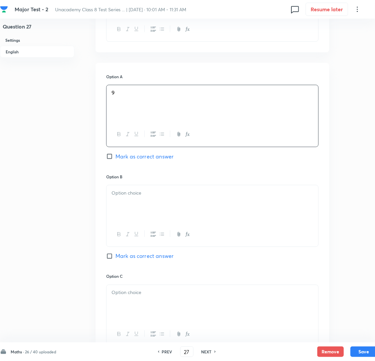
click at [143, 217] on div at bounding box center [212, 203] width 212 height 37
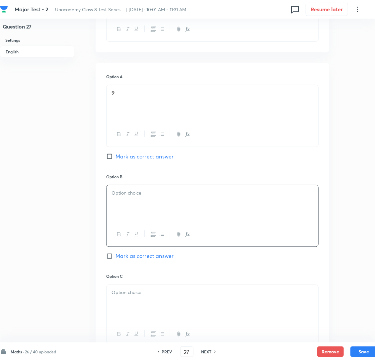
click at [146, 197] on p at bounding box center [212, 193] width 202 height 8
click at [166, 210] on div at bounding box center [212, 203] width 212 height 37
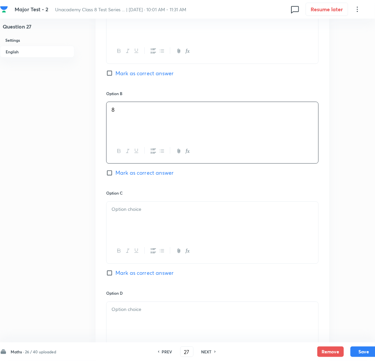
scroll to position [348, 0]
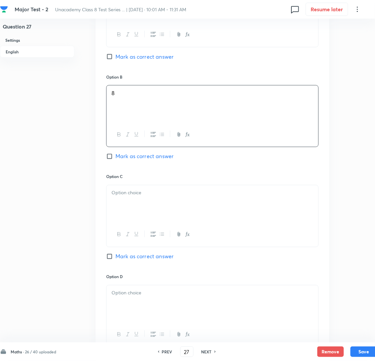
click at [131, 211] on div at bounding box center [212, 203] width 212 height 37
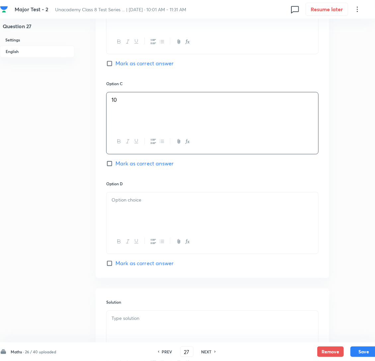
scroll to position [497, 0]
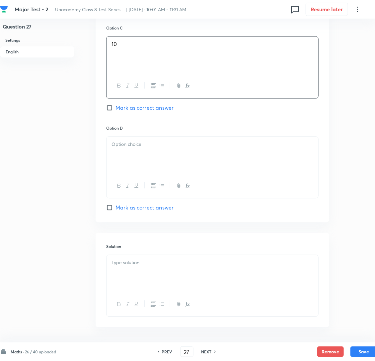
click at [155, 174] on div at bounding box center [212, 155] width 212 height 37
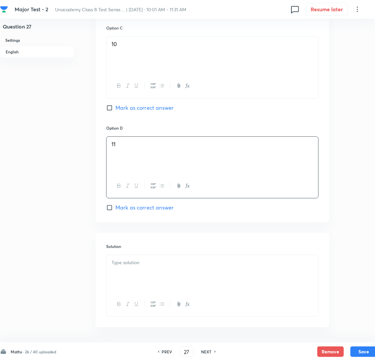
click at [141, 284] on div at bounding box center [212, 273] width 212 height 37
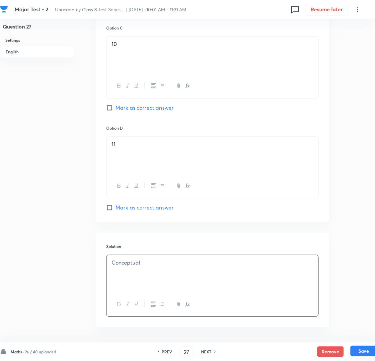
click at [361, 351] on button "Save" at bounding box center [363, 351] width 27 height 11
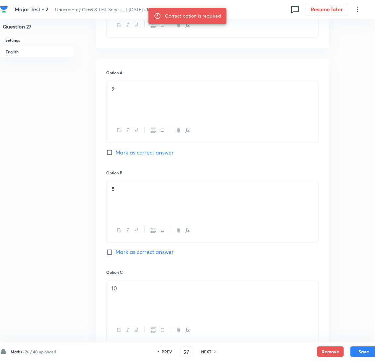
scroll to position [248, 0]
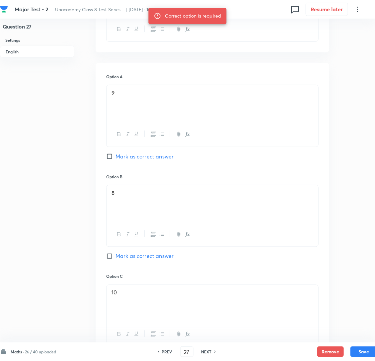
drag, startPoint x: 112, startPoint y: 169, endPoint x: 139, endPoint y: 195, distance: 37.8
click at [111, 160] on input "Mark as correct answer" at bounding box center [110, 156] width 9 height 7
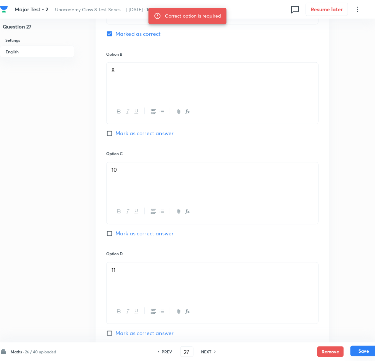
scroll to position [398, 0]
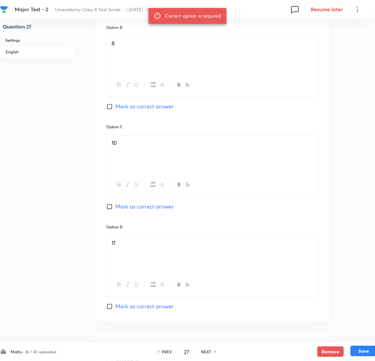
click at [364, 349] on button "Save" at bounding box center [363, 351] width 27 height 11
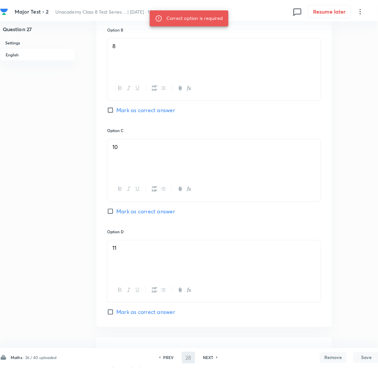
scroll to position [0, 0]
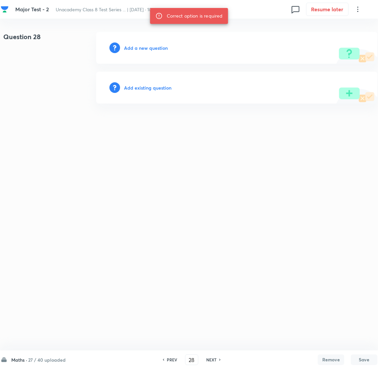
click at [150, 43] on div "Add a new question" at bounding box center [236, 48] width 281 height 32
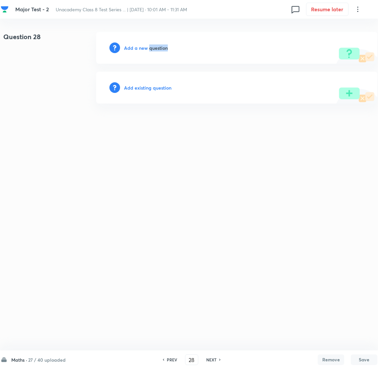
click at [150, 43] on div "Add a new question" at bounding box center [236, 48] width 281 height 32
click at [145, 49] on h6 "Add a new question" at bounding box center [146, 47] width 44 height 7
click at [145, 49] on h6 "Choose a question type" at bounding box center [149, 47] width 51 height 7
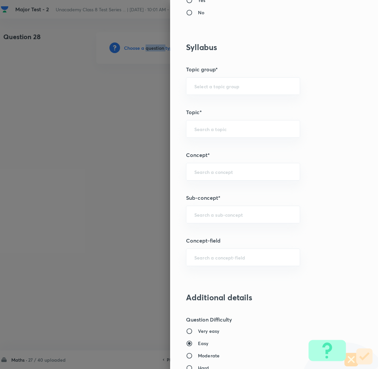
scroll to position [298, 0]
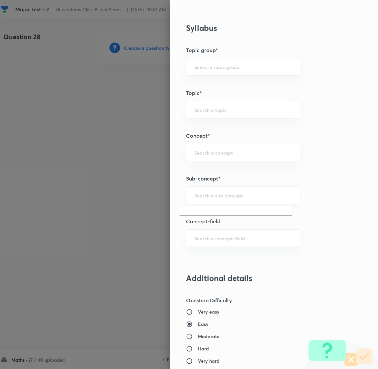
click at [211, 192] on input "text" at bounding box center [243, 195] width 98 height 6
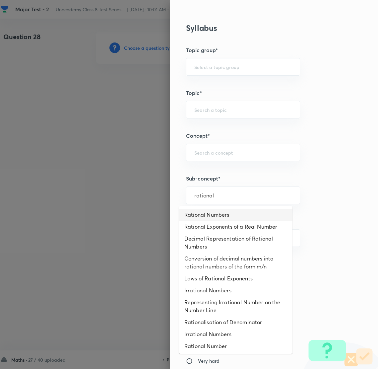
click at [218, 214] on li "Rational Numbers" at bounding box center [235, 215] width 113 height 12
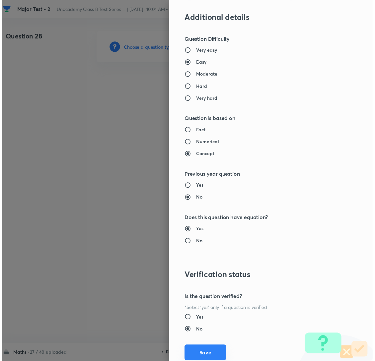
scroll to position [580, 0]
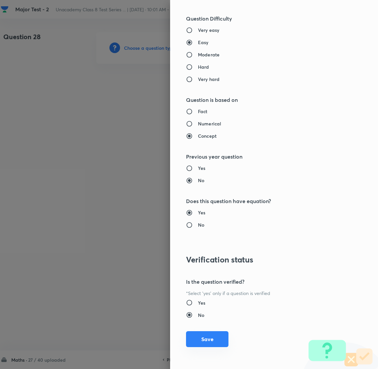
click at [190, 336] on button "Save" at bounding box center [207, 339] width 42 height 16
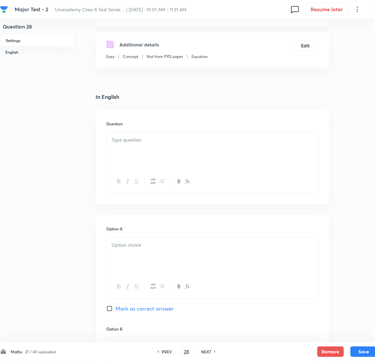
scroll to position [99, 0]
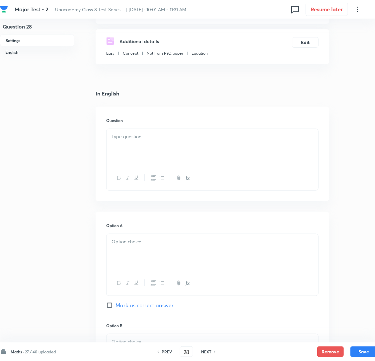
click at [141, 156] on div at bounding box center [212, 147] width 212 height 37
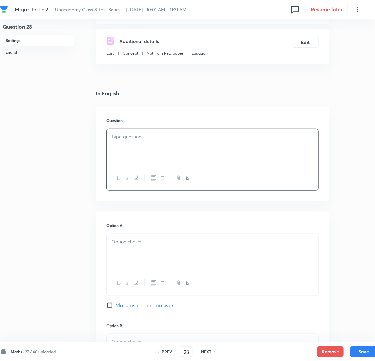
click at [146, 141] on p at bounding box center [212, 137] width 202 height 8
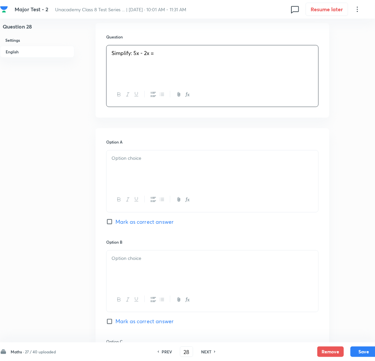
scroll to position [199, 0]
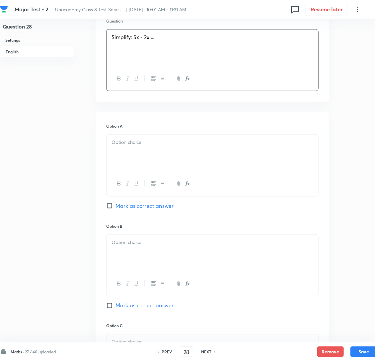
click at [150, 148] on div at bounding box center [212, 153] width 212 height 37
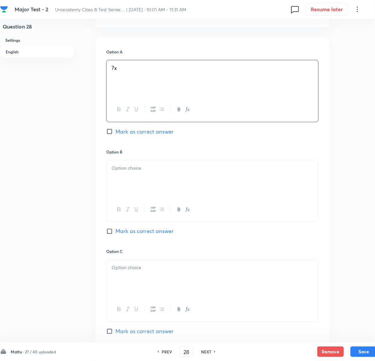
scroll to position [298, 0]
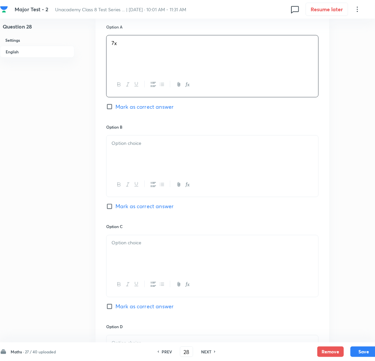
click at [154, 147] on p at bounding box center [212, 144] width 202 height 8
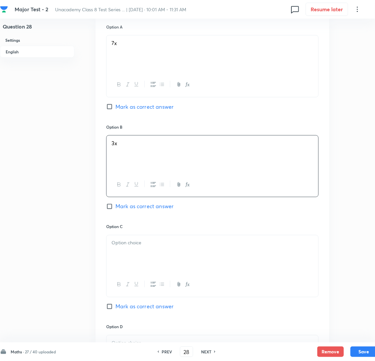
click at [150, 263] on div at bounding box center [212, 253] width 212 height 37
click at [137, 266] on div at bounding box center [212, 254] width 212 height 37
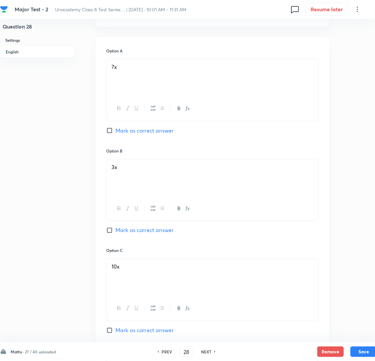
scroll to position [248, 0]
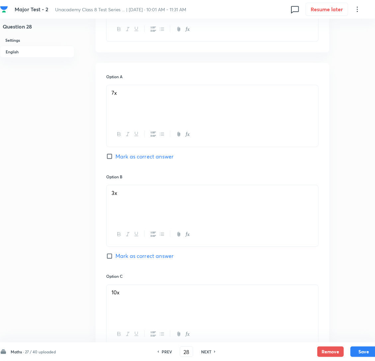
click at [109, 260] on input "Mark as correct answer" at bounding box center [110, 256] width 9 height 7
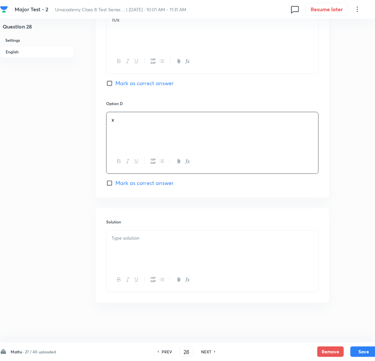
scroll to position [538, 0]
click at [141, 256] on div at bounding box center [212, 249] width 212 height 37
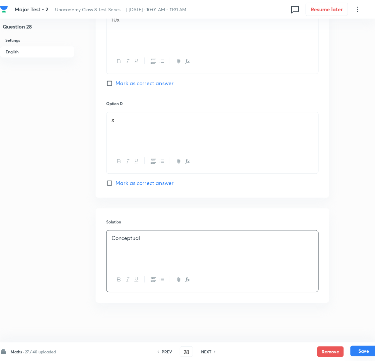
click at [363, 353] on button "Save" at bounding box center [363, 351] width 27 height 11
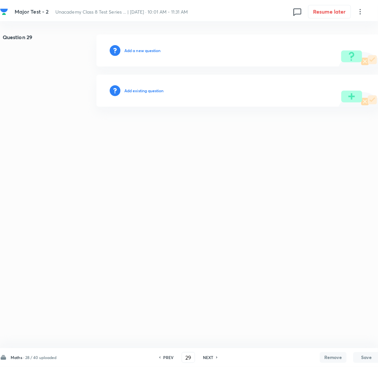
scroll to position [0, 0]
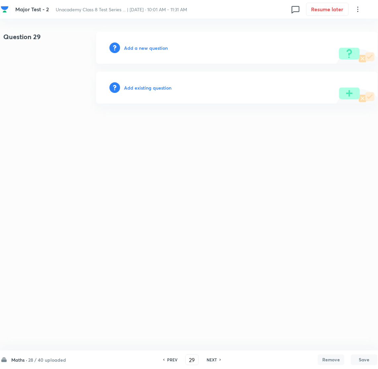
click at [152, 43] on div "Add a new question" at bounding box center [236, 48] width 281 height 32
click at [144, 50] on h6 "Add a new question" at bounding box center [146, 47] width 44 height 7
click at [144, 50] on h6 "Choose a question type" at bounding box center [149, 47] width 51 height 7
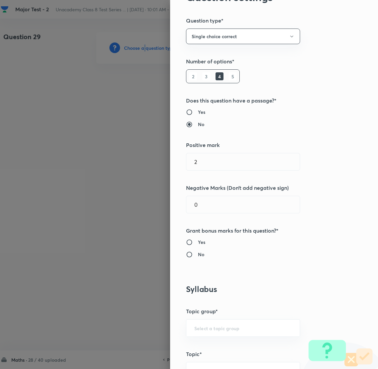
scroll to position [248, 0]
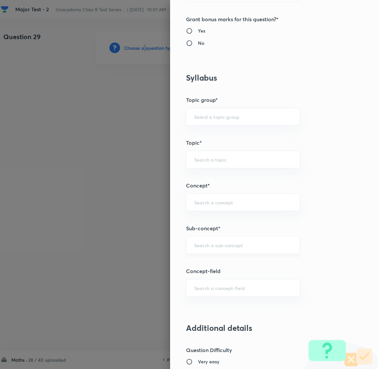
click at [201, 249] on div "​" at bounding box center [243, 245] width 114 height 18
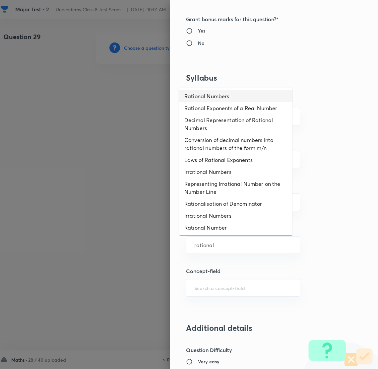
click at [210, 100] on li "Rational Numbers" at bounding box center [235, 96] width 113 height 12
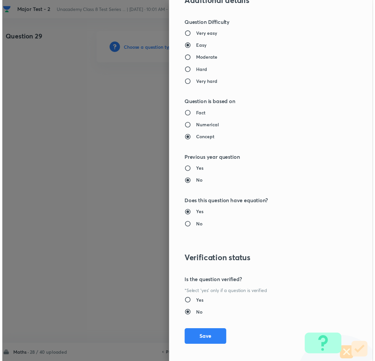
scroll to position [580, 0]
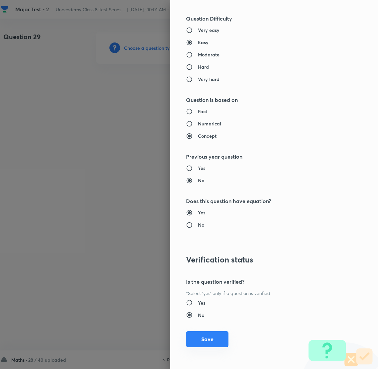
click at [199, 342] on button "Save" at bounding box center [207, 339] width 42 height 16
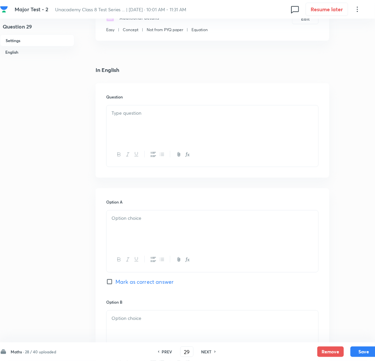
scroll to position [149, 0]
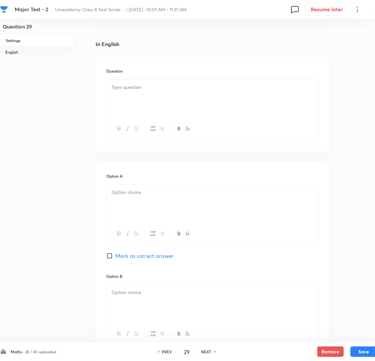
drag, startPoint x: 134, startPoint y: 95, endPoint x: 133, endPoint y: 99, distance: 4.9
click at [135, 91] on p at bounding box center [212, 88] width 202 height 8
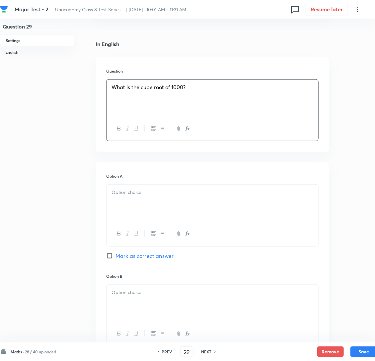
click at [130, 222] on div at bounding box center [212, 203] width 212 height 37
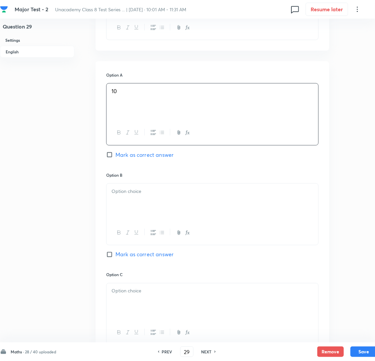
scroll to position [298, 0]
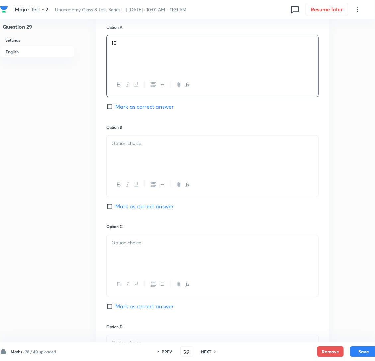
drag, startPoint x: 140, startPoint y: 158, endPoint x: 117, endPoint y: 168, distance: 25.6
click at [139, 161] on div at bounding box center [212, 154] width 212 height 37
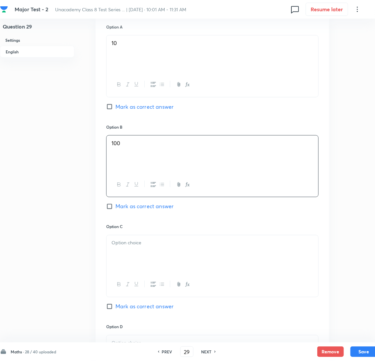
click at [110, 110] on input "Mark as correct answer" at bounding box center [110, 106] width 9 height 7
click at [145, 269] on div at bounding box center [212, 253] width 212 height 37
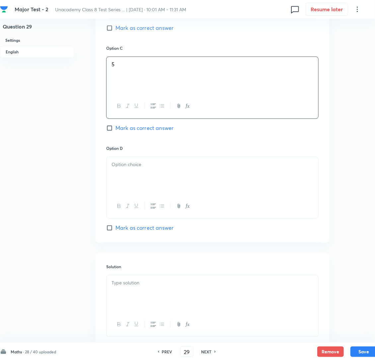
scroll to position [497, 0]
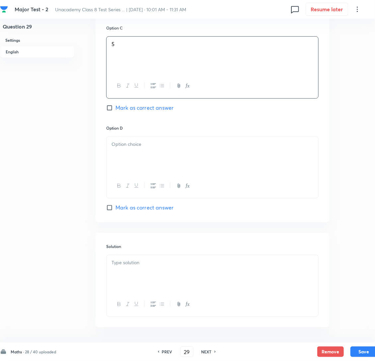
click at [155, 148] on p at bounding box center [212, 145] width 202 height 8
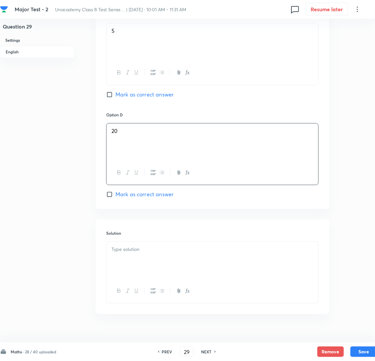
scroll to position [538, 0]
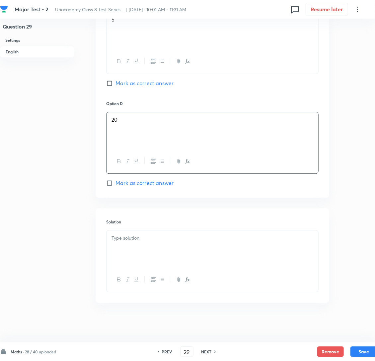
drag, startPoint x: 138, startPoint y: 231, endPoint x: 138, endPoint y: 238, distance: 8.0
click at [138, 232] on div "Solution" at bounding box center [212, 255] width 233 height 95
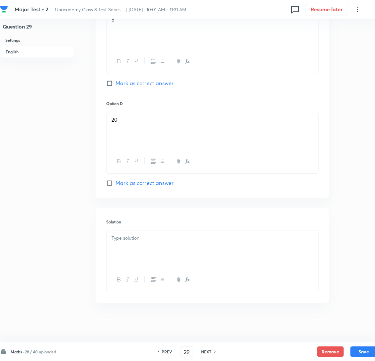
click at [139, 239] on p at bounding box center [212, 238] width 202 height 8
click at [136, 236] on p at bounding box center [212, 238] width 202 height 8
click at [134, 239] on p at bounding box center [212, 238] width 202 height 8
click at [116, 242] on div at bounding box center [212, 249] width 212 height 37
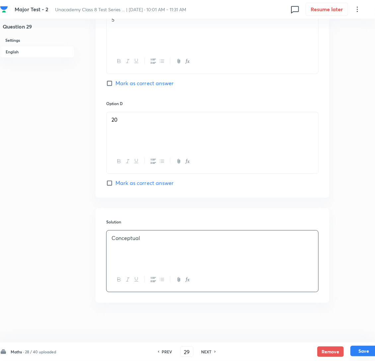
click at [364, 350] on button "Save" at bounding box center [363, 351] width 27 height 11
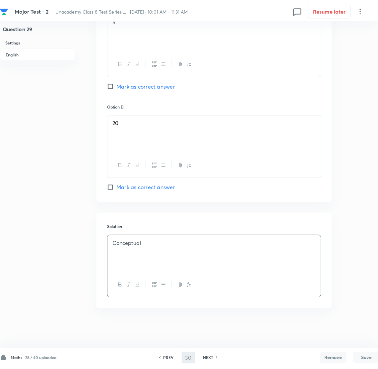
scroll to position [0, 0]
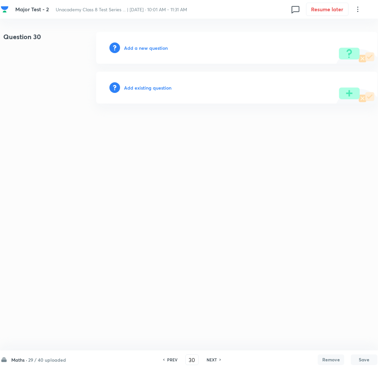
click at [150, 49] on h6 "Add a new question" at bounding box center [146, 47] width 44 height 7
click at [150, 49] on h6 "Choose a question type" at bounding box center [149, 47] width 51 height 7
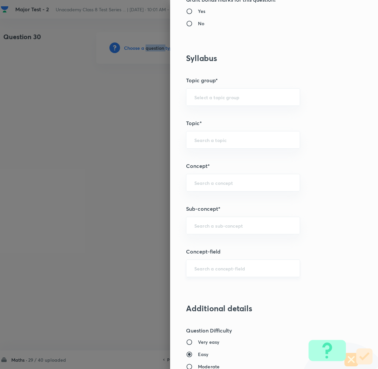
scroll to position [298, 0]
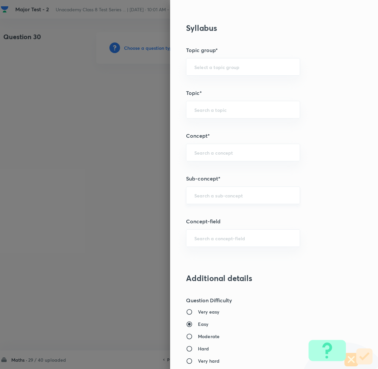
click at [206, 198] on input "text" at bounding box center [243, 195] width 98 height 6
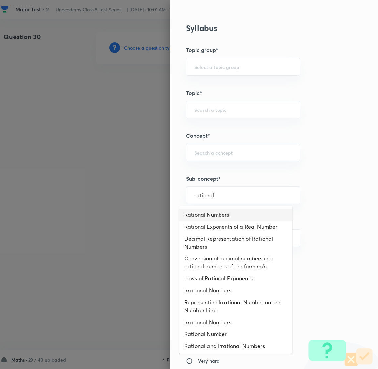
click at [208, 212] on li "Rational Numbers" at bounding box center [235, 215] width 113 height 12
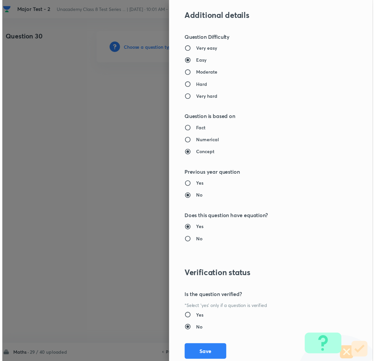
scroll to position [580, 0]
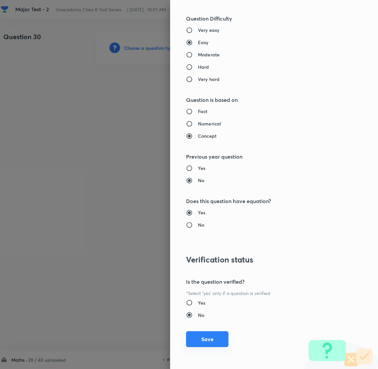
click at [205, 337] on button "Save" at bounding box center [207, 339] width 42 height 16
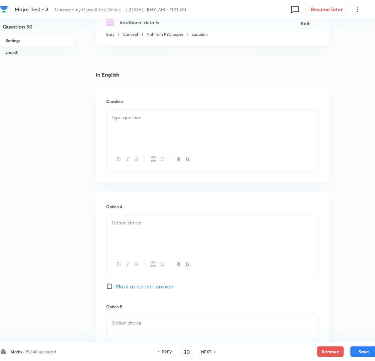
scroll to position [149, 0]
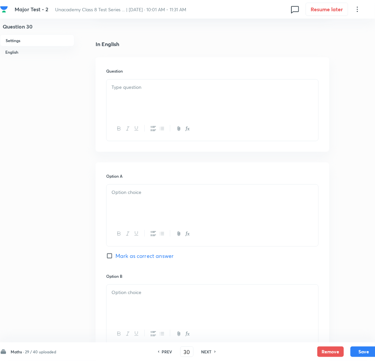
click at [152, 101] on div at bounding box center [212, 98] width 212 height 37
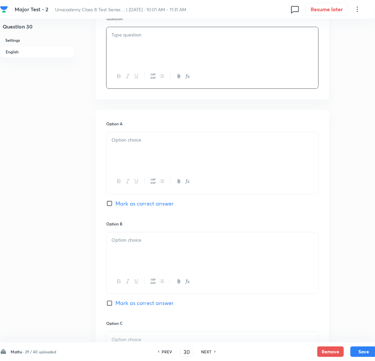
scroll to position [199, 0]
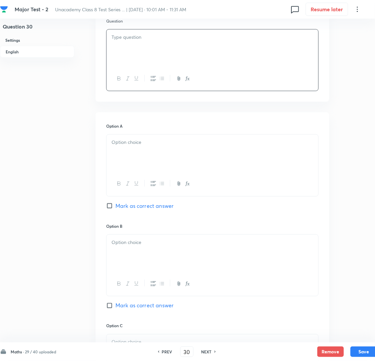
click at [146, 60] on div at bounding box center [212, 48] width 212 height 37
click at [150, 169] on div at bounding box center [212, 153] width 212 height 37
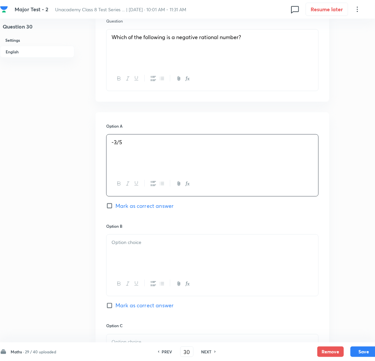
click at [142, 250] on div at bounding box center [212, 253] width 212 height 37
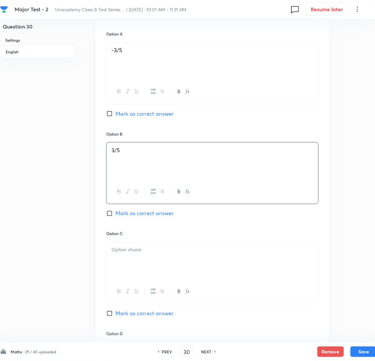
scroll to position [298, 0]
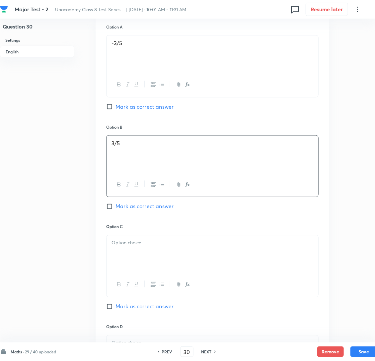
click at [133, 247] on p at bounding box center [212, 243] width 202 height 8
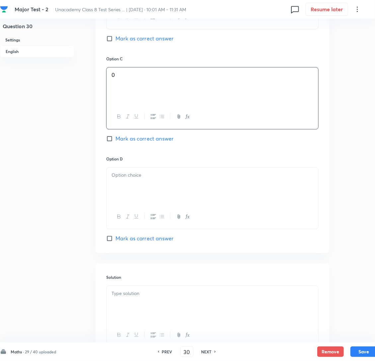
scroll to position [497, 0]
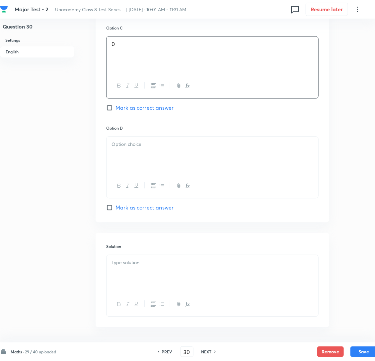
click at [138, 171] on div at bounding box center [212, 155] width 212 height 37
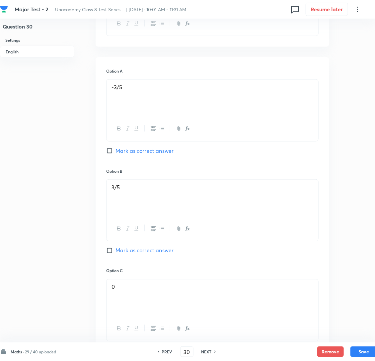
scroll to position [248, 0]
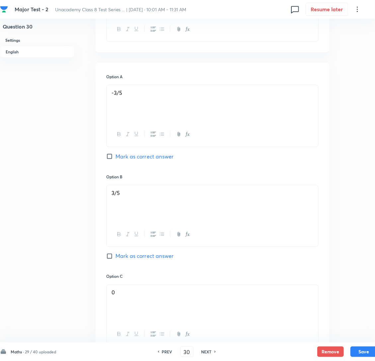
click at [107, 160] on input "Mark as correct answer" at bounding box center [110, 156] width 9 height 7
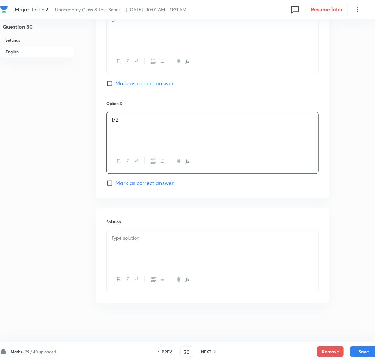
scroll to position [538, 0]
drag, startPoint x: 130, startPoint y: 243, endPoint x: 134, endPoint y: 242, distance: 3.8
click at [131, 243] on div at bounding box center [212, 249] width 212 height 37
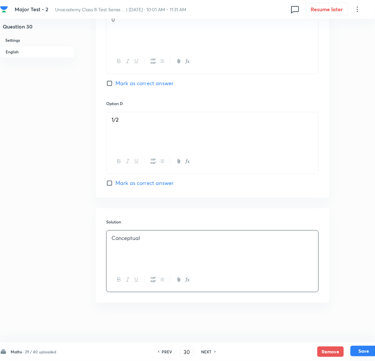
click at [362, 349] on button "Save" at bounding box center [363, 351] width 27 height 11
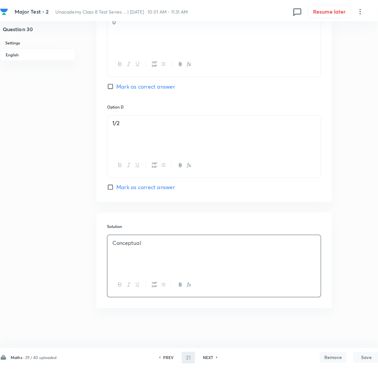
scroll to position [0, 0]
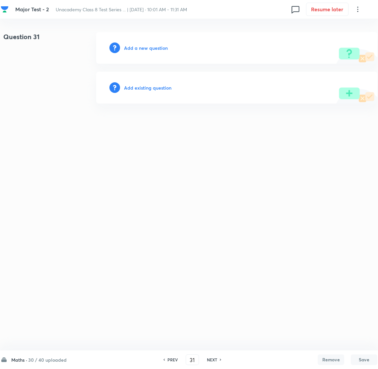
click at [147, 42] on div "Add a new question" at bounding box center [236, 48] width 281 height 32
click at [142, 47] on h6 "Add a new question" at bounding box center [146, 47] width 44 height 7
click at [142, 47] on h6 "Choose a question type" at bounding box center [149, 47] width 51 height 7
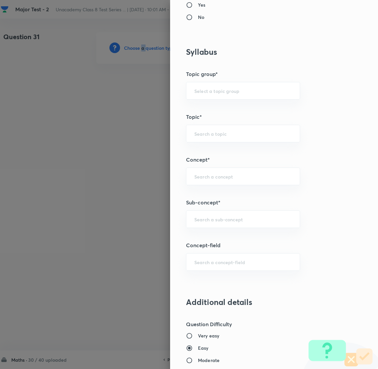
scroll to position [298, 0]
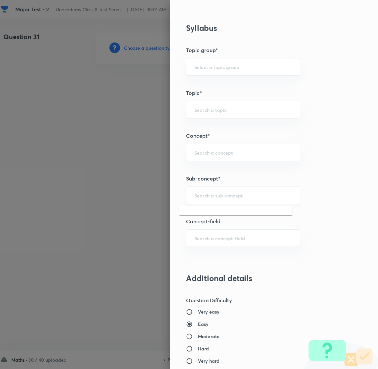
drag, startPoint x: 203, startPoint y: 196, endPoint x: 211, endPoint y: 191, distance: 8.8
click at [205, 195] on input "text" at bounding box center [243, 195] width 98 height 6
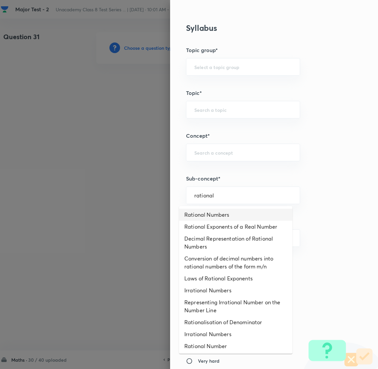
click at [212, 213] on li "Rational Numbers" at bounding box center [235, 215] width 113 height 12
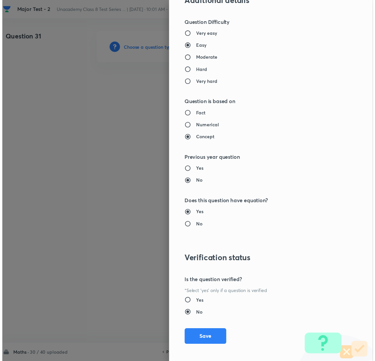
scroll to position [580, 0]
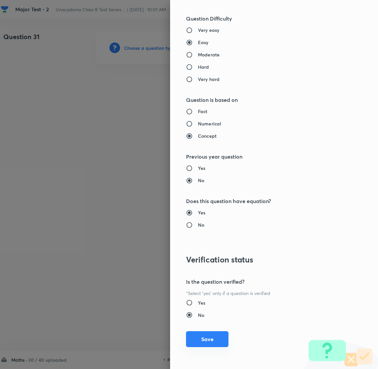
click at [196, 340] on button "Save" at bounding box center [207, 339] width 42 height 16
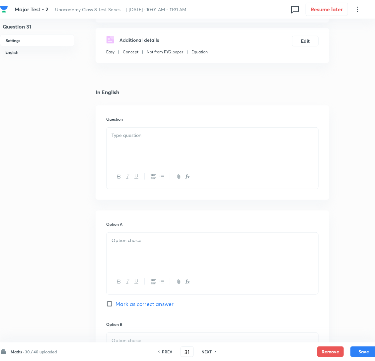
scroll to position [149, 0]
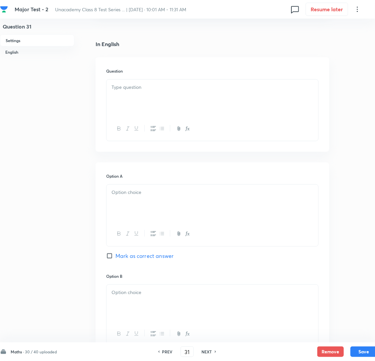
drag, startPoint x: 152, startPoint y: 98, endPoint x: 157, endPoint y: 98, distance: 5.0
click at [155, 91] on p at bounding box center [212, 88] width 202 height 8
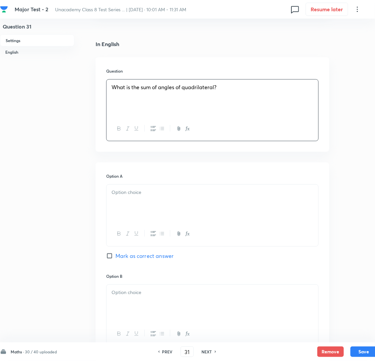
click at [149, 196] on p at bounding box center [212, 193] width 202 height 8
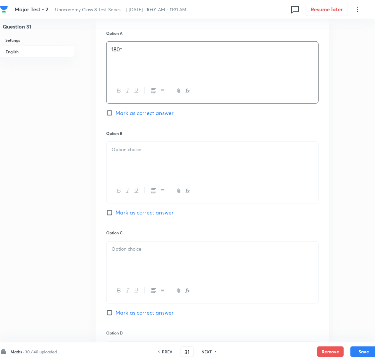
scroll to position [298, 0]
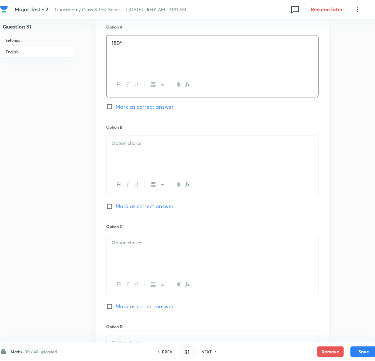
drag, startPoint x: 158, startPoint y: 154, endPoint x: 144, endPoint y: 159, distance: 14.8
click at [158, 147] on p at bounding box center [212, 144] width 202 height 8
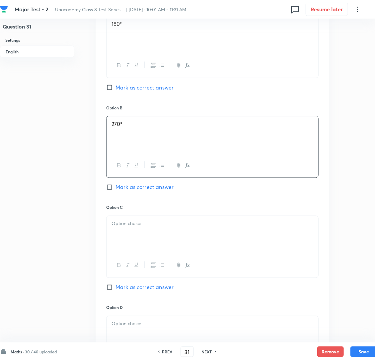
scroll to position [398, 0]
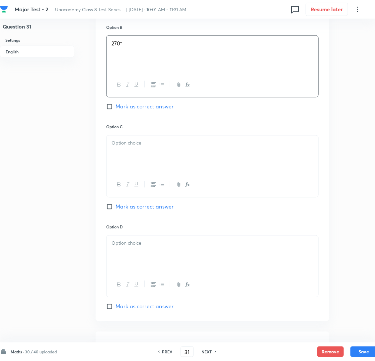
drag, startPoint x: 152, startPoint y: 162, endPoint x: 147, endPoint y: 164, distance: 5.2
click at [151, 162] on div at bounding box center [212, 154] width 212 height 37
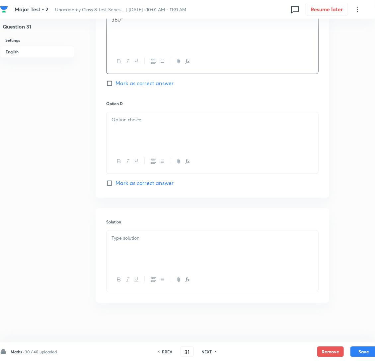
scroll to position [538, 0]
click at [152, 128] on div at bounding box center [212, 130] width 212 height 37
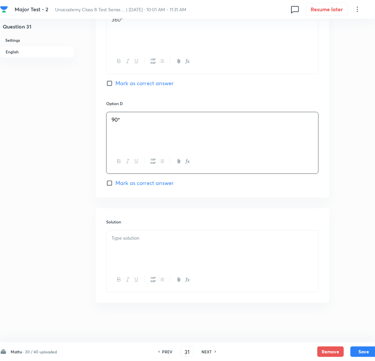
click at [112, 81] on input "Mark as correct answer" at bounding box center [110, 83] width 9 height 7
click at [129, 235] on p at bounding box center [212, 238] width 202 height 8
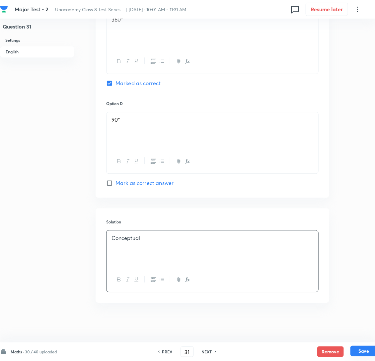
drag, startPoint x: 362, startPoint y: 350, endPoint x: 365, endPoint y: 353, distance: 4.0
click at [363, 351] on button "Save" at bounding box center [363, 351] width 27 height 11
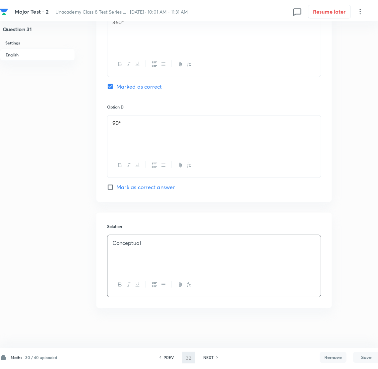
scroll to position [0, 0]
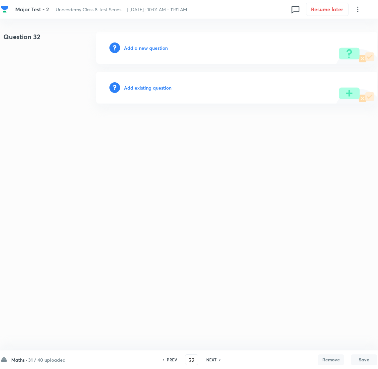
click at [140, 46] on h6 "Add a new question" at bounding box center [146, 47] width 44 height 7
click at [140, 46] on h6 "Choose a question type" at bounding box center [149, 47] width 51 height 7
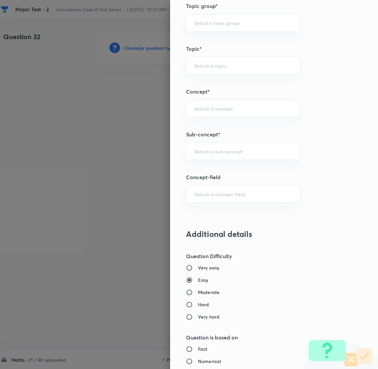
scroll to position [348, 0]
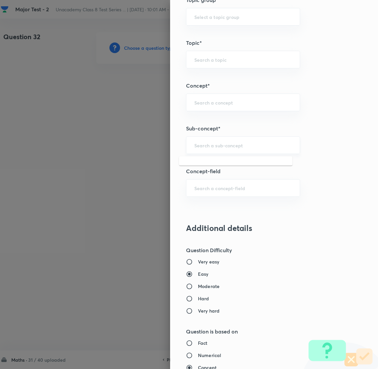
click at [206, 148] on input "text" at bounding box center [243, 145] width 98 height 6
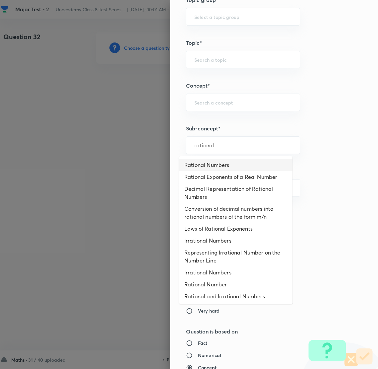
click at [217, 164] on li "Rational Numbers" at bounding box center [235, 165] width 113 height 12
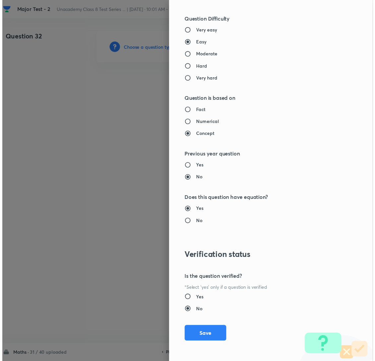
scroll to position [580, 0]
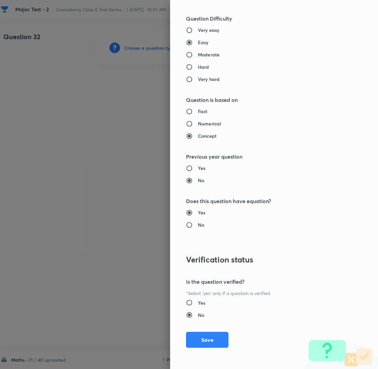
drag, startPoint x: 196, startPoint y: 337, endPoint x: 200, endPoint y: 321, distance: 15.8
click at [196, 337] on button "Save" at bounding box center [207, 340] width 42 height 16
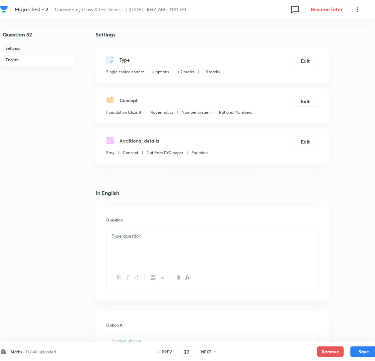
drag, startPoint x: 131, startPoint y: 257, endPoint x: 134, endPoint y: 252, distance: 5.8
click at [133, 254] on div at bounding box center [212, 247] width 212 height 37
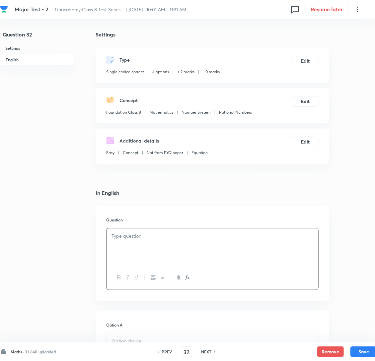
click at [140, 264] on div at bounding box center [212, 247] width 212 height 37
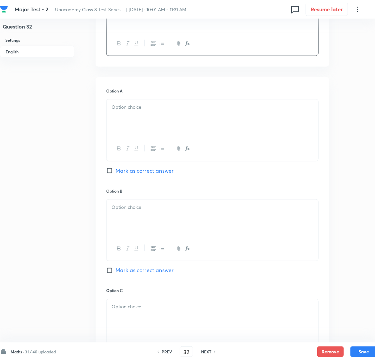
scroll to position [248, 0]
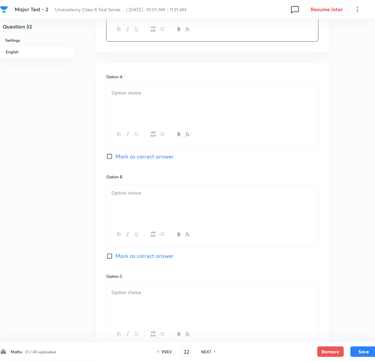
drag, startPoint x: 148, startPoint y: 107, endPoint x: 104, endPoint y: 110, distance: 43.2
click at [147, 97] on p at bounding box center [212, 93] width 202 height 8
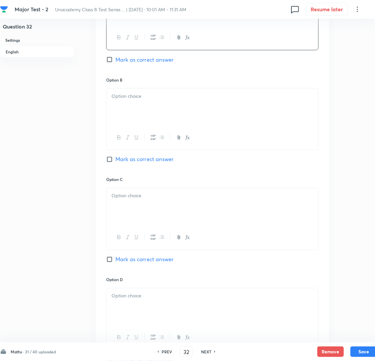
scroll to position [348, 0]
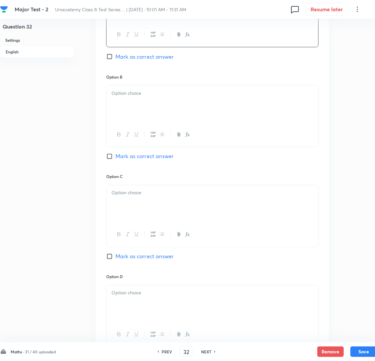
click at [151, 116] on div at bounding box center [212, 104] width 212 height 37
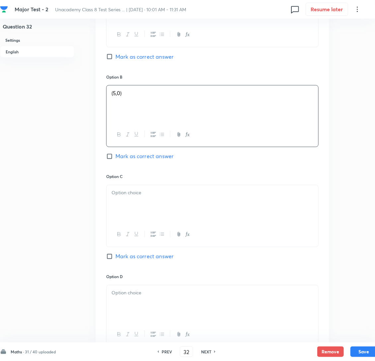
click at [161, 223] on div at bounding box center [212, 203] width 212 height 37
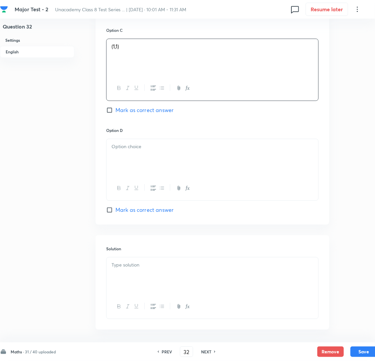
scroll to position [497, 0]
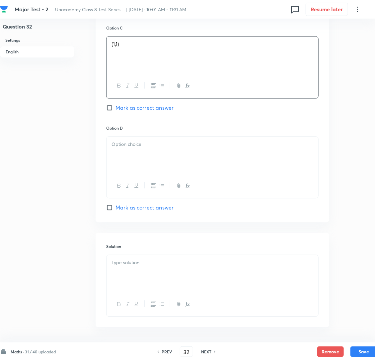
click at [127, 164] on div at bounding box center [212, 155] width 212 height 37
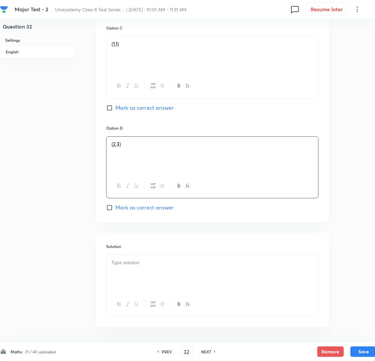
click at [144, 267] on p at bounding box center [212, 263] width 202 height 8
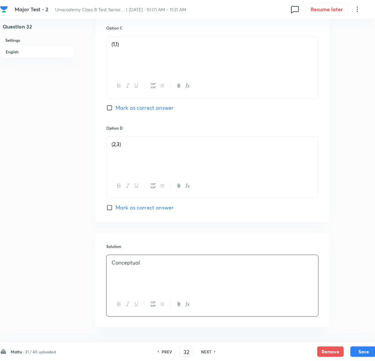
drag, startPoint x: 364, startPoint y: 351, endPoint x: 356, endPoint y: 340, distance: 13.9
click at [365, 351] on button "Save" at bounding box center [363, 352] width 27 height 11
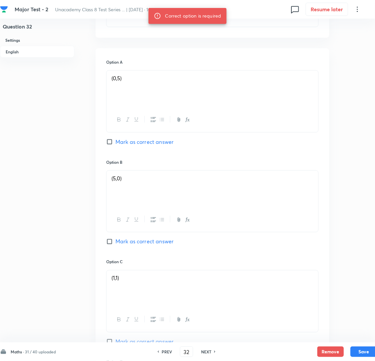
scroll to position [248, 0]
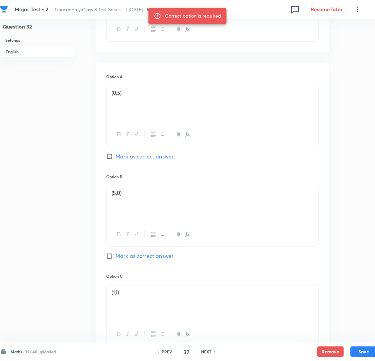
click at [111, 160] on input "Mark as correct answer" at bounding box center [110, 156] width 9 height 7
click at [353, 350] on button "Save" at bounding box center [363, 351] width 27 height 11
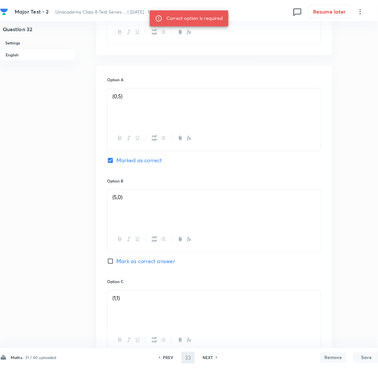
scroll to position [0, 0]
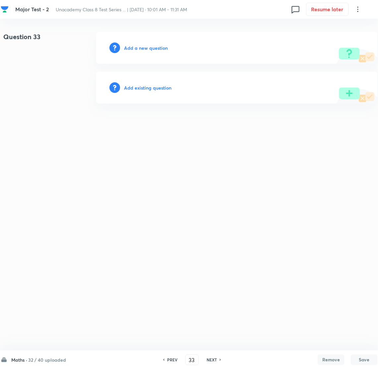
click at [140, 49] on h6 "Add a new question" at bounding box center [146, 47] width 44 height 7
click at [140, 49] on h6 "Choose a question type" at bounding box center [149, 47] width 51 height 7
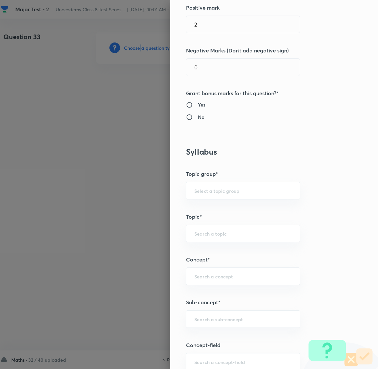
scroll to position [248, 0]
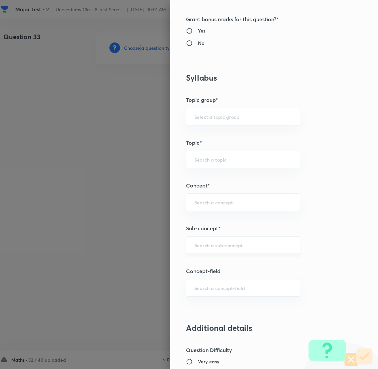
drag, startPoint x: 214, startPoint y: 249, endPoint x: 216, endPoint y: 245, distance: 4.4
click at [214, 249] on div "​" at bounding box center [243, 245] width 114 height 18
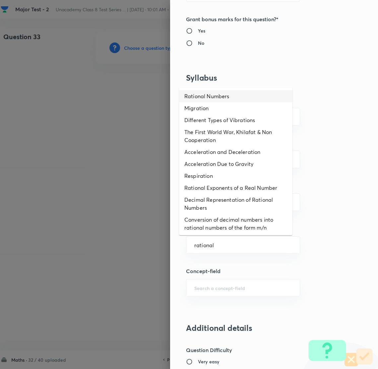
click at [204, 99] on li "Rational Numbers" at bounding box center [235, 96] width 113 height 12
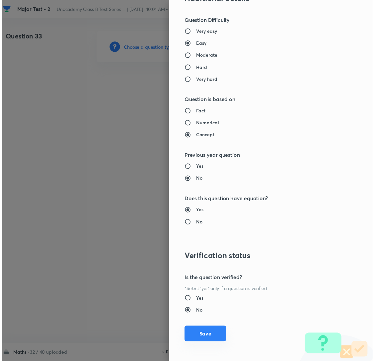
scroll to position [580, 0]
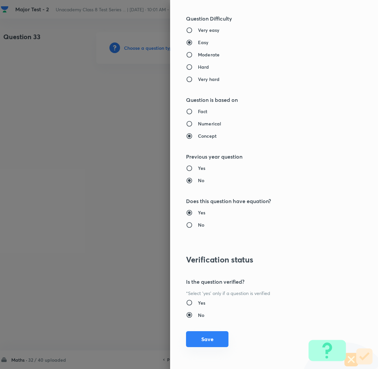
click at [200, 339] on button "Save" at bounding box center [207, 339] width 42 height 16
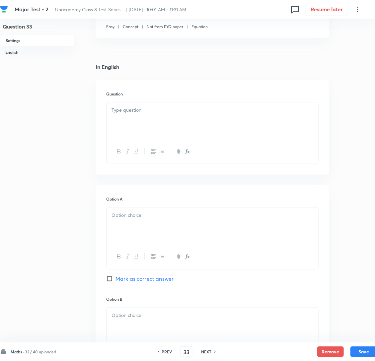
scroll to position [149, 0]
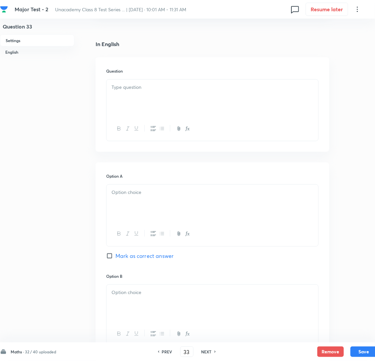
click at [131, 91] on p at bounding box center [212, 88] width 202 height 8
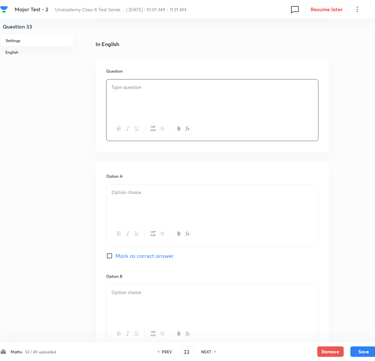
click at [184, 74] on h6 "Question" at bounding box center [212, 71] width 212 height 6
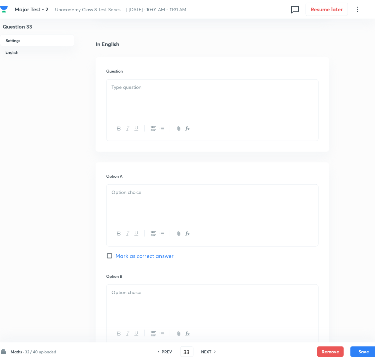
click at [172, 93] on div at bounding box center [212, 98] width 212 height 37
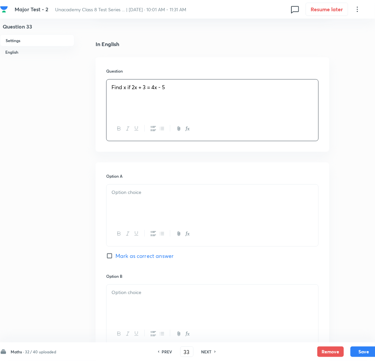
click at [161, 211] on div at bounding box center [212, 203] width 212 height 37
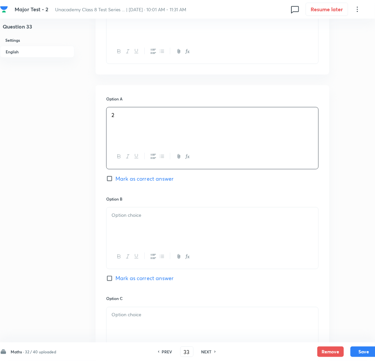
scroll to position [248, 0]
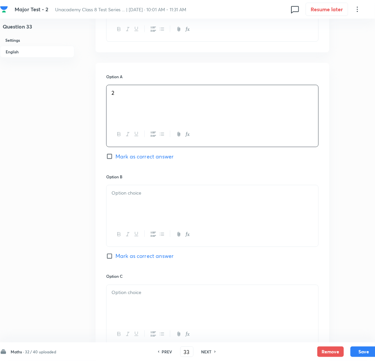
click at [136, 213] on div at bounding box center [212, 203] width 212 height 37
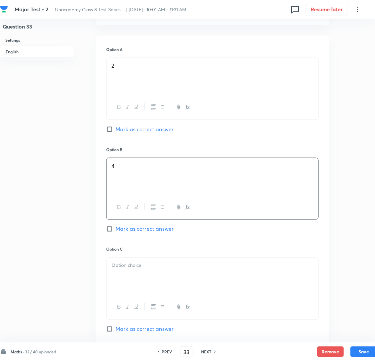
scroll to position [398, 0]
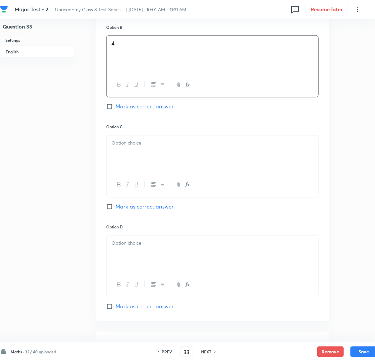
click at [147, 162] on div at bounding box center [212, 154] width 212 height 37
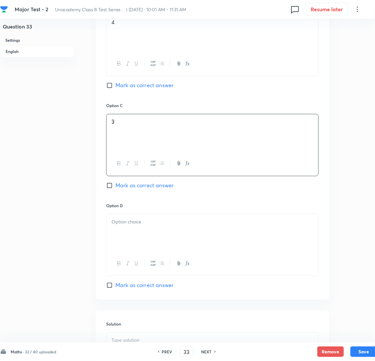
scroll to position [497, 0]
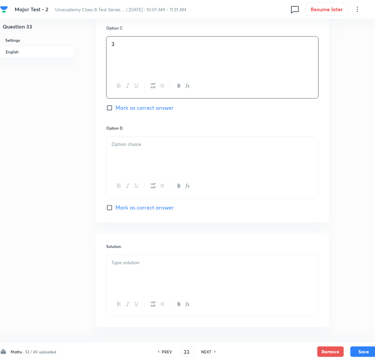
click at [131, 163] on div at bounding box center [212, 155] width 212 height 37
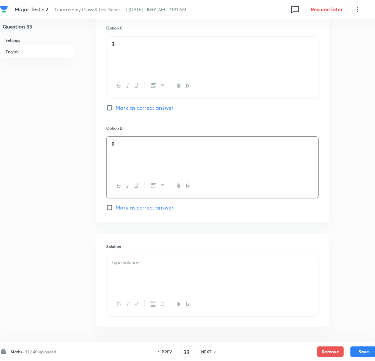
drag, startPoint x: 117, startPoint y: 284, endPoint x: 130, endPoint y: 283, distance: 13.0
click at [118, 284] on div at bounding box center [212, 273] width 212 height 37
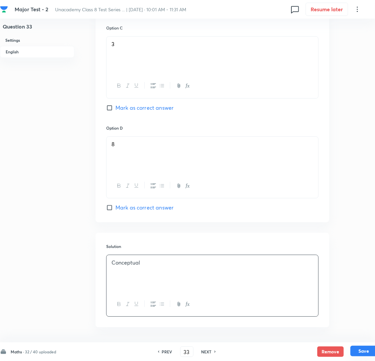
click at [357, 353] on button "Save" at bounding box center [363, 351] width 27 height 11
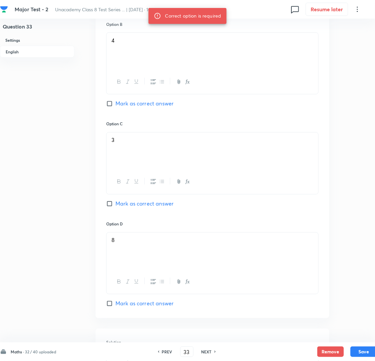
scroll to position [398, 0]
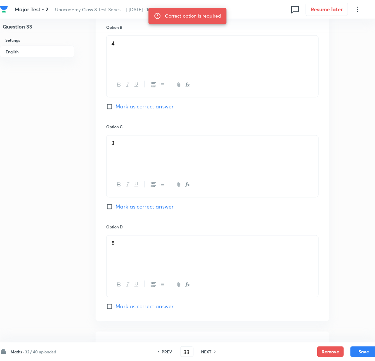
click at [110, 110] on input "Mark as correct answer" at bounding box center [110, 106] width 9 height 7
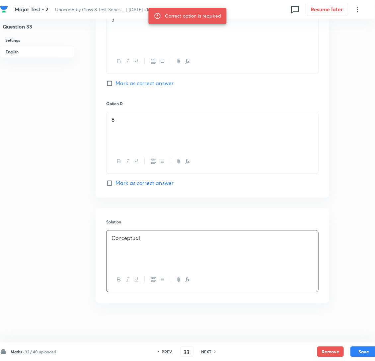
scroll to position [538, 0]
click at [362, 351] on button "Save" at bounding box center [363, 351] width 27 height 11
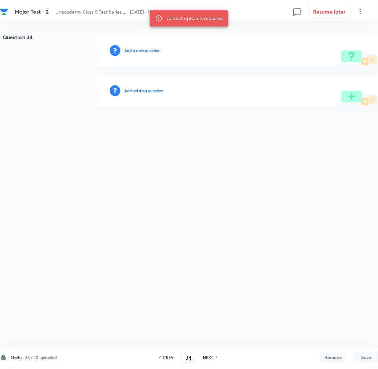
scroll to position [0, 0]
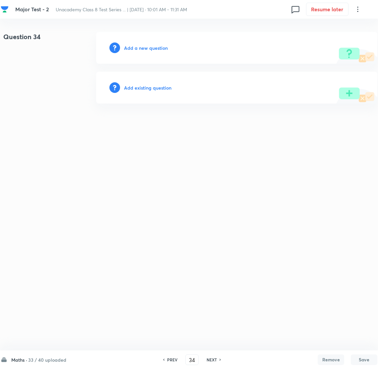
click at [143, 46] on h6 "Add a new question" at bounding box center [146, 47] width 44 height 7
click at [143, 46] on h6 "Choose a question type" at bounding box center [149, 47] width 51 height 7
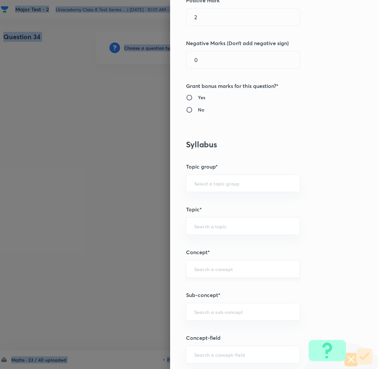
scroll to position [199, 0]
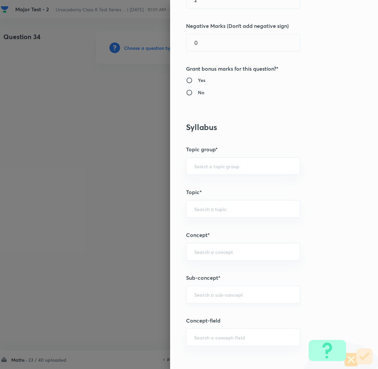
click at [206, 297] on input "text" at bounding box center [243, 294] width 98 height 6
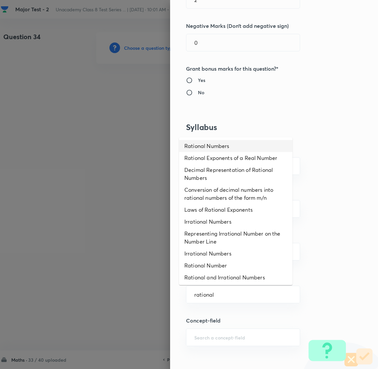
click at [199, 145] on li "Rational Numbers" at bounding box center [235, 146] width 113 height 12
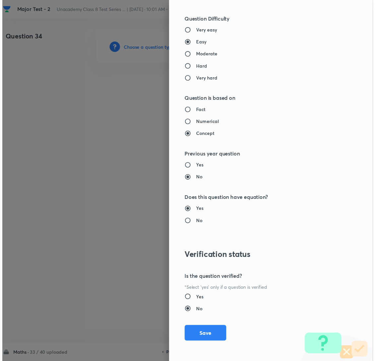
scroll to position [580, 0]
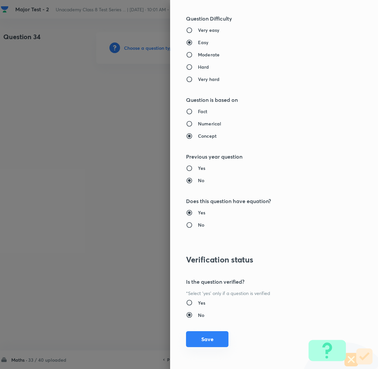
click at [202, 338] on button "Save" at bounding box center [207, 339] width 42 height 16
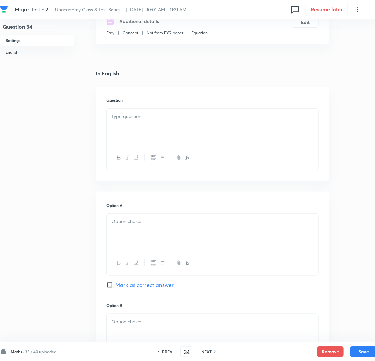
scroll to position [149, 0]
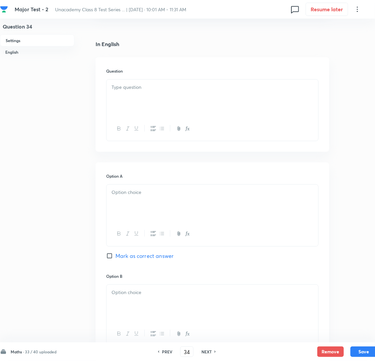
drag, startPoint x: 143, startPoint y: 96, endPoint x: 134, endPoint y: 102, distance: 11.1
click at [141, 91] on p at bounding box center [212, 88] width 202 height 8
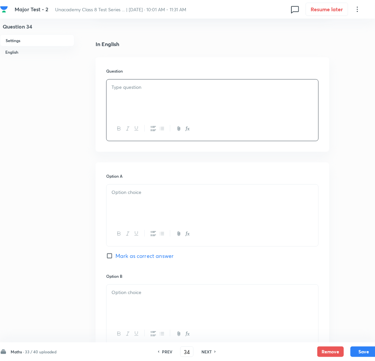
click at [173, 105] on div at bounding box center [212, 98] width 212 height 37
click at [163, 210] on div at bounding box center [212, 203] width 212 height 37
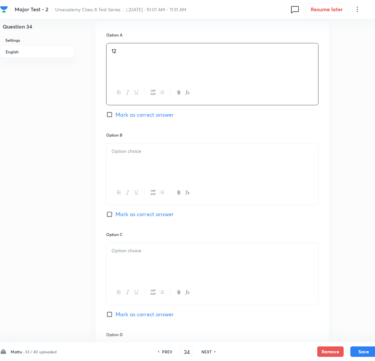
scroll to position [298, 0]
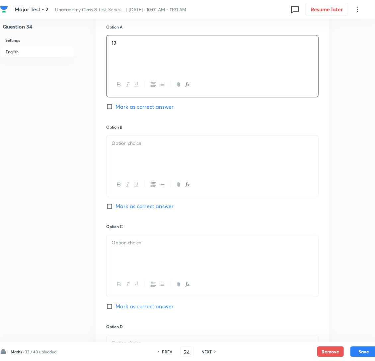
click at [146, 165] on div at bounding box center [212, 154] width 212 height 37
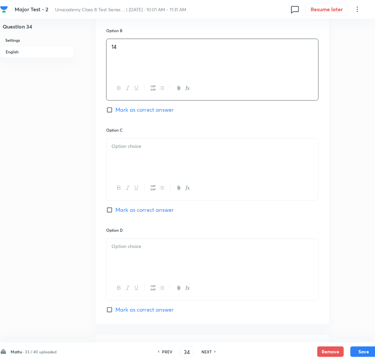
scroll to position [398, 0]
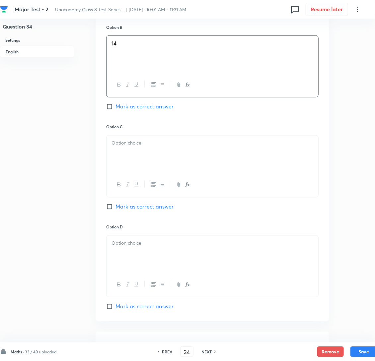
click at [143, 165] on div at bounding box center [212, 154] width 212 height 37
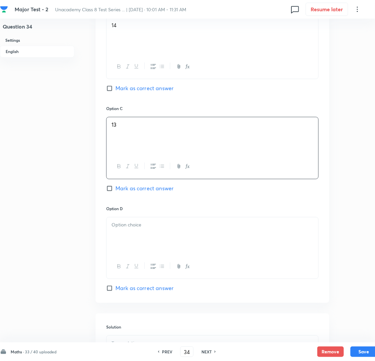
scroll to position [447, 0]
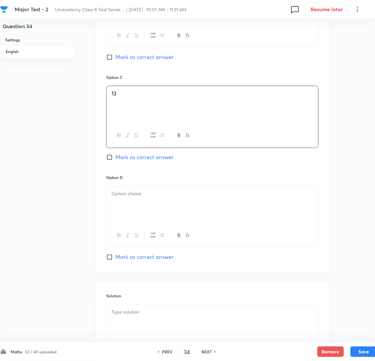
click at [161, 223] on div at bounding box center [212, 204] width 212 height 37
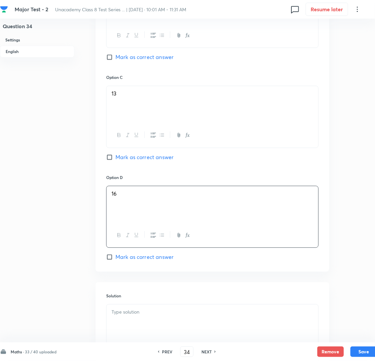
click at [109, 61] on input "Mark as correct answer" at bounding box center [110, 57] width 9 height 7
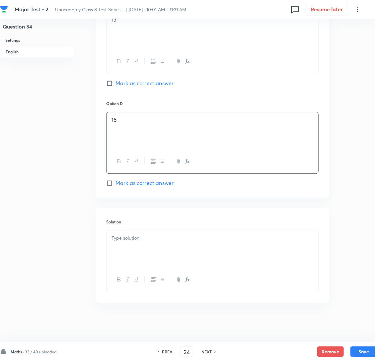
scroll to position [538, 0]
click at [148, 246] on div at bounding box center [212, 249] width 212 height 37
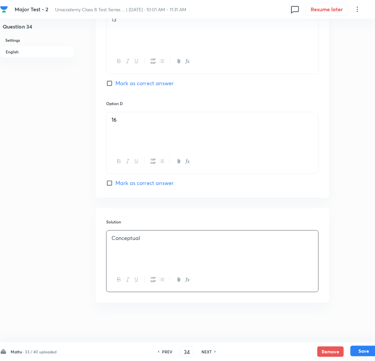
click at [361, 351] on button "Save" at bounding box center [363, 351] width 27 height 11
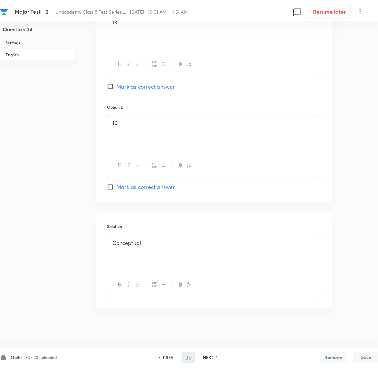
scroll to position [0, 0]
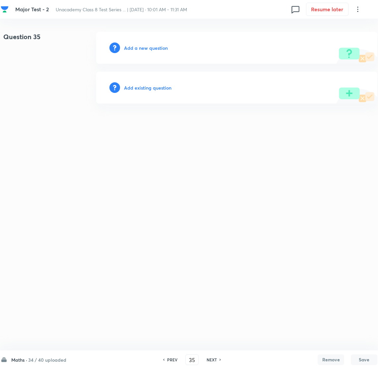
click at [132, 46] on h6 "Add a new question" at bounding box center [146, 47] width 44 height 7
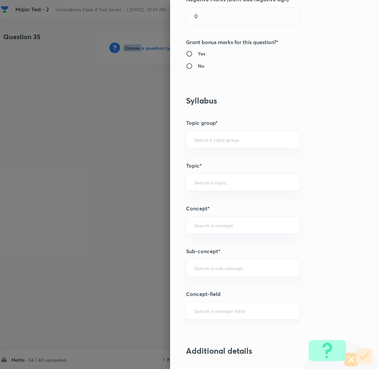
scroll to position [298, 0]
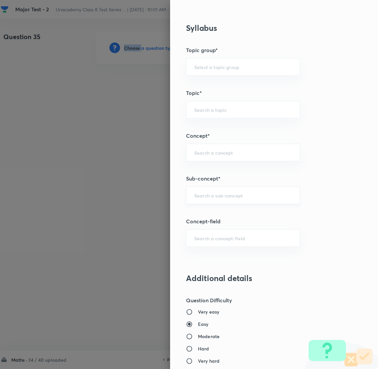
click at [201, 189] on div "​" at bounding box center [243, 195] width 114 height 18
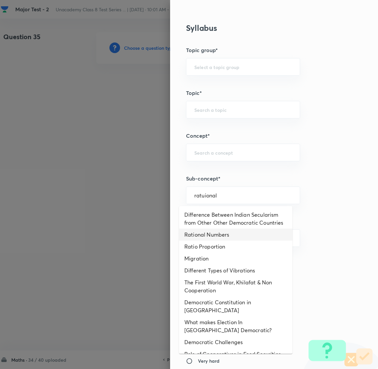
click at [196, 240] on li "Rational Numbers" at bounding box center [235, 235] width 113 height 12
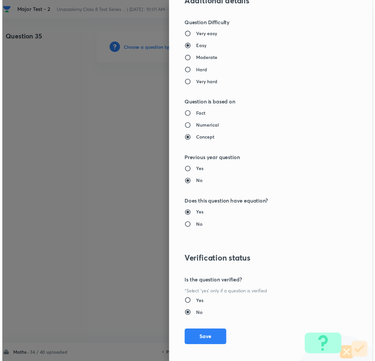
scroll to position [580, 0]
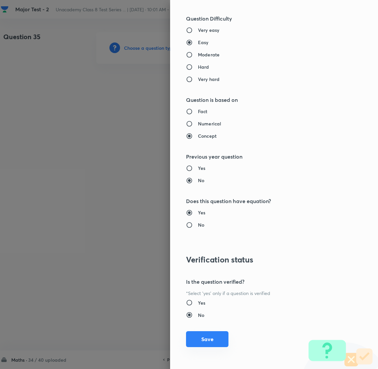
click at [199, 338] on button "Save" at bounding box center [207, 339] width 42 height 16
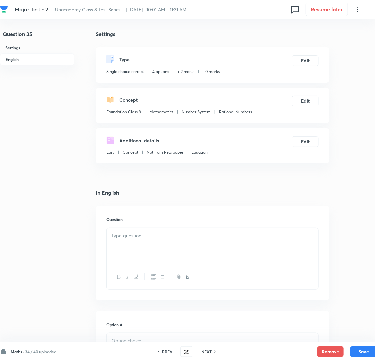
scroll to position [199, 0]
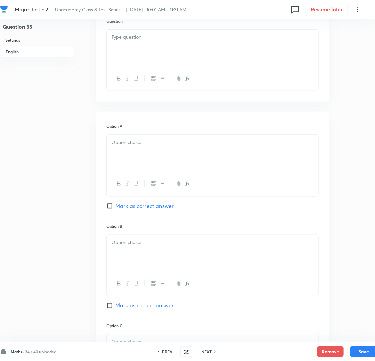
click at [158, 171] on div at bounding box center [212, 153] width 212 height 37
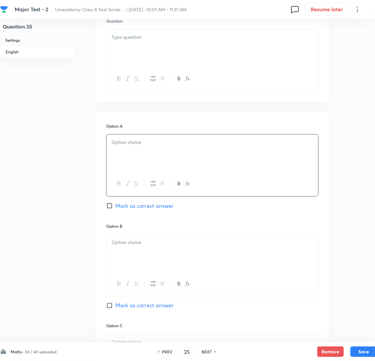
click at [169, 164] on div at bounding box center [212, 153] width 212 height 37
drag, startPoint x: 286, startPoint y: 152, endPoint x: 104, endPoint y: 150, distance: 182.1
click at [104, 150] on div "Option A Which of the following is both square and cube of a number? [PERSON_NA…" at bounding box center [212, 316] width 233 height 408
click at [142, 41] on p at bounding box center [212, 37] width 202 height 8
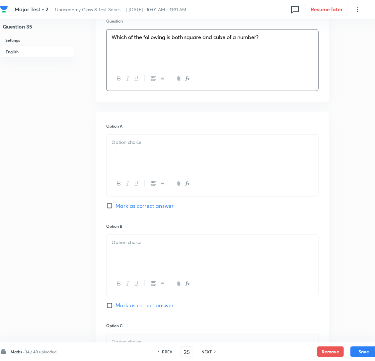
click at [135, 165] on div at bounding box center [212, 153] width 212 height 37
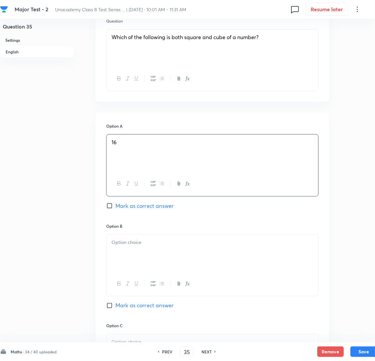
click at [136, 229] on h6 "Option B" at bounding box center [212, 226] width 212 height 6
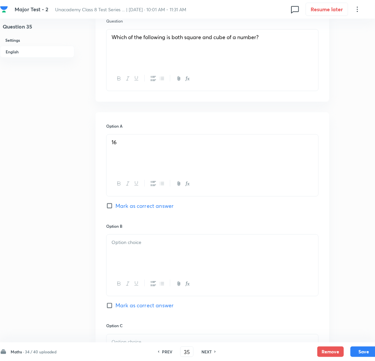
click at [126, 246] on p at bounding box center [212, 243] width 202 height 8
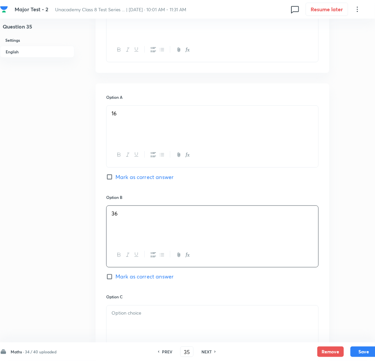
scroll to position [298, 0]
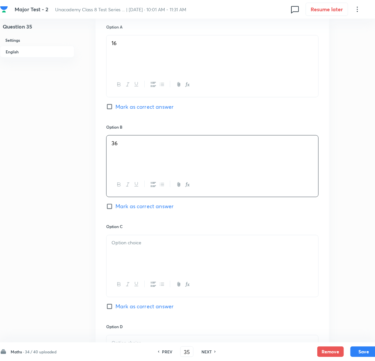
click at [137, 251] on div at bounding box center [212, 253] width 212 height 37
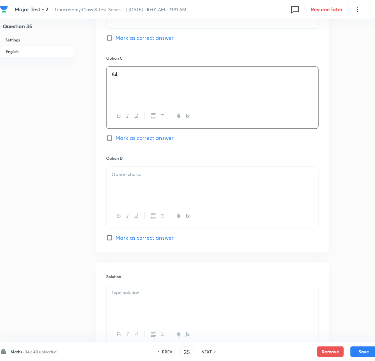
scroll to position [497, 0]
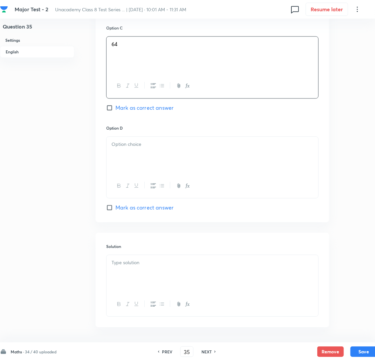
click at [128, 169] on div at bounding box center [212, 155] width 212 height 37
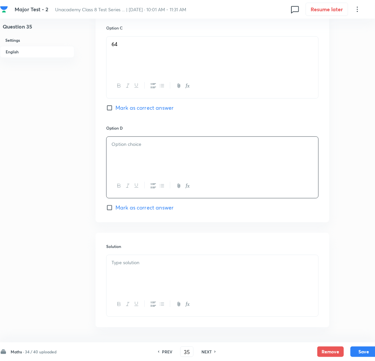
paste div
click at [111, 148] on span ") 100" at bounding box center [116, 144] width 11 height 7
click at [116, 148] on span ") 100" at bounding box center [116, 144] width 11 height 7
click at [112, 111] on input "Mark as correct answer" at bounding box center [110, 107] width 9 height 7
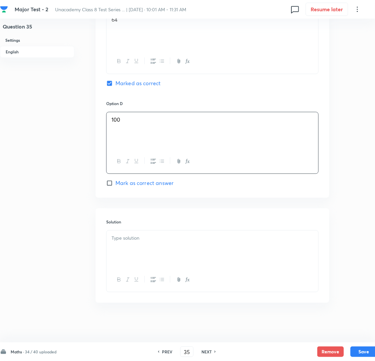
scroll to position [538, 0]
click at [128, 233] on div at bounding box center [212, 249] width 212 height 37
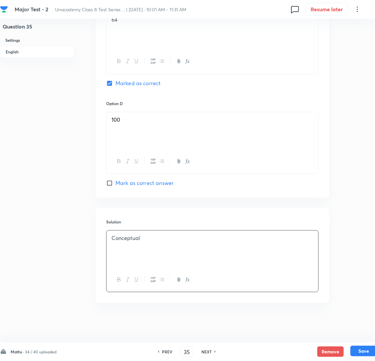
click at [364, 352] on button "Save" at bounding box center [363, 351] width 27 height 11
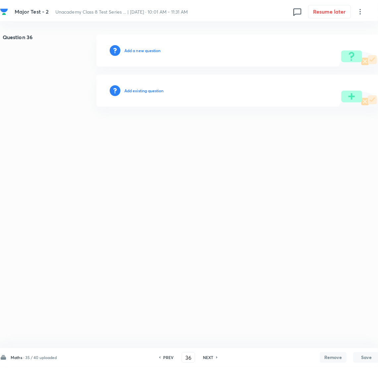
scroll to position [0, 0]
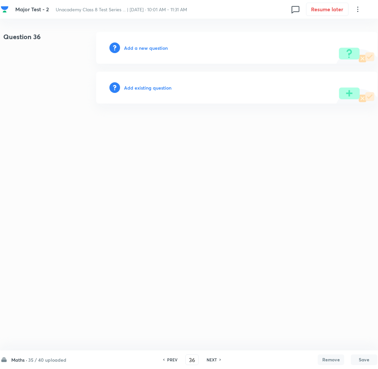
click at [142, 43] on div "Add a new question" at bounding box center [236, 48] width 281 height 32
click at [142, 46] on h6 "Add a new question" at bounding box center [146, 47] width 44 height 7
click at [142, 46] on h6 "Choose a question type" at bounding box center [149, 47] width 51 height 7
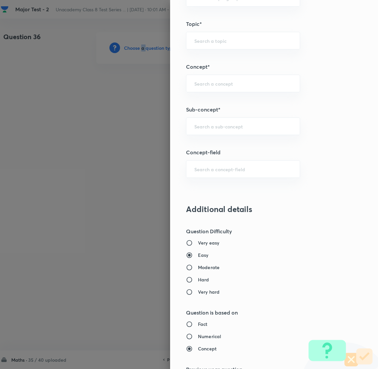
scroll to position [398, 0]
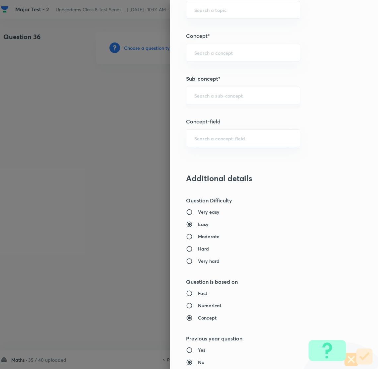
click at [211, 93] on input "text" at bounding box center [243, 95] width 98 height 6
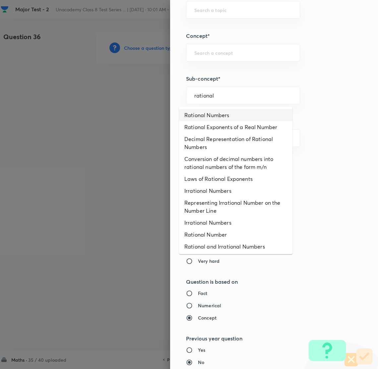
click at [200, 110] on li "Rational Numbers" at bounding box center [235, 115] width 113 height 12
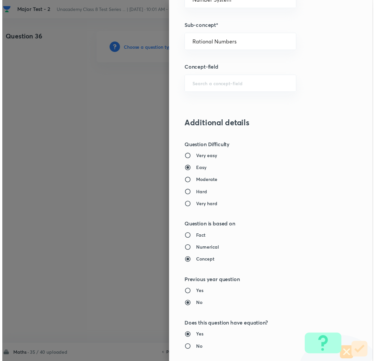
scroll to position [580, 0]
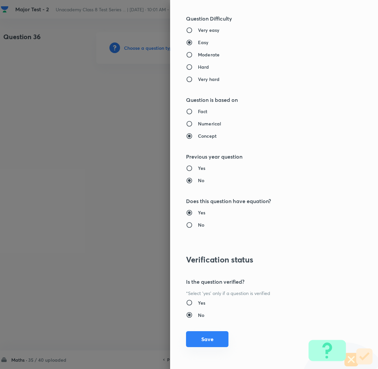
click at [194, 335] on button "Save" at bounding box center [207, 339] width 42 height 16
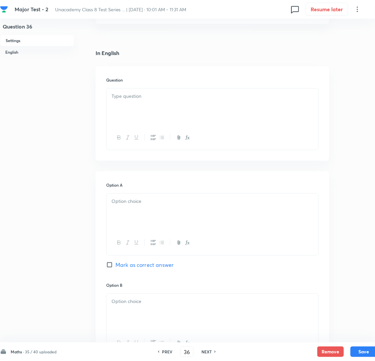
scroll to position [149, 0]
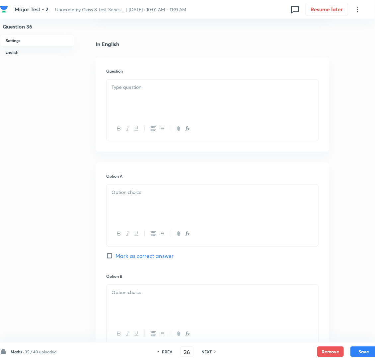
click at [144, 107] on div at bounding box center [212, 98] width 212 height 37
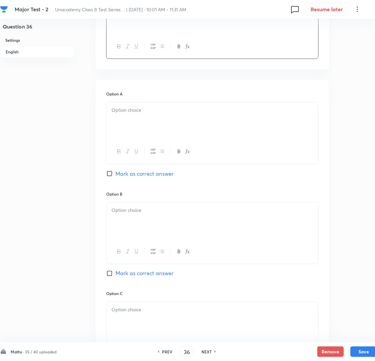
scroll to position [248, 0]
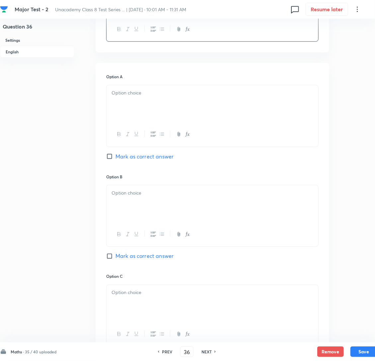
click at [138, 110] on div at bounding box center [212, 103] width 212 height 37
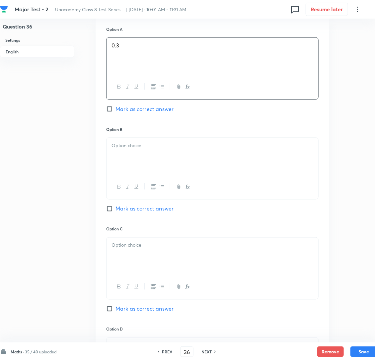
scroll to position [298, 0]
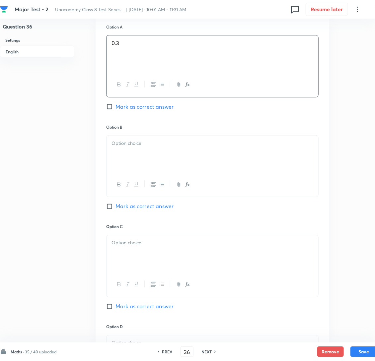
click at [156, 130] on h6 "Option B" at bounding box center [212, 127] width 212 height 6
click at [147, 147] on p at bounding box center [212, 144] width 202 height 8
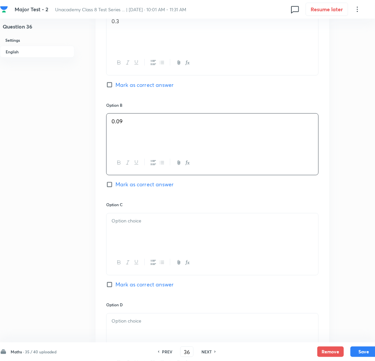
scroll to position [398, 0]
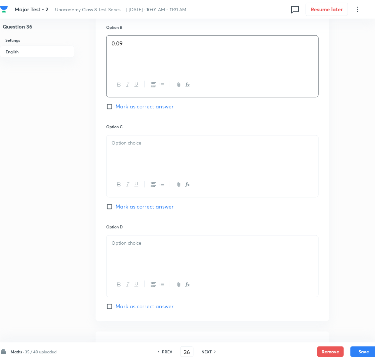
click at [138, 166] on div at bounding box center [212, 154] width 212 height 37
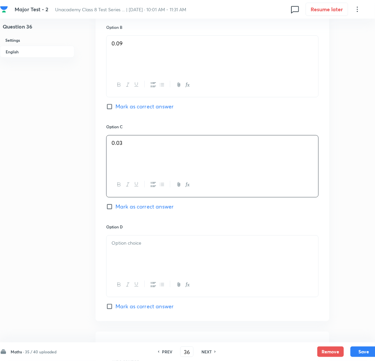
click at [108, 210] on input "Mark as correct answer" at bounding box center [110, 207] width 9 height 7
click at [134, 266] on div at bounding box center [212, 254] width 212 height 37
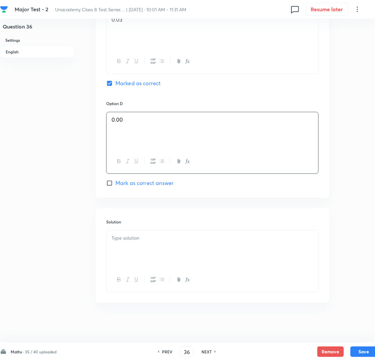
scroll to position [538, 0]
click at [156, 233] on div at bounding box center [212, 249] width 212 height 37
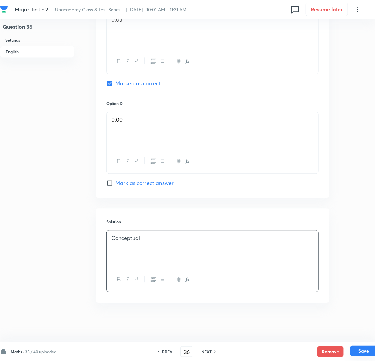
click at [359, 351] on button "Save" at bounding box center [363, 351] width 27 height 11
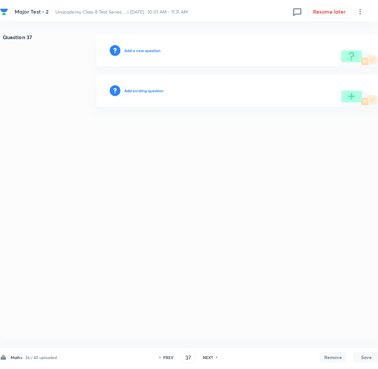
scroll to position [0, 0]
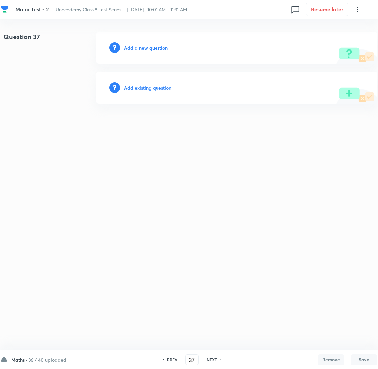
click at [153, 49] on h6 "Add a new question" at bounding box center [146, 47] width 44 height 7
click at [153, 49] on h6 "Choose a question type" at bounding box center [149, 47] width 51 height 7
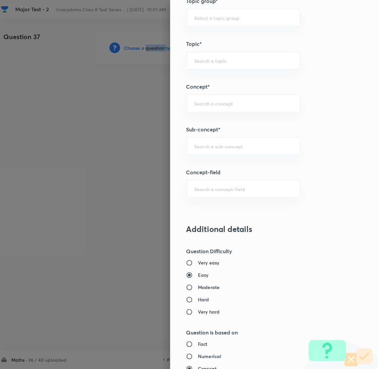
scroll to position [348, 0]
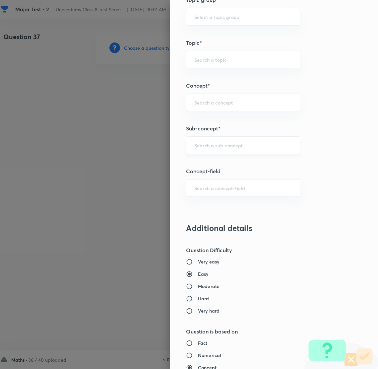
click at [202, 148] on input "text" at bounding box center [243, 145] width 98 height 6
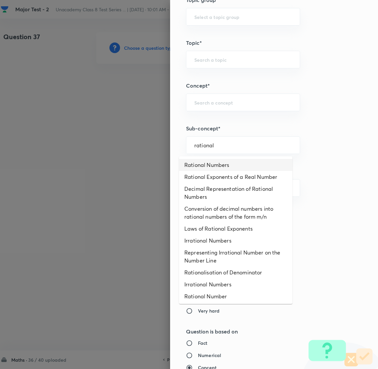
click at [213, 163] on li "Rational Numbers" at bounding box center [235, 165] width 113 height 12
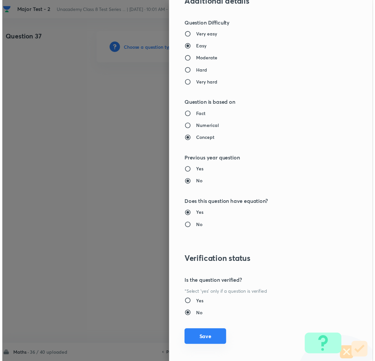
scroll to position [580, 0]
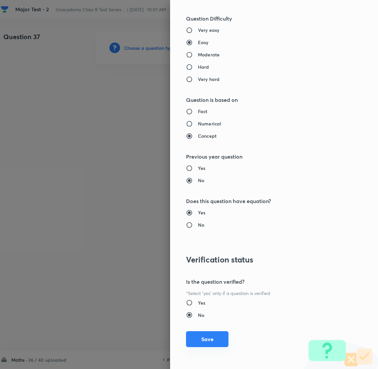
click at [195, 339] on button "Save" at bounding box center [207, 339] width 42 height 16
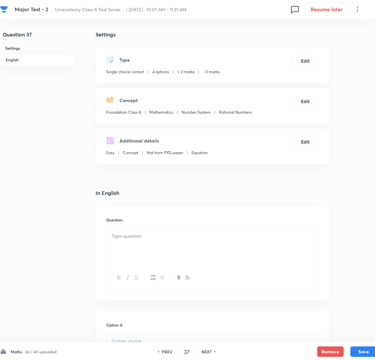
click at [160, 240] on p at bounding box center [212, 236] width 202 height 8
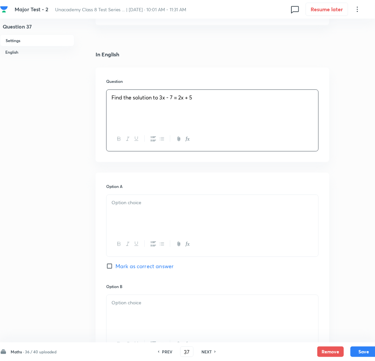
scroll to position [149, 0]
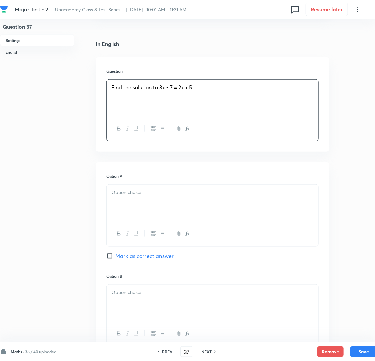
drag, startPoint x: 140, startPoint y: 223, endPoint x: 141, endPoint y: 219, distance: 4.4
click at [140, 222] on div at bounding box center [212, 203] width 212 height 37
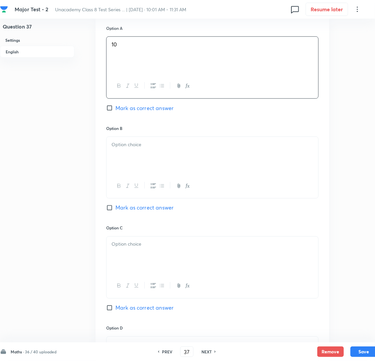
scroll to position [298, 0]
click at [153, 167] on div at bounding box center [212, 154] width 212 height 37
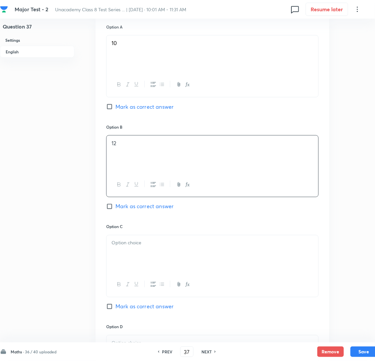
click at [136, 247] on p at bounding box center [212, 243] width 202 height 8
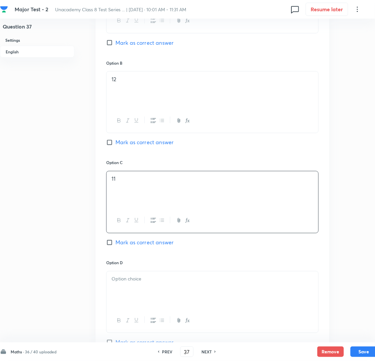
scroll to position [398, 0]
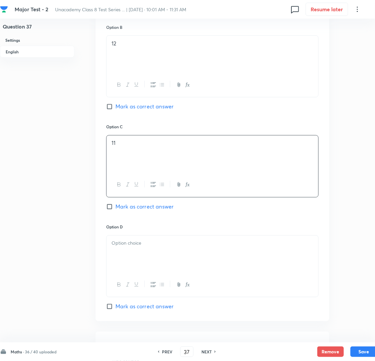
click at [146, 269] on div at bounding box center [212, 254] width 212 height 37
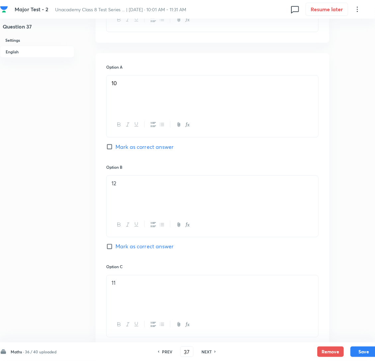
scroll to position [248, 0]
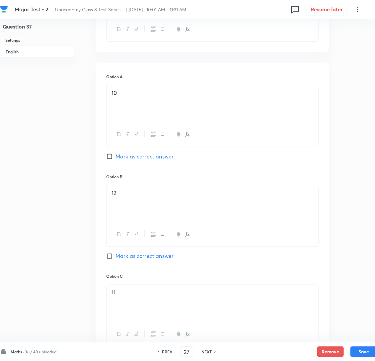
click at [110, 260] on input "Mark as correct answer" at bounding box center [110, 256] width 9 height 7
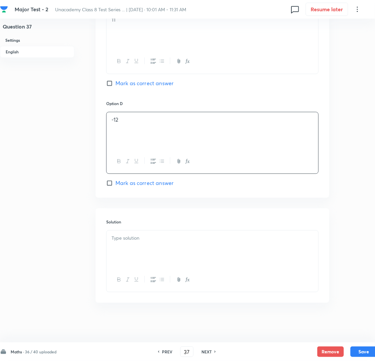
scroll to position [538, 0]
click at [142, 244] on div at bounding box center [212, 249] width 212 height 37
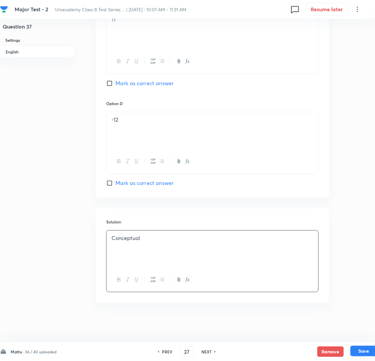
click at [368, 352] on button "Save" at bounding box center [363, 351] width 27 height 11
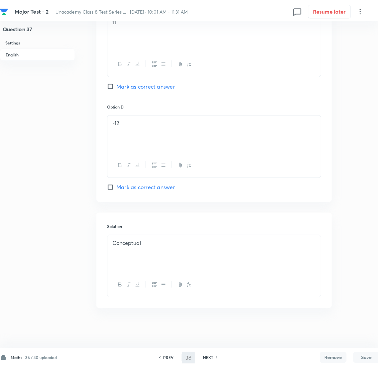
scroll to position [0, 0]
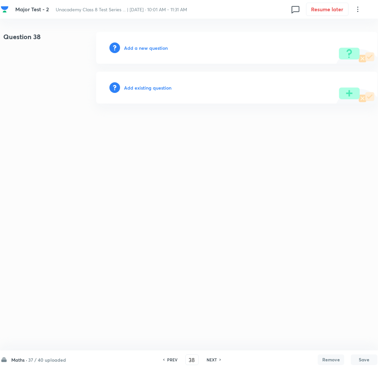
click at [143, 43] on div "Add a new question" at bounding box center [236, 48] width 281 height 32
click at [142, 44] on h6 "Add a new question" at bounding box center [146, 47] width 44 height 7
click at [142, 44] on h6 "Choose a question type" at bounding box center [149, 47] width 51 height 7
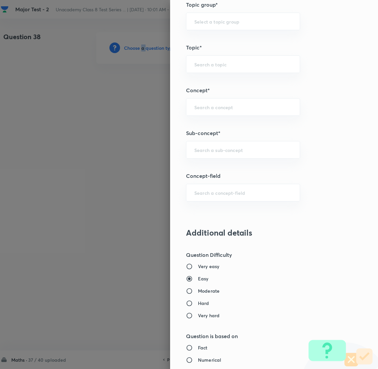
scroll to position [348, 0]
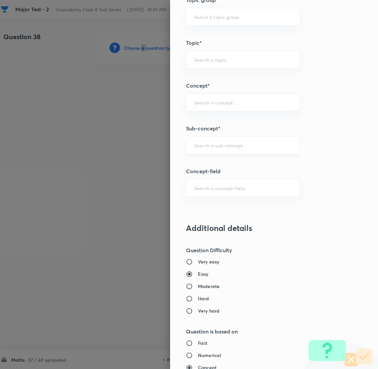
click at [202, 142] on div "​" at bounding box center [243, 145] width 114 height 18
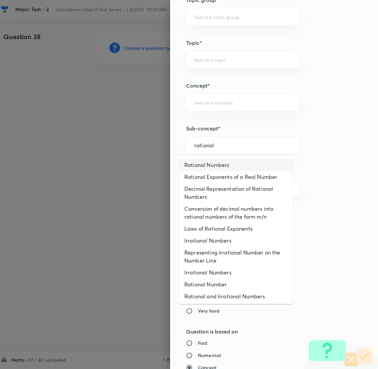
click at [209, 160] on li "Rational Numbers" at bounding box center [235, 165] width 113 height 12
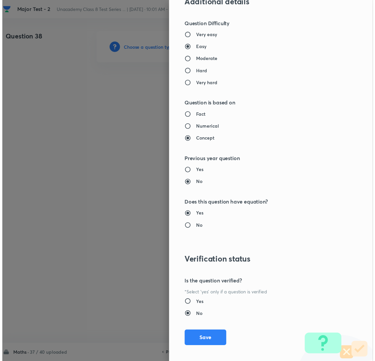
scroll to position [580, 0]
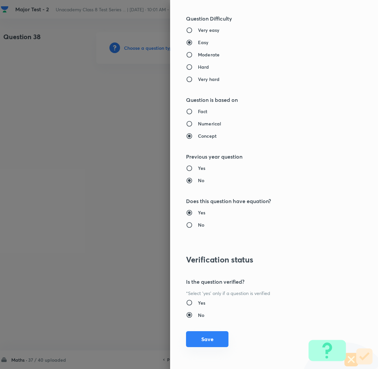
click at [200, 339] on button "Save" at bounding box center [207, 339] width 42 height 16
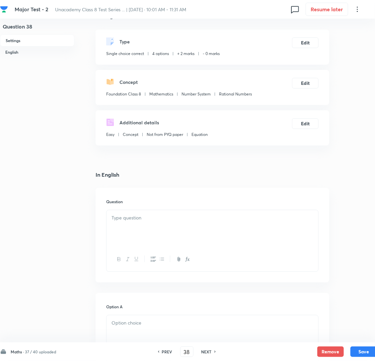
scroll to position [50, 0]
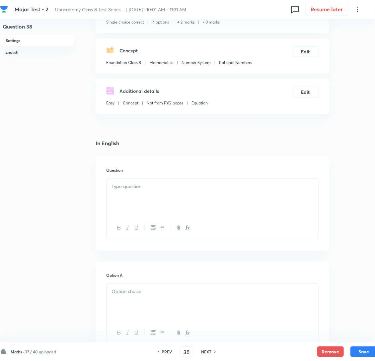
click at [138, 209] on div at bounding box center [212, 197] width 212 height 37
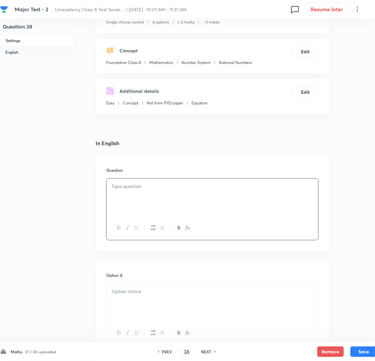
click at [124, 215] on div at bounding box center [212, 197] width 212 height 37
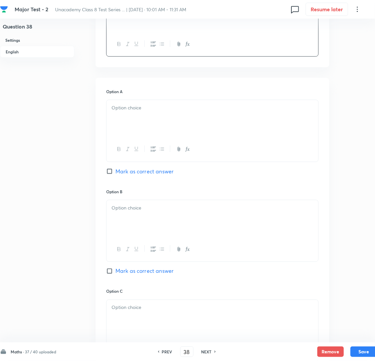
scroll to position [248, 0]
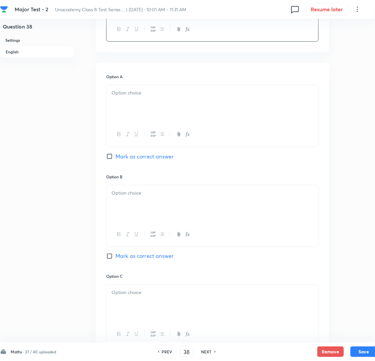
drag, startPoint x: 148, startPoint y: 117, endPoint x: 134, endPoint y: 119, distance: 14.0
click at [148, 117] on div at bounding box center [212, 103] width 212 height 37
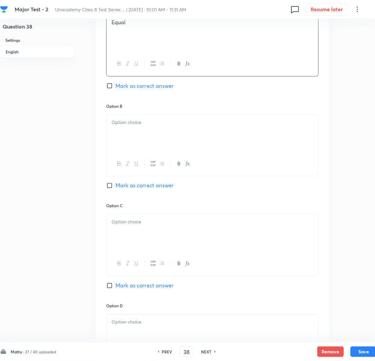
scroll to position [348, 0]
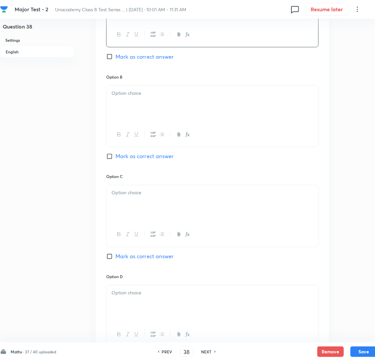
drag, startPoint x: 149, startPoint y: 196, endPoint x: 150, endPoint y: 206, distance: 10.4
click at [150, 199] on div "Option C Mark as correct answer" at bounding box center [212, 224] width 212 height 100
click at [150, 197] on p at bounding box center [212, 193] width 202 height 8
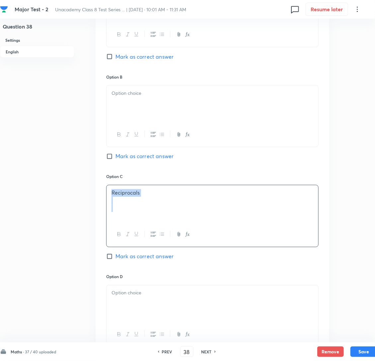
drag, startPoint x: 162, startPoint y: 223, endPoint x: 99, endPoint y: 207, distance: 64.6
click at [99, 207] on div "Option A Equal [PERSON_NAME] as correct answer Option B Mark as correct answer …" at bounding box center [212, 167] width 233 height 408
click at [132, 97] on p at bounding box center [212, 94] width 202 height 8
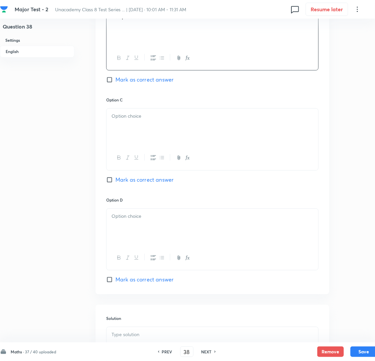
scroll to position [447, 0]
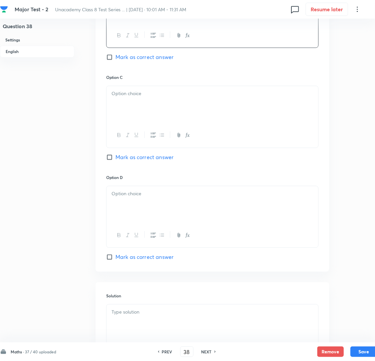
click at [171, 120] on div at bounding box center [212, 104] width 212 height 37
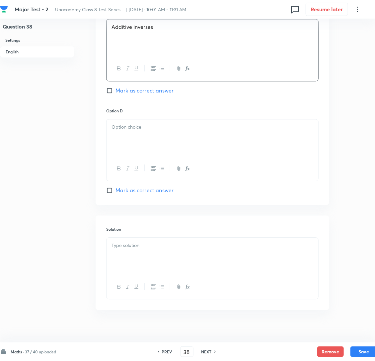
scroll to position [538, 0]
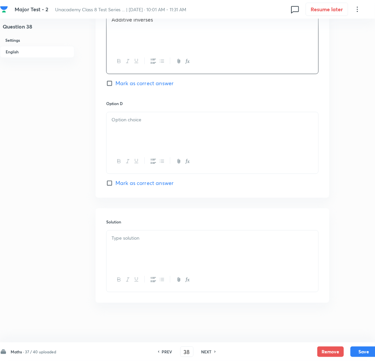
drag, startPoint x: 156, startPoint y: 128, endPoint x: 134, endPoint y: 136, distance: 23.1
click at [156, 128] on div at bounding box center [212, 130] width 212 height 37
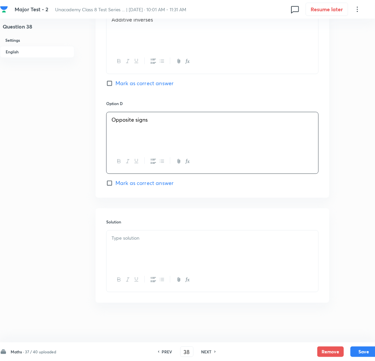
click at [111, 81] on input "Mark as correct answer" at bounding box center [110, 83] width 9 height 7
click at [151, 249] on div at bounding box center [212, 249] width 212 height 37
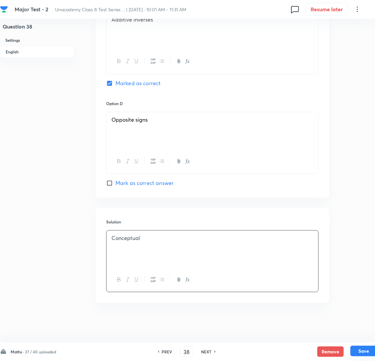
click at [372, 351] on button "Save" at bounding box center [363, 351] width 27 height 11
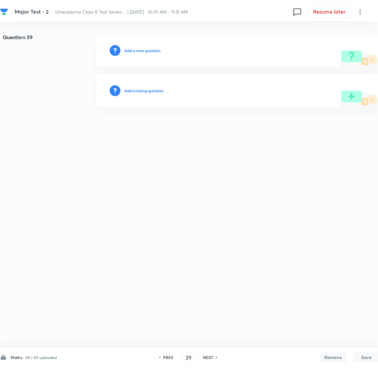
scroll to position [0, 0]
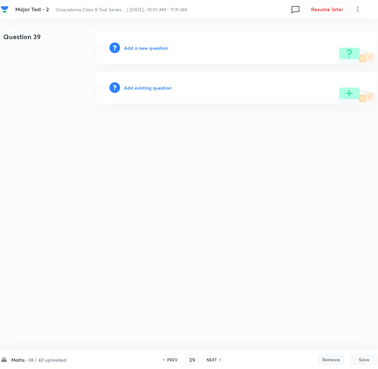
click at [138, 47] on h6 "Add a new question" at bounding box center [146, 47] width 44 height 7
click at [138, 47] on h6 "Choose a question type" at bounding box center [149, 47] width 51 height 7
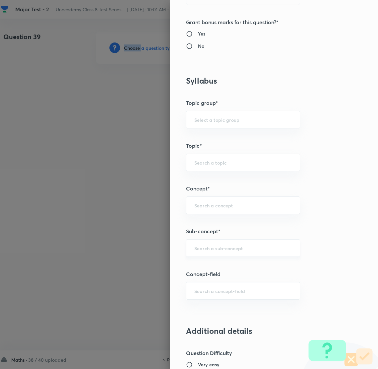
scroll to position [248, 0]
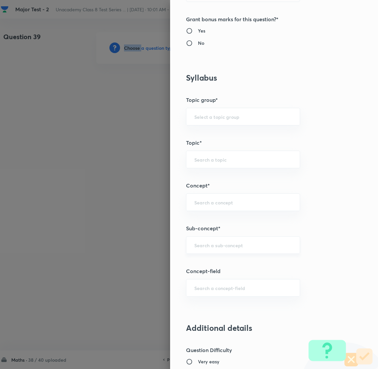
click at [211, 252] on div "​" at bounding box center [243, 245] width 114 height 18
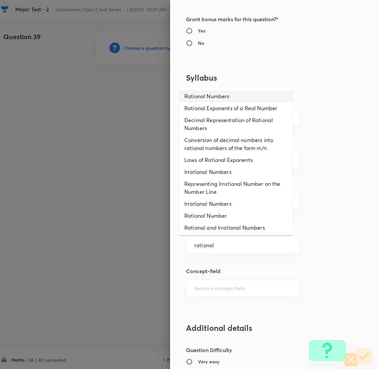
click at [206, 100] on li "Rational Numbers" at bounding box center [235, 96] width 113 height 12
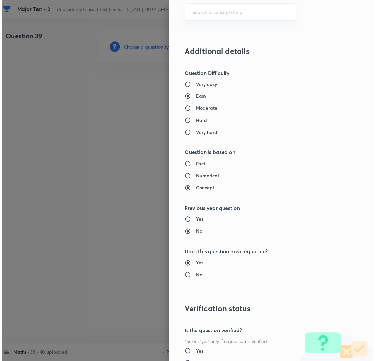
scroll to position [580, 0]
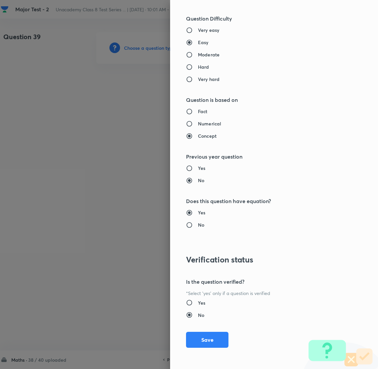
click at [193, 330] on div "Question settings Question type* Single choice correct Number of options* 2 3 4…" at bounding box center [274, 184] width 208 height 369
click at [193, 339] on button "Save" at bounding box center [207, 339] width 42 height 16
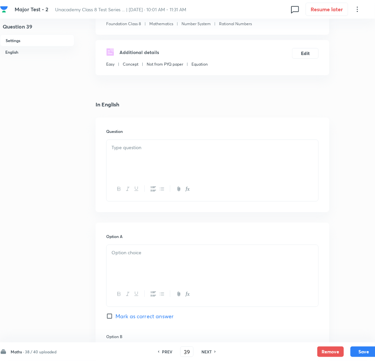
scroll to position [99, 0]
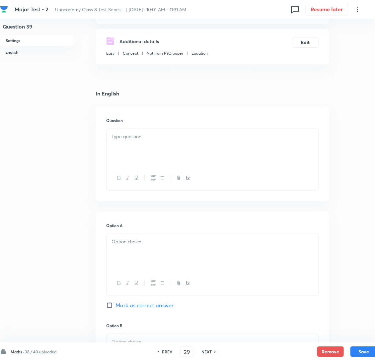
click at [123, 142] on div at bounding box center [212, 147] width 212 height 37
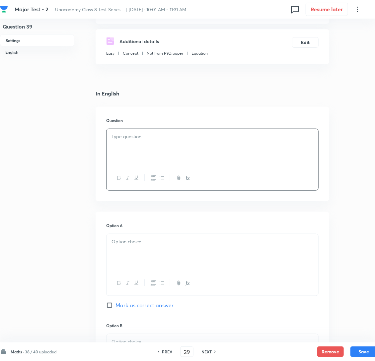
click at [165, 159] on div at bounding box center [212, 147] width 212 height 37
click at [151, 270] on div at bounding box center [212, 252] width 212 height 37
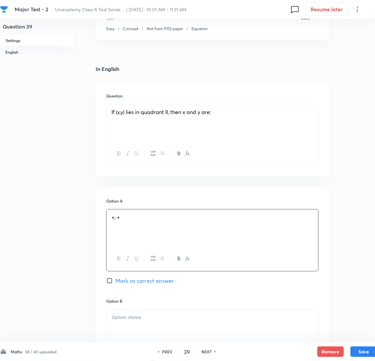
scroll to position [199, 0]
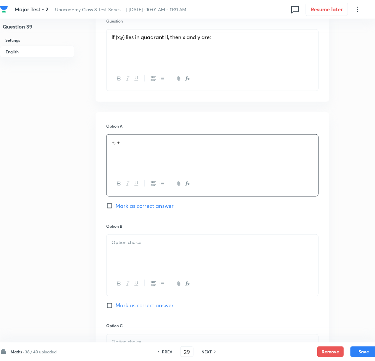
click at [147, 262] on div at bounding box center [212, 253] width 212 height 37
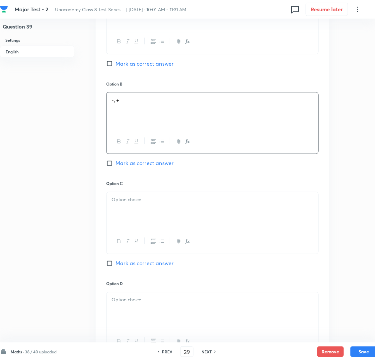
scroll to position [348, 0]
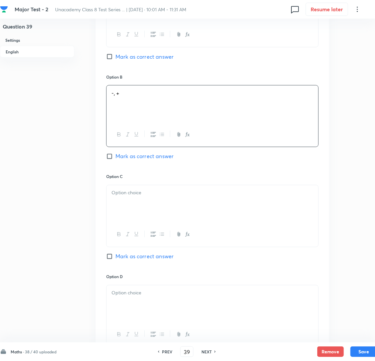
click at [152, 220] on div at bounding box center [212, 203] width 212 height 37
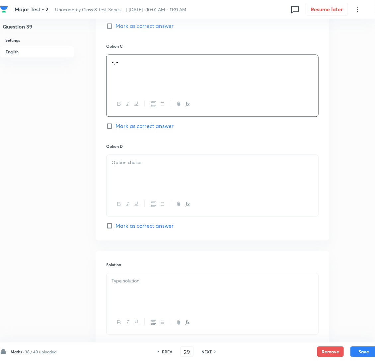
scroll to position [497, 0]
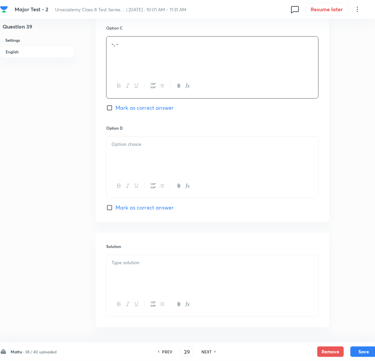
click at [150, 169] on div at bounding box center [212, 155] width 212 height 37
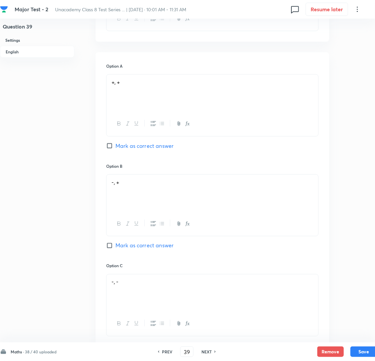
scroll to position [248, 0]
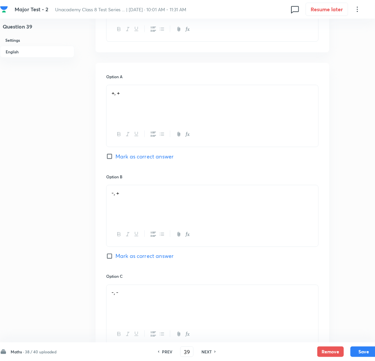
click at [108, 260] on input "Mark as correct answer" at bounding box center [110, 256] width 9 height 7
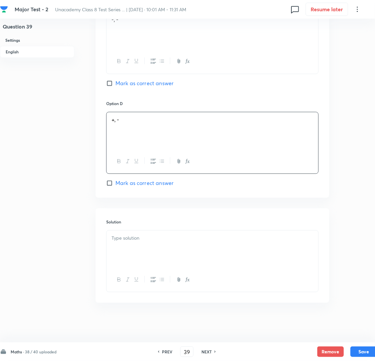
scroll to position [538, 0]
click at [130, 243] on div at bounding box center [212, 249] width 212 height 37
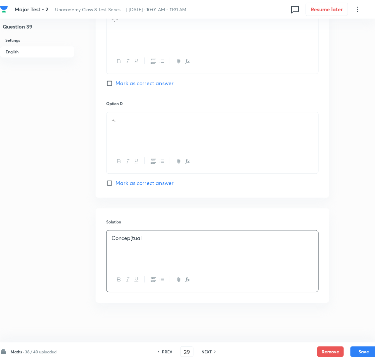
drag, startPoint x: 127, startPoint y: 239, endPoint x: 162, endPoint y: 261, distance: 40.9
click at [164, 262] on div "Concep[tual" at bounding box center [212, 249] width 212 height 37
click at [132, 238] on p "Concep[tual" at bounding box center [212, 238] width 202 height 8
click at [144, 239] on p "Conceptual" at bounding box center [212, 238] width 202 height 8
drag, startPoint x: 135, startPoint y: 237, endPoint x: 167, endPoint y: 257, distance: 37.7
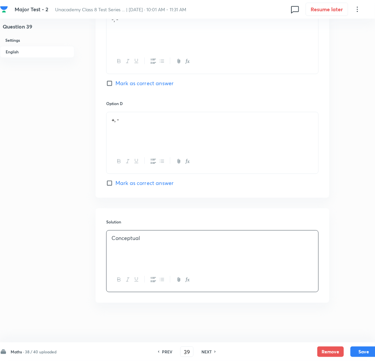
click at [166, 258] on div "Conceptual" at bounding box center [212, 249] width 212 height 37
click at [369, 351] on button "Save" at bounding box center [363, 351] width 27 height 11
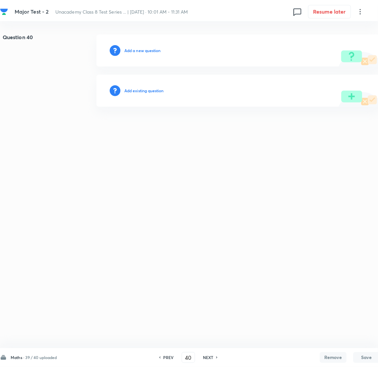
scroll to position [0, 0]
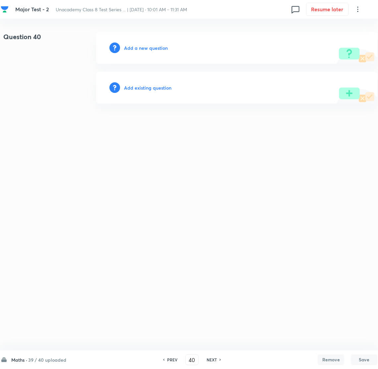
click at [136, 44] on h6 "Add a new question" at bounding box center [146, 47] width 44 height 7
click at [136, 44] on h6 "Choose a question type" at bounding box center [149, 47] width 51 height 7
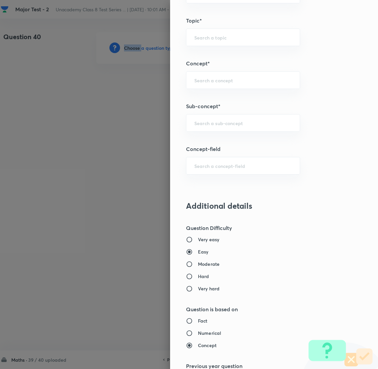
scroll to position [398, 0]
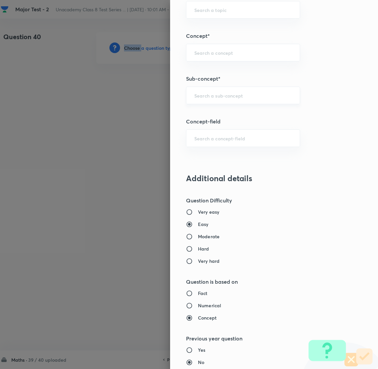
click at [217, 100] on div "​" at bounding box center [243, 96] width 114 height 18
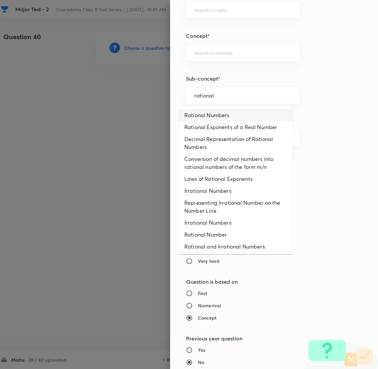
click at [218, 116] on li "Rational Numbers" at bounding box center [235, 115] width 113 height 12
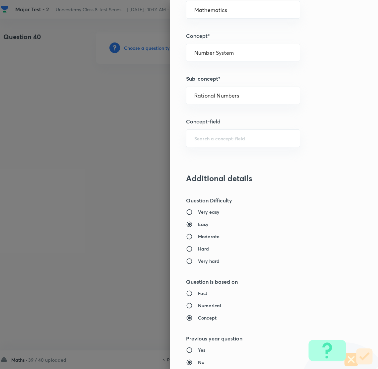
click at [313, 206] on div "Question settings Question type* Single choice correct Number of options* 2 3 4…" at bounding box center [274, 184] width 208 height 369
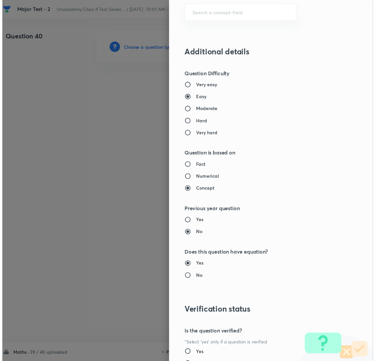
scroll to position [580, 0]
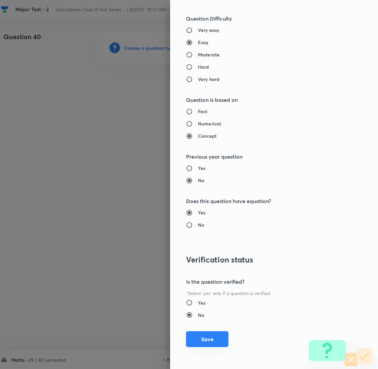
click at [200, 339] on button "Save" at bounding box center [207, 339] width 42 height 16
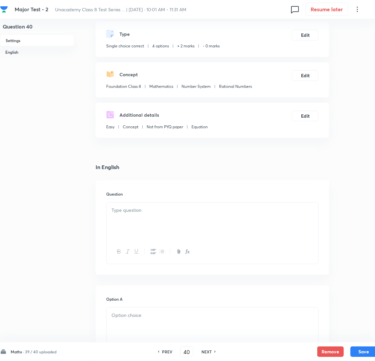
scroll to position [99, 0]
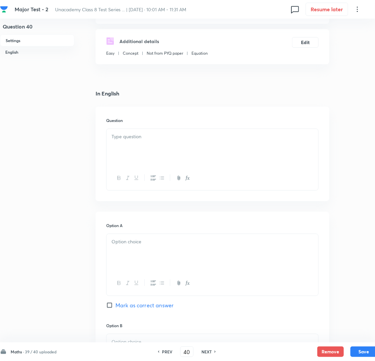
click at [151, 140] on div at bounding box center [212, 147] width 212 height 37
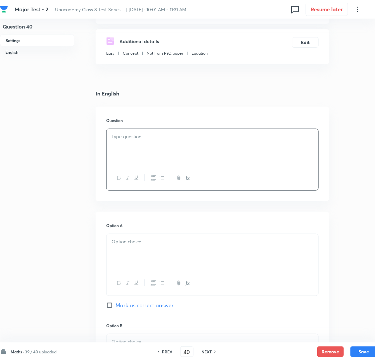
click at [149, 141] on p at bounding box center [212, 137] width 202 height 8
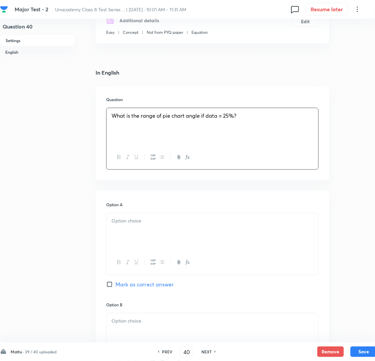
scroll to position [149, 0]
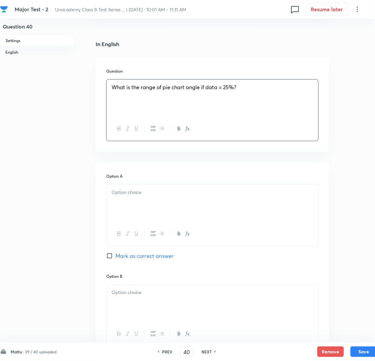
click at [140, 213] on div at bounding box center [212, 203] width 212 height 37
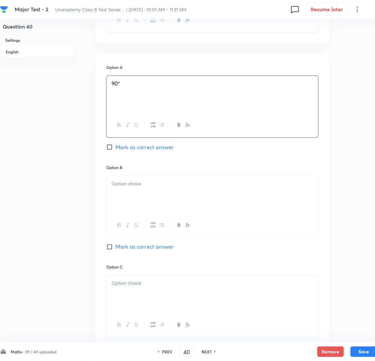
scroll to position [298, 0]
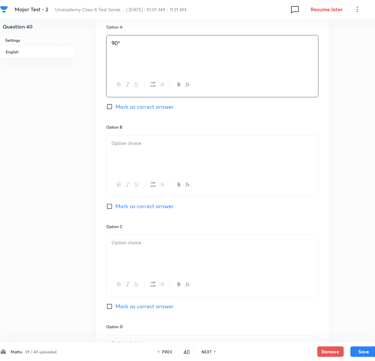
click at [145, 169] on div at bounding box center [212, 154] width 212 height 37
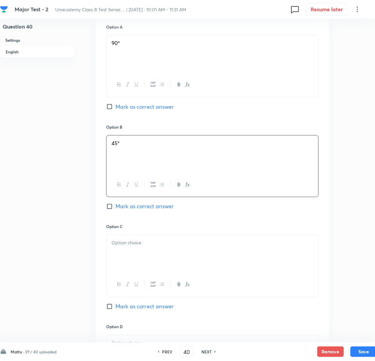
click at [140, 265] on div at bounding box center [212, 253] width 212 height 37
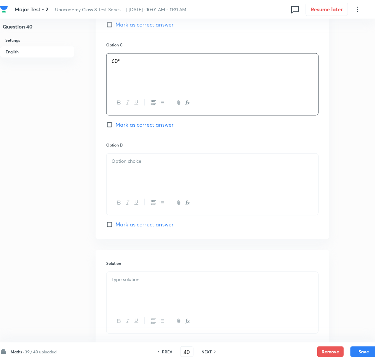
scroll to position [497, 0]
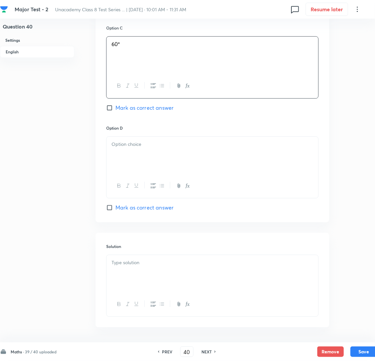
click at [160, 170] on div at bounding box center [212, 155] width 212 height 37
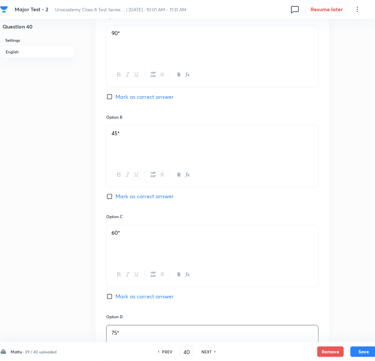
scroll to position [199, 0]
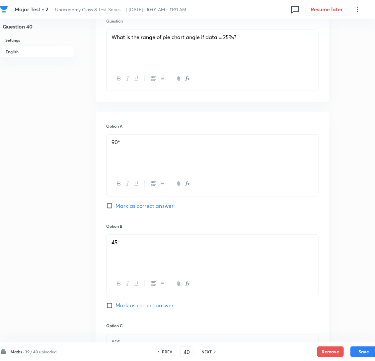
click at [113, 209] on input "Mark as correct answer" at bounding box center [110, 206] width 9 height 7
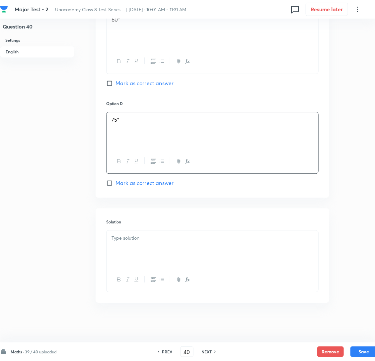
scroll to position [538, 0]
click at [157, 245] on div at bounding box center [212, 249] width 212 height 37
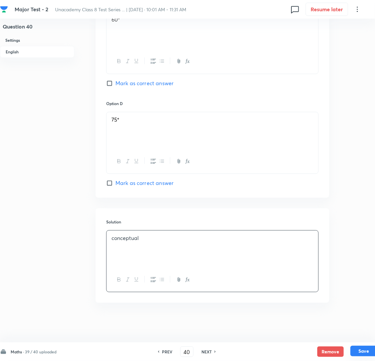
click at [362, 349] on button "Save" at bounding box center [363, 351] width 27 height 11
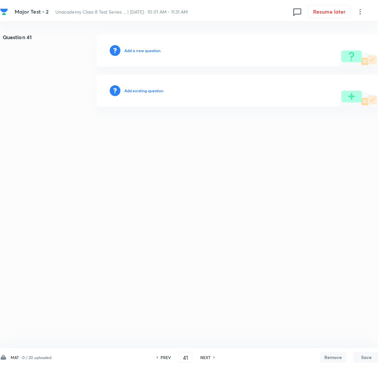
scroll to position [0, 0]
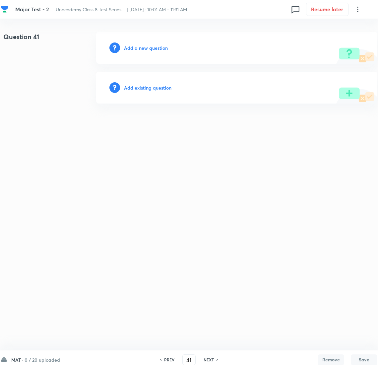
click at [141, 46] on h6 "Add a new question" at bounding box center [146, 47] width 44 height 7
click at [141, 46] on h6 "Choose a question type" at bounding box center [149, 47] width 51 height 7
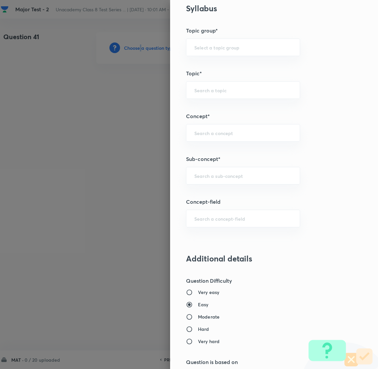
scroll to position [348, 0]
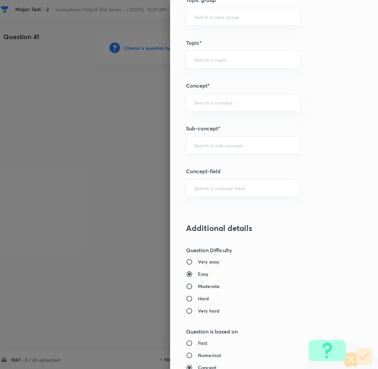
click at [200, 148] on input "text" at bounding box center [243, 145] width 98 height 6
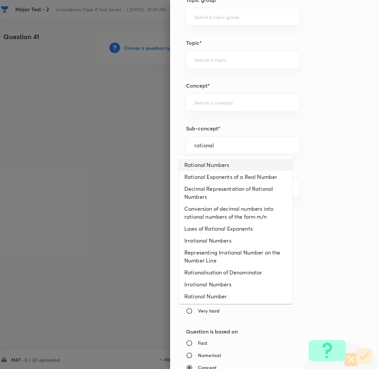
click at [220, 163] on li "Rational Numbers" at bounding box center [235, 165] width 113 height 12
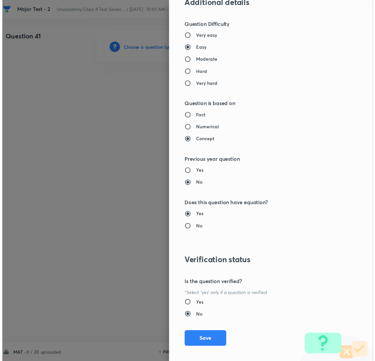
scroll to position [580, 0]
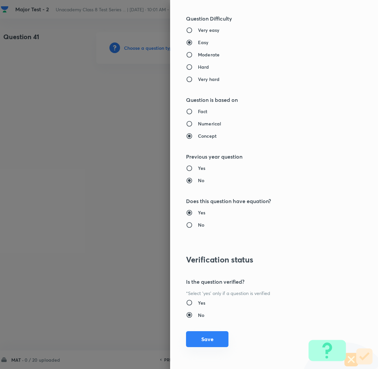
click at [197, 340] on button "Save" at bounding box center [207, 339] width 42 height 16
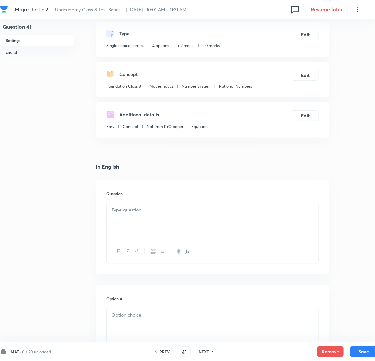
scroll to position [149, 0]
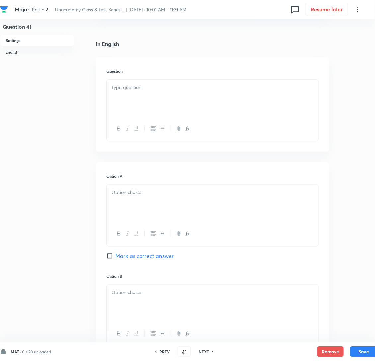
click at [144, 219] on div at bounding box center [212, 203] width 212 height 37
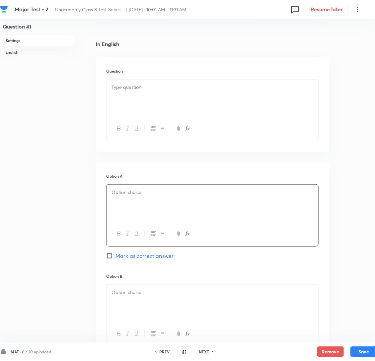
click at [145, 113] on div at bounding box center [212, 98] width 212 height 37
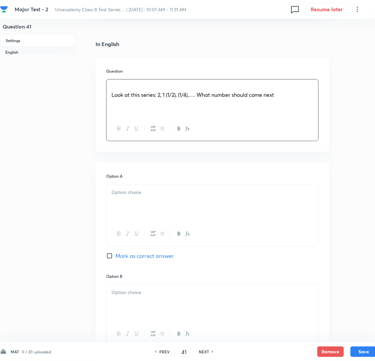
click at [134, 91] on p at bounding box center [212, 88] width 202 height 8
click at [196, 221] on div at bounding box center [212, 203] width 212 height 37
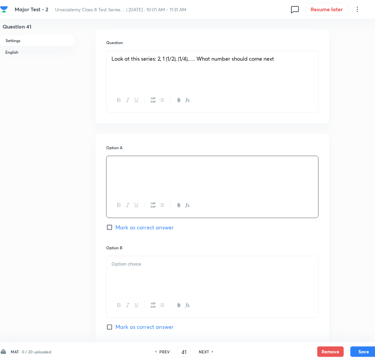
scroll to position [298, 0]
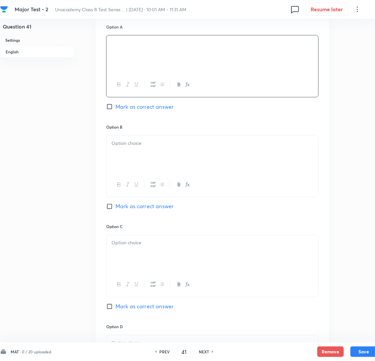
click at [130, 147] on p at bounding box center [212, 144] width 202 height 8
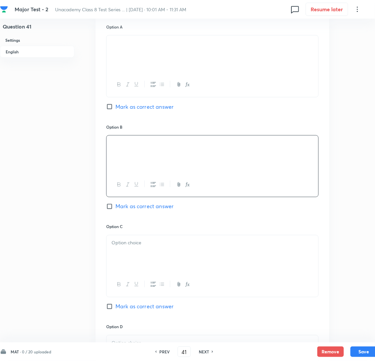
click at [152, 246] on div "Option C Mark as correct answer" at bounding box center [212, 274] width 212 height 100
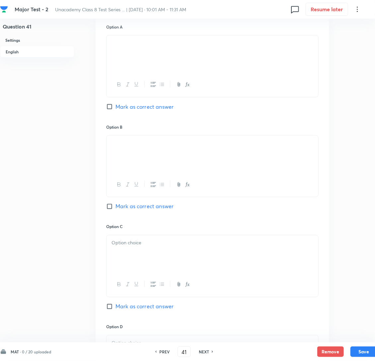
click at [141, 247] on p at bounding box center [212, 243] width 202 height 8
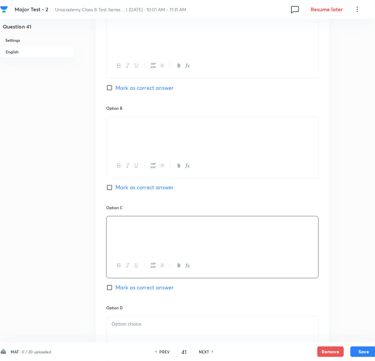
scroll to position [348, 0]
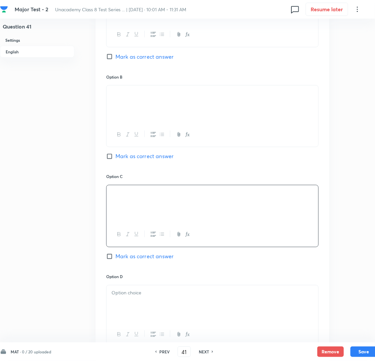
click at [122, 297] on p at bounding box center [212, 294] width 202 height 8
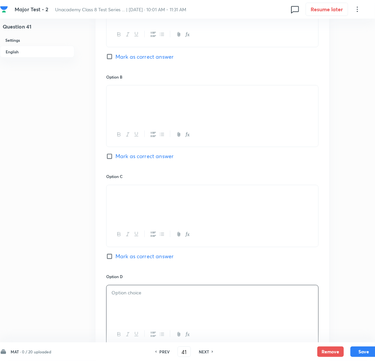
click at [160, 323] on div at bounding box center [212, 304] width 212 height 37
click at [110, 160] on input "Mark as correct answer" at bounding box center [110, 156] width 9 height 7
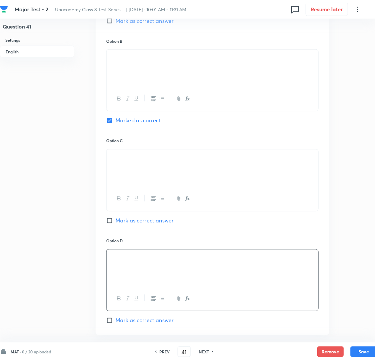
scroll to position [538, 0]
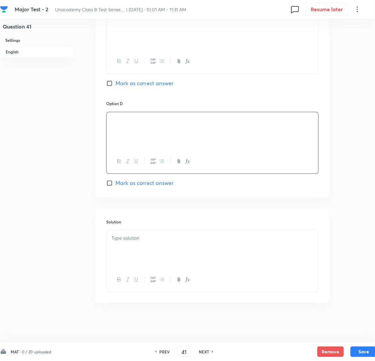
click at [134, 252] on div at bounding box center [212, 249] width 212 height 37
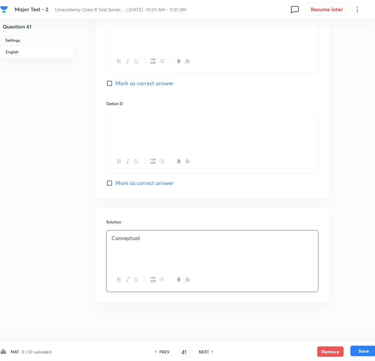
click at [363, 349] on button "Save" at bounding box center [363, 351] width 27 height 11
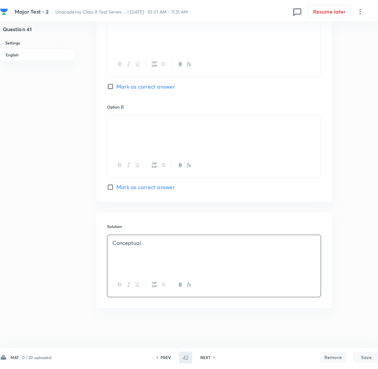
scroll to position [0, 0]
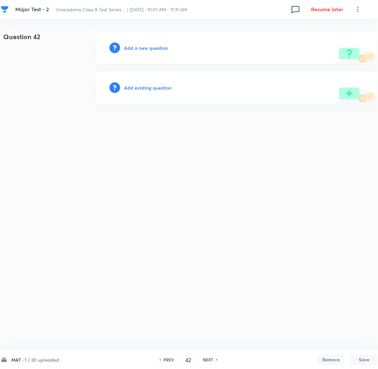
click at [148, 46] on h6 "Add a new question" at bounding box center [146, 47] width 44 height 7
click at [148, 46] on h6 "Choose a question type" at bounding box center [149, 47] width 51 height 7
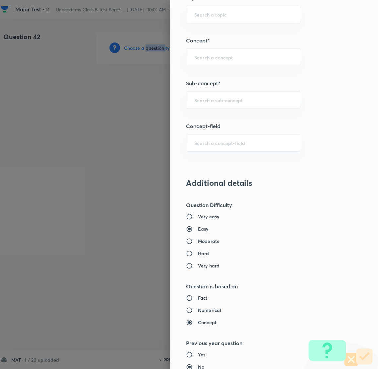
scroll to position [398, 0]
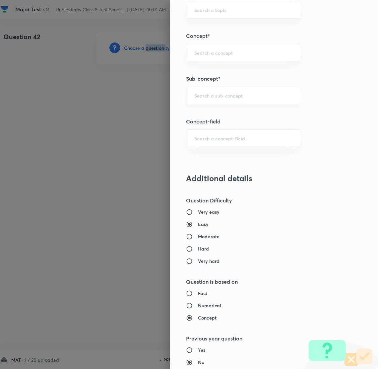
drag, startPoint x: 200, startPoint y: 90, endPoint x: 204, endPoint y: 94, distance: 5.4
click at [201, 90] on div "​" at bounding box center [243, 96] width 114 height 18
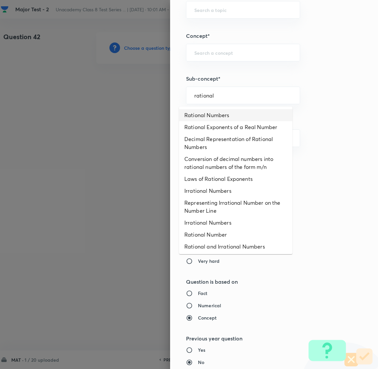
click at [224, 114] on li "Rational Numbers" at bounding box center [235, 115] width 113 height 12
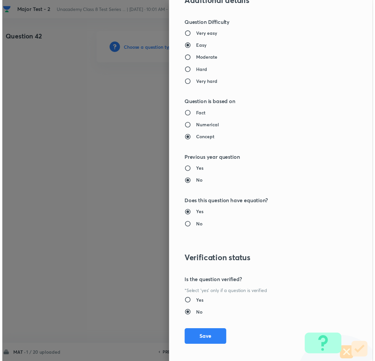
scroll to position [580, 0]
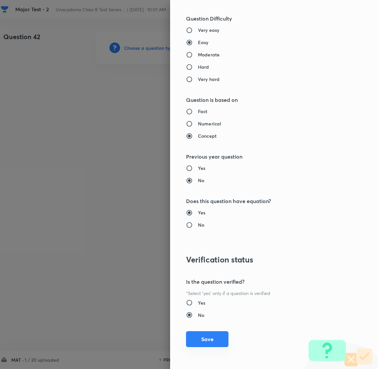
click at [202, 337] on button "Save" at bounding box center [207, 339] width 42 height 16
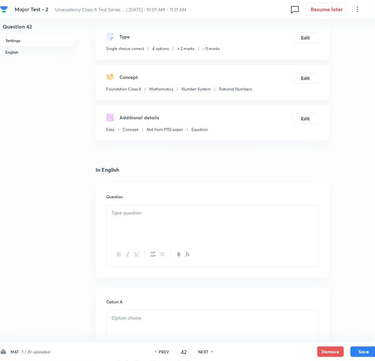
scroll to position [149, 0]
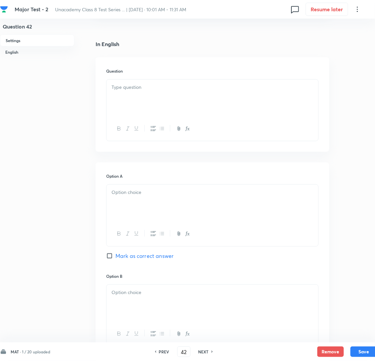
click at [108, 152] on div "Question" at bounding box center [212, 104] width 233 height 95
click at [162, 351] on div "PREV" at bounding box center [163, 352] width 18 height 6
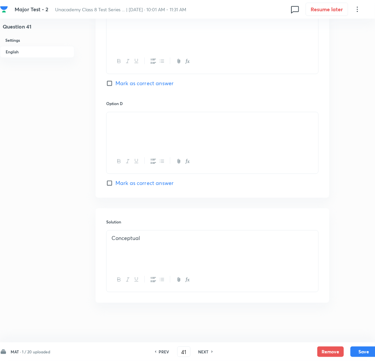
scroll to position [538, 0]
drag, startPoint x: 117, startPoint y: 248, endPoint x: 99, endPoint y: 246, distance: 18.8
click at [99, 246] on div "Solution Conceptual" at bounding box center [212, 255] width 233 height 95
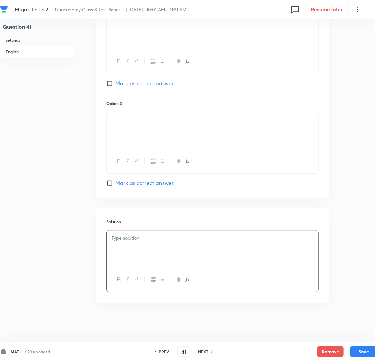
click at [154, 242] on div at bounding box center [212, 249] width 212 height 37
paste div
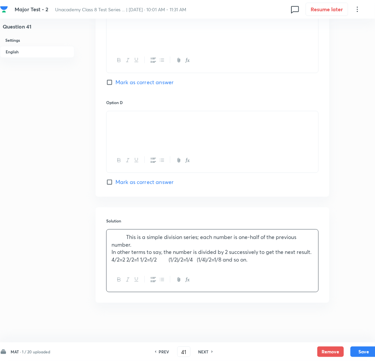
click at [126, 240] on strong at bounding box center [118, 236] width 15 height 7
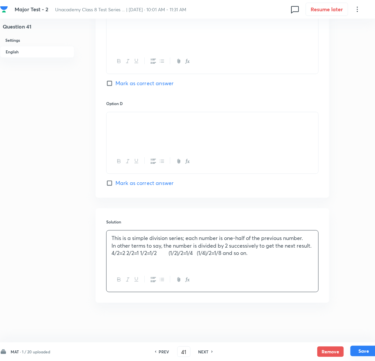
click at [358, 349] on button "Save" at bounding box center [363, 351] width 27 height 11
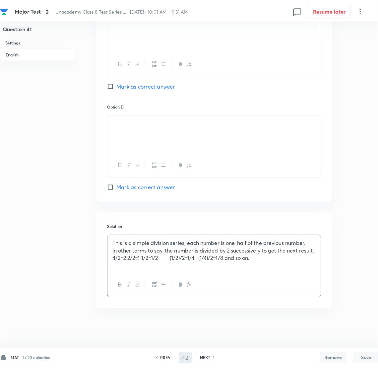
scroll to position [0, 0]
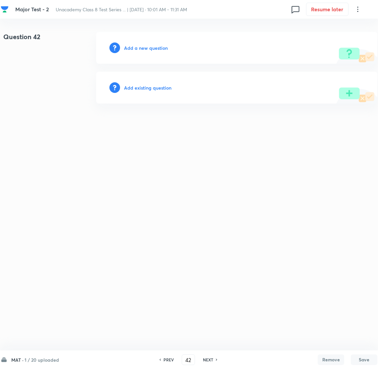
click at [126, 44] on h6 "Add a new question" at bounding box center [146, 47] width 44 height 7
click at [143, 48] on h6 "Choose a question type" at bounding box center [149, 47] width 51 height 7
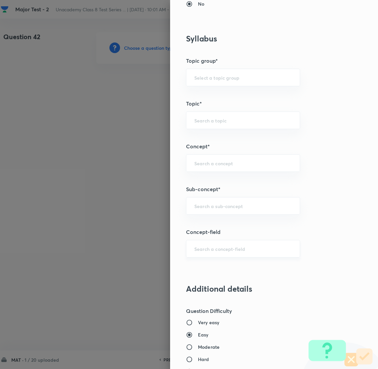
scroll to position [298, 0]
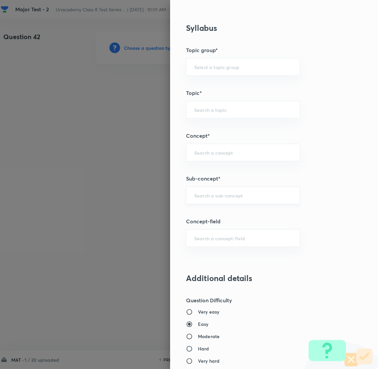
drag, startPoint x: 218, startPoint y: 197, endPoint x: 228, endPoint y: 203, distance: 12.2
click at [220, 197] on input "text" at bounding box center [243, 195] width 98 height 6
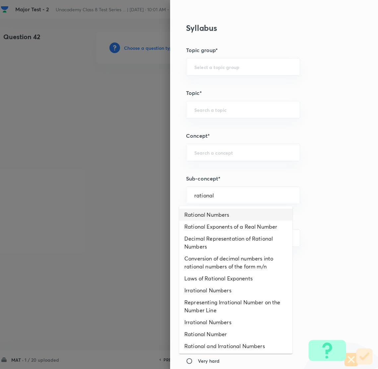
click at [223, 215] on li "Rational Numbers" at bounding box center [235, 215] width 113 height 12
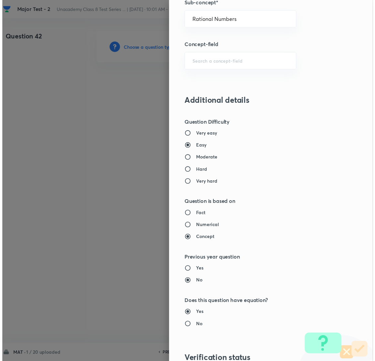
scroll to position [580, 0]
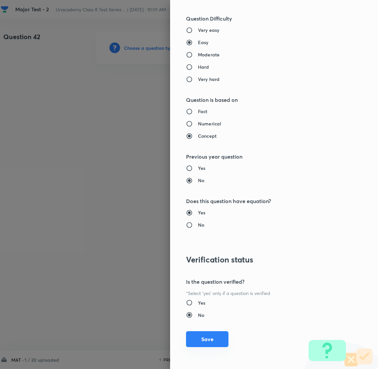
click at [193, 335] on button "Save" at bounding box center [207, 339] width 42 height 16
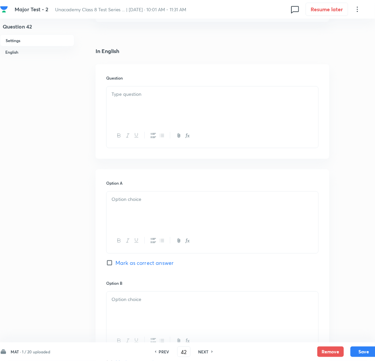
scroll to position [149, 0]
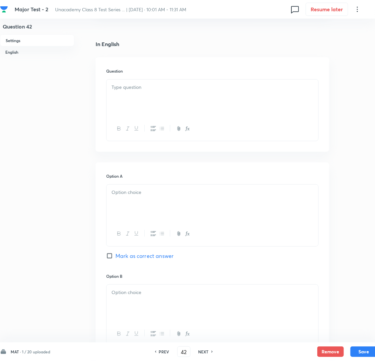
click at [137, 109] on div at bounding box center [212, 98] width 212 height 37
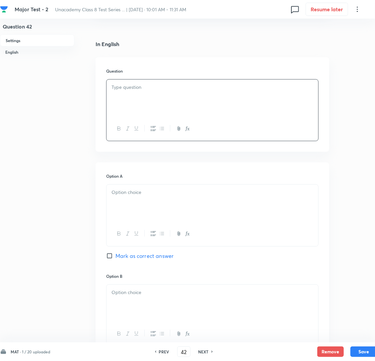
click at [159, 101] on div at bounding box center [212, 98] width 212 height 37
click at [130, 215] on div at bounding box center [212, 203] width 212 height 37
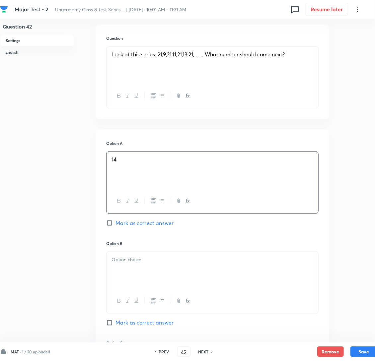
scroll to position [298, 0]
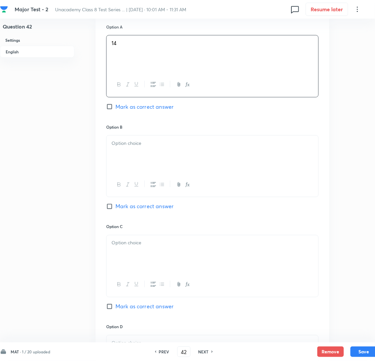
click at [133, 173] on div at bounding box center [212, 154] width 212 height 37
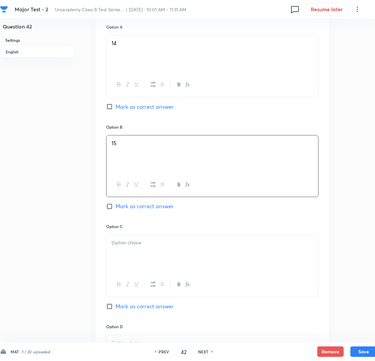
drag, startPoint x: 156, startPoint y: 267, endPoint x: 128, endPoint y: 267, distance: 27.9
click at [156, 267] on div at bounding box center [212, 253] width 212 height 37
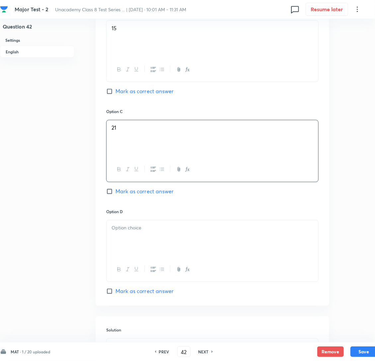
scroll to position [447, 0]
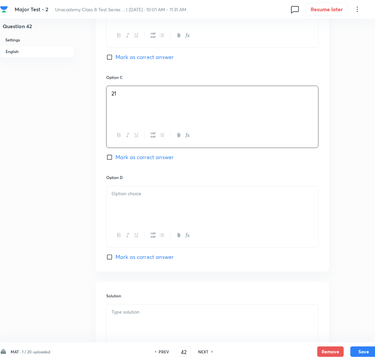
drag, startPoint x: 128, startPoint y: 209, endPoint x: 117, endPoint y: 214, distance: 12.5
click at [128, 198] on p at bounding box center [212, 194] width 202 height 8
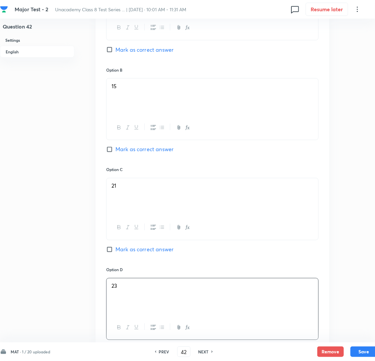
scroll to position [348, 0]
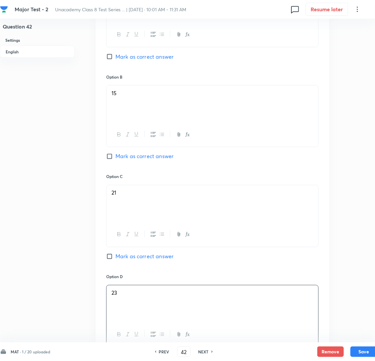
click at [108, 160] on input "Mark as correct answer" at bounding box center [110, 156] width 9 height 7
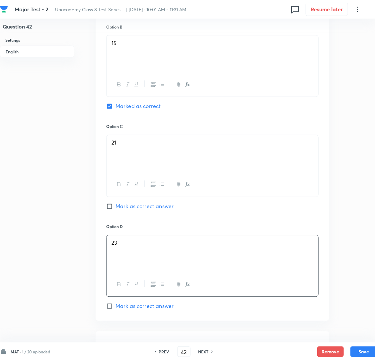
scroll to position [538, 0]
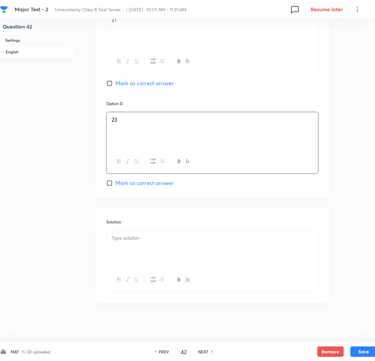
click at [136, 228] on div "Solution" at bounding box center [212, 255] width 233 height 95
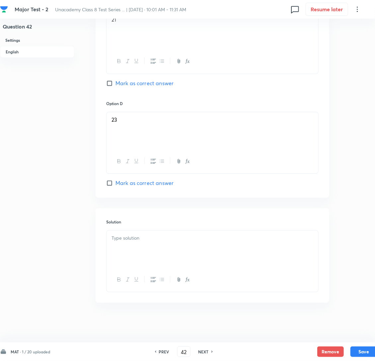
click at [127, 251] on div at bounding box center [212, 249] width 212 height 37
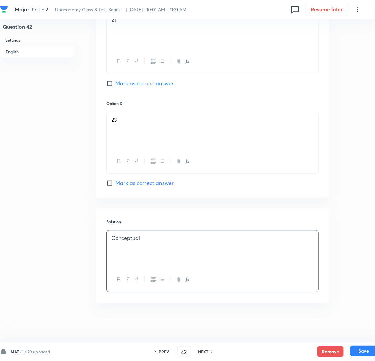
click at [366, 347] on button "Save" at bounding box center [363, 351] width 27 height 11
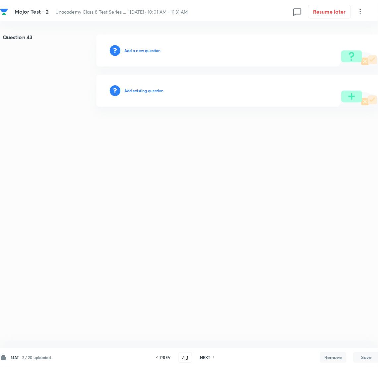
scroll to position [0, 0]
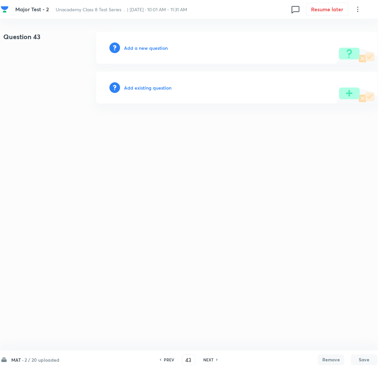
click at [145, 48] on h6 "Add a new question" at bounding box center [146, 47] width 44 height 7
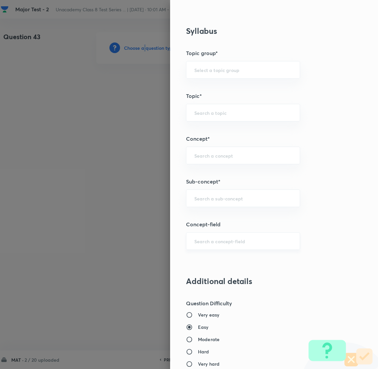
scroll to position [298, 0]
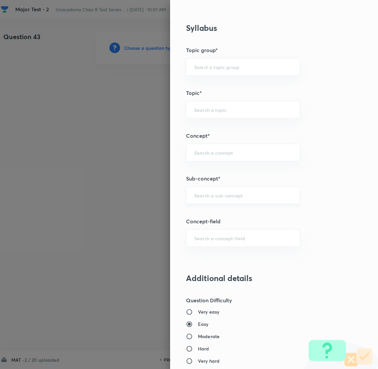
click at [201, 197] on input "text" at bounding box center [243, 195] width 98 height 6
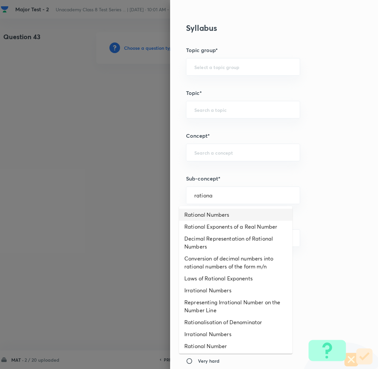
click at [215, 214] on li "Rational Numbers" at bounding box center [235, 215] width 113 height 12
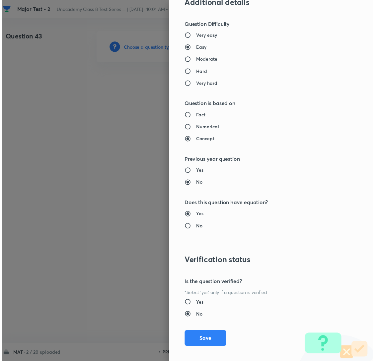
scroll to position [580, 0]
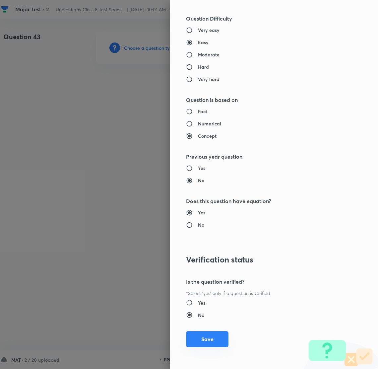
click at [202, 338] on button "Save" at bounding box center [207, 339] width 42 height 16
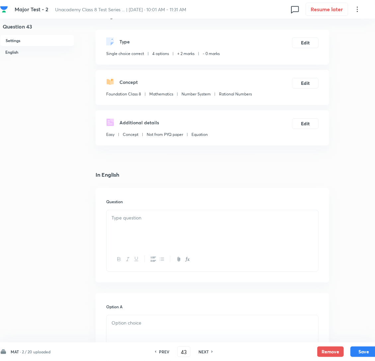
scroll to position [99, 0]
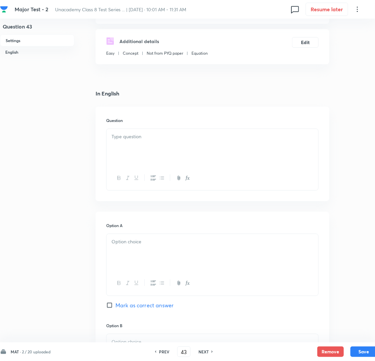
click at [130, 141] on p at bounding box center [212, 137] width 202 height 8
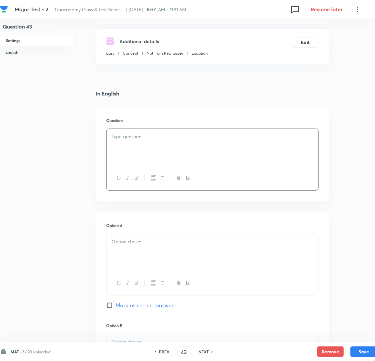
click at [145, 141] on p at bounding box center [212, 137] width 202 height 8
click at [194, 177] on div at bounding box center [212, 178] width 212 height 24
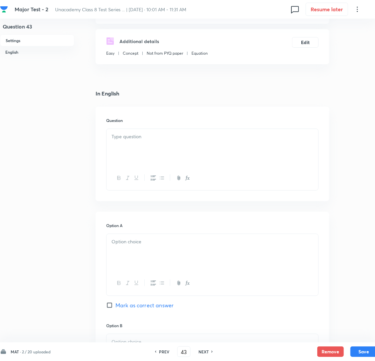
drag, startPoint x: 136, startPoint y: 156, endPoint x: 121, endPoint y: 151, distance: 15.5
click at [136, 156] on div at bounding box center [212, 147] width 212 height 37
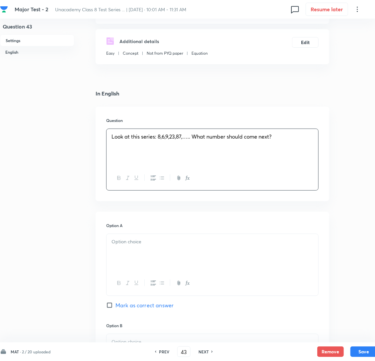
click at [146, 260] on div at bounding box center [212, 252] width 212 height 37
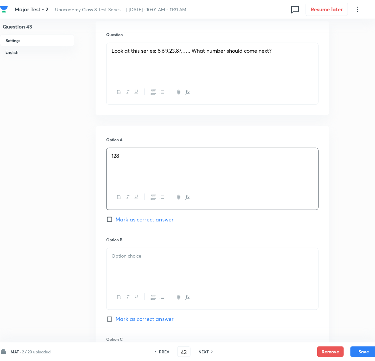
scroll to position [199, 0]
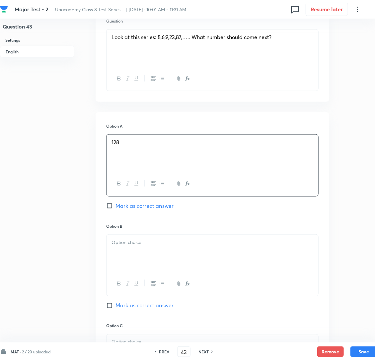
drag, startPoint x: 149, startPoint y: 252, endPoint x: 118, endPoint y: 253, distance: 31.2
click at [149, 246] on p at bounding box center [212, 243] width 202 height 8
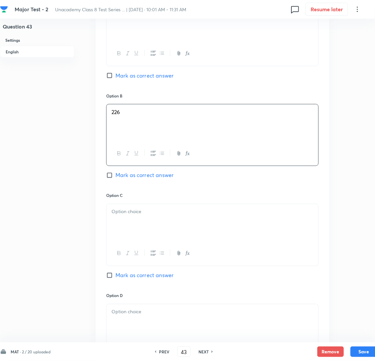
scroll to position [348, 0]
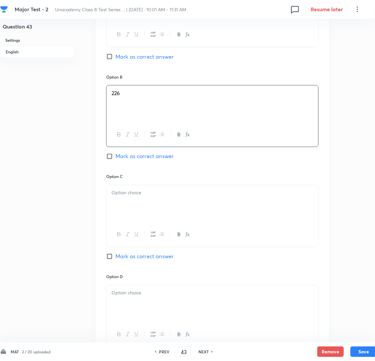
click at [144, 197] on p at bounding box center [212, 193] width 202 height 8
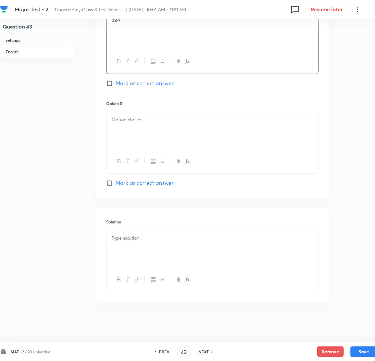
scroll to position [538, 0]
click at [147, 126] on div at bounding box center [212, 130] width 212 height 37
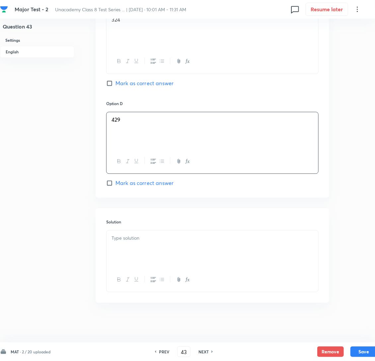
click at [142, 242] on div at bounding box center [212, 249] width 212 height 37
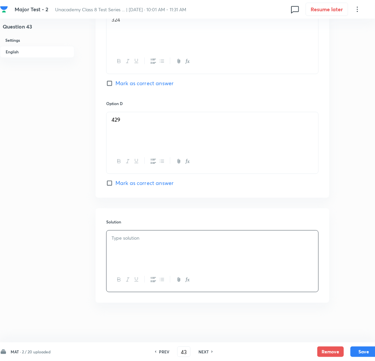
click at [110, 181] on input "Mark as correct answer" at bounding box center [110, 183] width 9 height 7
click at [148, 256] on div at bounding box center [212, 249] width 212 height 37
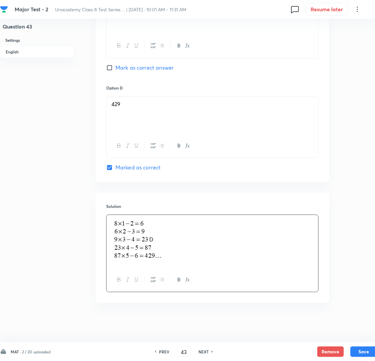
scroll to position [554, 0]
click at [356, 352] on button "Save" at bounding box center [363, 351] width 27 height 11
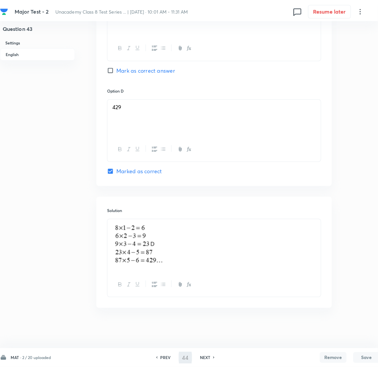
scroll to position [0, 0]
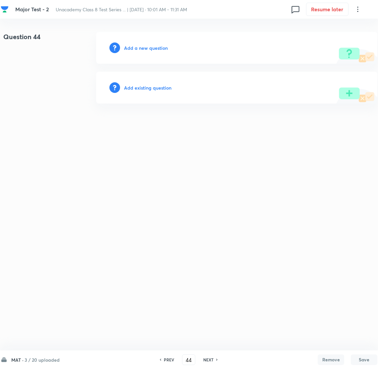
click at [144, 51] on div "Add a new question" at bounding box center [236, 48] width 281 height 32
click at [150, 49] on h6 "Add a new question" at bounding box center [146, 47] width 44 height 7
click at [150, 49] on h6 "Choose a question type" at bounding box center [149, 47] width 51 height 7
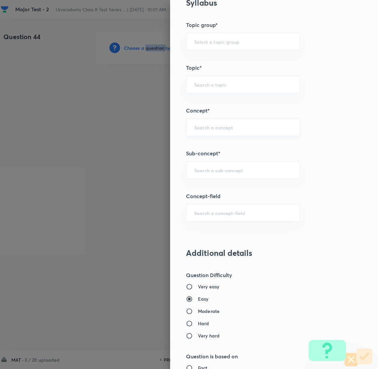
scroll to position [298, 0]
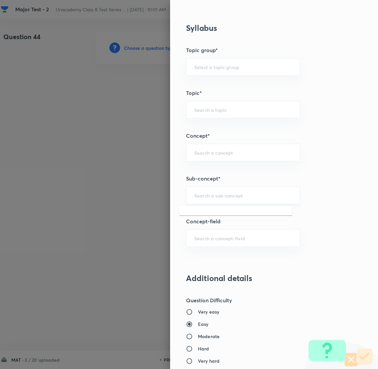
drag, startPoint x: 209, startPoint y: 193, endPoint x: 211, endPoint y: 201, distance: 8.2
click at [209, 195] on input "text" at bounding box center [243, 195] width 98 height 6
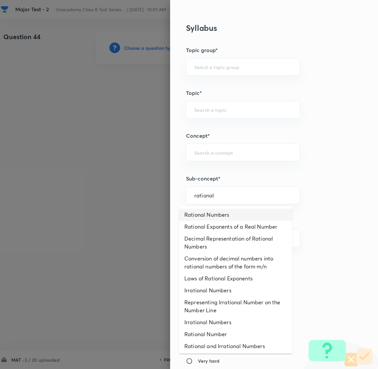
click at [220, 215] on li "Rational Numbers" at bounding box center [235, 215] width 113 height 12
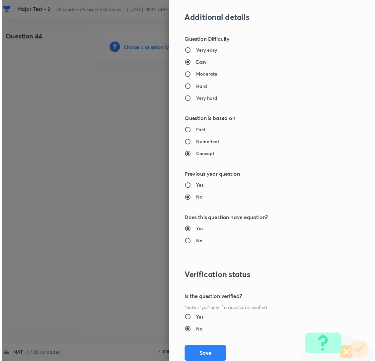
scroll to position [580, 0]
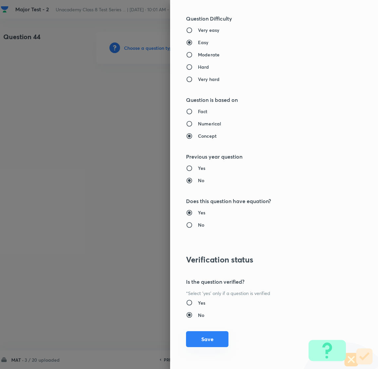
click at [192, 336] on button "Save" at bounding box center [207, 339] width 42 height 16
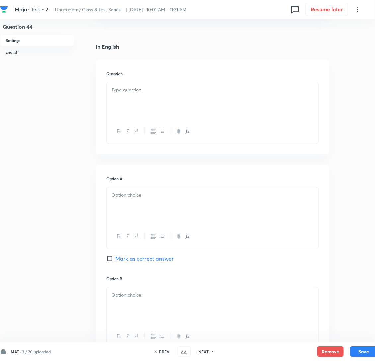
scroll to position [149, 0]
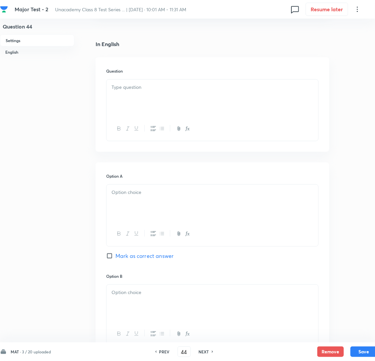
click at [136, 105] on div at bounding box center [212, 98] width 212 height 37
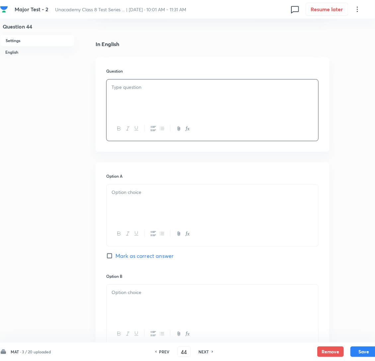
drag, startPoint x: 216, startPoint y: 106, endPoint x: 114, endPoint y: 108, distance: 101.8
click at [202, 108] on div at bounding box center [212, 98] width 212 height 37
drag, startPoint x: 141, startPoint y: 219, endPoint x: 134, endPoint y: 221, distance: 7.1
click at [142, 219] on div at bounding box center [212, 203] width 212 height 37
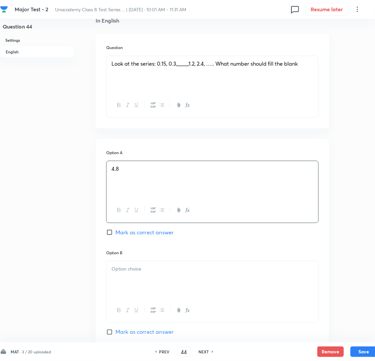
scroll to position [248, 0]
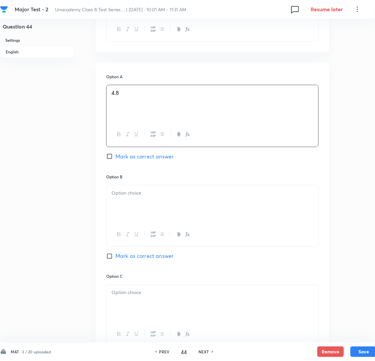
click at [135, 197] on p at bounding box center [212, 193] width 202 height 8
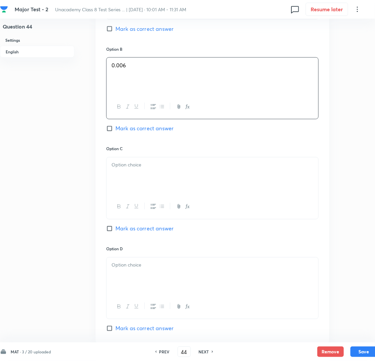
scroll to position [398, 0]
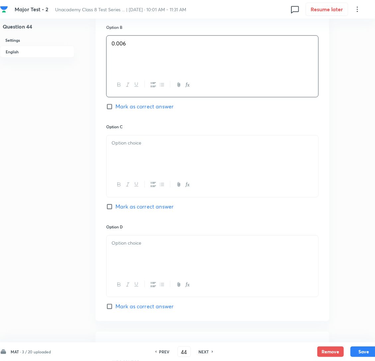
click at [144, 167] on div at bounding box center [212, 154] width 212 height 37
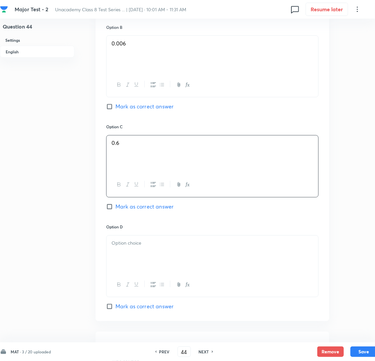
click at [112, 210] on input "Mark as correct answer" at bounding box center [110, 207] width 9 height 7
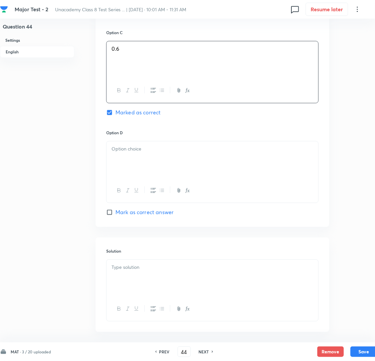
scroll to position [538, 0]
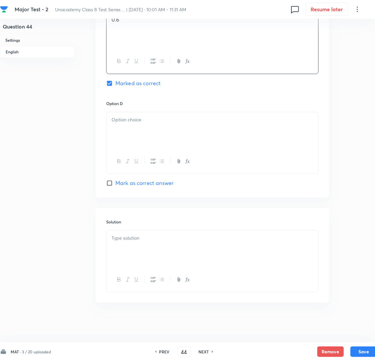
drag, startPoint x: 157, startPoint y: 135, endPoint x: 150, endPoint y: 135, distance: 6.6
click at [157, 135] on div at bounding box center [212, 130] width 212 height 37
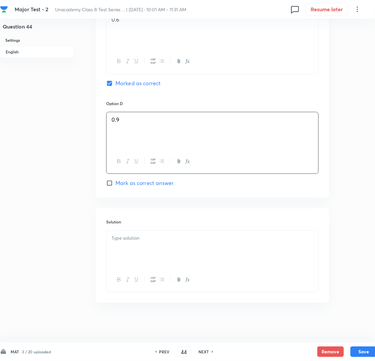
click at [137, 255] on div at bounding box center [212, 249] width 212 height 37
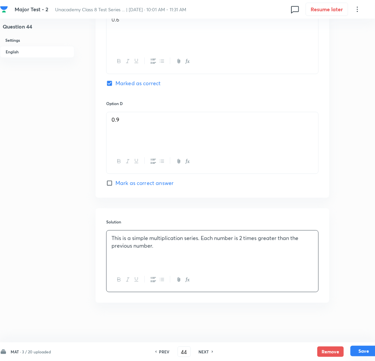
click at [367, 349] on button "Save" at bounding box center [363, 351] width 27 height 11
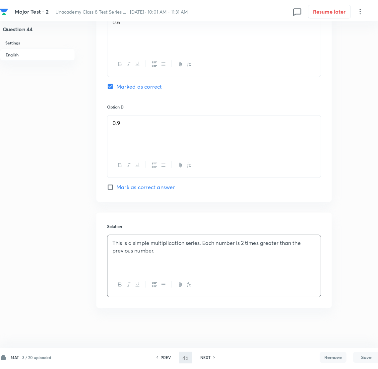
scroll to position [0, 0]
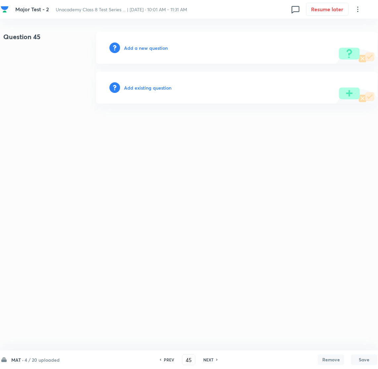
click at [144, 48] on h6 "Add a new question" at bounding box center [146, 47] width 44 height 7
click at [144, 48] on h6 "Choose a question type" at bounding box center [149, 47] width 51 height 7
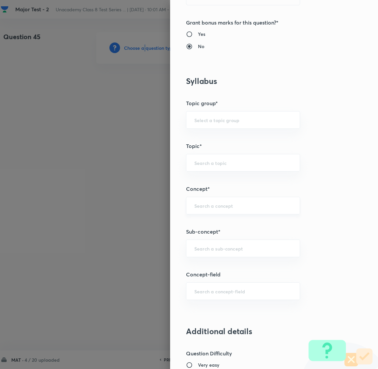
scroll to position [248, 0]
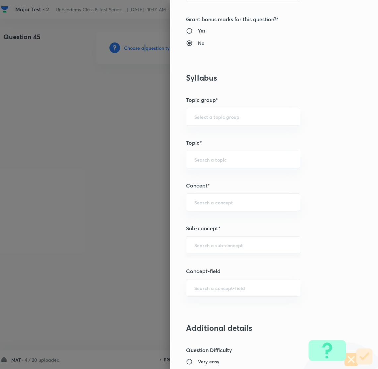
click at [202, 251] on div "​" at bounding box center [243, 245] width 114 height 18
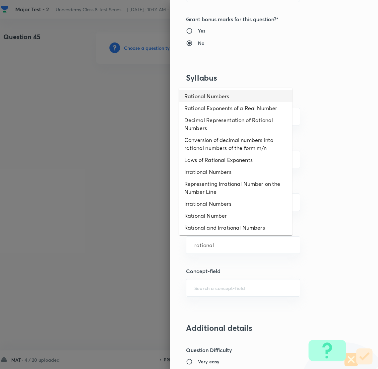
click at [204, 94] on li "Rational Numbers" at bounding box center [235, 96] width 113 height 12
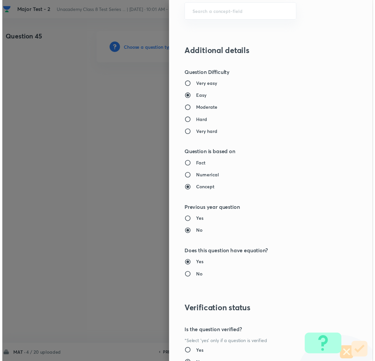
scroll to position [580, 0]
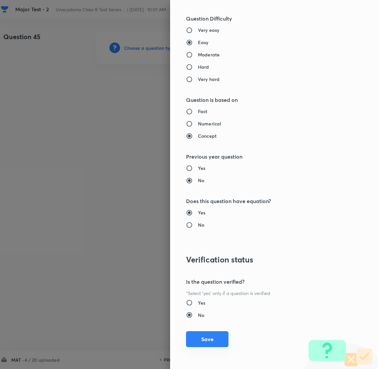
click at [196, 341] on button "Save" at bounding box center [207, 339] width 42 height 16
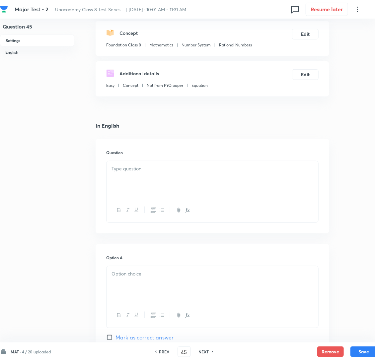
scroll to position [99, 0]
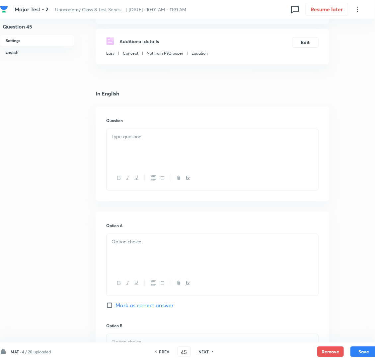
click at [156, 141] on p at bounding box center [212, 137] width 202 height 8
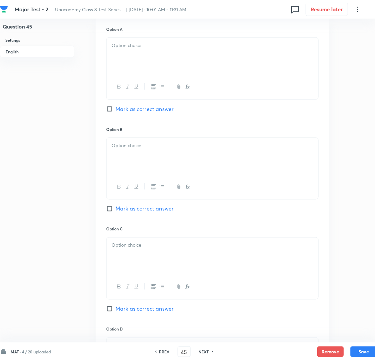
scroll to position [298, 0]
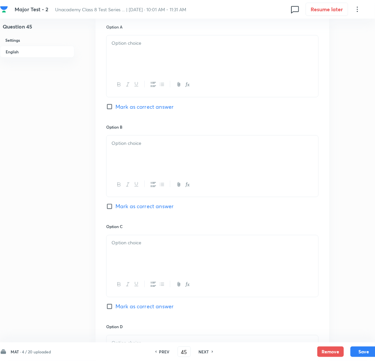
click at [143, 68] on div at bounding box center [212, 53] width 212 height 37
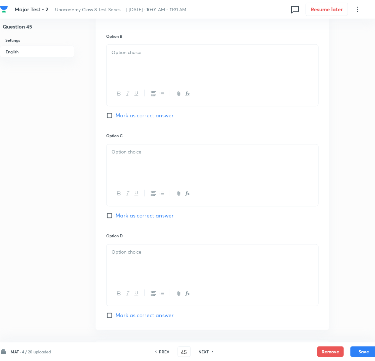
scroll to position [398, 0]
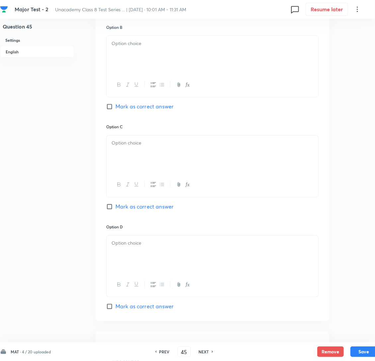
click at [160, 70] on div at bounding box center [212, 54] width 212 height 37
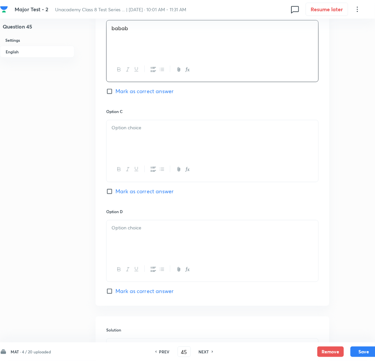
scroll to position [447, 0]
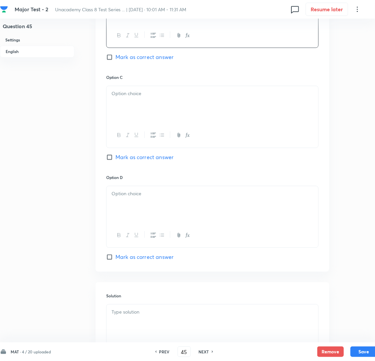
click at [153, 123] on div at bounding box center [212, 104] width 212 height 37
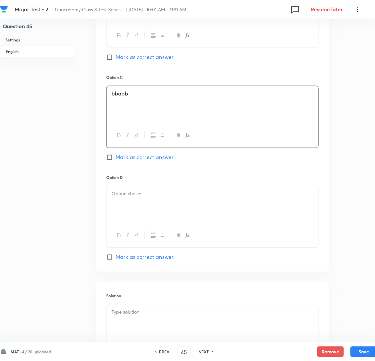
click at [156, 215] on div at bounding box center [212, 204] width 212 height 37
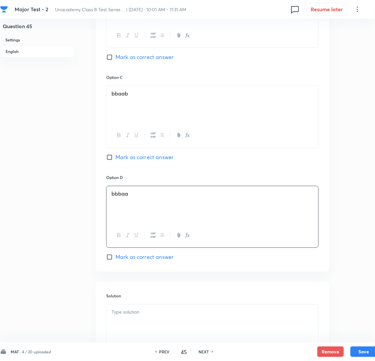
click at [110, 161] on input "Mark as correct answer" at bounding box center [110, 157] width 9 height 7
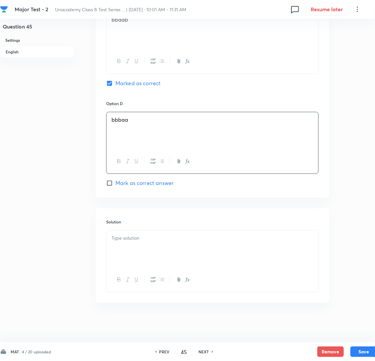
scroll to position [538, 0]
drag, startPoint x: 169, startPoint y: 249, endPoint x: 17, endPoint y: 252, distance: 152.3
click at [168, 249] on div at bounding box center [212, 249] width 212 height 37
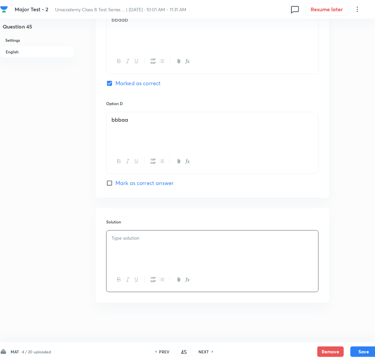
click at [150, 251] on div at bounding box center [212, 249] width 212 height 37
click at [361, 351] on button "Save" at bounding box center [363, 351] width 27 height 11
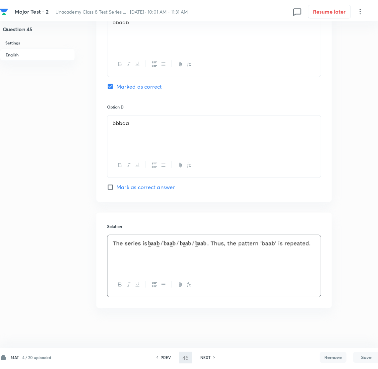
scroll to position [0, 0]
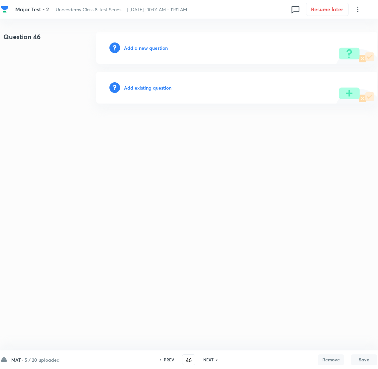
click at [144, 53] on div "Add a new question" at bounding box center [236, 48] width 281 height 32
click at [138, 46] on h6 "Add a new question" at bounding box center [146, 47] width 44 height 7
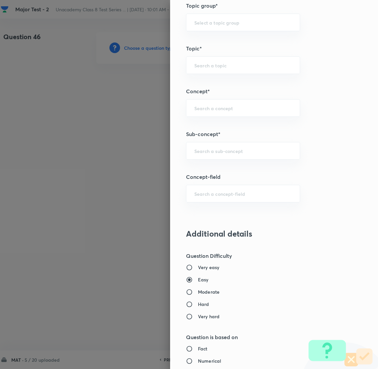
scroll to position [348, 0]
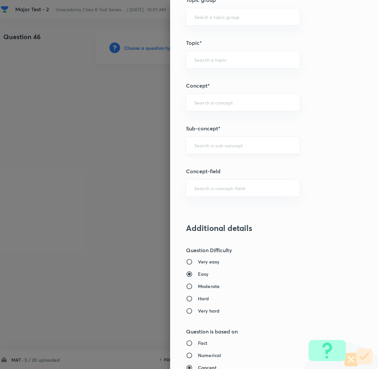
drag, startPoint x: 202, startPoint y: 134, endPoint x: 204, endPoint y: 145, distance: 11.5
click at [202, 136] on div "Question settings Question type* Single choice correct Number of options* 2 3 4…" at bounding box center [274, 184] width 208 height 369
click at [204, 145] on input "text" at bounding box center [243, 145] width 98 height 6
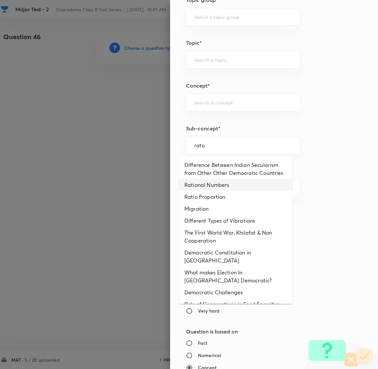
click at [218, 191] on li "Rational Numbers" at bounding box center [235, 185] width 113 height 12
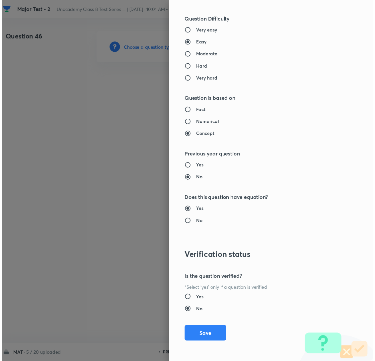
scroll to position [580, 0]
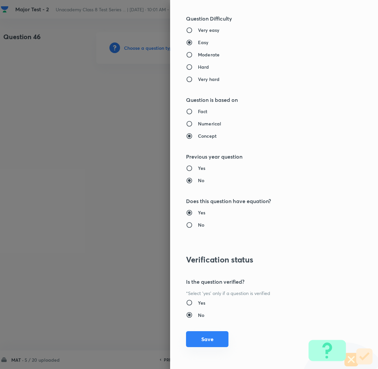
click at [194, 339] on button "Save" at bounding box center [207, 339] width 42 height 16
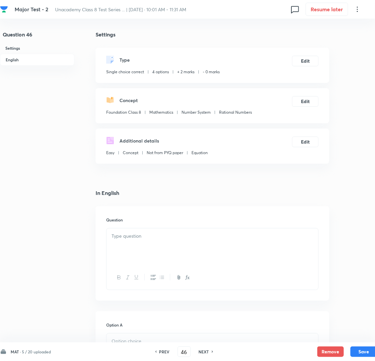
click at [147, 257] on div at bounding box center [212, 247] width 212 height 37
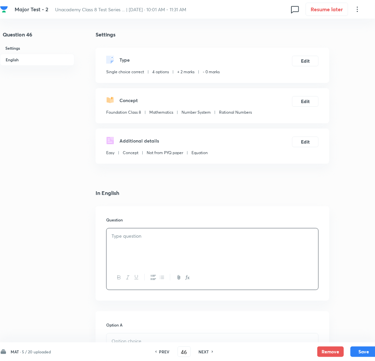
click at [138, 240] on p at bounding box center [212, 236] width 202 height 8
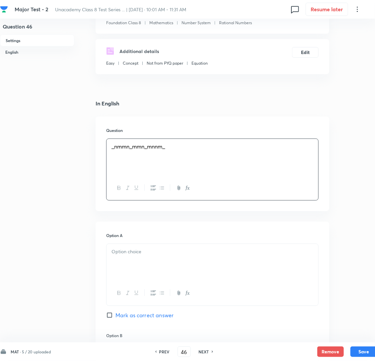
scroll to position [149, 0]
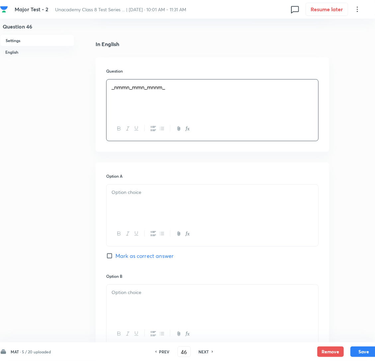
drag, startPoint x: 146, startPoint y: 201, endPoint x: 134, endPoint y: 210, distance: 14.9
click at [146, 196] on p at bounding box center [212, 193] width 202 height 8
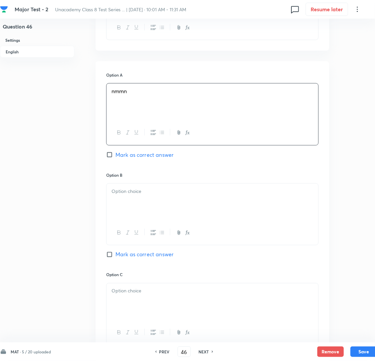
scroll to position [298, 0]
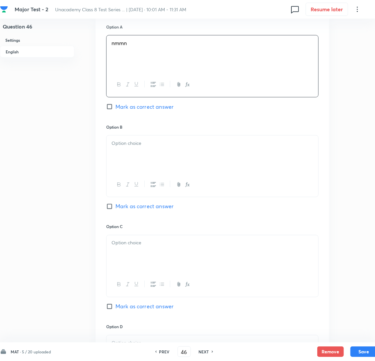
click at [145, 173] on div at bounding box center [212, 154] width 212 height 37
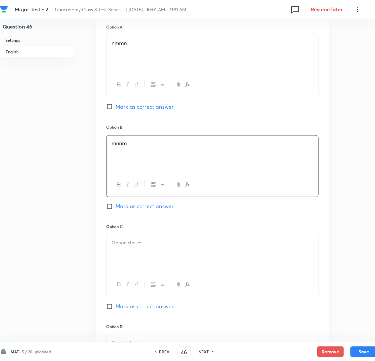
click at [143, 265] on div at bounding box center [212, 253] width 212 height 37
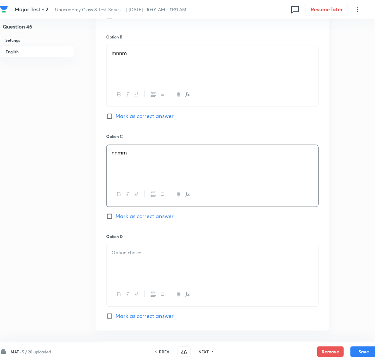
scroll to position [398, 0]
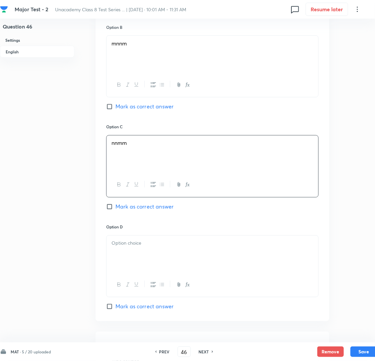
click at [149, 268] on div at bounding box center [212, 254] width 212 height 37
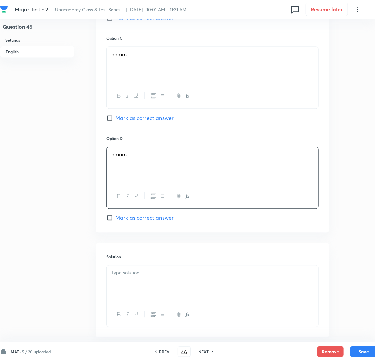
scroll to position [497, 0]
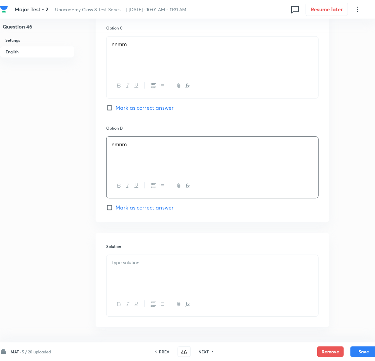
click at [138, 289] on div at bounding box center [212, 273] width 212 height 37
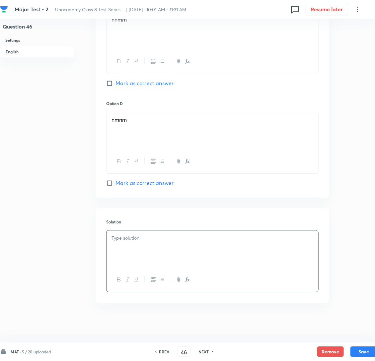
scroll to position [538, 0]
click at [189, 245] on div at bounding box center [212, 249] width 212 height 37
click at [355, 353] on button "Save" at bounding box center [363, 351] width 27 height 11
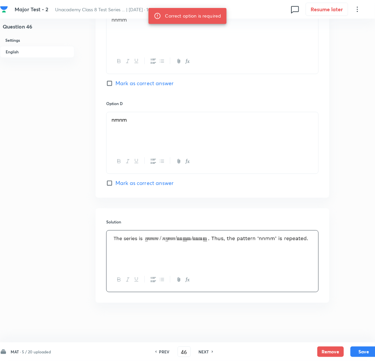
click at [112, 87] on input "Mark as correct answer" at bounding box center [110, 83] width 9 height 7
click at [363, 348] on button "Save" at bounding box center [363, 351] width 27 height 11
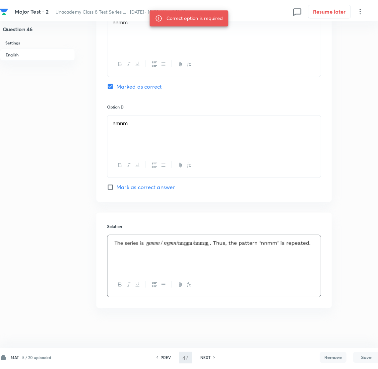
scroll to position [0, 0]
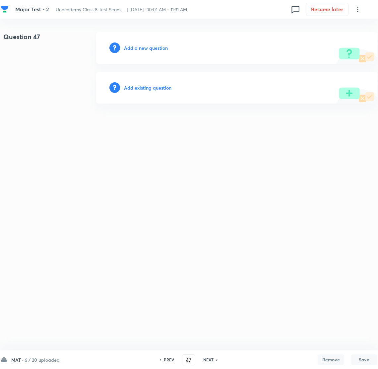
click at [146, 46] on h6 "Add a new question" at bounding box center [146, 47] width 44 height 7
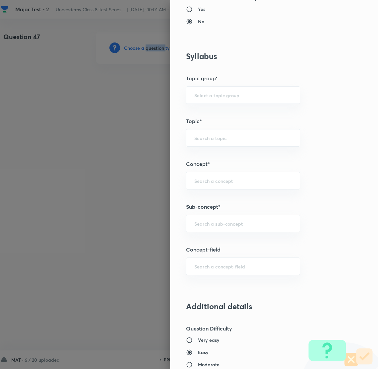
scroll to position [298, 0]
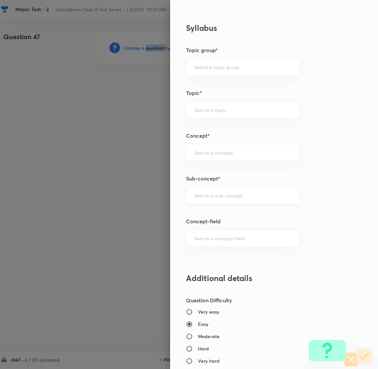
click at [205, 201] on div "​" at bounding box center [243, 195] width 114 height 18
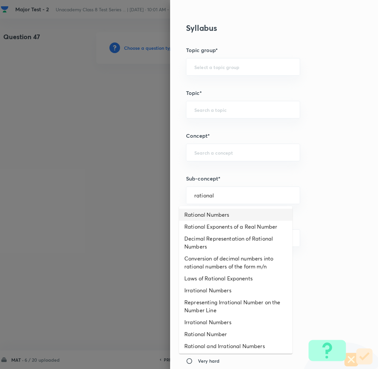
click at [215, 215] on li "Rational Numbers" at bounding box center [235, 215] width 113 height 12
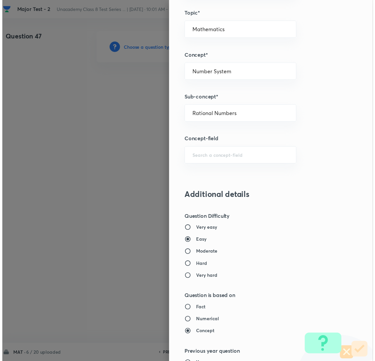
scroll to position [580, 0]
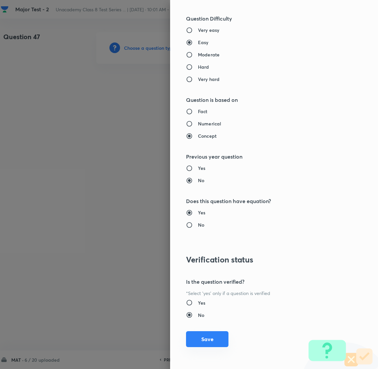
click at [209, 340] on button "Save" at bounding box center [207, 339] width 42 height 16
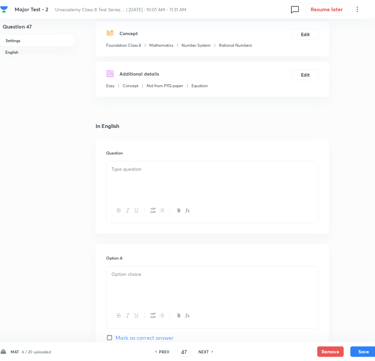
scroll to position [99, 0]
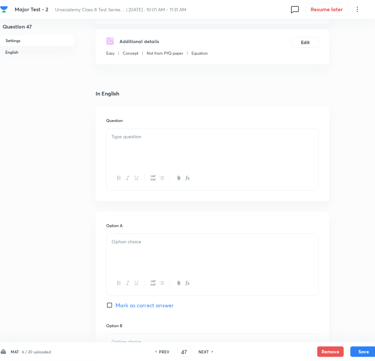
drag, startPoint x: 135, startPoint y: 130, endPoint x: 132, endPoint y: 148, distance: 17.4
click at [135, 123] on h6 "Question" at bounding box center [212, 120] width 212 height 6
click at [133, 155] on div at bounding box center [212, 147] width 212 height 37
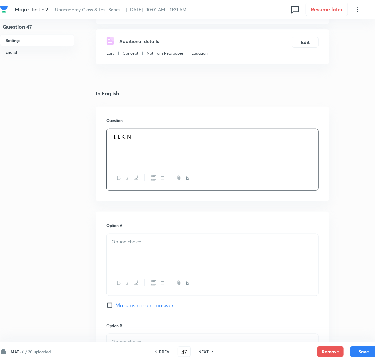
click at [135, 246] on p at bounding box center [212, 242] width 202 height 8
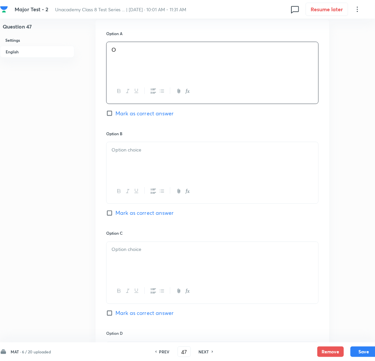
scroll to position [298, 0]
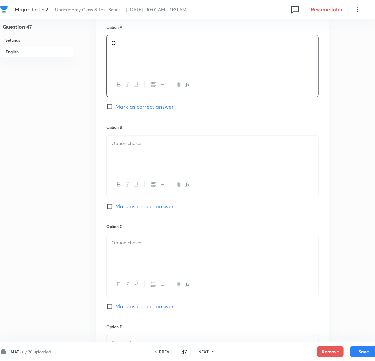
click at [141, 172] on div at bounding box center [212, 154] width 212 height 37
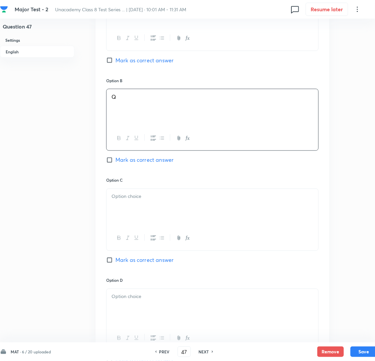
scroll to position [348, 0]
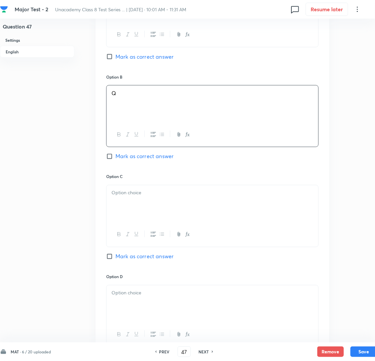
click at [163, 212] on div at bounding box center [212, 203] width 212 height 37
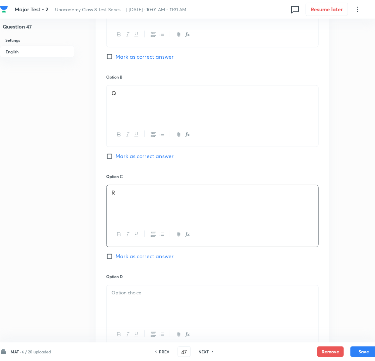
click at [110, 260] on input "Mark as correct answer" at bounding box center [110, 256] width 9 height 7
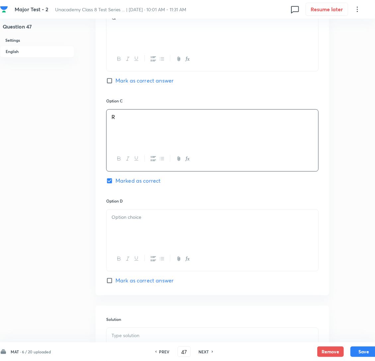
scroll to position [447, 0]
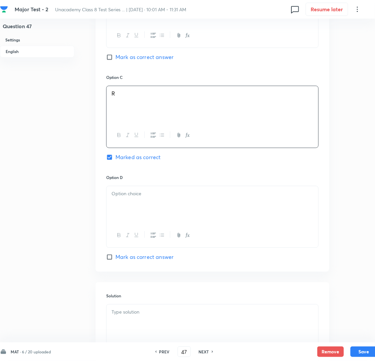
click at [141, 224] on div at bounding box center [212, 204] width 212 height 37
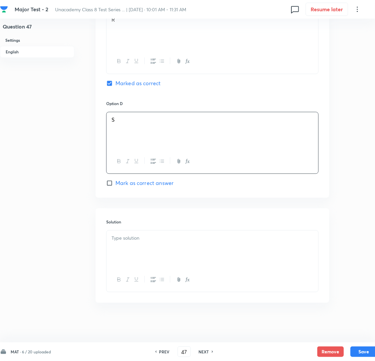
click at [164, 252] on div at bounding box center [212, 249] width 212 height 37
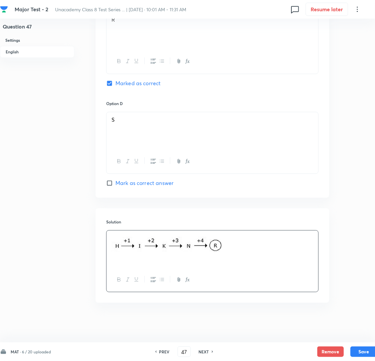
scroll to position [538, 0]
click at [363, 350] on button "Save" at bounding box center [363, 351] width 27 height 11
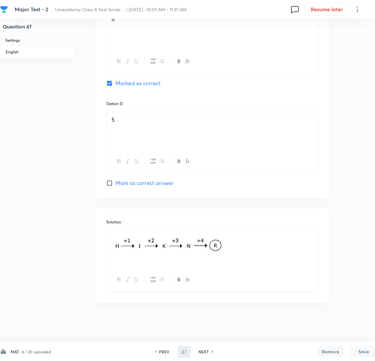
click at [148, 234] on div at bounding box center [212, 249] width 212 height 37
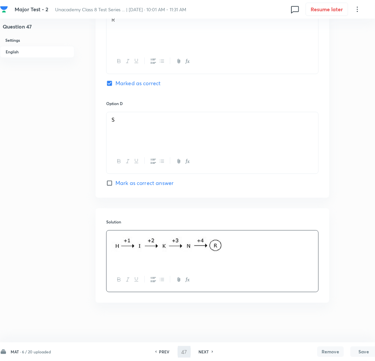
click at [148, 236] on img at bounding box center [166, 243] width 110 height 19
click at [150, 246] on img at bounding box center [166, 243] width 110 height 19
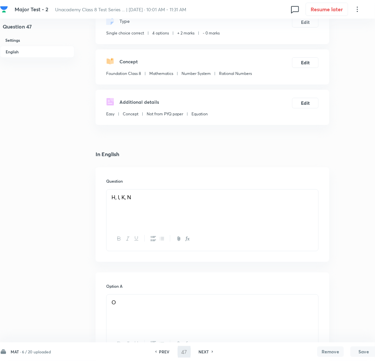
scroll to position [199, 0]
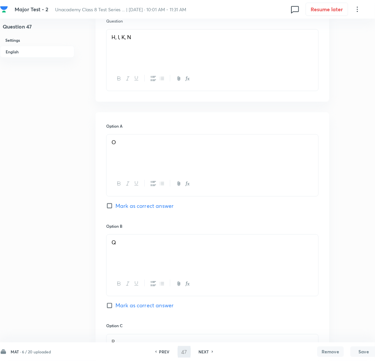
click at [213, 353] on div "NEXT" at bounding box center [205, 352] width 18 height 6
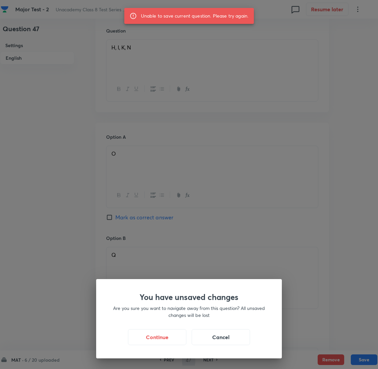
click at [168, 178] on div "You have unsaved changes Are you sure you want to navigate away from this quest…" at bounding box center [189, 184] width 378 height 369
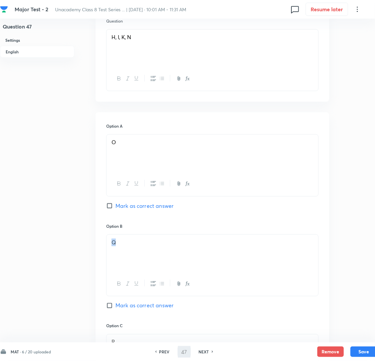
drag, startPoint x: 174, startPoint y: 265, endPoint x: 108, endPoint y: 263, distance: 65.4
click at [108, 263] on div "Q" at bounding box center [212, 253] width 212 height 37
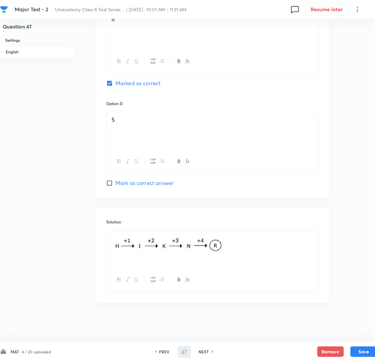
scroll to position [538, 0]
click at [367, 348] on button "Save" at bounding box center [363, 351] width 27 height 11
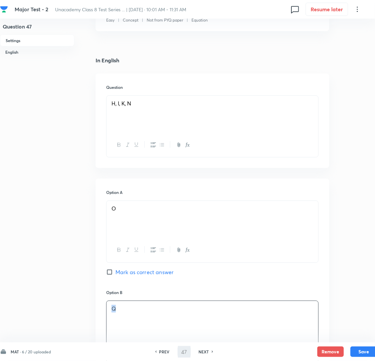
scroll to position [190, 0]
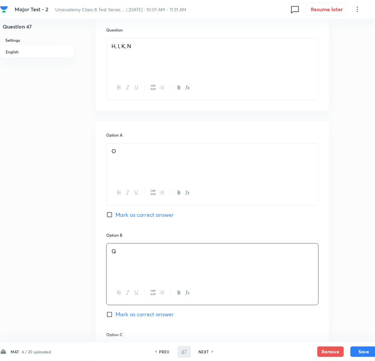
click at [137, 181] on div "O" at bounding box center [212, 162] width 212 height 37
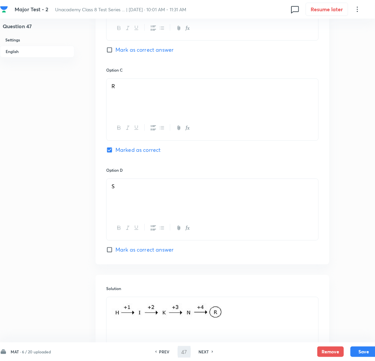
scroll to position [538, 0]
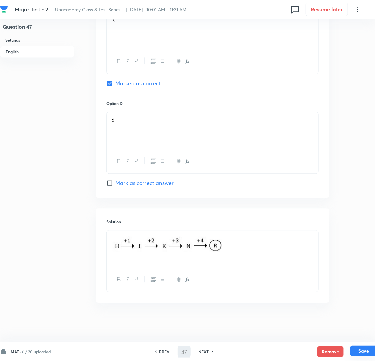
click at [370, 349] on button "Save" at bounding box center [363, 351] width 27 height 11
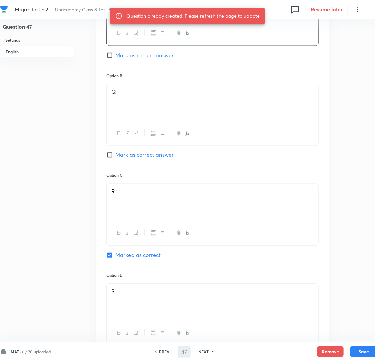
scroll to position [290, 0]
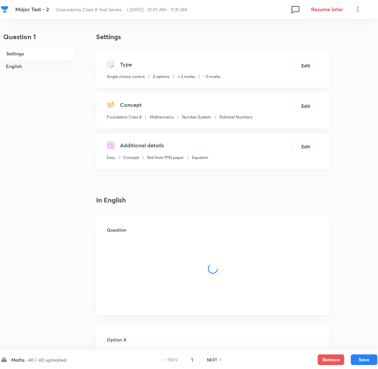
checkbox input "true"
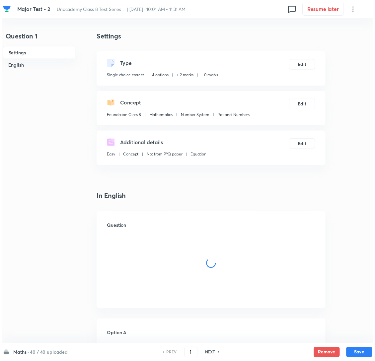
scroll to position [290, 0]
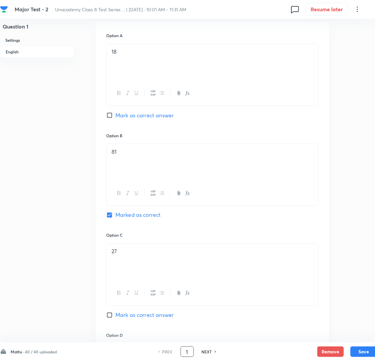
drag, startPoint x: 195, startPoint y: 355, endPoint x: 175, endPoint y: 350, distance: 20.4
click at [176, 350] on div "PREV 1 ​ NEXT" at bounding box center [187, 352] width 86 height 11
type input "47"
checkbox input "false"
checkbox input "true"
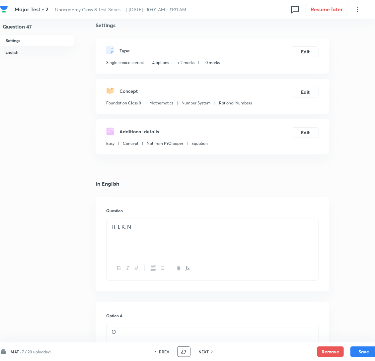
scroll to position [0, 0]
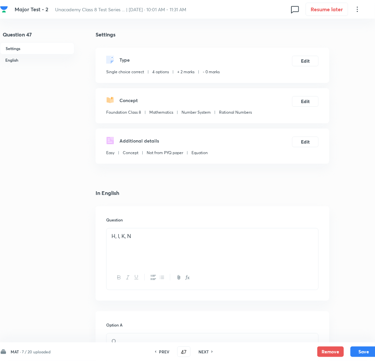
click at [119, 240] on p "H, I, K, N" at bounding box center [212, 236] width 202 height 8
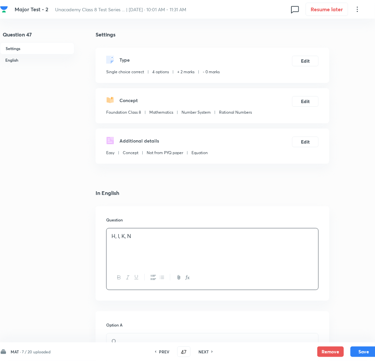
click at [118, 240] on p "H, I, K, N" at bounding box center [212, 236] width 202 height 8
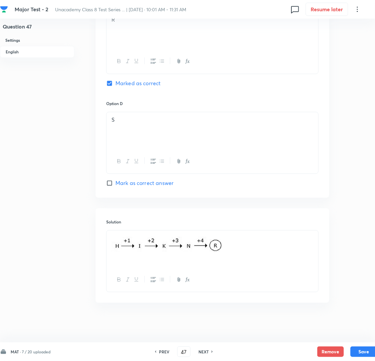
scroll to position [538, 0]
click at [365, 356] on button "Save" at bounding box center [363, 351] width 27 height 11
type input "48"
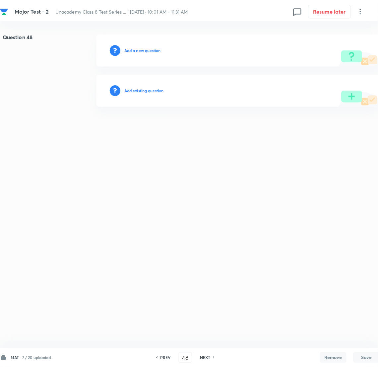
scroll to position [0, 0]
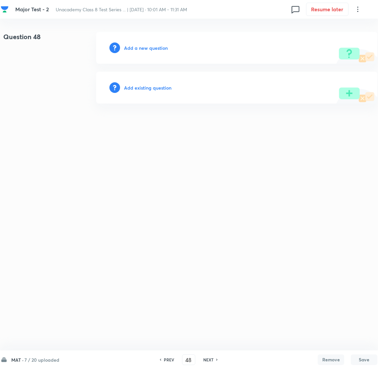
click at [160, 57] on div "Add a new question" at bounding box center [236, 48] width 281 height 32
click at [153, 53] on div "Add a new question" at bounding box center [236, 48] width 281 height 32
click at [147, 50] on h6 "Add a new question" at bounding box center [146, 47] width 44 height 7
click at [143, 46] on h6 "Choose a question type" at bounding box center [149, 47] width 51 height 7
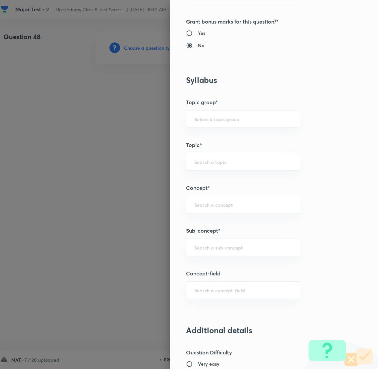
scroll to position [248, 0]
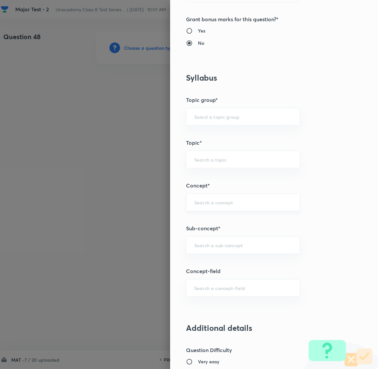
click at [205, 203] on input "text" at bounding box center [243, 202] width 98 height 6
click at [211, 237] on div "​" at bounding box center [243, 245] width 114 height 18
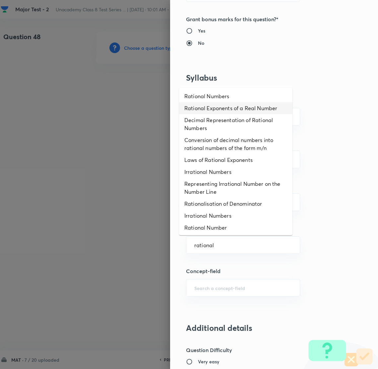
click at [221, 102] on li "Rational Exponents of a Real Number" at bounding box center [235, 108] width 113 height 12
type input "Rational Exponents of a Real Number"
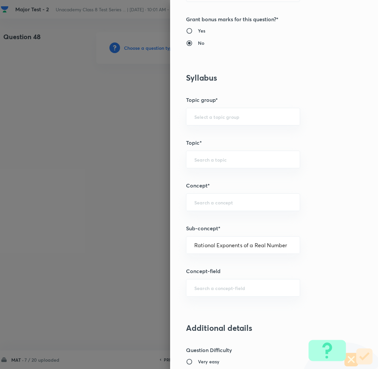
type input "Foundation Class IX"
type input "Mathematics"
type input "Exponents of Real Numbers"
drag, startPoint x: 279, startPoint y: 203, endPoint x: 140, endPoint y: 203, distance: 138.6
click at [140, 203] on div "Question settings Question type* Single choice correct Number of options* 2 3 4…" at bounding box center [189, 184] width 378 height 369
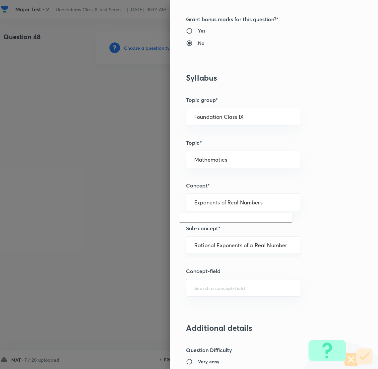
click at [219, 253] on div "Rational Exponents of a Real Number ​" at bounding box center [243, 245] width 114 height 18
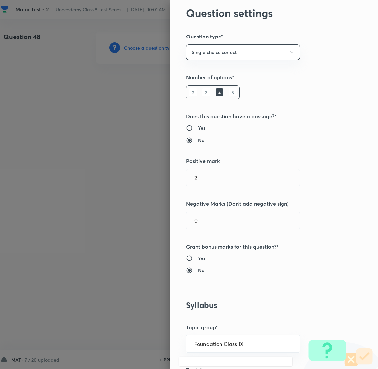
scroll to position [0, 0]
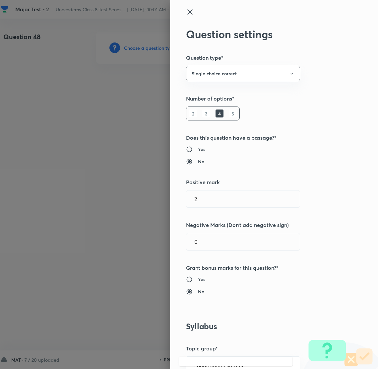
type input "Rational Exponents of a Real Number"
click at [186, 11] on icon at bounding box center [190, 12] width 8 height 8
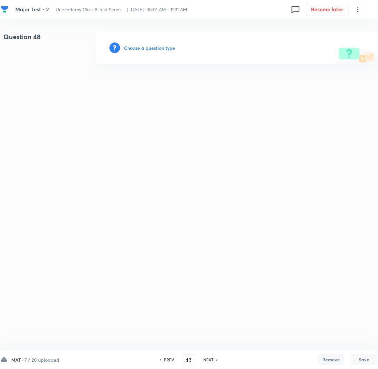
click at [158, 43] on div "Choose a question type" at bounding box center [236, 48] width 281 height 32
click at [154, 49] on h6 "Choose a question type" at bounding box center [149, 47] width 51 height 7
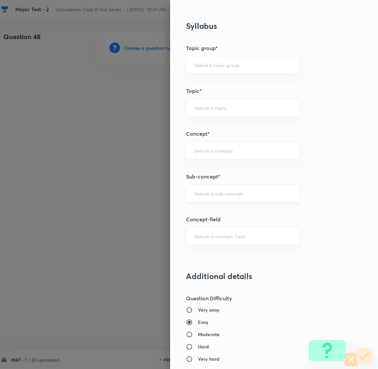
scroll to position [298, 0]
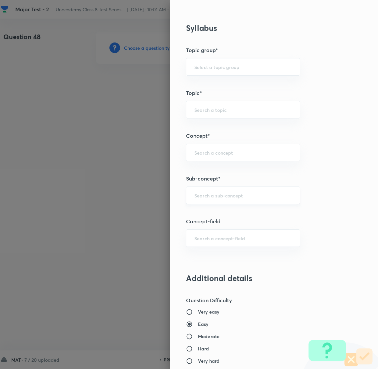
click at [214, 198] on input "text" at bounding box center [243, 195] width 98 height 6
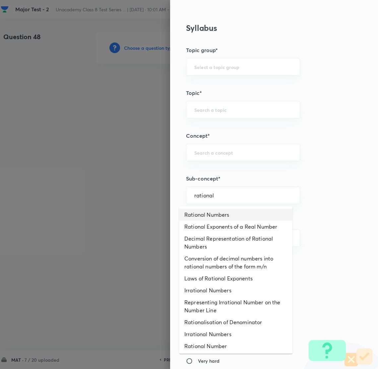
click at [211, 216] on li "Rational Numbers" at bounding box center [235, 215] width 113 height 12
type input "Rational Numbers"
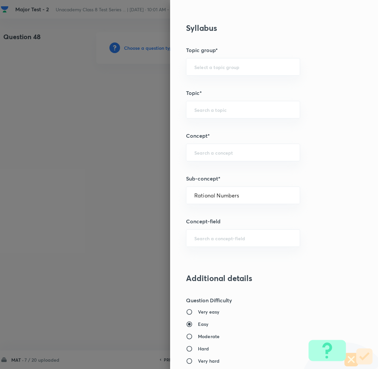
type input "Foundation Class 8"
type input "Mathematics"
type input "Number System"
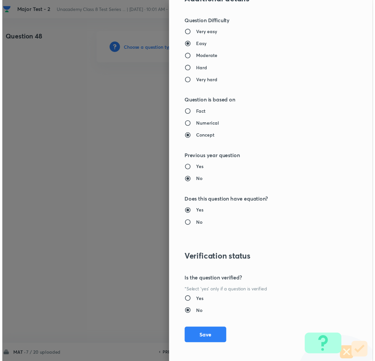
scroll to position [580, 0]
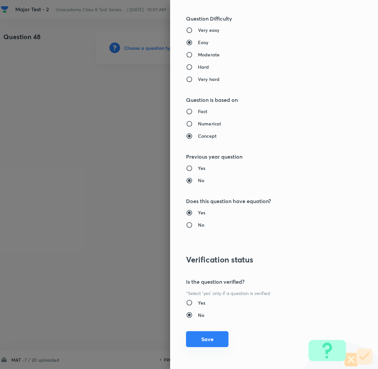
click at [197, 338] on button "Save" at bounding box center [207, 339] width 42 height 16
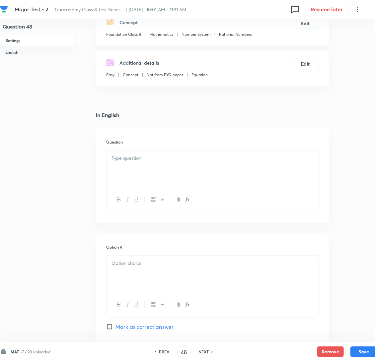
scroll to position [99, 0]
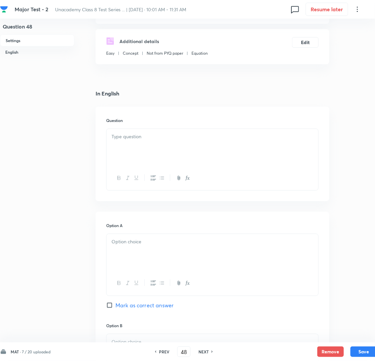
click at [123, 158] on div at bounding box center [212, 147] width 212 height 37
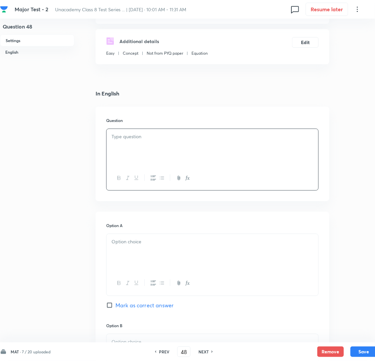
click at [175, 152] on div at bounding box center [212, 147] width 212 height 37
click at [142, 265] on div at bounding box center [212, 252] width 212 height 37
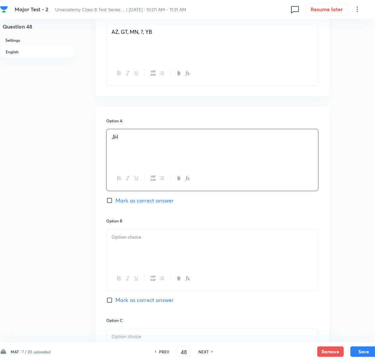
scroll to position [248, 0]
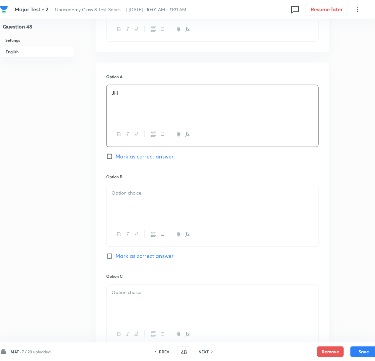
click at [156, 197] on p at bounding box center [212, 193] width 202 height 8
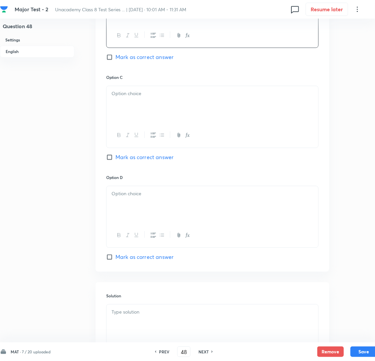
click at [142, 118] on div at bounding box center [212, 104] width 212 height 37
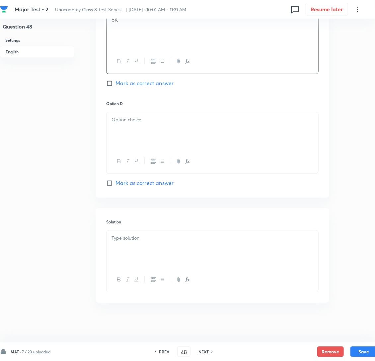
scroll to position [538, 0]
click at [142, 234] on div at bounding box center [212, 249] width 212 height 37
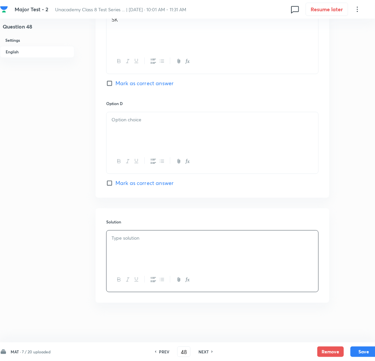
click at [137, 124] on div at bounding box center [212, 130] width 212 height 37
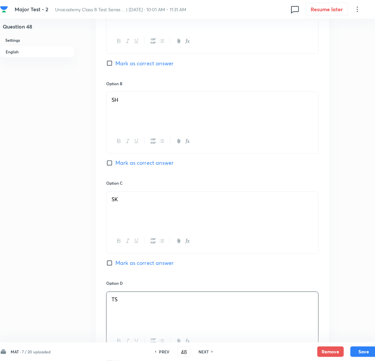
scroll to position [339, 0]
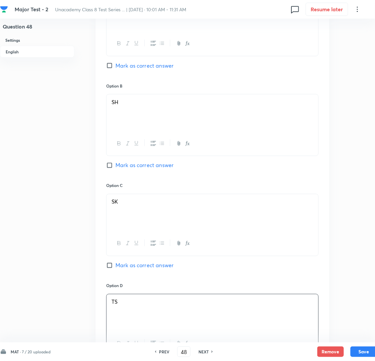
click at [114, 169] on input "Mark as correct answer" at bounding box center [110, 165] width 9 height 7
checkbox input "true"
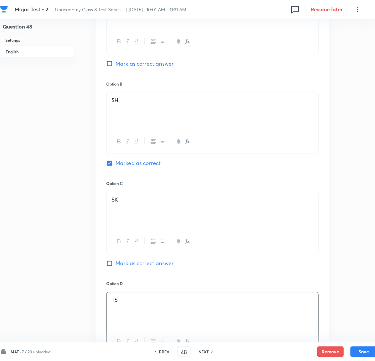
scroll to position [538, 0]
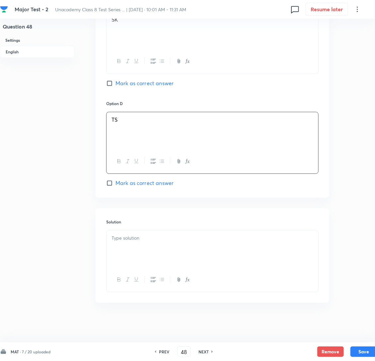
click at [131, 245] on div at bounding box center [212, 249] width 212 height 37
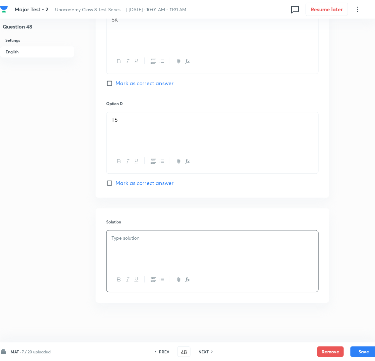
click at [143, 247] on div at bounding box center [212, 249] width 212 height 37
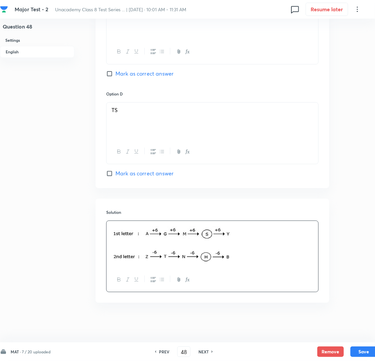
scroll to position [548, 0]
click at [363, 350] on button "Save" at bounding box center [363, 351] width 27 height 11
type input "49"
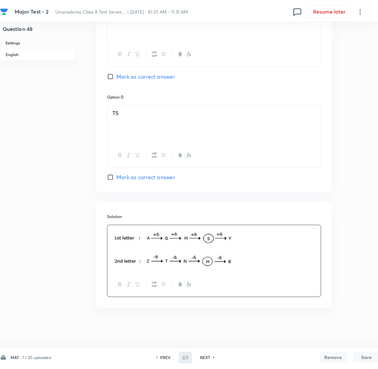
scroll to position [0, 0]
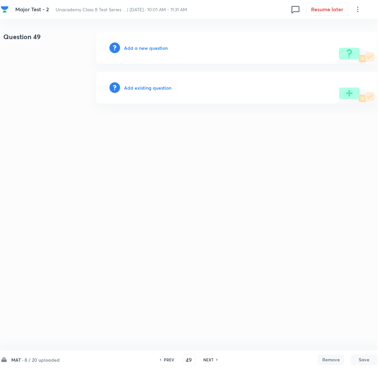
click at [146, 48] on h6 "Add a new question" at bounding box center [146, 47] width 44 height 7
click at [146, 48] on h6 "Choose a question type" at bounding box center [149, 47] width 51 height 7
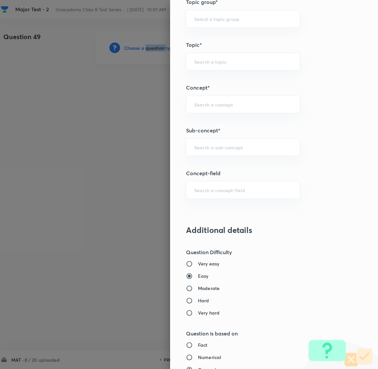
scroll to position [348, 0]
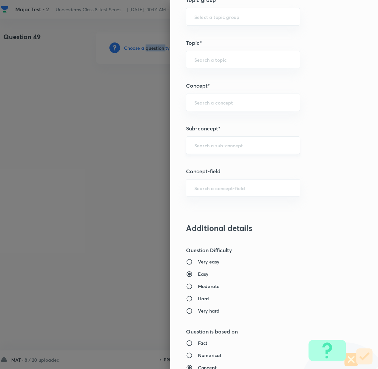
click at [202, 138] on div "​" at bounding box center [243, 145] width 114 height 18
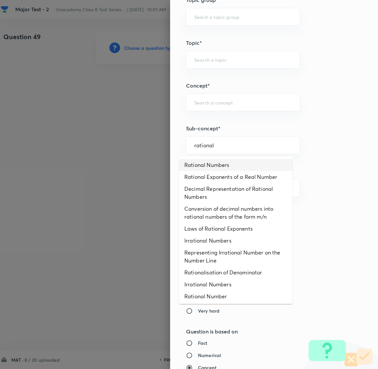
click at [222, 165] on li "Rational Numbers" at bounding box center [235, 165] width 113 height 12
type input "Rational Numbers"
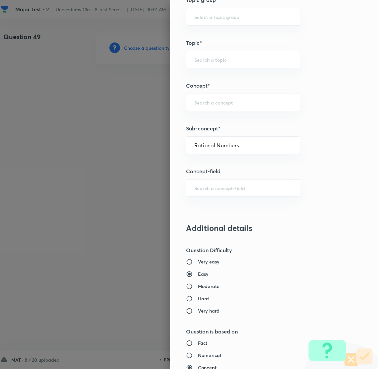
type input "Foundation Class 8"
type input "Mathematics"
type input "Number System"
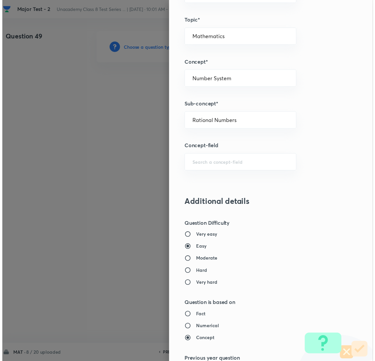
scroll to position [580, 0]
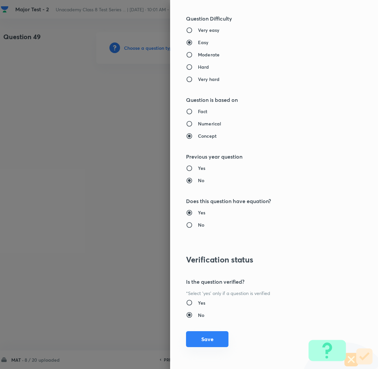
click at [197, 339] on button "Save" at bounding box center [207, 339] width 42 height 16
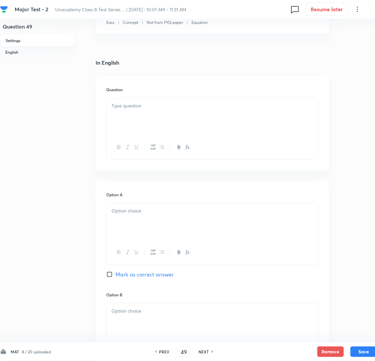
scroll to position [149, 0]
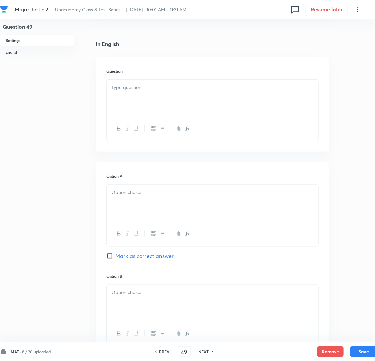
click at [150, 91] on p at bounding box center [212, 88] width 202 height 8
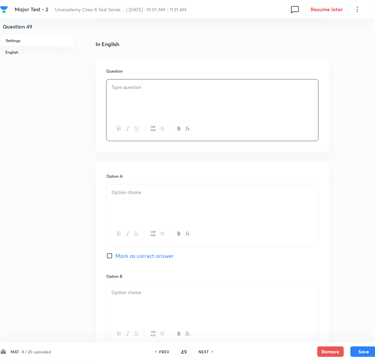
click at [188, 218] on div at bounding box center [212, 203] width 212 height 37
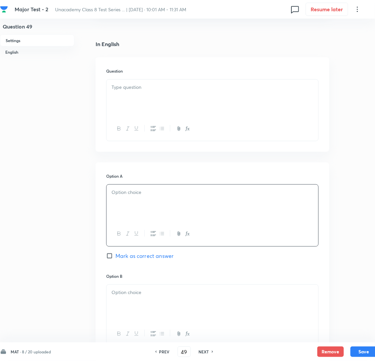
drag, startPoint x: 152, startPoint y: 116, endPoint x: 135, endPoint y: 111, distance: 17.7
click at [152, 116] on div at bounding box center [212, 98] width 212 height 37
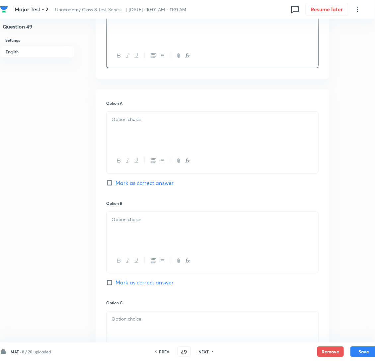
scroll to position [248, 0]
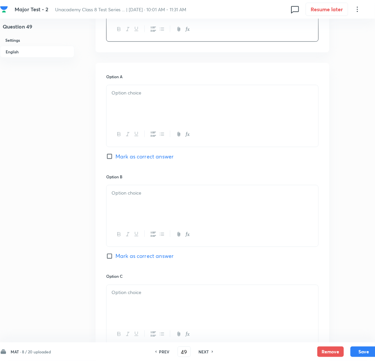
click at [154, 118] on div at bounding box center [212, 103] width 212 height 37
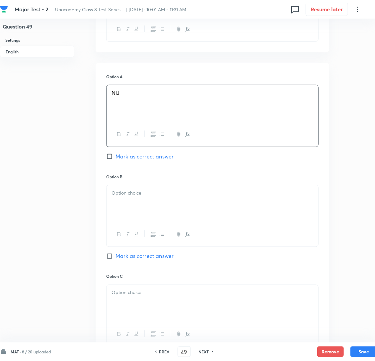
drag, startPoint x: 150, startPoint y: 209, endPoint x: 147, endPoint y: 209, distance: 3.7
click at [150, 197] on p at bounding box center [212, 193] width 202 height 8
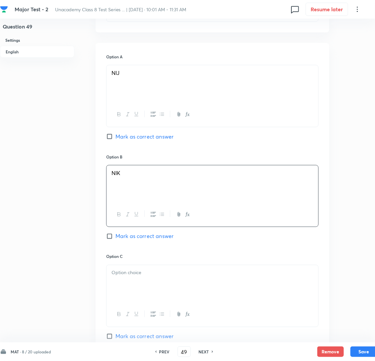
scroll to position [348, 0]
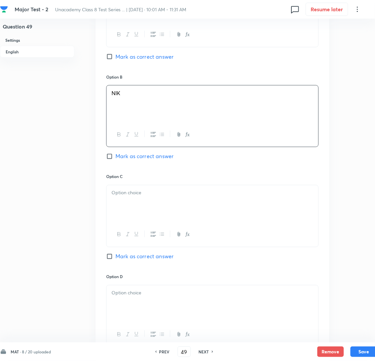
click at [139, 196] on div "Option C Mark as correct answer" at bounding box center [212, 224] width 212 height 100
click at [116, 215] on div at bounding box center [212, 203] width 212 height 37
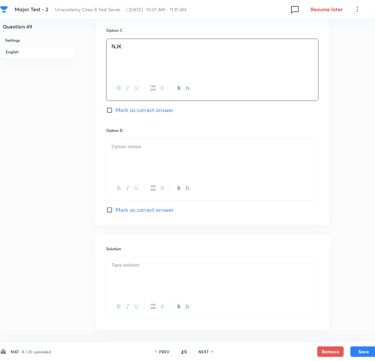
scroll to position [497, 0]
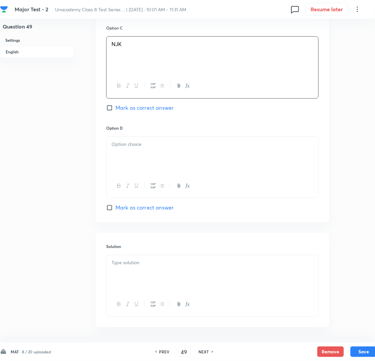
click at [145, 148] on p at bounding box center [212, 145] width 202 height 8
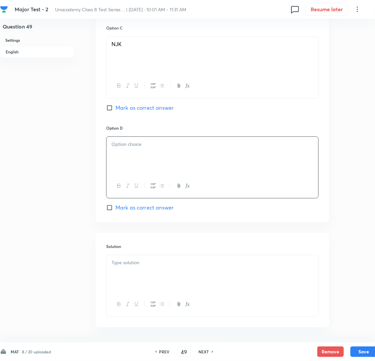
click at [144, 148] on p at bounding box center [212, 145] width 202 height 8
click at [138, 286] on div at bounding box center [212, 273] width 212 height 37
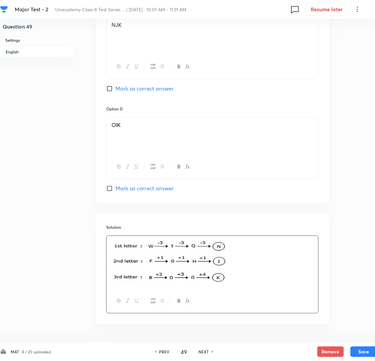
scroll to position [554, 0]
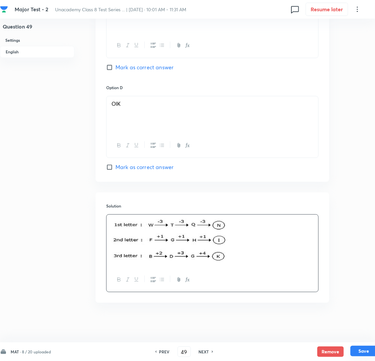
click at [364, 351] on button "Save" at bounding box center [363, 351] width 27 height 11
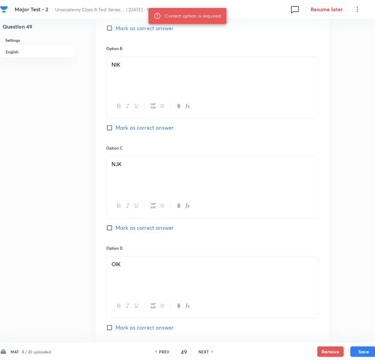
scroll to position [305, 0]
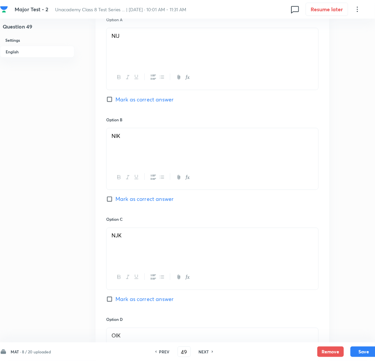
click at [109, 203] on input "Mark as correct answer" at bounding box center [110, 199] width 9 height 7
checkbox input "true"
click at [362, 351] on button "Save" at bounding box center [363, 351] width 27 height 11
type input "50"
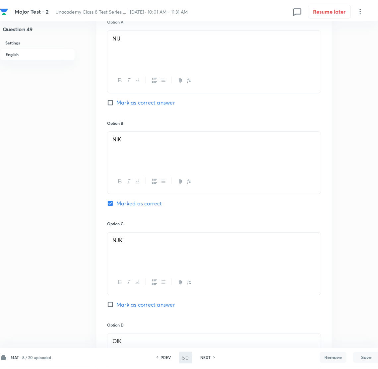
scroll to position [0, 0]
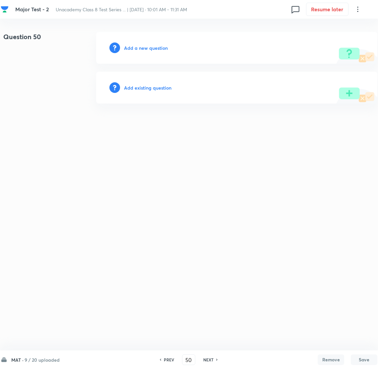
click at [138, 44] on h6 "Add a new question" at bounding box center [146, 47] width 44 height 7
click at [142, 50] on h6 "Choose a question type" at bounding box center [149, 47] width 51 height 7
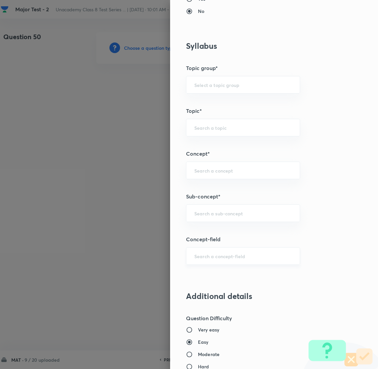
scroll to position [398, 0]
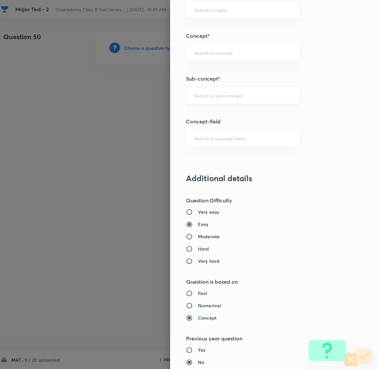
click at [200, 90] on div "​" at bounding box center [243, 96] width 114 height 18
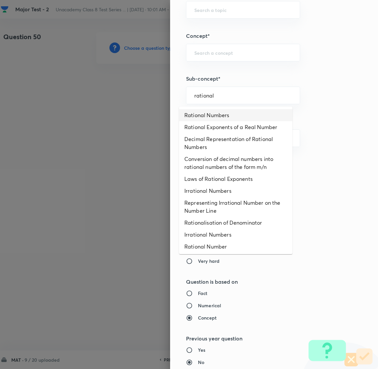
click at [221, 115] on li "Rational Numbers" at bounding box center [235, 115] width 113 height 12
type input "Rational Numbers"
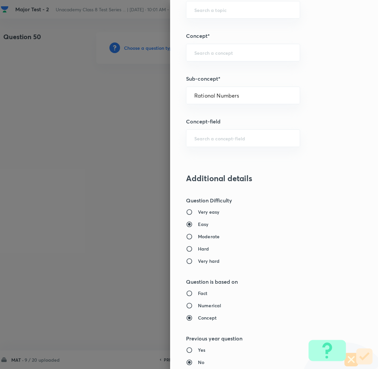
type input "Foundation Class 8"
type input "Mathematics"
type input "Number System"
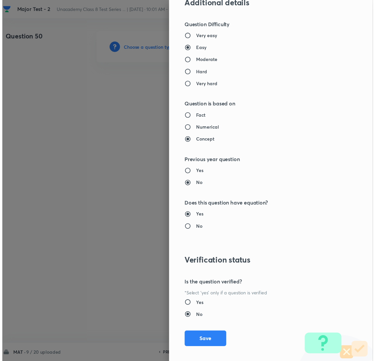
scroll to position [580, 0]
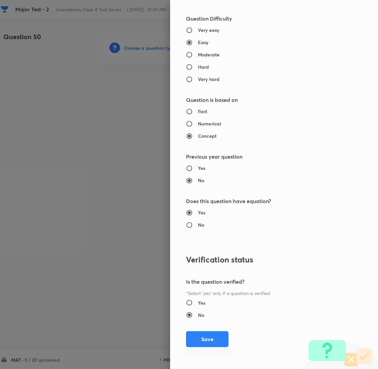
click at [194, 342] on button "Save" at bounding box center [207, 339] width 42 height 16
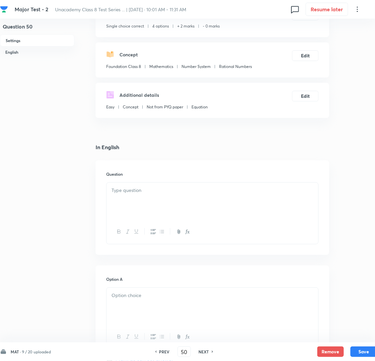
scroll to position [50, 0]
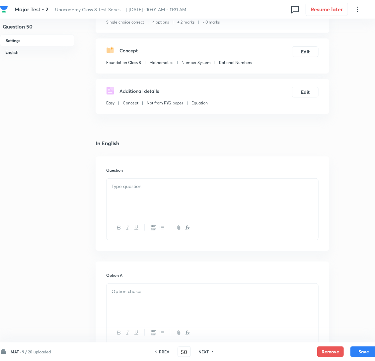
click at [150, 207] on div at bounding box center [212, 197] width 212 height 37
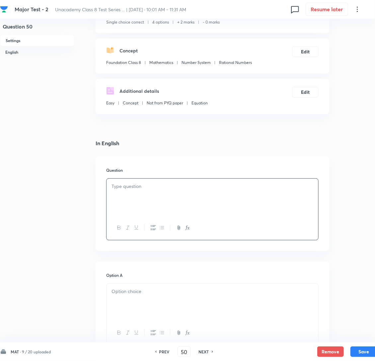
click at [132, 204] on div at bounding box center [212, 197] width 212 height 37
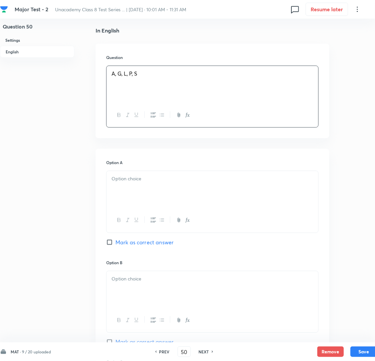
scroll to position [199, 0]
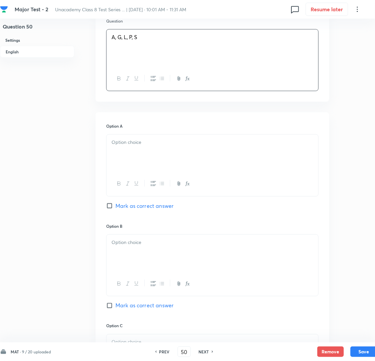
click at [170, 172] on div at bounding box center [212, 153] width 212 height 37
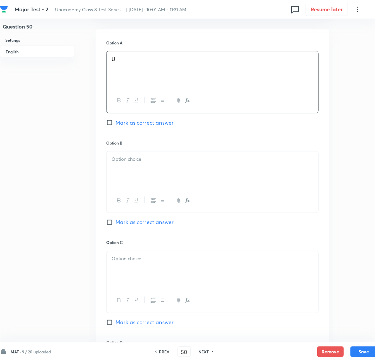
scroll to position [298, 0]
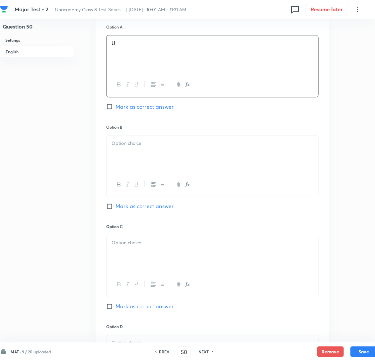
click at [167, 147] on p at bounding box center [212, 144] width 202 height 8
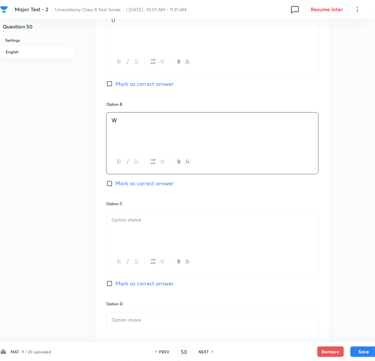
scroll to position [447, 0]
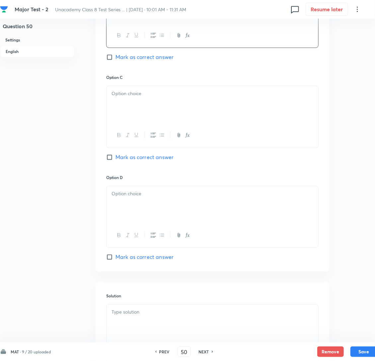
click at [167, 148] on div at bounding box center [212, 135] width 212 height 24
click at [130, 113] on div at bounding box center [212, 104] width 212 height 37
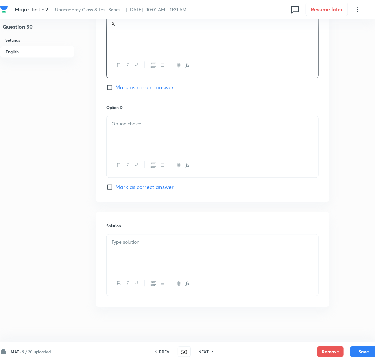
scroll to position [538, 0]
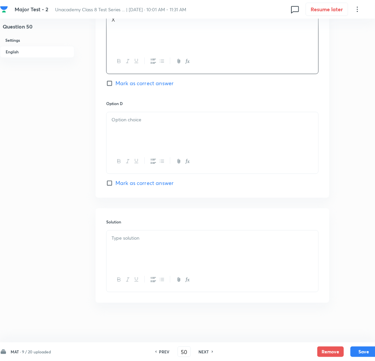
click at [153, 123] on div at bounding box center [212, 130] width 212 height 37
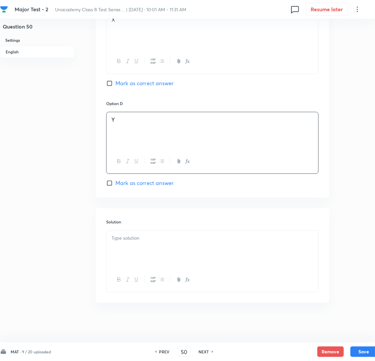
click at [166, 246] on div at bounding box center [212, 249] width 212 height 37
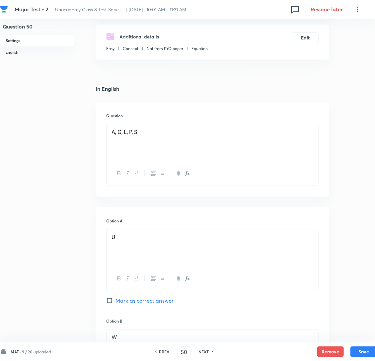
scroll to position [182, 0]
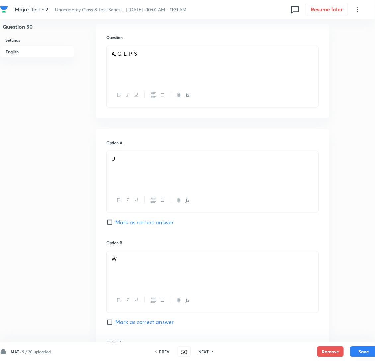
click at [108, 226] on input "Mark as correct answer" at bounding box center [110, 222] width 9 height 7
checkbox input "true"
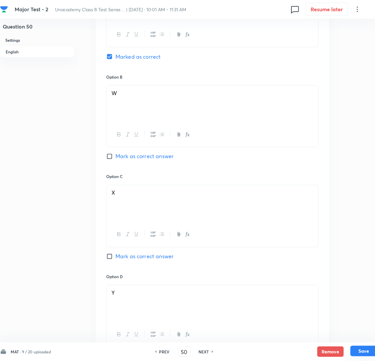
scroll to position [381, 0]
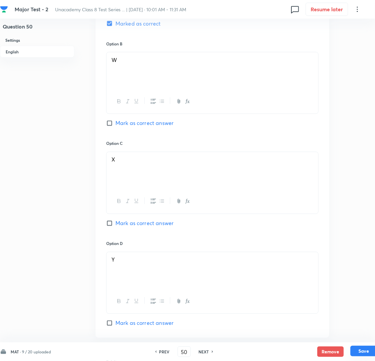
click at [367, 353] on button "Save" at bounding box center [363, 351] width 27 height 11
type input "51"
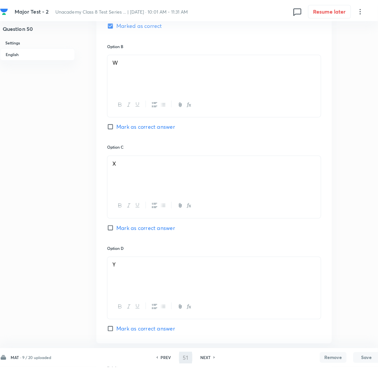
scroll to position [0, 0]
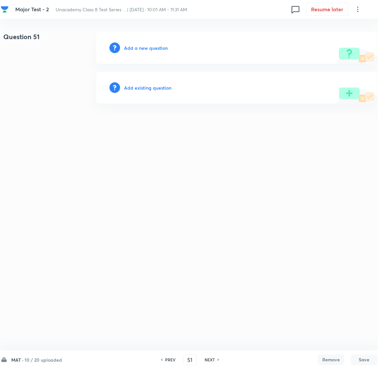
click at [145, 48] on h6 "Add a new question" at bounding box center [146, 47] width 44 height 7
click at [145, 48] on h6 "Choose a question type" at bounding box center [149, 47] width 51 height 7
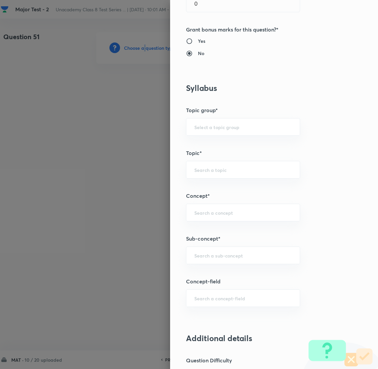
scroll to position [248, 0]
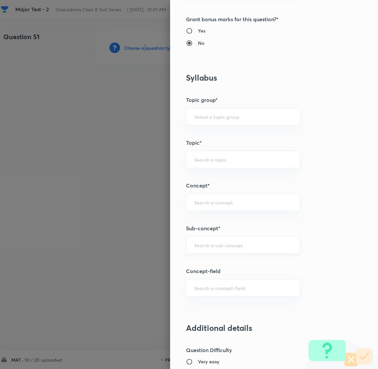
click at [206, 249] on div "​" at bounding box center [243, 245] width 114 height 18
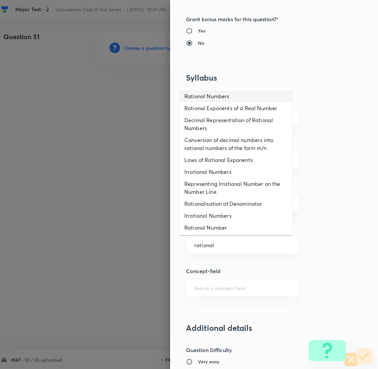
click at [214, 96] on li "Rational Numbers" at bounding box center [235, 96] width 113 height 12
type input "Rational Numbers"
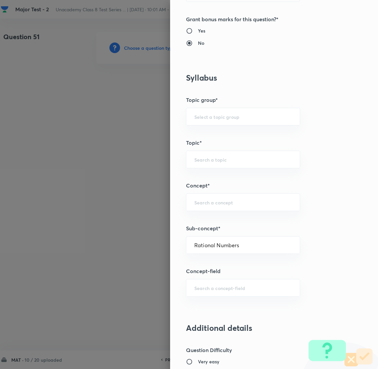
type input "Foundation Class 8"
type input "Mathematics"
type input "Number System"
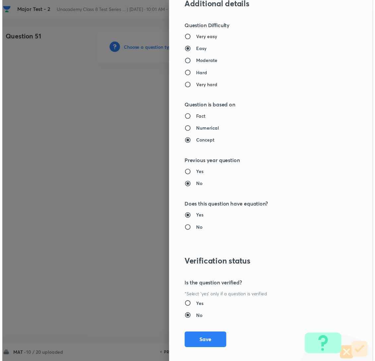
scroll to position [580, 0]
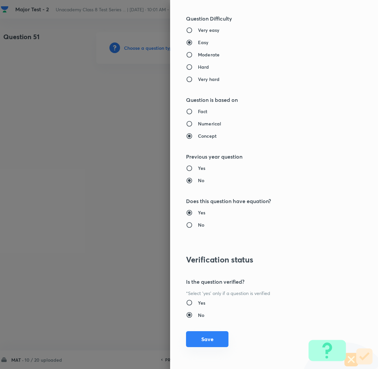
click at [199, 338] on button "Save" at bounding box center [207, 339] width 42 height 16
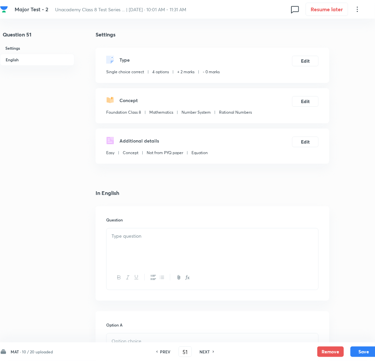
click at [146, 240] on p at bounding box center [212, 236] width 202 height 8
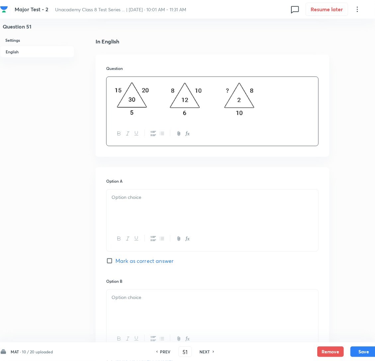
scroll to position [199, 0]
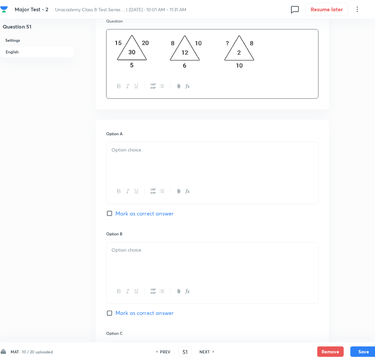
drag, startPoint x: 148, startPoint y: 177, endPoint x: 123, endPoint y: 178, distance: 24.6
click at [150, 178] on div at bounding box center [212, 160] width 212 height 37
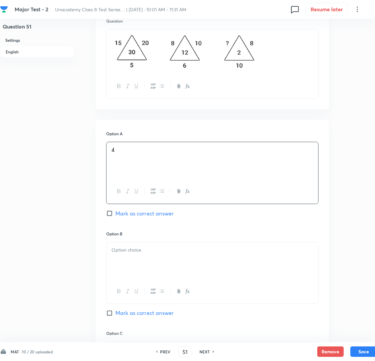
click at [128, 253] on div "Option B [PERSON_NAME] as correct answer" at bounding box center [212, 281] width 212 height 100
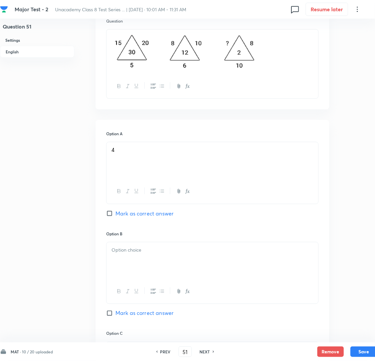
drag, startPoint x: 129, startPoint y: 262, endPoint x: 124, endPoint y: 261, distance: 5.3
click at [130, 254] on p at bounding box center [212, 250] width 202 height 8
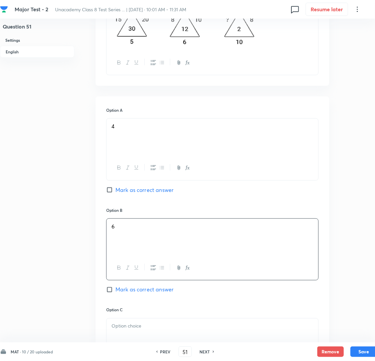
scroll to position [348, 0]
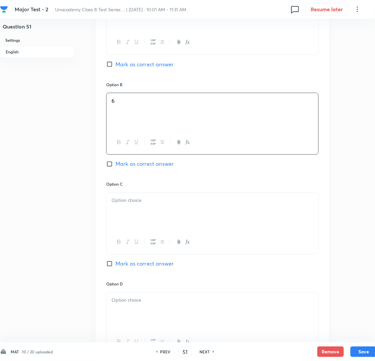
click at [135, 223] on div at bounding box center [212, 211] width 212 height 37
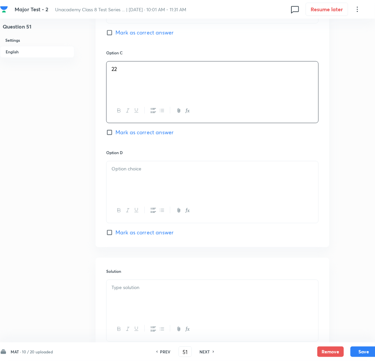
scroll to position [497, 0]
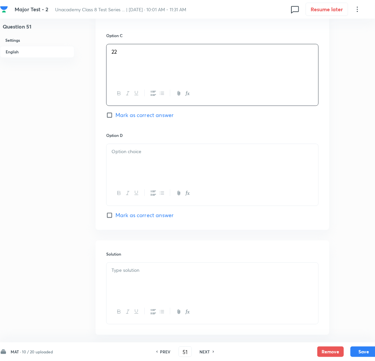
click at [142, 173] on div at bounding box center [212, 162] width 212 height 37
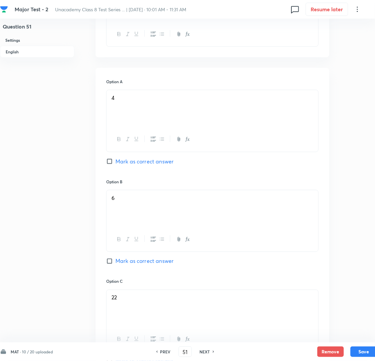
scroll to position [248, 0]
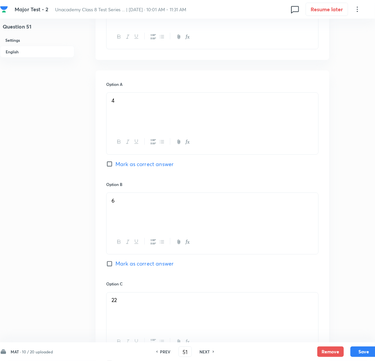
click at [110, 167] on input "Mark as correct answer" at bounding box center [110, 164] width 9 height 7
checkbox input "true"
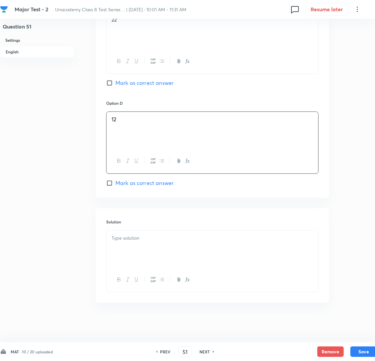
click at [136, 244] on div at bounding box center [212, 249] width 212 height 37
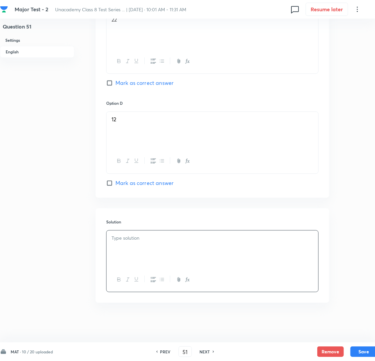
scroll to position [538, 0]
click at [356, 351] on button "Save" at bounding box center [363, 351] width 27 height 11
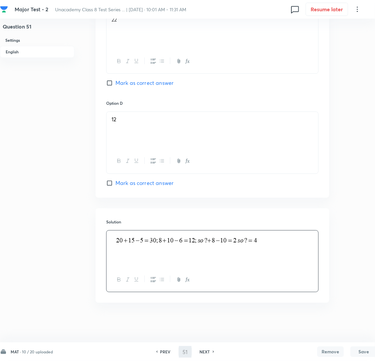
type input "52"
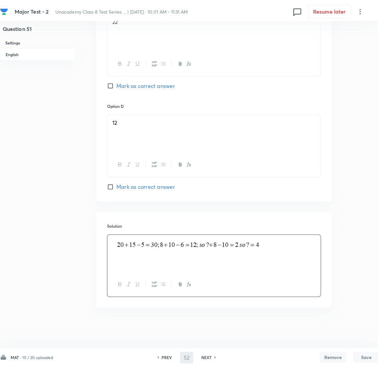
scroll to position [0, 0]
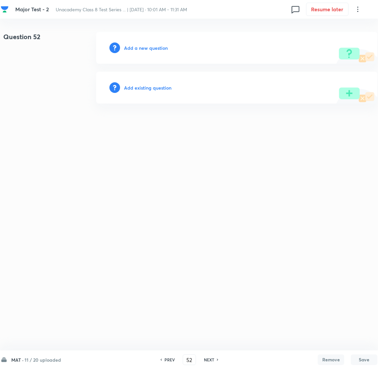
click at [136, 49] on h6 "Add a new question" at bounding box center [146, 47] width 44 height 7
click at [136, 49] on h6 "Choose a question type" at bounding box center [149, 47] width 51 height 7
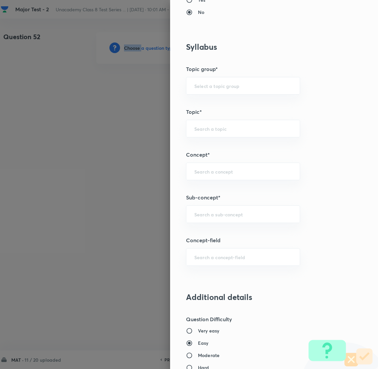
scroll to position [298, 0]
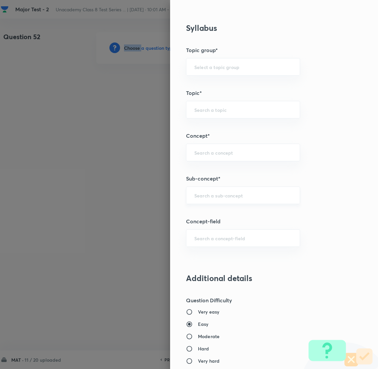
click at [202, 187] on div "​" at bounding box center [243, 195] width 114 height 18
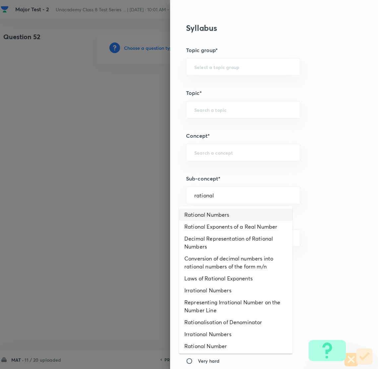
click at [235, 216] on li "Rational Numbers" at bounding box center [235, 215] width 113 height 12
type input "Rational Numbers"
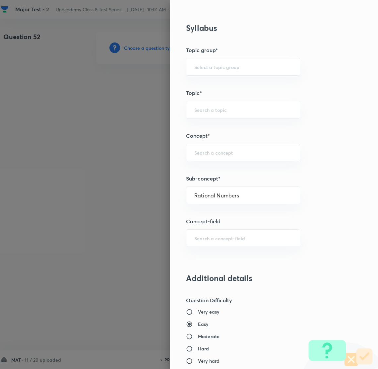
type input "Foundation Class 8"
type input "Mathematics"
type input "Number System"
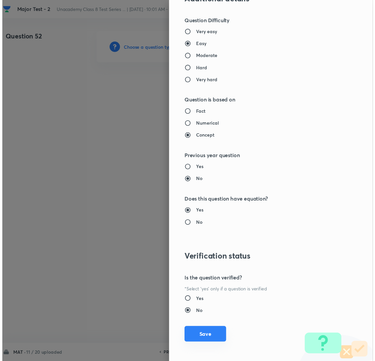
scroll to position [580, 0]
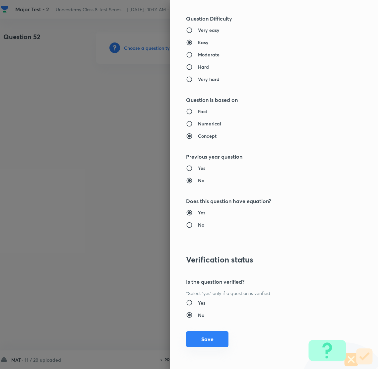
click at [194, 338] on button "Save" at bounding box center [207, 339] width 42 height 16
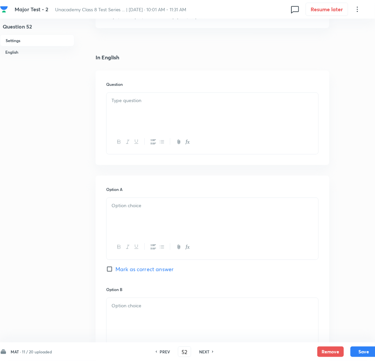
scroll to position [149, 0]
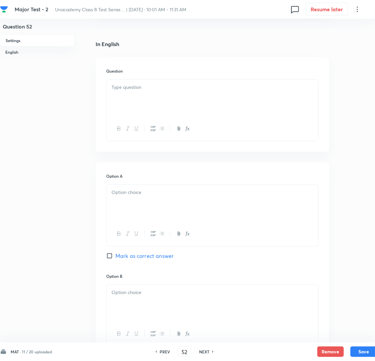
click at [135, 102] on div at bounding box center [212, 98] width 212 height 37
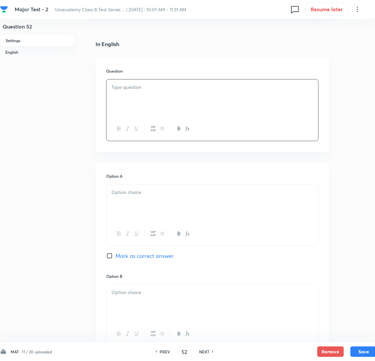
click at [210, 179] on h6 "Option A" at bounding box center [212, 176] width 212 height 6
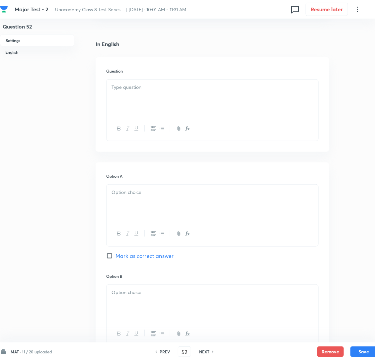
click at [152, 109] on div at bounding box center [212, 98] width 212 height 37
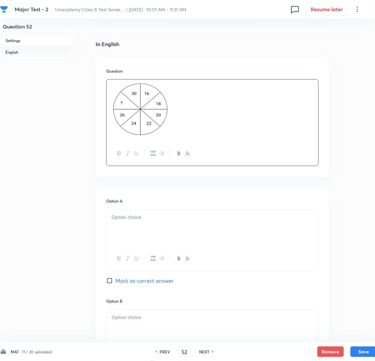
click at [150, 246] on div at bounding box center [212, 228] width 212 height 37
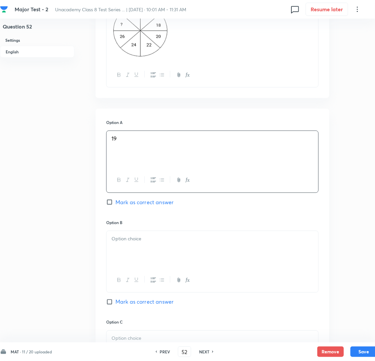
scroll to position [298, 0]
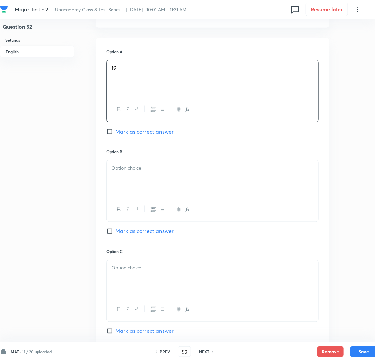
click at [148, 193] on div at bounding box center [212, 179] width 212 height 37
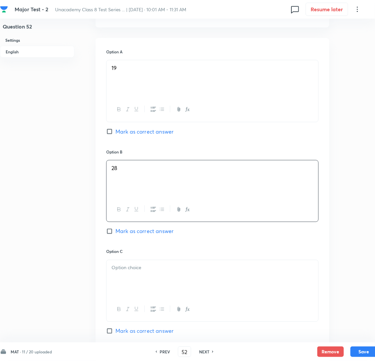
click at [165, 287] on div at bounding box center [212, 278] width 212 height 37
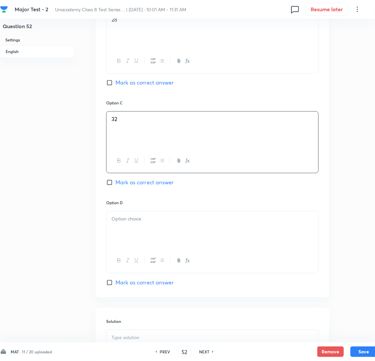
scroll to position [447, 0]
drag, startPoint x: 153, startPoint y: 226, endPoint x: 153, endPoint y: 230, distance: 4.0
click at [153, 228] on div at bounding box center [212, 229] width 212 height 37
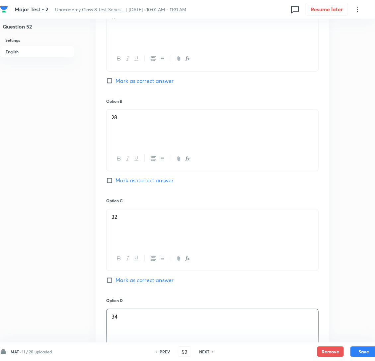
scroll to position [348, 0]
click at [110, 185] on input "Mark as correct answer" at bounding box center [110, 181] width 9 height 7
checkbox input "true"
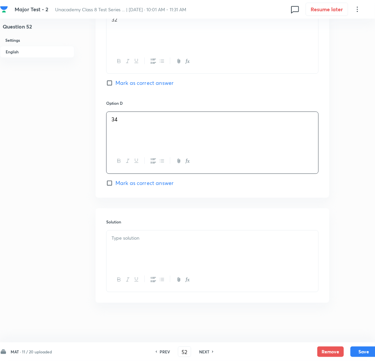
scroll to position [563, 0]
click at [139, 245] on div at bounding box center [212, 249] width 212 height 37
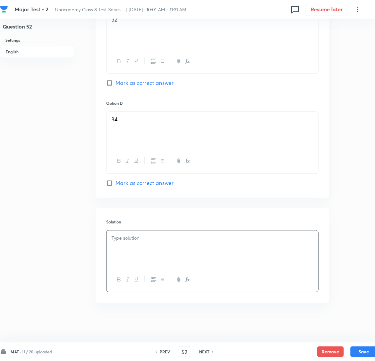
click at [138, 242] on div at bounding box center [212, 249] width 212 height 37
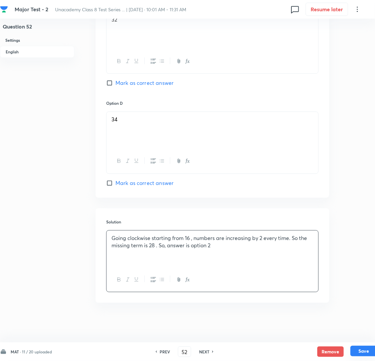
click at [364, 351] on button "Save" at bounding box center [363, 351] width 27 height 11
type input "53"
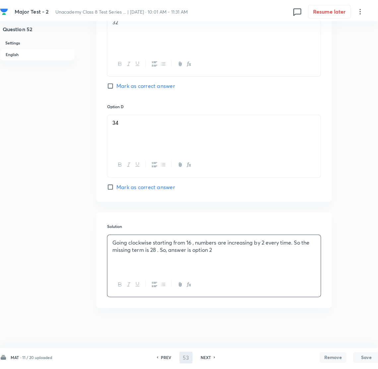
scroll to position [0, 0]
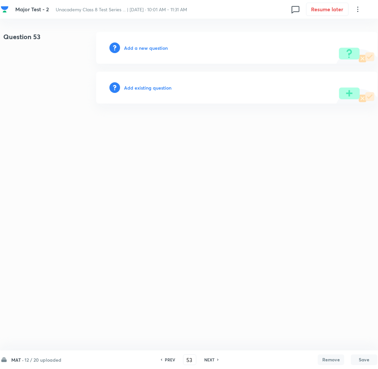
click at [142, 48] on h6 "Add a new question" at bounding box center [146, 47] width 44 height 7
click at [142, 48] on h6 "Choose a question type" at bounding box center [149, 47] width 51 height 7
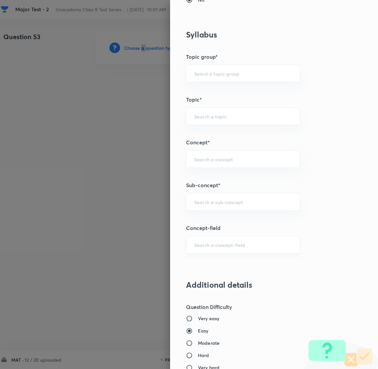
scroll to position [298, 0]
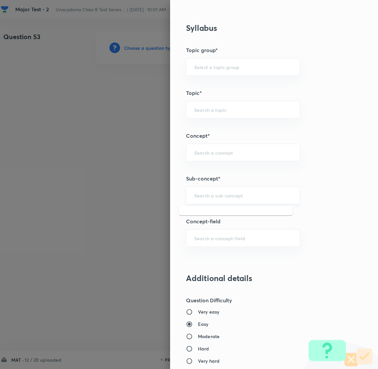
click at [208, 193] on input "text" at bounding box center [243, 195] width 98 height 6
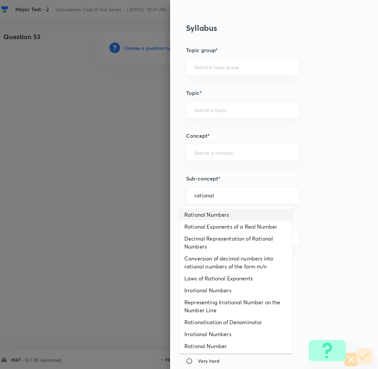
click at [216, 212] on li "Rational Numbers" at bounding box center [235, 215] width 113 height 12
type input "Rational Numbers"
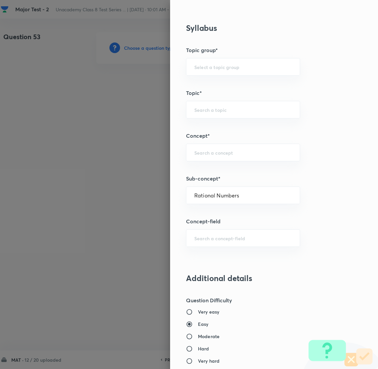
type input "Foundation Class 8"
type input "Mathematics"
type input "Number System"
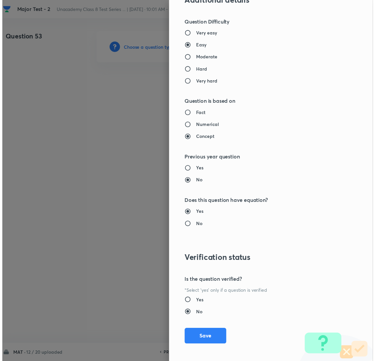
scroll to position [580, 0]
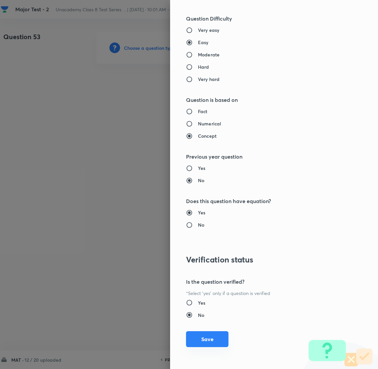
click at [198, 335] on button "Save" at bounding box center [207, 339] width 42 height 16
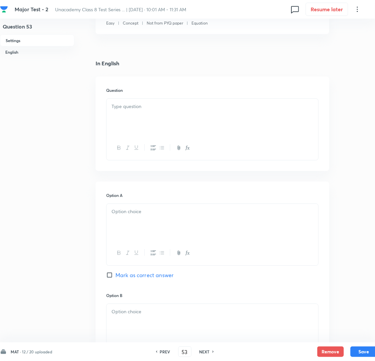
scroll to position [149, 0]
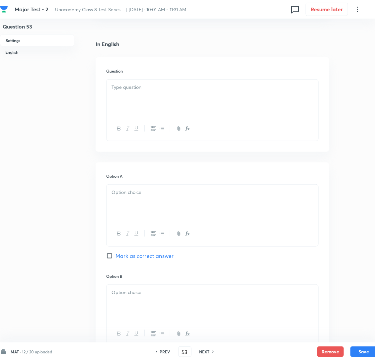
drag, startPoint x: 209, startPoint y: 88, endPoint x: 200, endPoint y: 101, distance: 16.6
click at [209, 88] on div "Question" at bounding box center [212, 104] width 233 height 95
click at [199, 102] on div at bounding box center [212, 98] width 212 height 37
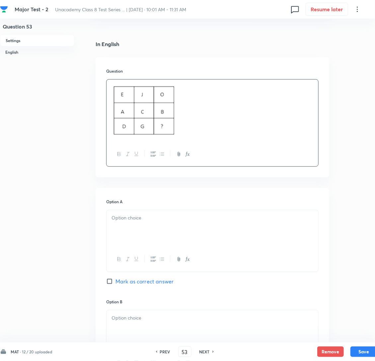
click at [163, 240] on div at bounding box center [212, 228] width 212 height 37
click at [130, 243] on div at bounding box center [212, 228] width 212 height 37
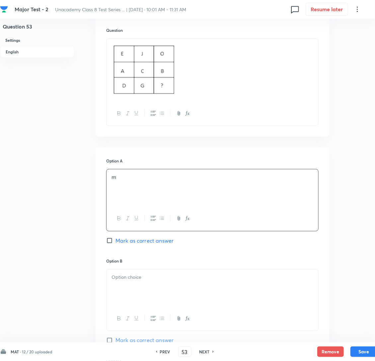
scroll to position [199, 0]
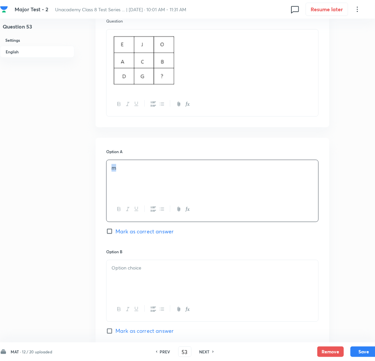
drag, startPoint x: 114, startPoint y: 182, endPoint x: 95, endPoint y: 177, distance: 20.5
click at [95, 177] on div "Question 53 Settings English Settings Type Single choice correct 4 options + 2 …" at bounding box center [188, 255] width 377 height 845
click at [148, 193] on div at bounding box center [212, 178] width 212 height 37
click at [146, 283] on div at bounding box center [212, 278] width 212 height 37
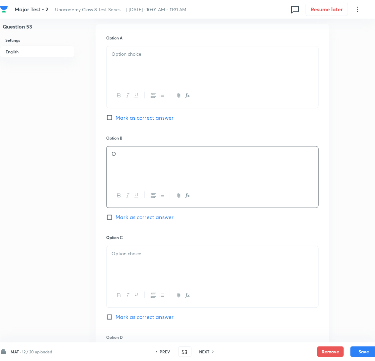
scroll to position [348, 0]
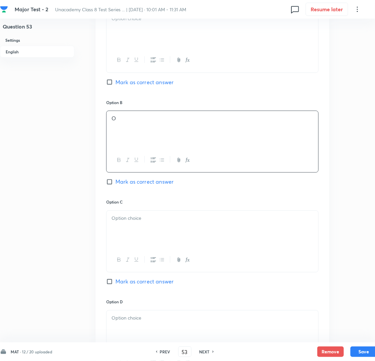
click at [125, 248] on div at bounding box center [212, 229] width 212 height 37
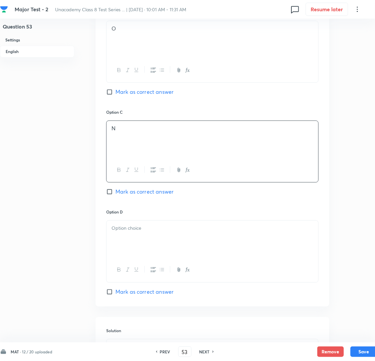
scroll to position [447, 0]
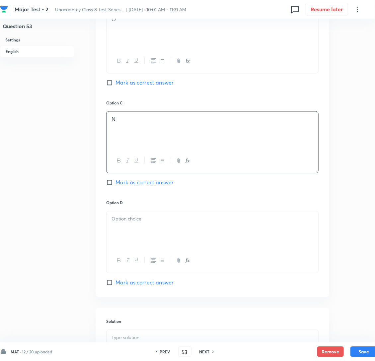
click at [123, 249] on div at bounding box center [212, 230] width 212 height 37
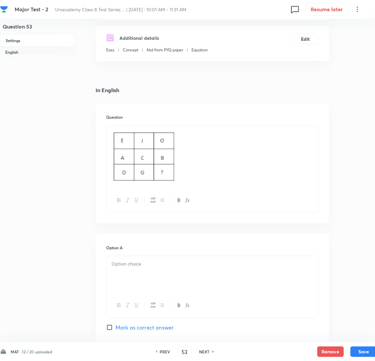
scroll to position [199, 0]
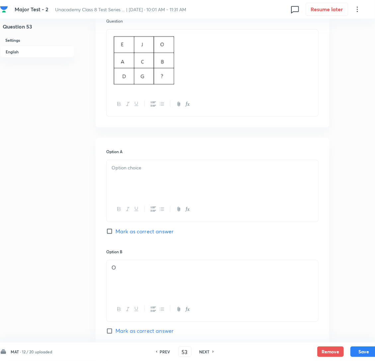
click at [115, 235] on input "Mark as correct answer" at bounding box center [110, 231] width 9 height 7
checkbox input "true"
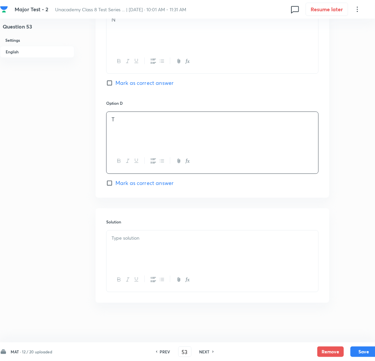
scroll to position [564, 0]
click at [148, 241] on p at bounding box center [212, 238] width 202 height 8
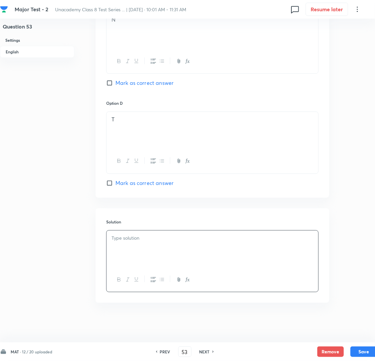
click at [166, 235] on p at bounding box center [212, 238] width 202 height 8
click at [258, 242] on div "Positions of Alphabets (A to Z) is (1-26) we have:" at bounding box center [212, 249] width 212 height 37
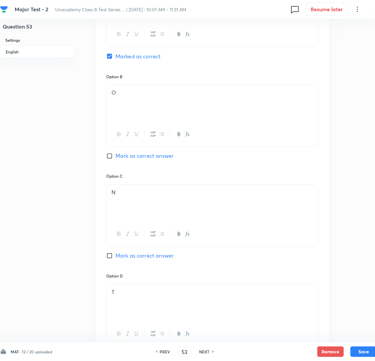
scroll to position [381, 0]
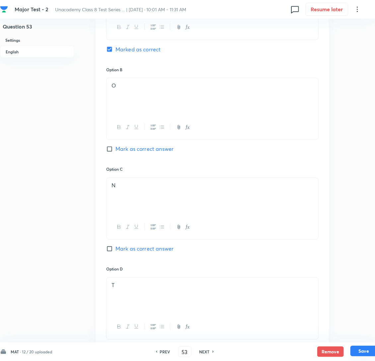
click at [369, 351] on button "Save" at bounding box center [363, 351] width 27 height 11
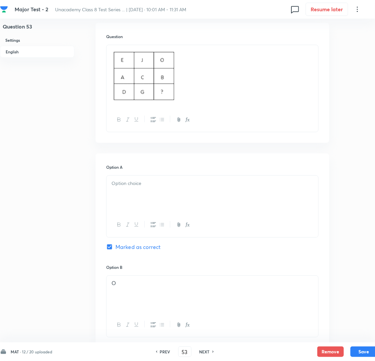
scroll to position [182, 0]
click at [154, 189] on div at bounding box center [212, 195] width 212 height 37
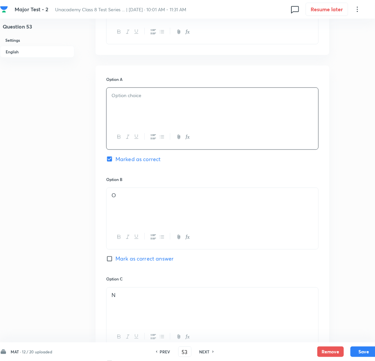
scroll to position [282, 0]
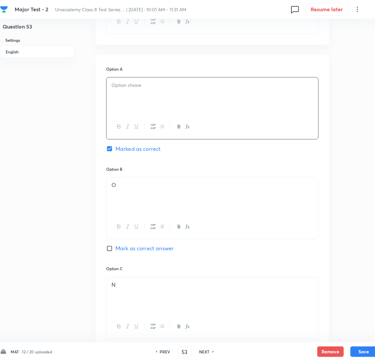
click at [149, 203] on div "O" at bounding box center [212, 196] width 212 height 37
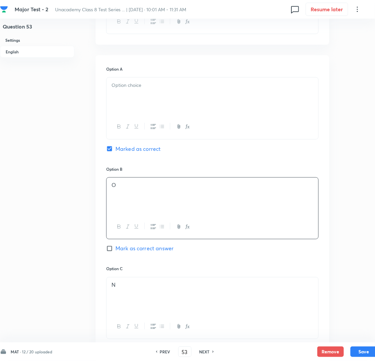
click at [148, 105] on div at bounding box center [212, 96] width 212 height 37
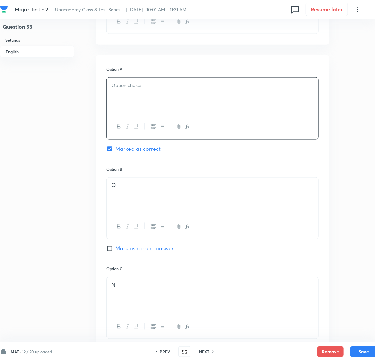
click at [144, 105] on div at bounding box center [212, 96] width 212 height 37
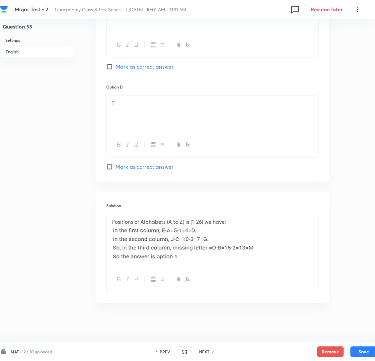
scroll to position [580, 0]
click at [363, 350] on button "Save" at bounding box center [363, 351] width 27 height 11
type input "54"
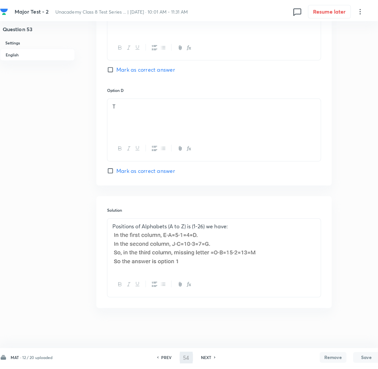
scroll to position [0, 0]
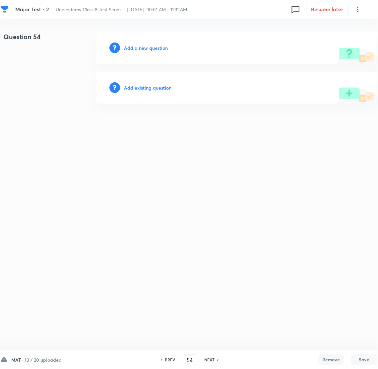
click at [147, 46] on h6 "Add a new question" at bounding box center [146, 47] width 44 height 7
click at [147, 46] on h6 "Choose a question type" at bounding box center [149, 47] width 51 height 7
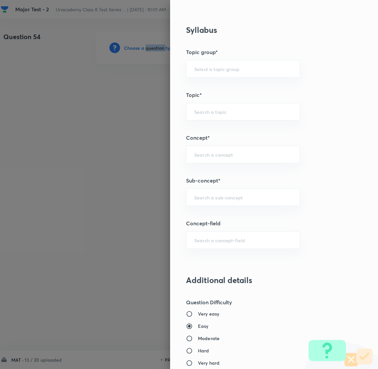
scroll to position [298, 0]
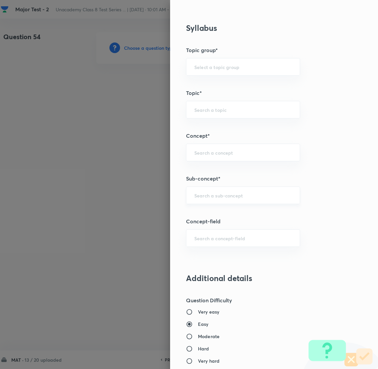
click at [202, 195] on input "text" at bounding box center [243, 195] width 98 height 6
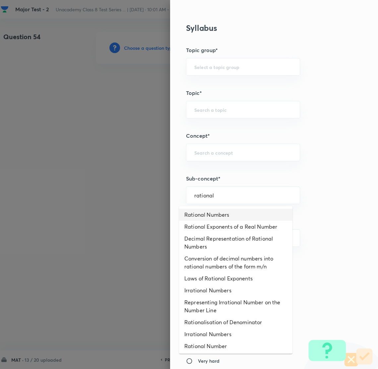
click at [201, 211] on li "Rational Numbers" at bounding box center [235, 215] width 113 height 12
type input "Rational Numbers"
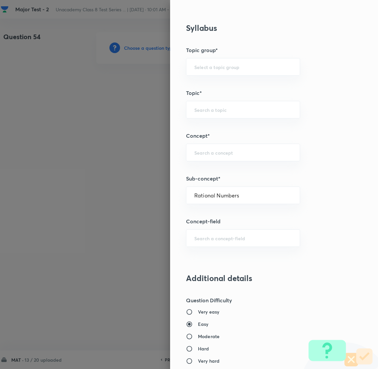
type input "Foundation Class 8"
type input "Mathematics"
type input "Number System"
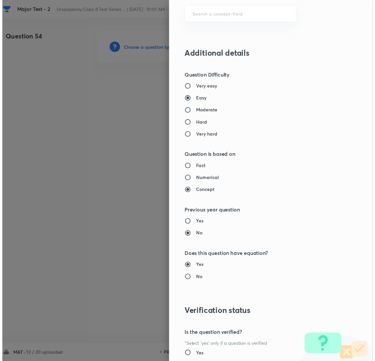
scroll to position [580, 0]
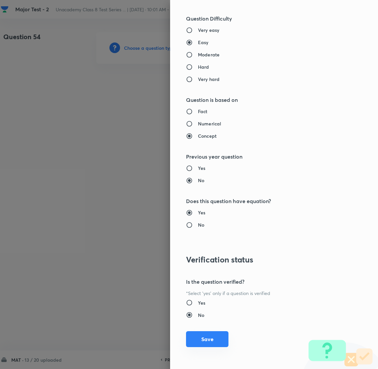
click at [200, 337] on button "Save" at bounding box center [207, 339] width 42 height 16
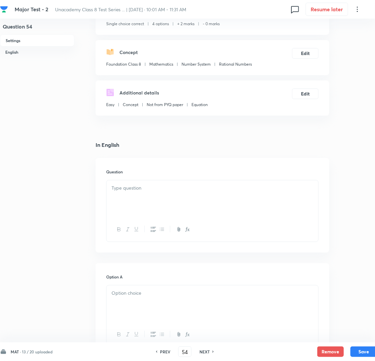
scroll to position [50, 0]
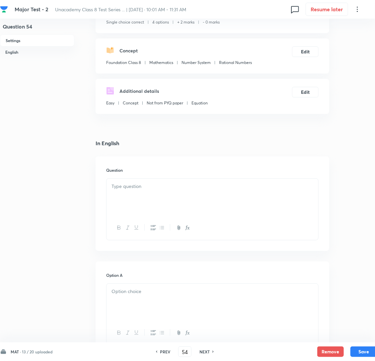
click at [147, 190] on p at bounding box center [212, 187] width 202 height 8
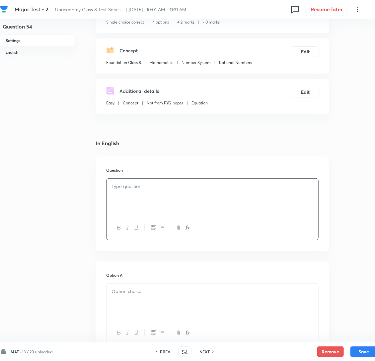
click at [151, 190] on p at bounding box center [212, 187] width 202 height 8
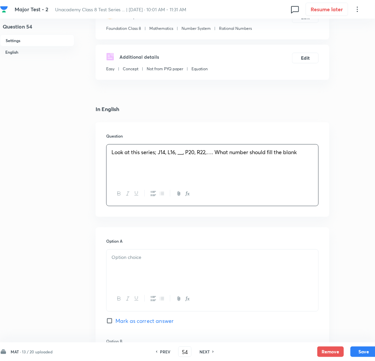
scroll to position [199, 0]
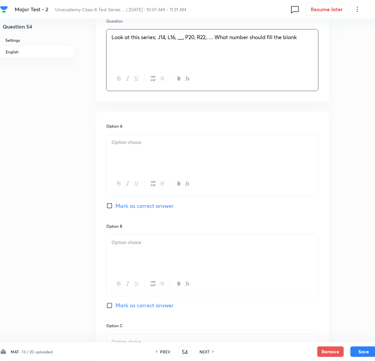
click at [177, 172] on div at bounding box center [212, 153] width 212 height 37
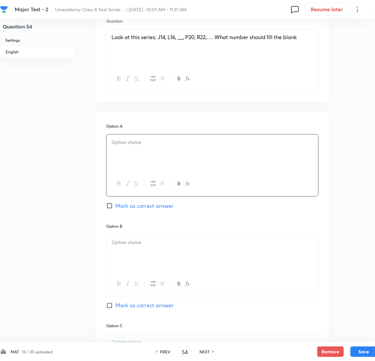
click at [146, 170] on div at bounding box center [212, 153] width 212 height 37
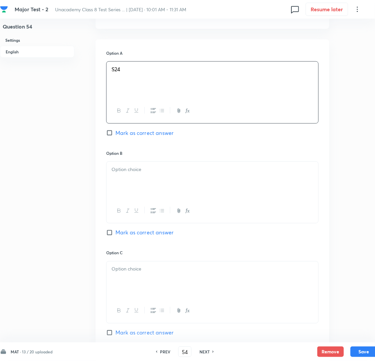
scroll to position [298, 0]
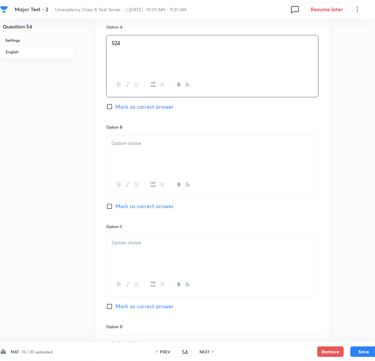
click at [126, 148] on div at bounding box center [212, 154] width 212 height 37
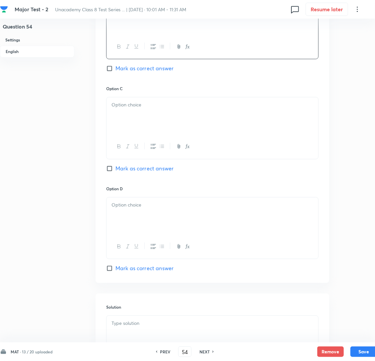
scroll to position [447, 0]
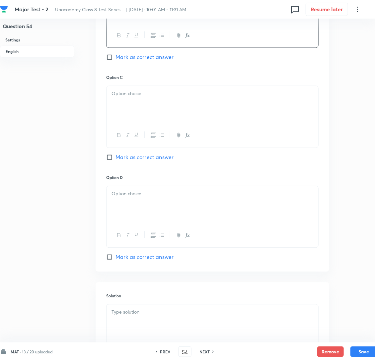
click at [148, 113] on div at bounding box center [212, 104] width 212 height 37
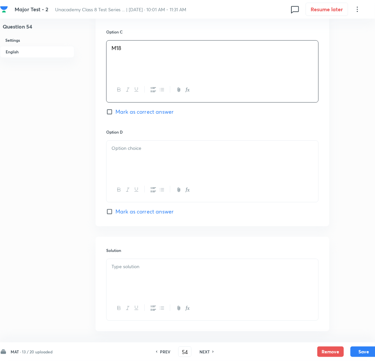
scroll to position [497, 0]
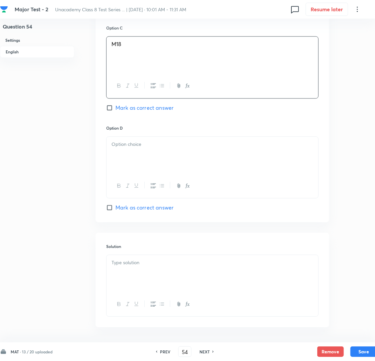
click at [153, 164] on div at bounding box center [212, 155] width 212 height 37
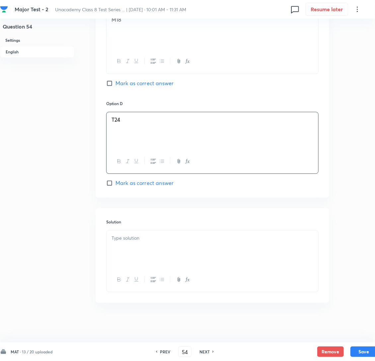
scroll to position [538, 0]
drag, startPoint x: 149, startPoint y: 217, endPoint x: 147, endPoint y: 235, distance: 18.7
click at [149, 222] on div "Solution" at bounding box center [212, 255] width 233 height 95
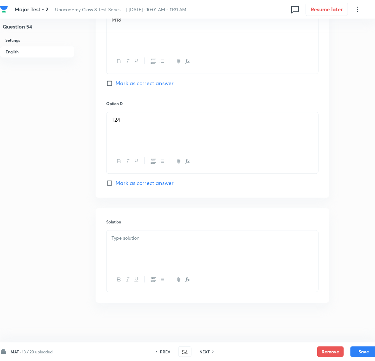
click at [147, 237] on p at bounding box center [212, 238] width 202 height 8
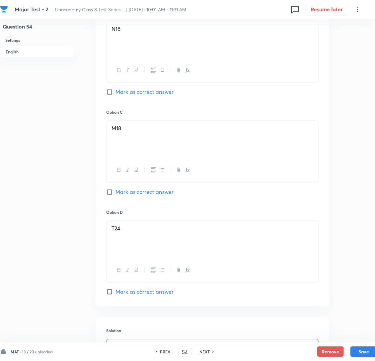
scroll to position [339, 0]
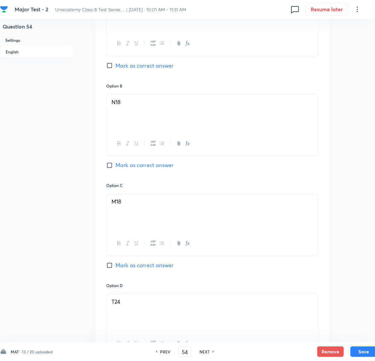
click at [110, 169] on input "Mark as correct answer" at bounding box center [110, 165] width 9 height 7
checkbox input "true"
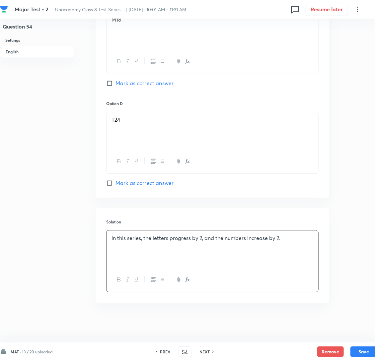
scroll to position [538, 0]
click at [357, 349] on button "Save" at bounding box center [363, 351] width 27 height 11
type input "55"
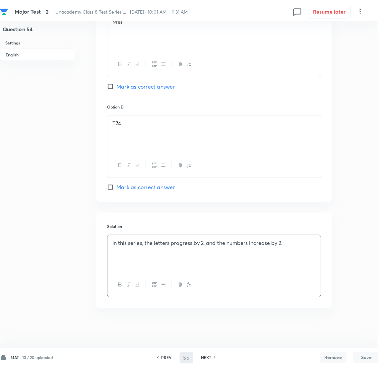
scroll to position [0, 0]
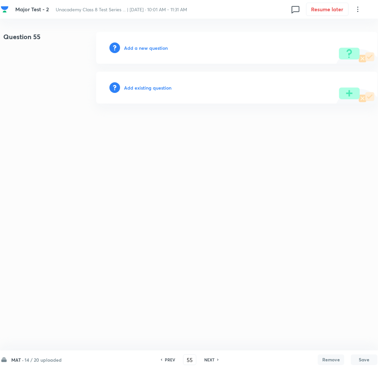
click at [144, 48] on h6 "Add a new question" at bounding box center [146, 47] width 44 height 7
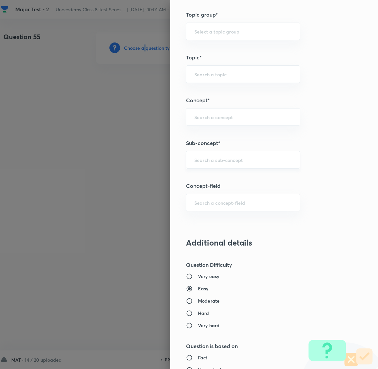
scroll to position [348, 0]
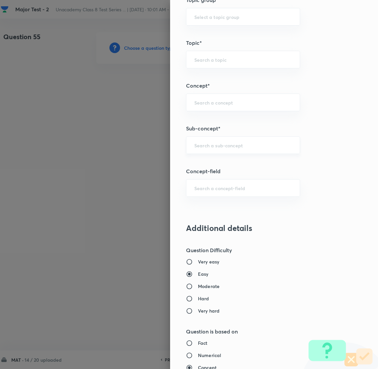
click at [210, 148] on input "text" at bounding box center [243, 145] width 98 height 6
drag, startPoint x: 211, startPoint y: 185, endPoint x: 210, endPoint y: 190, distance: 5.4
click at [210, 187] on div "​" at bounding box center [243, 188] width 114 height 18
click at [205, 135] on div "Question settings Question type* Single choice correct Number of options* 2 3 4…" at bounding box center [274, 184] width 208 height 369
click at [205, 148] on input "text" at bounding box center [243, 145] width 98 height 6
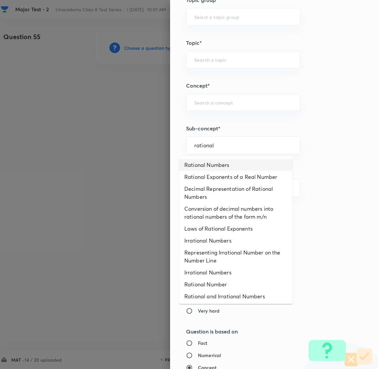
click at [204, 164] on li "Rational Numbers" at bounding box center [235, 165] width 113 height 12
type input "Rational Numbers"
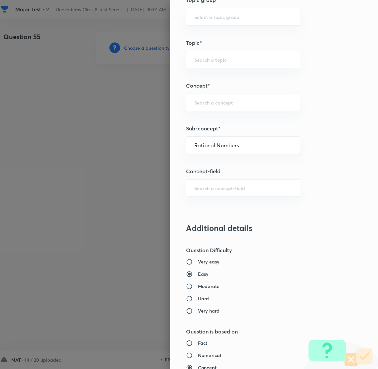
type input "Foundation Class 8"
type input "Mathematics"
type input "Number System"
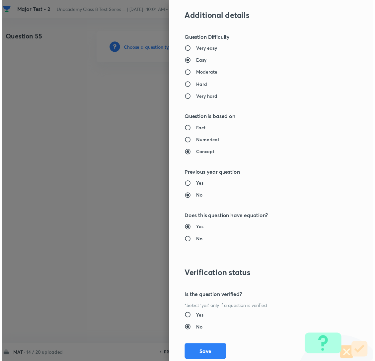
scroll to position [580, 0]
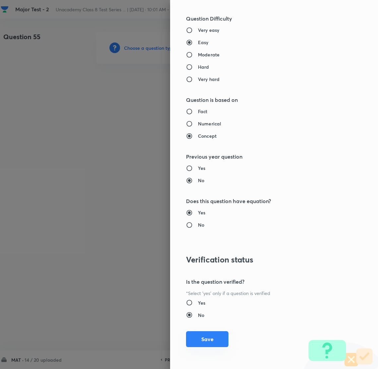
click at [190, 343] on button "Save" at bounding box center [207, 339] width 42 height 16
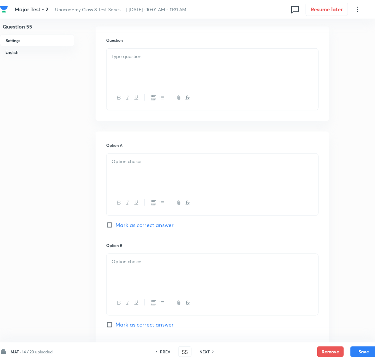
scroll to position [199, 0]
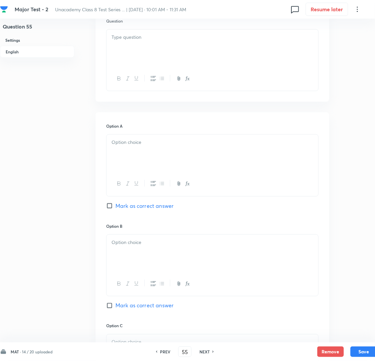
click at [142, 146] on p at bounding box center [212, 143] width 202 height 8
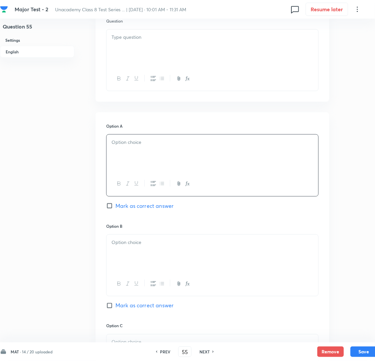
click at [137, 67] on div at bounding box center [212, 48] width 212 height 37
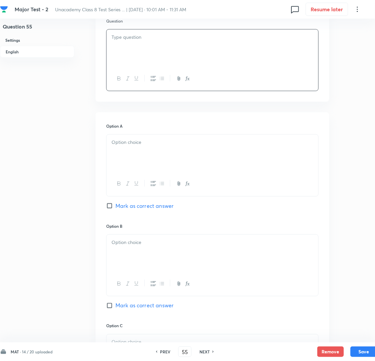
click at [152, 66] on div at bounding box center [212, 48] width 212 height 37
click at [154, 168] on div at bounding box center [212, 153] width 212 height 37
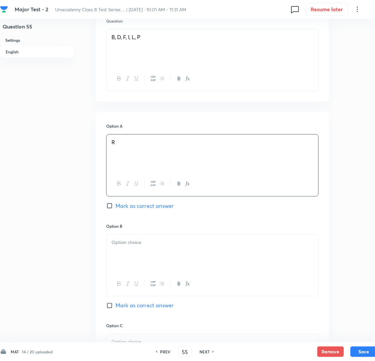
click at [143, 269] on div at bounding box center [212, 253] width 212 height 37
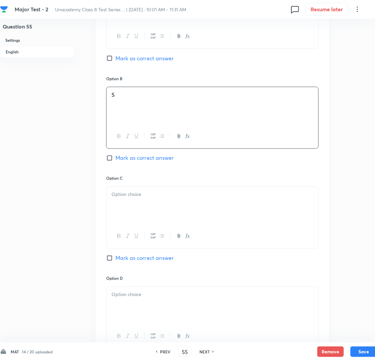
scroll to position [348, 0]
click at [152, 214] on div at bounding box center [212, 203] width 212 height 37
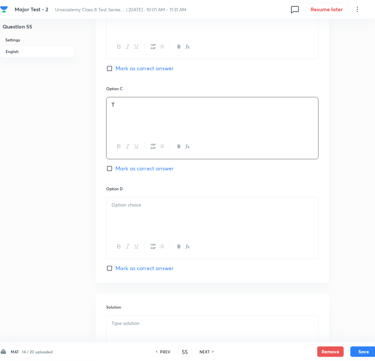
scroll to position [447, 0]
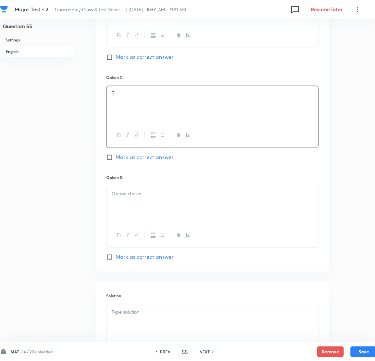
click at [125, 213] on div at bounding box center [212, 204] width 212 height 37
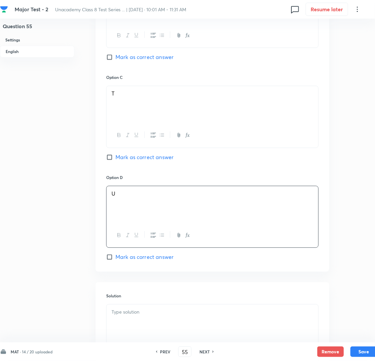
click at [109, 161] on input "Mark as correct answer" at bounding box center [110, 157] width 9 height 7
checkbox input "true"
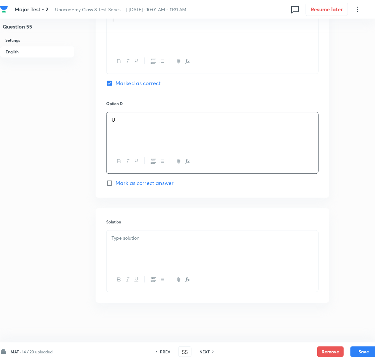
scroll to position [538, 0]
click at [161, 247] on div at bounding box center [212, 249] width 212 height 37
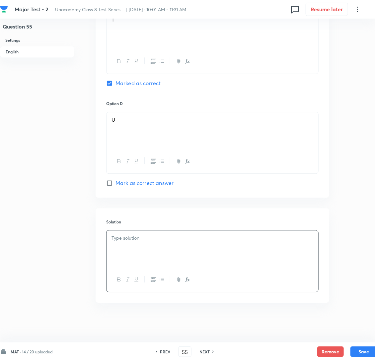
scroll to position [531, 0]
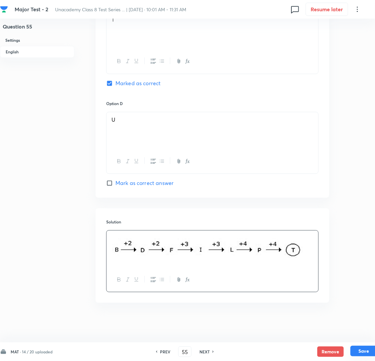
click at [357, 349] on button "Save" at bounding box center [363, 351] width 27 height 11
type input "56"
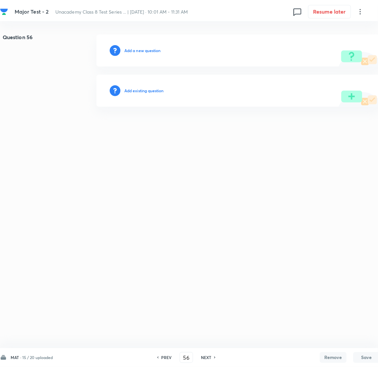
scroll to position [0, 0]
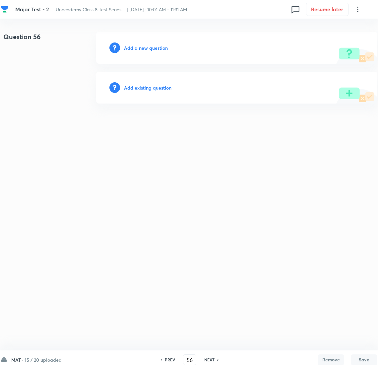
click at [147, 50] on h6 "Add a new question" at bounding box center [146, 47] width 44 height 7
click at [147, 50] on h6 "Choose a question type" at bounding box center [149, 47] width 51 height 7
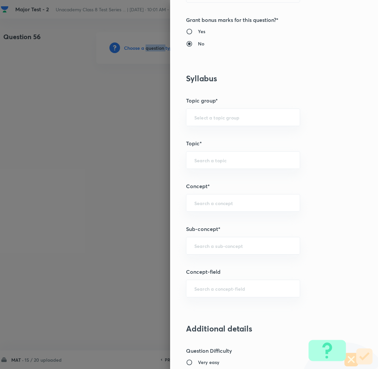
scroll to position [248, 0]
click at [206, 244] on input "text" at bounding box center [243, 245] width 98 height 6
type input "r4ationa"
drag, startPoint x: 223, startPoint y: 249, endPoint x: 168, endPoint y: 245, distance: 54.3
click at [170, 245] on div "Question settings Question type* Single choice correct Number of options* 2 3 4…" at bounding box center [274, 184] width 208 height 369
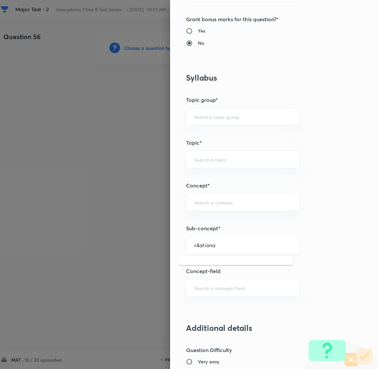
drag, startPoint x: 214, startPoint y: 244, endPoint x: 184, endPoint y: 247, distance: 30.7
click at [186, 247] on div "r4ationa ​" at bounding box center [243, 245] width 114 height 18
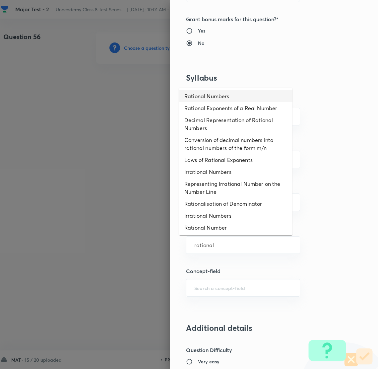
click at [214, 94] on li "Rational Numbers" at bounding box center [235, 96] width 113 height 12
type input "Rational Numbers"
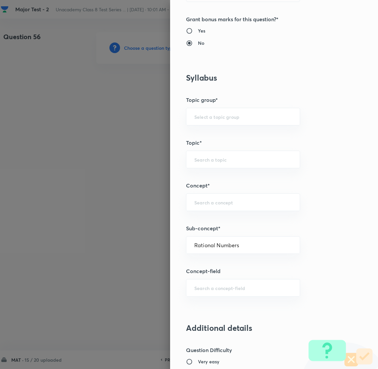
type input "Foundation Class 8"
type input "Mathematics"
type input "Number System"
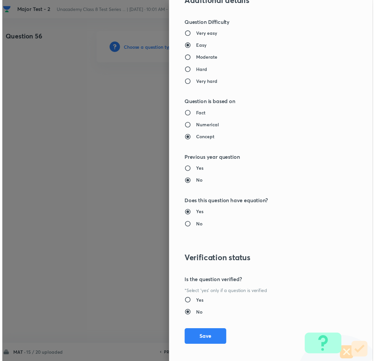
scroll to position [580, 0]
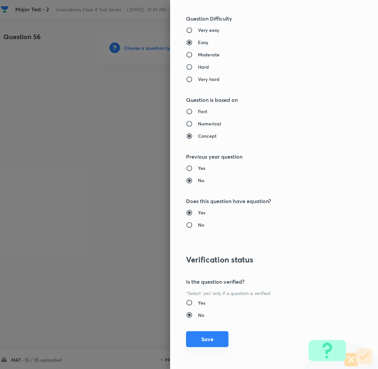
click at [197, 337] on button "Save" at bounding box center [207, 339] width 42 height 16
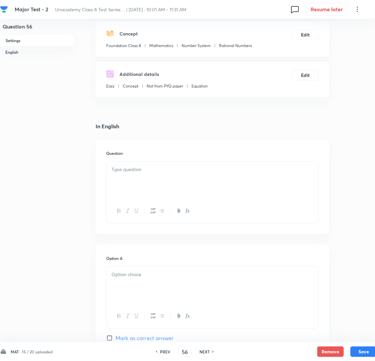
scroll to position [99, 0]
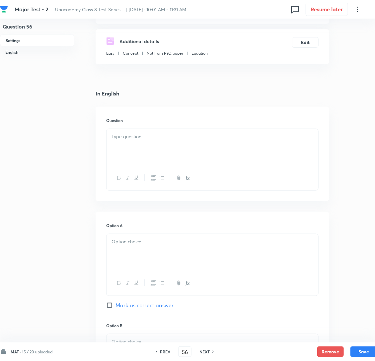
click at [159, 158] on div at bounding box center [212, 147] width 212 height 37
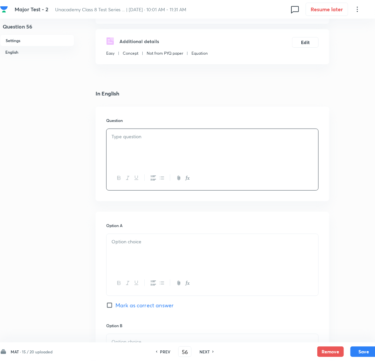
drag, startPoint x: 144, startPoint y: 152, endPoint x: 108, endPoint y: 164, distance: 38.1
click at [145, 152] on div at bounding box center [212, 147] width 212 height 37
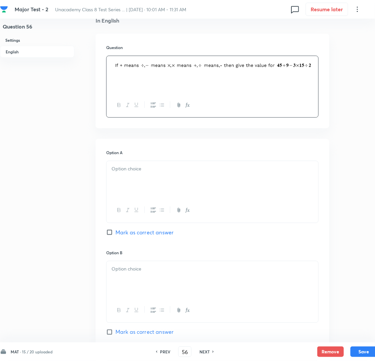
scroll to position [199, 0]
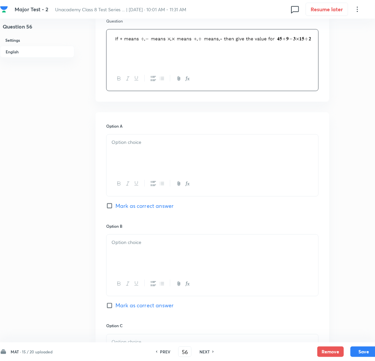
click at [131, 146] on p at bounding box center [212, 143] width 202 height 8
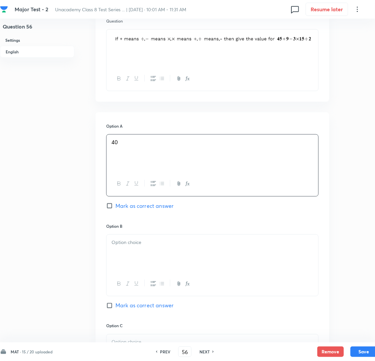
click at [157, 267] on div at bounding box center [212, 253] width 212 height 37
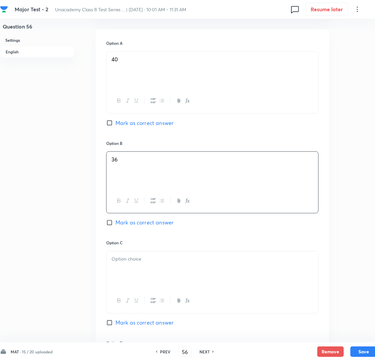
scroll to position [298, 0]
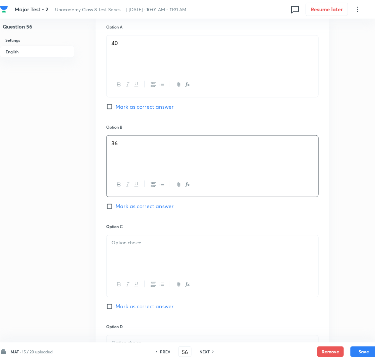
click at [160, 224] on div "Option B 36 Mark as correct answer" at bounding box center [212, 174] width 212 height 100
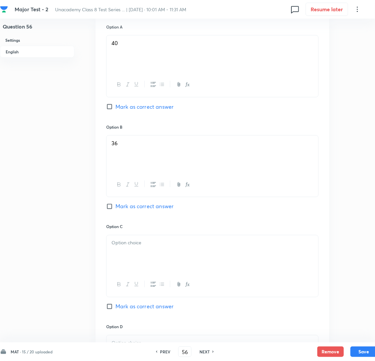
click at [151, 247] on p at bounding box center [212, 243] width 202 height 8
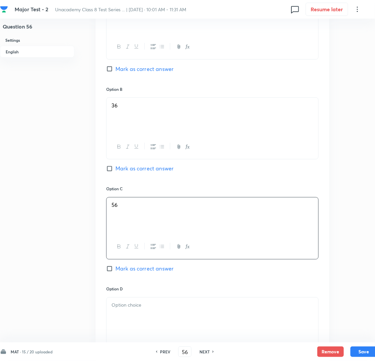
scroll to position [497, 0]
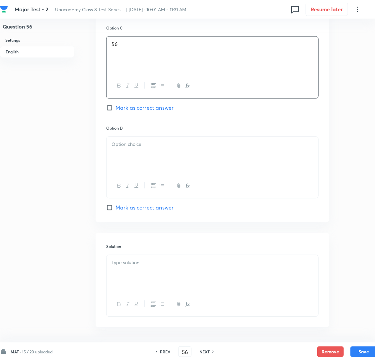
click at [149, 148] on p at bounding box center [212, 145] width 202 height 8
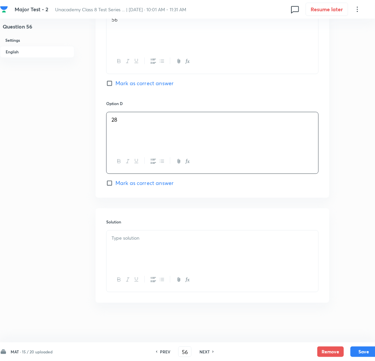
scroll to position [538, 0]
click at [145, 242] on div at bounding box center [212, 249] width 212 height 37
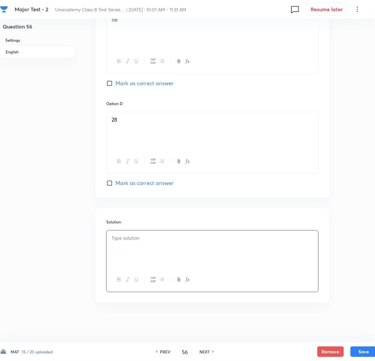
click at [149, 247] on div at bounding box center [212, 249] width 212 height 37
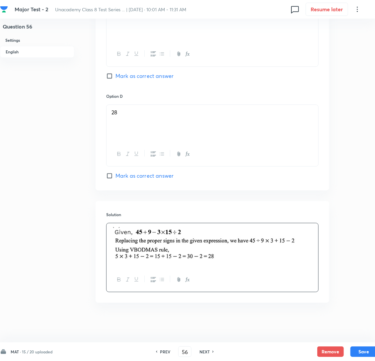
click at [233, 261] on img at bounding box center [211, 244] width 201 height 34
drag, startPoint x: 288, startPoint y: 263, endPoint x: 158, endPoint y: 273, distance: 130.0
click at [161, 262] on img at bounding box center [211, 244] width 201 height 34
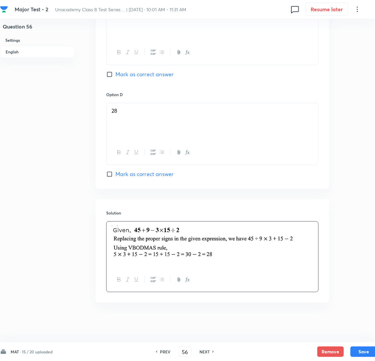
scroll to position [548, 0]
click at [361, 349] on button "Save" at bounding box center [363, 351] width 27 height 11
click at [108, 174] on input "Mark as correct answer" at bounding box center [110, 174] width 9 height 7
checkbox input "true"
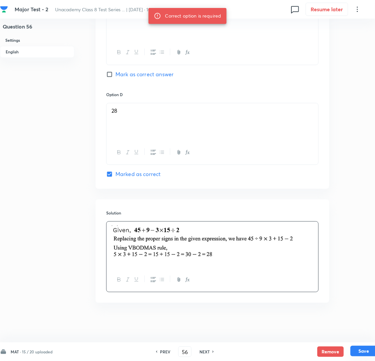
click at [357, 349] on button "Save" at bounding box center [363, 351] width 27 height 11
type input "57"
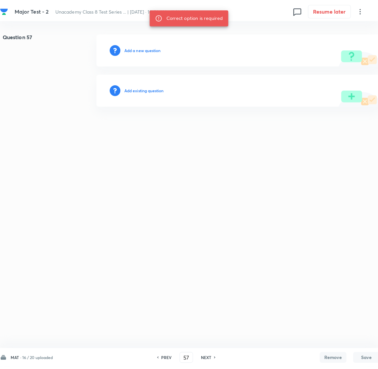
scroll to position [0, 0]
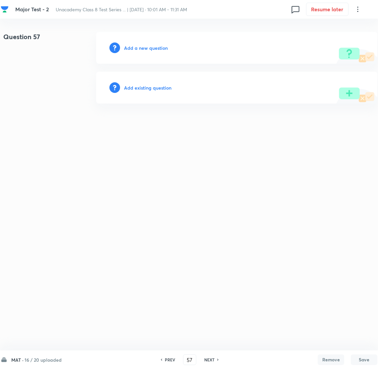
click at [156, 50] on h6 "Add a new question" at bounding box center [146, 47] width 44 height 7
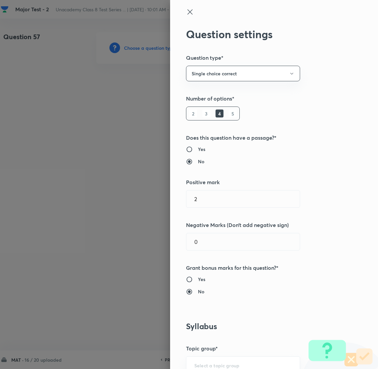
type input "Foundation Class 8"
type input "Mathematics"
type input "Number System"
type input "Rational Numbers"
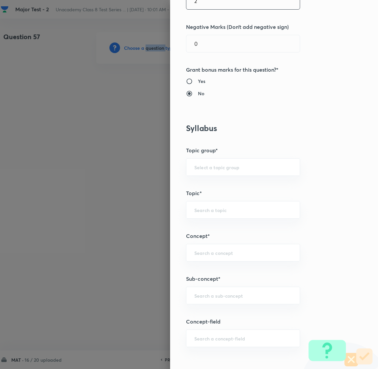
scroll to position [199, 0]
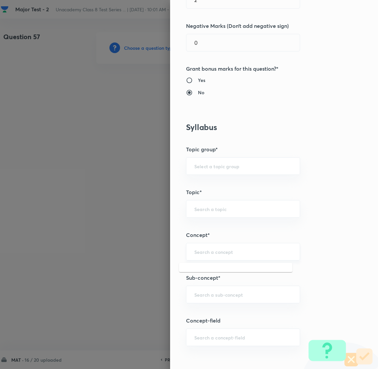
click at [204, 249] on input "text" at bounding box center [243, 251] width 98 height 6
click at [197, 297] on input "text" at bounding box center [243, 294] width 98 height 6
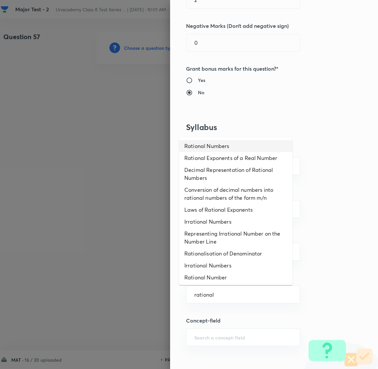
click at [235, 148] on li "Rational Numbers" at bounding box center [235, 146] width 113 height 12
type input "Rational Numbers"
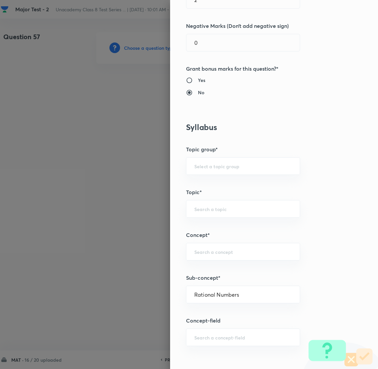
type input "Foundation Class 8"
type input "Mathematics"
type input "Number System"
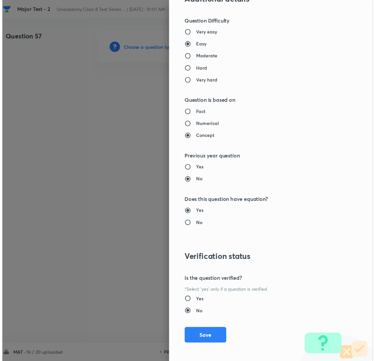
scroll to position [580, 0]
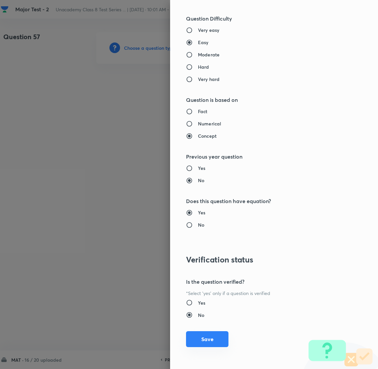
click at [204, 337] on button "Save" at bounding box center [207, 339] width 42 height 16
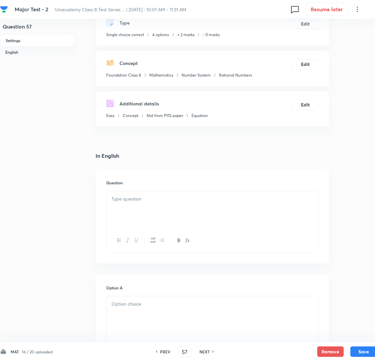
scroll to position [149, 0]
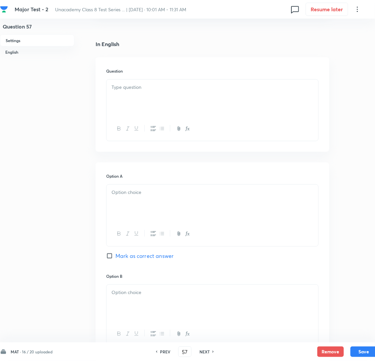
click at [136, 106] on div at bounding box center [212, 98] width 212 height 37
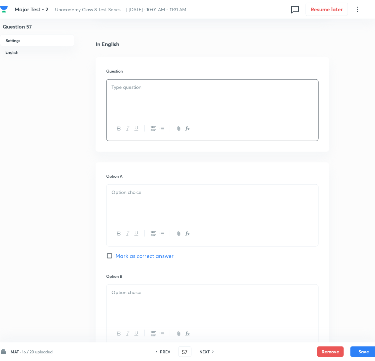
drag, startPoint x: 113, startPoint y: 127, endPoint x: 107, endPoint y: 130, distance: 6.8
click at [114, 127] on div at bounding box center [212, 129] width 212 height 24
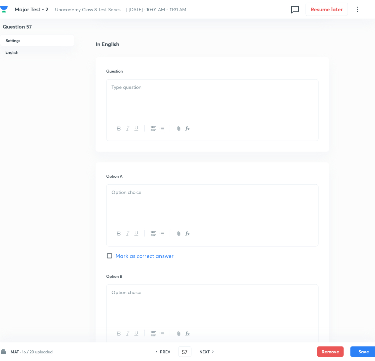
click at [142, 102] on div at bounding box center [212, 98] width 212 height 37
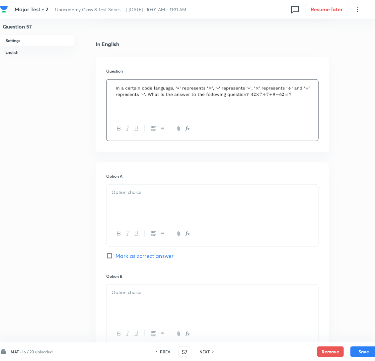
click at [145, 209] on div at bounding box center [212, 203] width 212 height 37
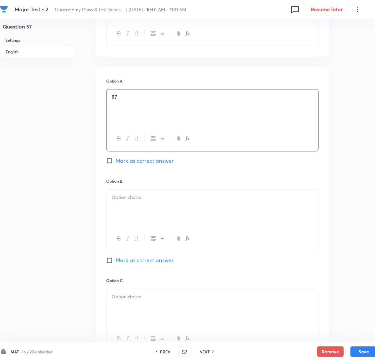
scroll to position [248, 0]
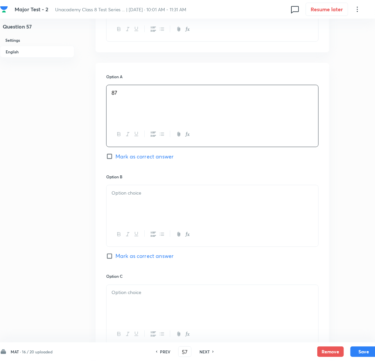
click at [130, 218] on div at bounding box center [212, 203] width 212 height 37
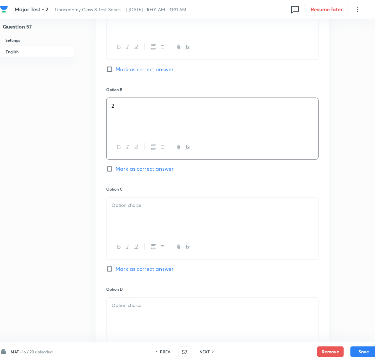
scroll to position [348, 0]
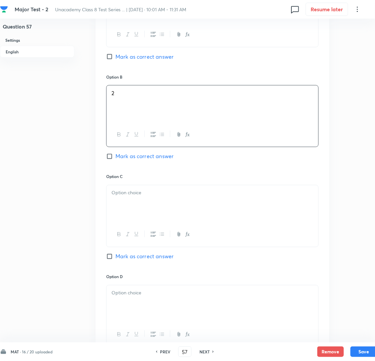
click at [132, 217] on div at bounding box center [212, 203] width 212 height 37
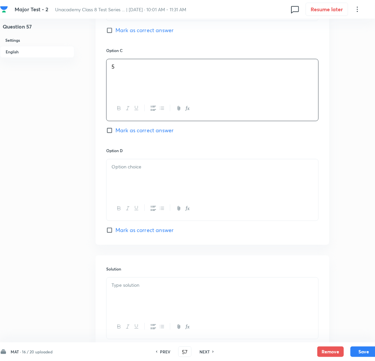
scroll to position [497, 0]
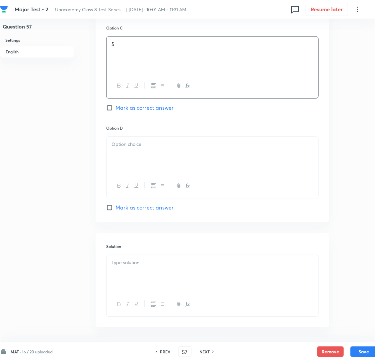
click at [160, 165] on div at bounding box center [212, 155] width 212 height 37
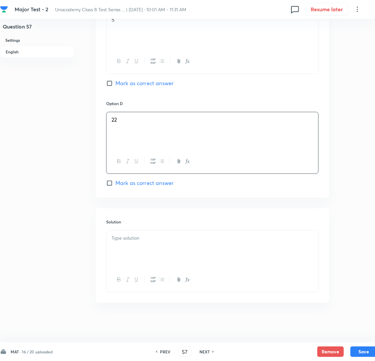
scroll to position [538, 0]
click at [138, 238] on p at bounding box center [212, 238] width 202 height 8
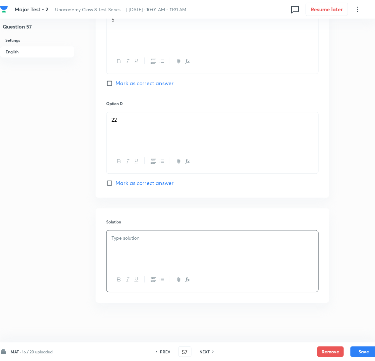
scroll to position [531, 0]
click at [144, 143] on div "22" at bounding box center [212, 130] width 212 height 37
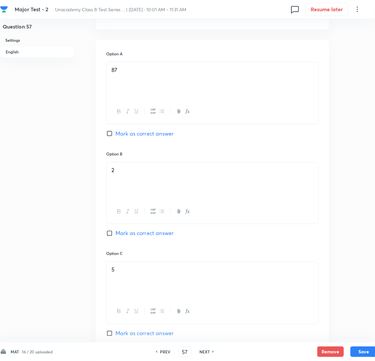
scroll to position [282, 0]
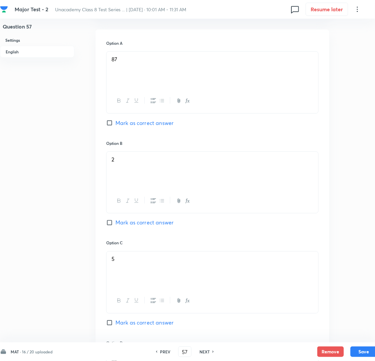
click at [133, 180] on div "2" at bounding box center [212, 170] width 212 height 37
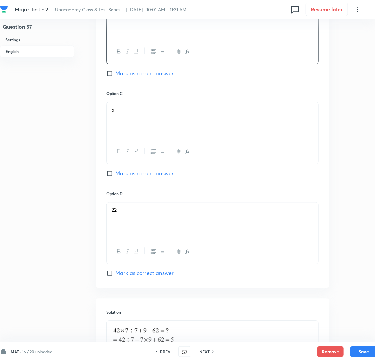
click at [143, 140] on div "5" at bounding box center [212, 120] width 212 height 37
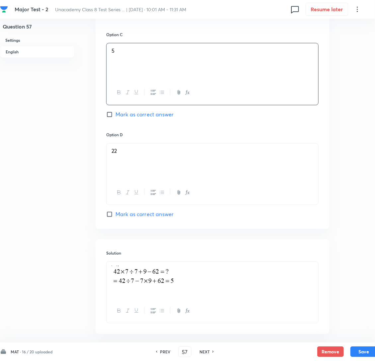
scroll to position [489, 0]
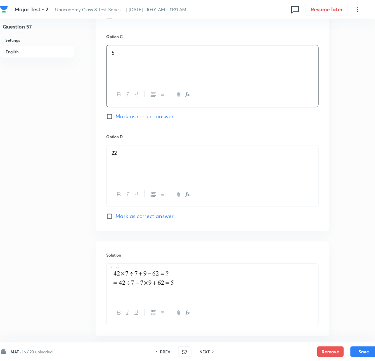
click at [139, 174] on div "22" at bounding box center [212, 163] width 212 height 37
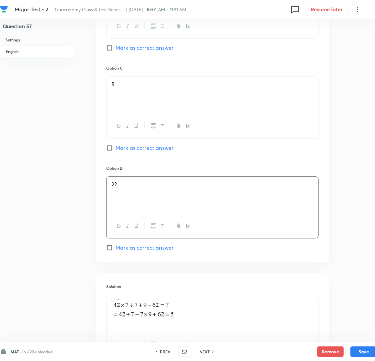
scroll to position [439, 0]
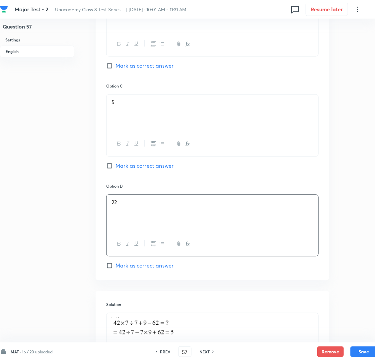
click at [55, 286] on div "Question 57 Settings English" at bounding box center [37, 2] width 74 height 819
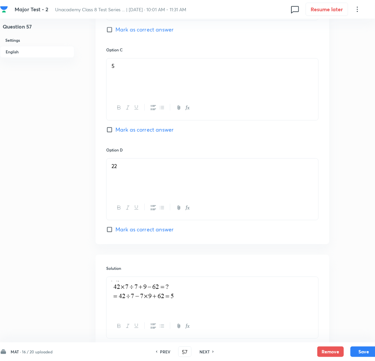
scroll to position [538, 0]
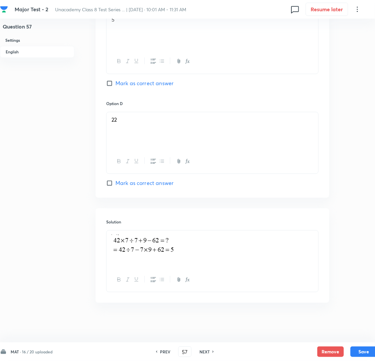
click at [184, 245] on p at bounding box center [212, 245] width 202 height 23
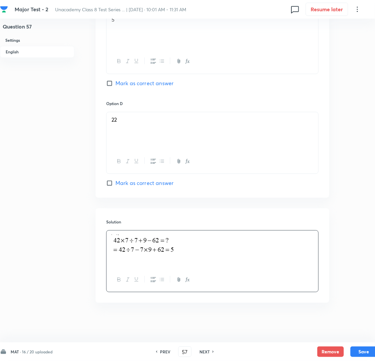
drag, startPoint x: 203, startPoint y: 248, endPoint x: 133, endPoint y: 256, distance: 70.8
click at [133, 256] on p at bounding box center [212, 245] width 202 height 23
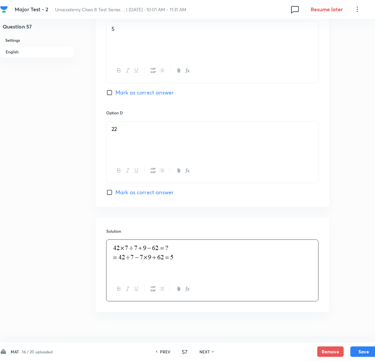
scroll to position [481, 0]
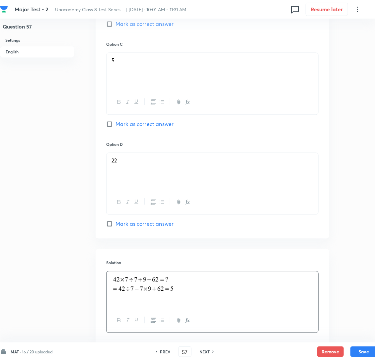
click at [109, 127] on input "Mark as correct answer" at bounding box center [110, 124] width 9 height 7
checkbox input "true"
click at [363, 352] on button "Save" at bounding box center [363, 351] width 27 height 11
type input "58"
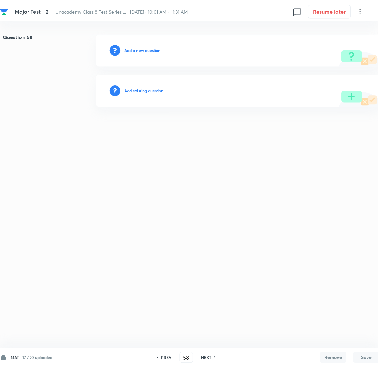
scroll to position [0, 0]
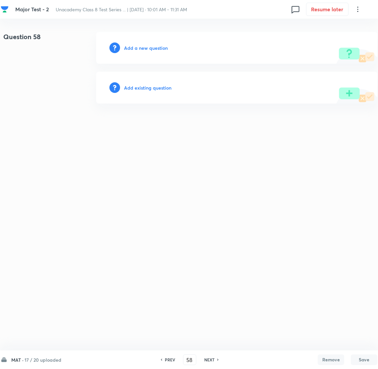
click at [148, 50] on h6 "Add a new question" at bounding box center [146, 47] width 44 height 7
click at [148, 50] on h6 "Choose a question type" at bounding box center [149, 47] width 51 height 7
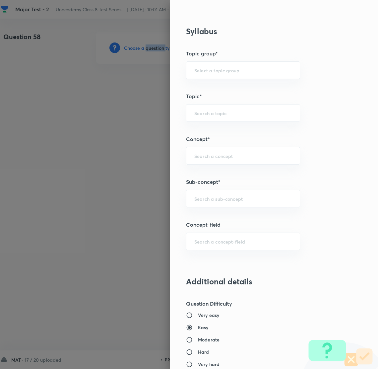
scroll to position [298, 0]
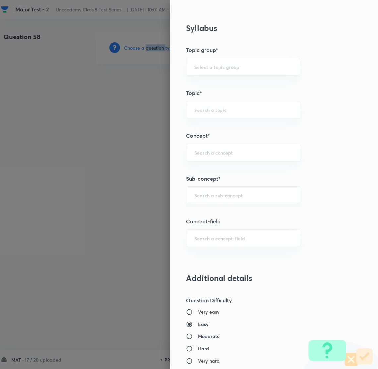
click at [210, 201] on div "​" at bounding box center [243, 195] width 114 height 18
click at [196, 194] on input "text" at bounding box center [243, 195] width 98 height 6
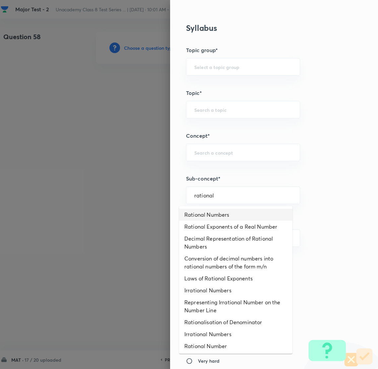
click at [218, 209] on li "Rational Numbers" at bounding box center [235, 215] width 113 height 12
type input "Rational Numbers"
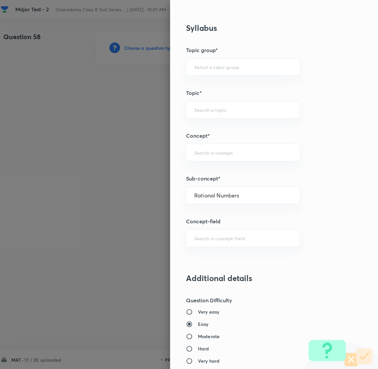
type input "Foundation Class 8"
type input "Mathematics"
type input "Number System"
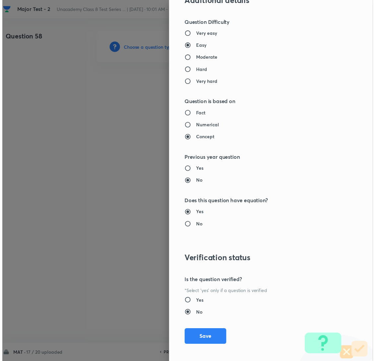
scroll to position [580, 0]
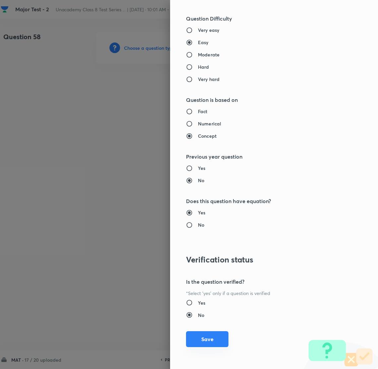
click at [201, 340] on button "Save" at bounding box center [207, 339] width 42 height 16
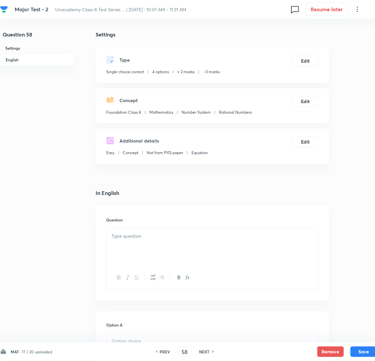
click at [160, 251] on div at bounding box center [212, 247] width 212 height 37
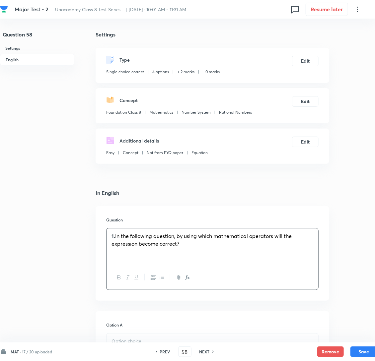
click at [112, 239] on strong "1." at bounding box center [113, 235] width 4 height 7
click at [206, 265] on div "In the following question, by using which mathematical operators will the expre…" at bounding box center [212, 247] width 212 height 37
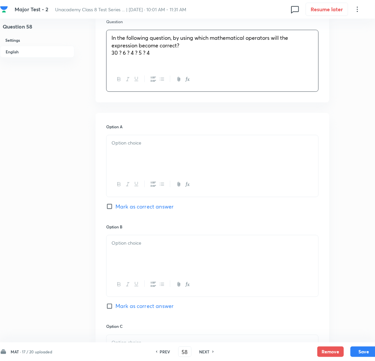
scroll to position [199, 0]
click at [125, 171] on div at bounding box center [212, 153] width 212 height 37
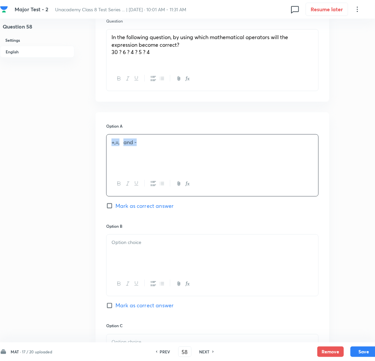
drag, startPoint x: 166, startPoint y: 158, endPoint x: 85, endPoint y: 147, distance: 82.0
click at [85, 147] on div "Question 58 Settings English Settings Type Single choice correct 4 options + 2 …" at bounding box center [188, 242] width 377 height 819
click at [156, 146] on p at bounding box center [212, 143] width 202 height 8
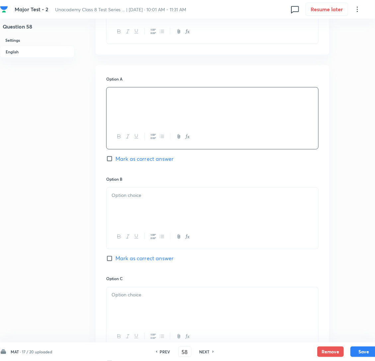
scroll to position [248, 0]
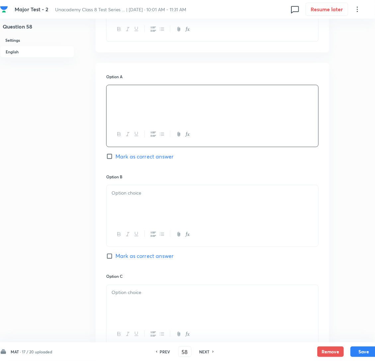
click at [118, 197] on p at bounding box center [212, 193] width 202 height 8
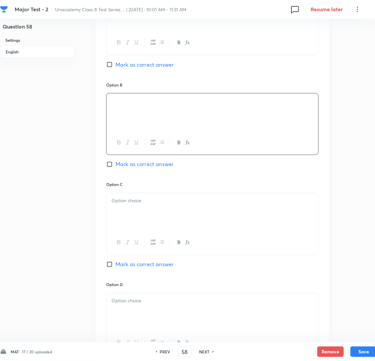
scroll to position [348, 0]
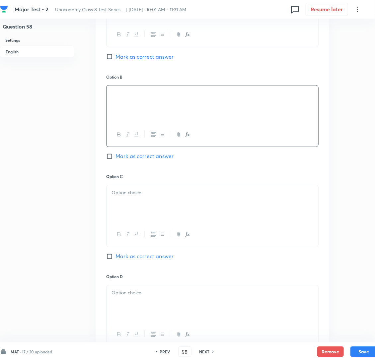
click at [126, 214] on div at bounding box center [212, 203] width 212 height 37
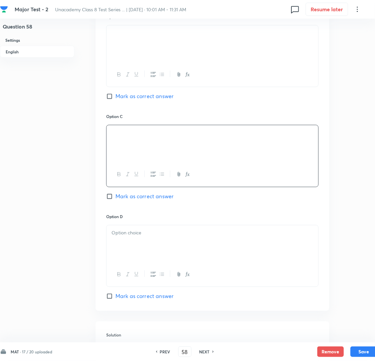
scroll to position [447, 0]
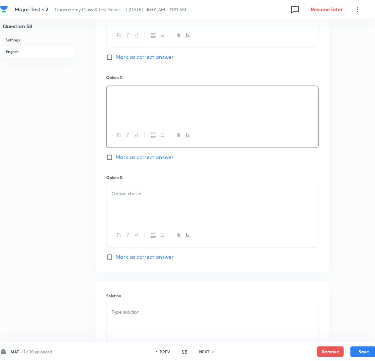
click at [145, 223] on div at bounding box center [212, 204] width 212 height 37
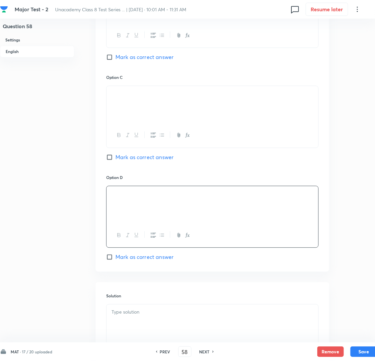
drag, startPoint x: 114, startPoint y: 172, endPoint x: 105, endPoint y: 174, distance: 8.8
click at [114, 161] on input "Mark as correct answer" at bounding box center [110, 157] width 9 height 7
checkbox input "true"
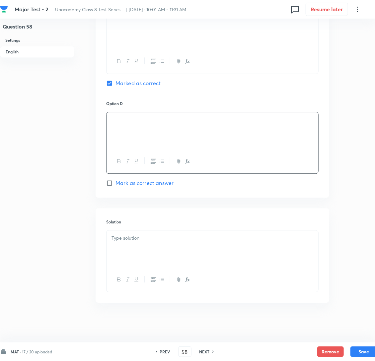
scroll to position [538, 0]
click at [139, 244] on div at bounding box center [212, 249] width 212 height 37
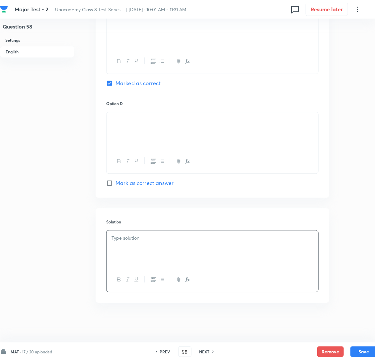
drag, startPoint x: 118, startPoint y: 251, endPoint x: 126, endPoint y: 247, distance: 8.8
click at [124, 248] on div at bounding box center [212, 249] width 212 height 37
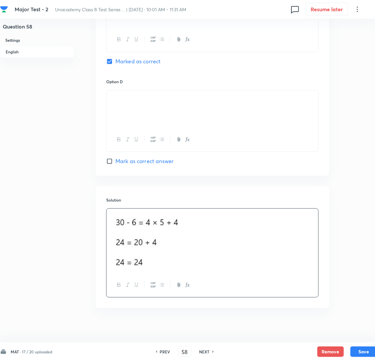
scroll to position [566, 0]
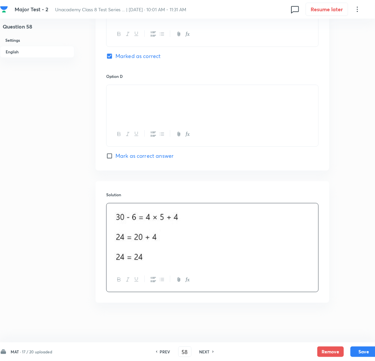
click at [148, 230] on img at bounding box center [146, 234] width 70 height 54
click at [357, 351] on button "Save" at bounding box center [363, 351] width 27 height 11
type input "59"
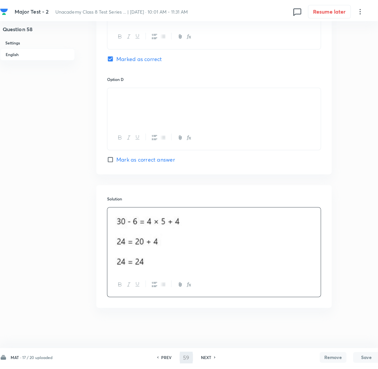
scroll to position [0, 0]
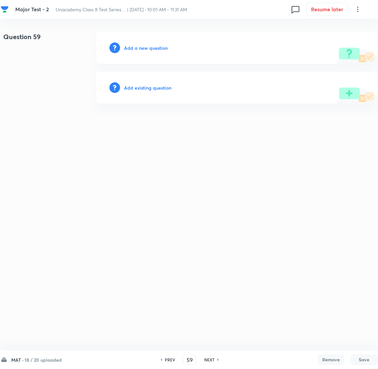
click at [142, 49] on h6 "Add a new question" at bounding box center [146, 47] width 44 height 7
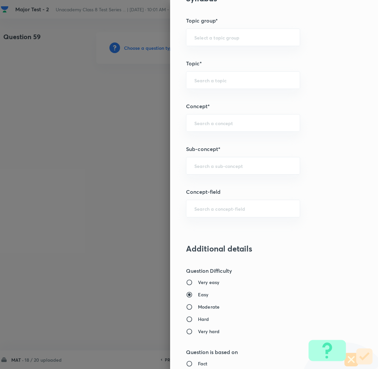
scroll to position [348, 0]
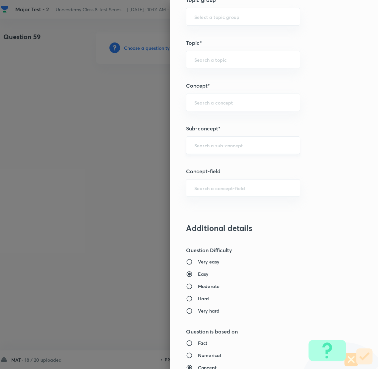
click at [204, 142] on input "text" at bounding box center [243, 145] width 98 height 6
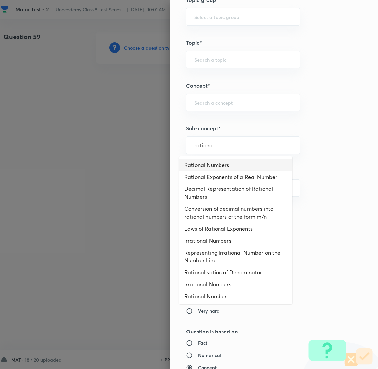
click at [230, 169] on li "Rational Numbers" at bounding box center [235, 165] width 113 height 12
type input "Rational Numbers"
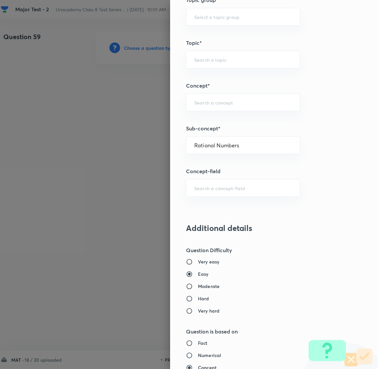
type input "Foundation Class 8"
type input "Mathematics"
type input "Number System"
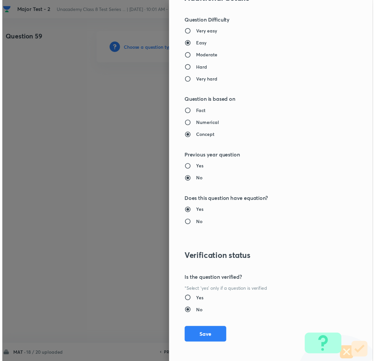
scroll to position [580, 0]
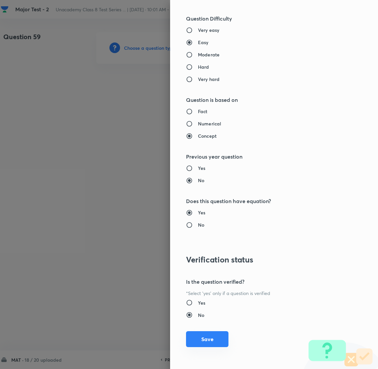
click at [197, 335] on button "Save" at bounding box center [207, 339] width 42 height 16
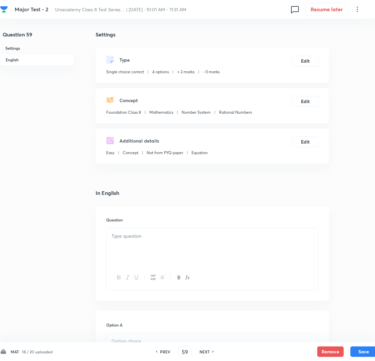
drag, startPoint x: 141, startPoint y: 237, endPoint x: 132, endPoint y: 252, distance: 17.4
click at [132, 252] on div "Question" at bounding box center [212, 253] width 233 height 95
click at [133, 240] on p at bounding box center [212, 236] width 202 height 8
click at [142, 240] on p at bounding box center [212, 236] width 202 height 8
click at [111, 248] on div at bounding box center [212, 247] width 212 height 37
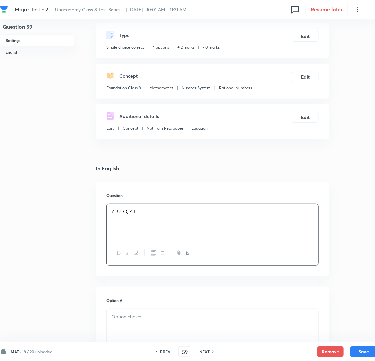
scroll to position [149, 0]
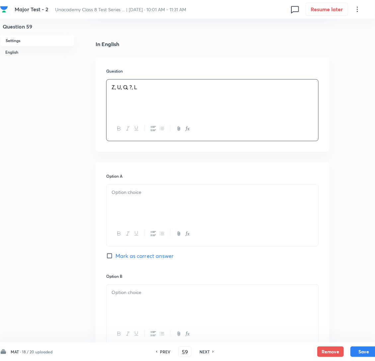
click at [153, 198] on div "Option A Mark as correct answer" at bounding box center [212, 223] width 212 height 100
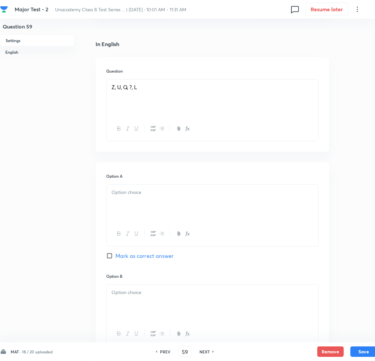
click at [140, 216] on div at bounding box center [212, 203] width 212 height 37
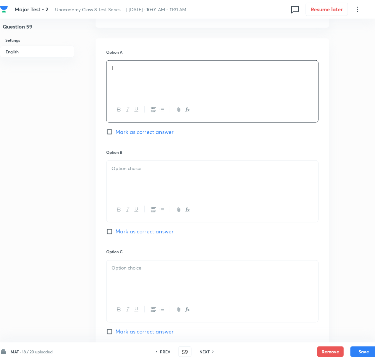
scroll to position [298, 0]
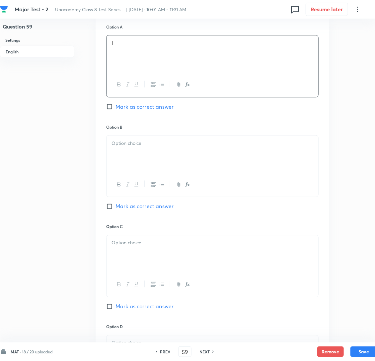
click at [157, 163] on div at bounding box center [212, 154] width 212 height 37
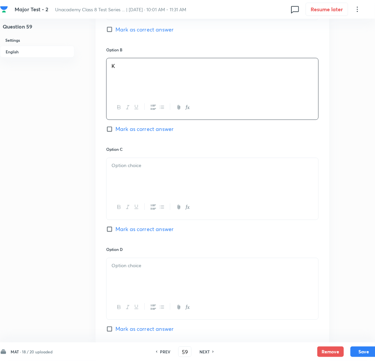
scroll to position [398, 0]
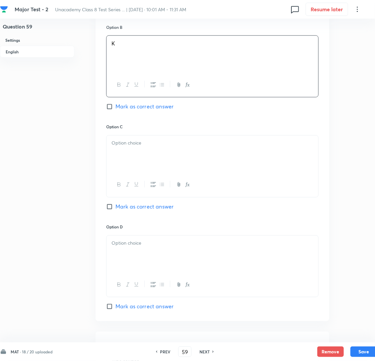
click at [188, 147] on p at bounding box center [212, 144] width 202 height 8
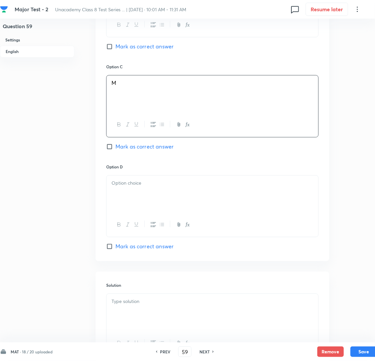
scroll to position [538, 0]
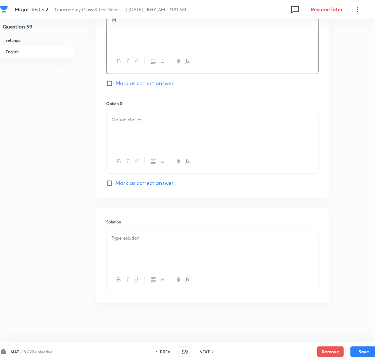
click at [142, 139] on div at bounding box center [212, 130] width 212 height 37
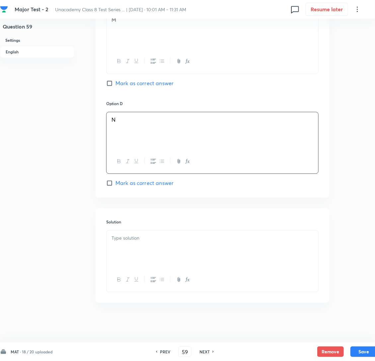
click at [179, 236] on div at bounding box center [212, 249] width 212 height 37
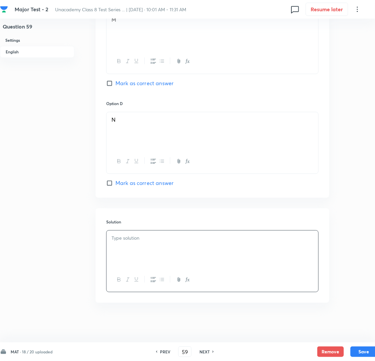
scroll to position [531, 0]
click at [124, 187] on span "Mark as correct answer" at bounding box center [144, 183] width 58 height 8
click at [115, 186] on input "Mark as correct answer" at bounding box center [110, 183] width 9 height 7
checkbox input "true"
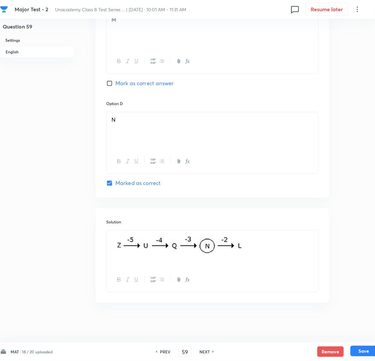
click at [355, 349] on button "Save" at bounding box center [363, 351] width 27 height 11
type input "60"
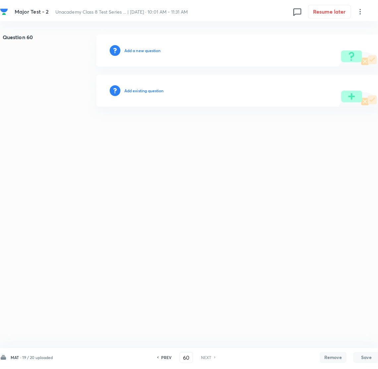
scroll to position [0, 0]
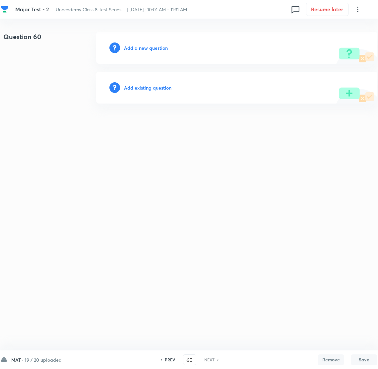
click at [155, 51] on h6 "Add a new question" at bounding box center [146, 47] width 44 height 7
click at [154, 50] on h6 "Choose a question type" at bounding box center [149, 47] width 51 height 7
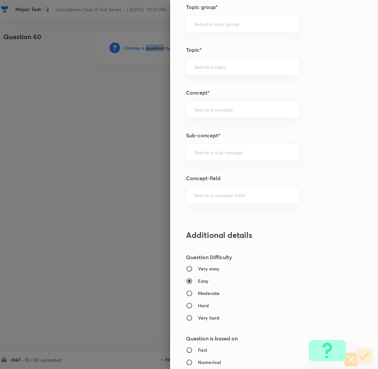
scroll to position [348, 0]
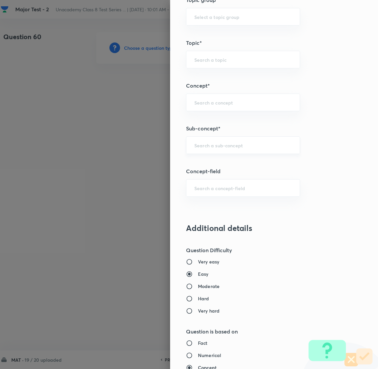
click at [200, 146] on input "text" at bounding box center [243, 145] width 98 height 6
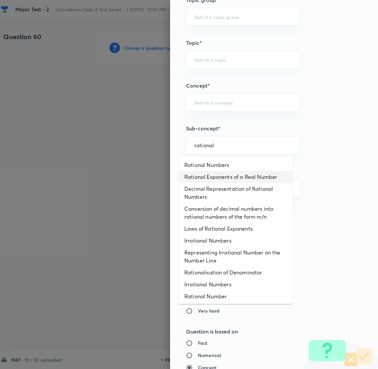
click at [200, 171] on li "Rational Exponents of a Real Number" at bounding box center [235, 177] width 113 height 12
type input "Rational Exponents of a Real Number"
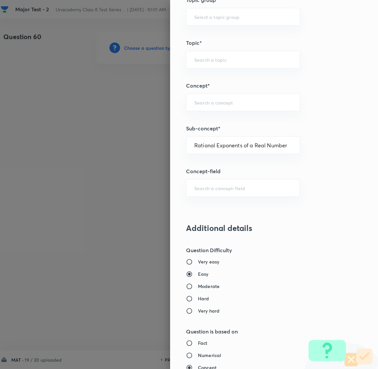
type input "Foundation Class IX"
type input "Mathematics"
type input "Exponents of Real Numbers"
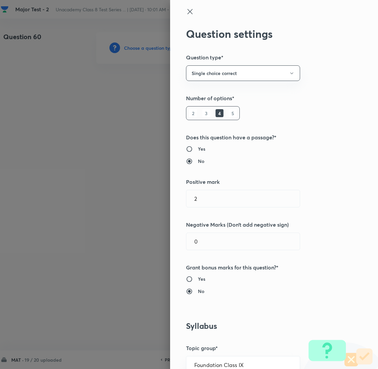
scroll to position [0, 0]
click at [187, 12] on icon at bounding box center [189, 11] width 5 height 5
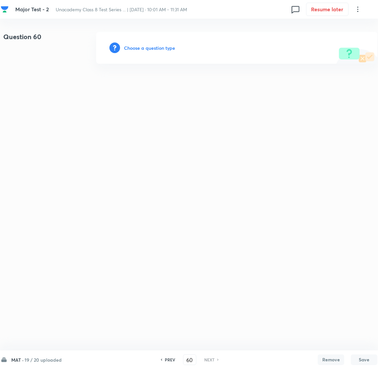
click at [155, 46] on h6 "Choose a question type" at bounding box center [149, 47] width 51 height 7
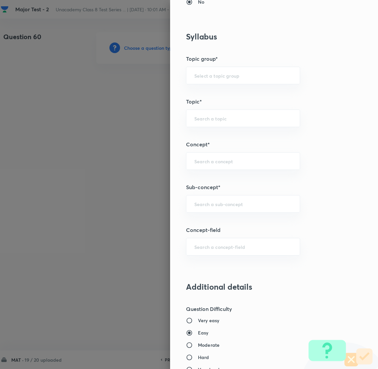
scroll to position [298, 0]
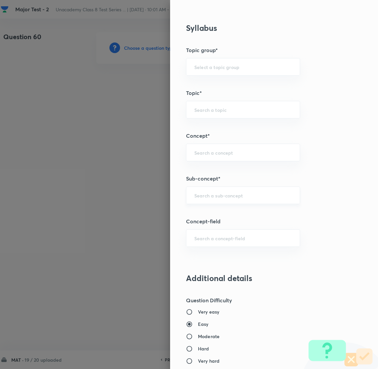
click at [204, 195] on input "text" at bounding box center [243, 195] width 98 height 6
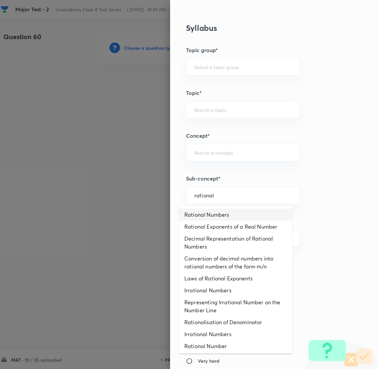
click at [225, 214] on li "Rational Numbers" at bounding box center [235, 215] width 113 height 12
type input "Rational Numbers"
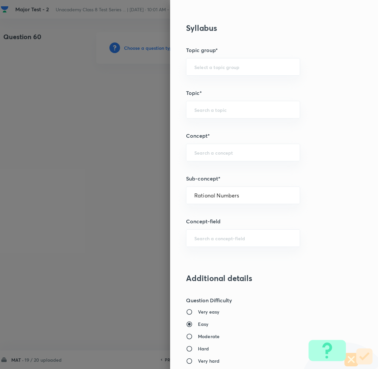
type input "Foundation Class 8"
type input "Mathematics"
type input "Number System"
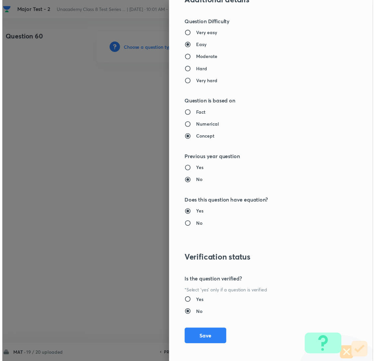
scroll to position [580, 0]
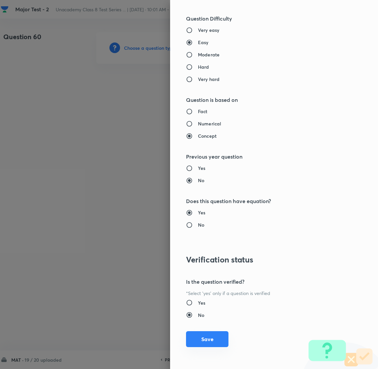
click at [198, 339] on button "Save" at bounding box center [207, 339] width 42 height 16
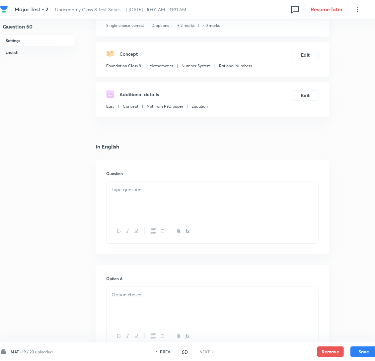
scroll to position [50, 0]
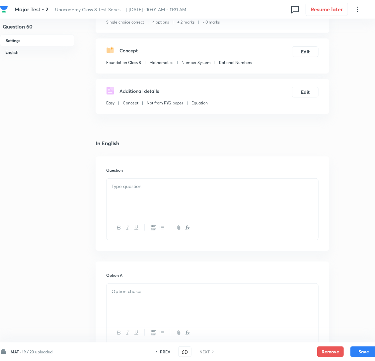
click at [145, 207] on div at bounding box center [212, 197] width 212 height 37
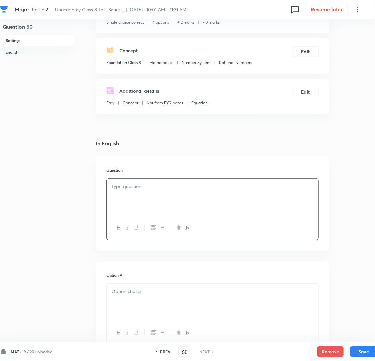
click at [163, 190] on p at bounding box center [212, 187] width 202 height 8
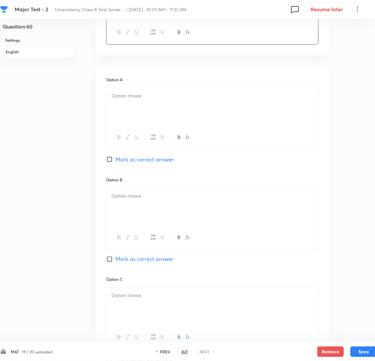
scroll to position [248, 0]
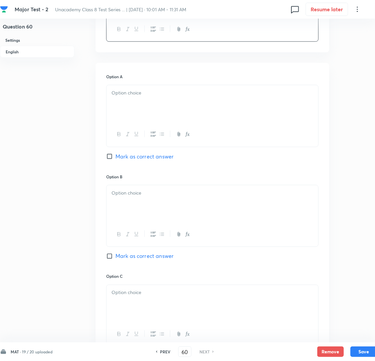
drag, startPoint x: 122, startPoint y: 108, endPoint x: 80, endPoint y: 122, distance: 44.6
click at [123, 108] on div at bounding box center [212, 103] width 212 height 37
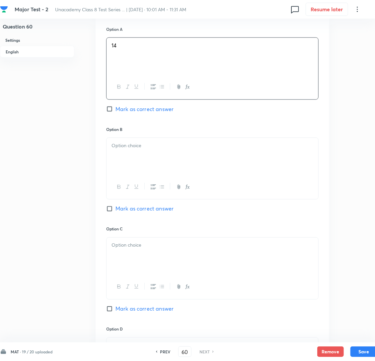
scroll to position [298, 0]
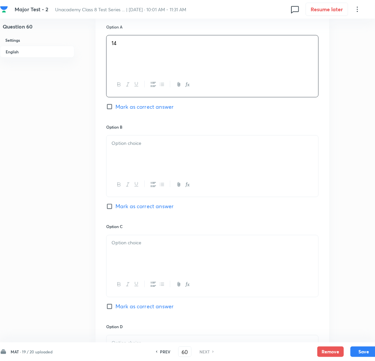
click at [159, 166] on div at bounding box center [212, 154] width 212 height 37
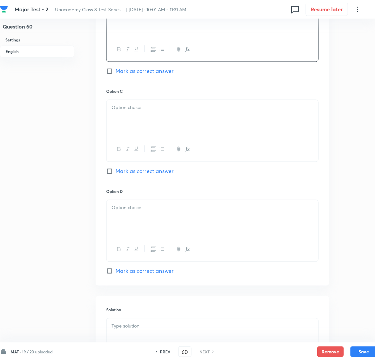
scroll to position [447, 0]
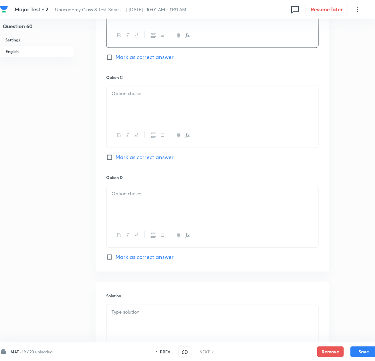
drag, startPoint x: 140, startPoint y: 122, endPoint x: 121, endPoint y: 124, distance: 19.6
click at [140, 122] on div at bounding box center [212, 104] width 212 height 37
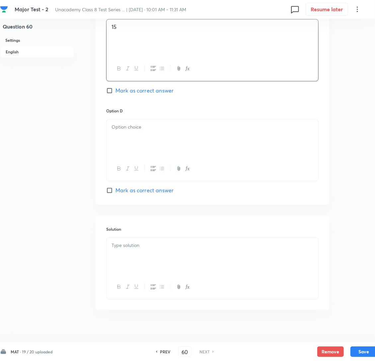
scroll to position [538, 0]
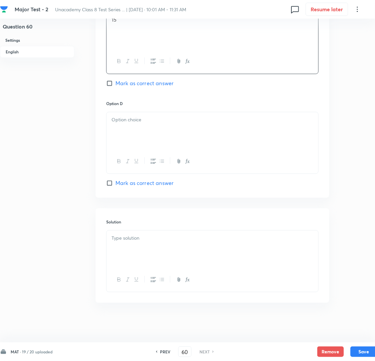
click at [163, 144] on div at bounding box center [212, 130] width 212 height 37
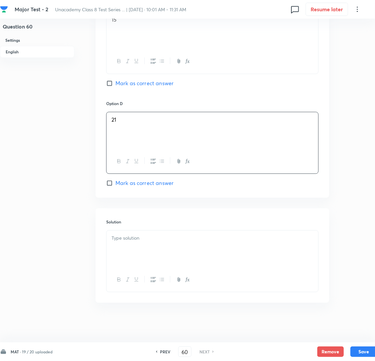
click at [189, 241] on p at bounding box center [212, 238] width 202 height 8
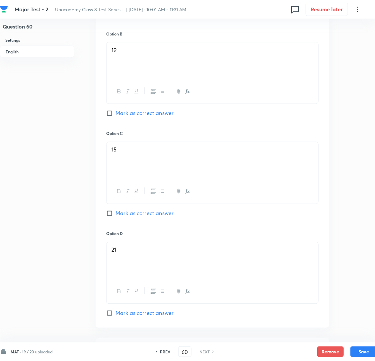
scroll to position [389, 0]
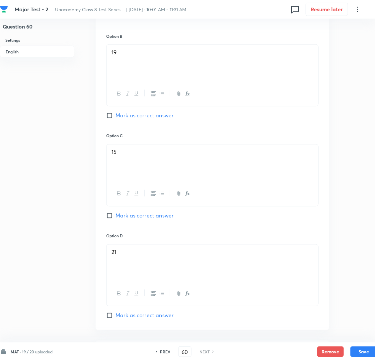
click at [114, 123] on div "Option B 19 Mark as correct answer" at bounding box center [212, 83] width 212 height 100
click at [112, 119] on input "Mark as correct answer" at bounding box center [110, 115] width 9 height 7
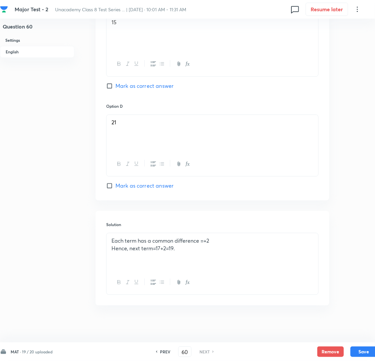
scroll to position [538, 0]
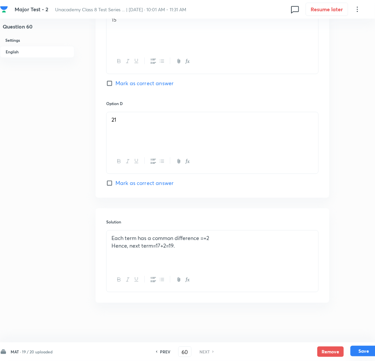
click at [365, 349] on button "Save" at bounding box center [363, 351] width 27 height 11
checkbox input "true"
click at [327, 9] on button "Submit" at bounding box center [326, 8] width 42 height 11
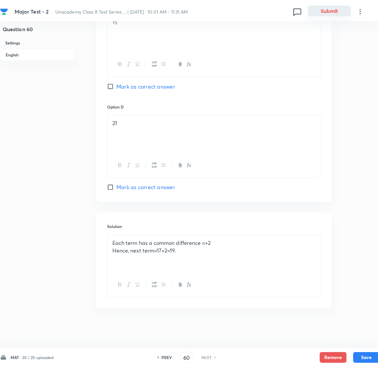
scroll to position [531, 0]
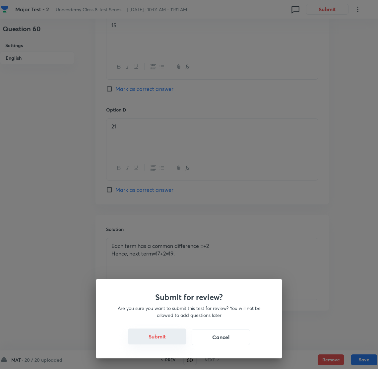
click at [157, 334] on button "Submit" at bounding box center [157, 336] width 58 height 16
